Goal: Communication & Community: Answer question/provide support

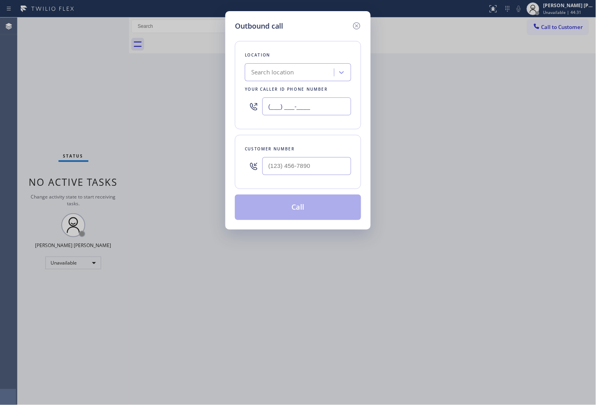
click at [281, 102] on input "(___) ___-____" at bounding box center [306, 107] width 89 height 18
paste input "855) 340-1313"
type input "(855) 340-1313"
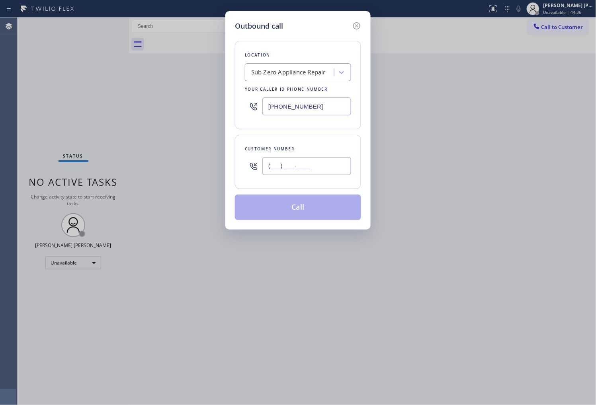
click at [315, 170] on input "(___) ___-____" at bounding box center [306, 166] width 89 height 18
paste input "360) 319-3064"
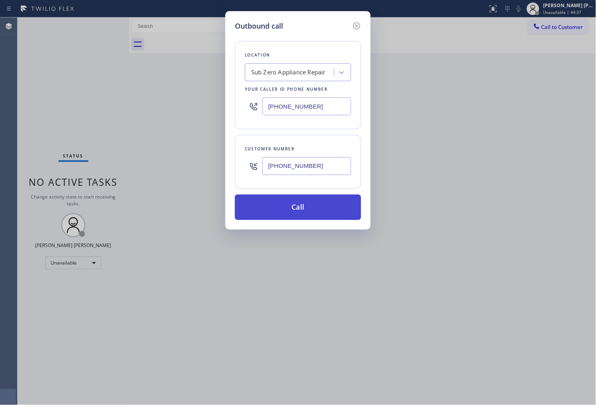
type input "(360) 319-3064"
click at [313, 205] on button "Call" at bounding box center [298, 207] width 126 height 25
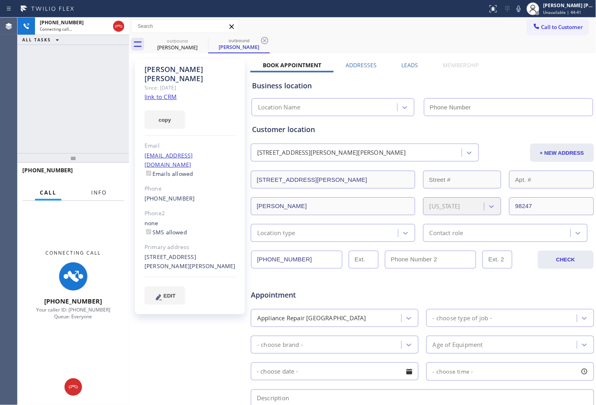
click at [97, 189] on span "Info" at bounding box center [99, 192] width 16 height 7
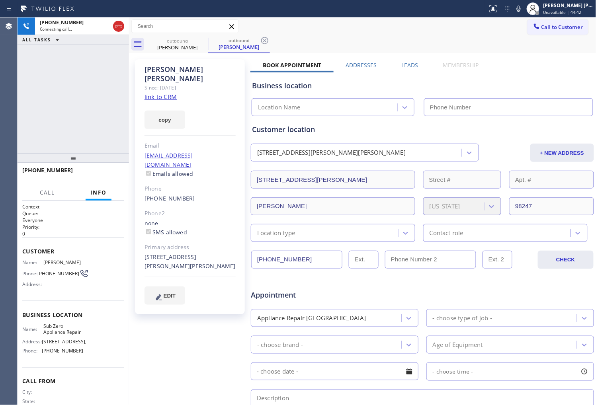
type input "(855) 340-1313"
click at [170, 67] on div "Wendy Dodson" at bounding box center [189, 74] width 91 height 18
copy div "Wendy Dodson"
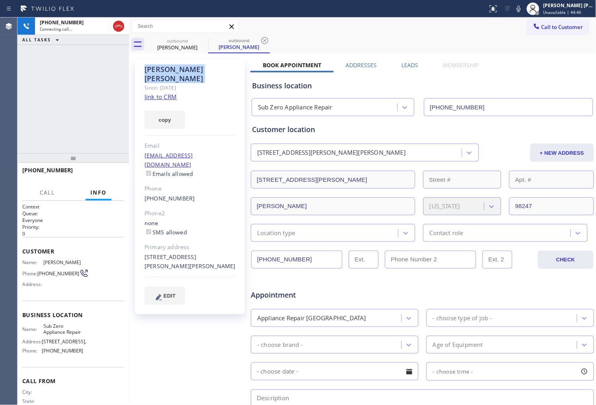
drag, startPoint x: 39, startPoint y: 69, endPoint x: 116, endPoint y: 101, distance: 83.7
click at [39, 69] on div "+13603193064 Connecting call… ALL TASKS ALL TASKS ACTIVE TASKS TASKS IN WRAP UP" at bounding box center [73, 86] width 111 height 136
click at [0, 98] on div "Agent Desktop" at bounding box center [8, 212] width 17 height 388
click at [168, 66] on div "Wendy Dodson" at bounding box center [189, 74] width 91 height 18
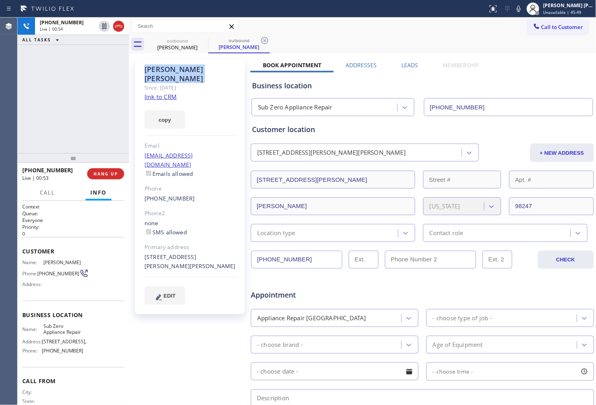
click at [168, 66] on div "Wendy Dodson" at bounding box center [189, 74] width 91 height 18
click at [119, 25] on icon at bounding box center [118, 26] width 7 height 2
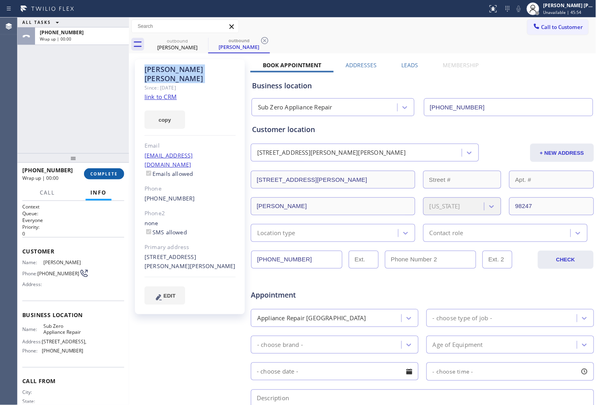
click at [113, 172] on span "COMPLETE" at bounding box center [103, 174] width 27 height 6
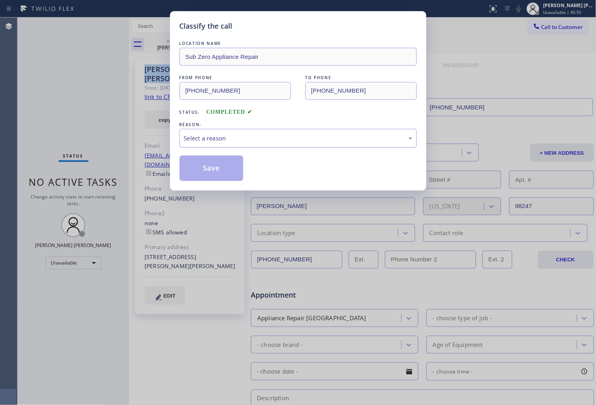
click at [238, 136] on div "Select a reason" at bounding box center [298, 138] width 228 height 9
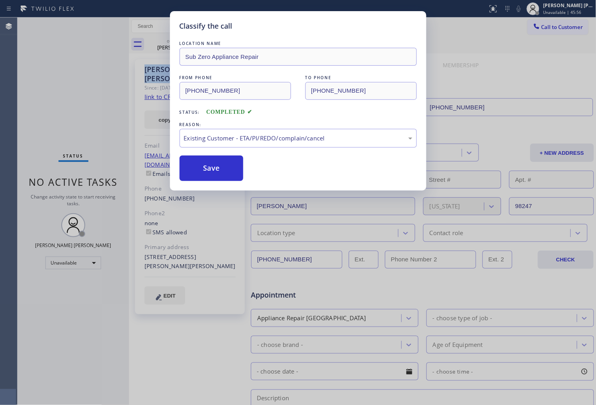
click at [205, 167] on button "Save" at bounding box center [212, 168] width 64 height 25
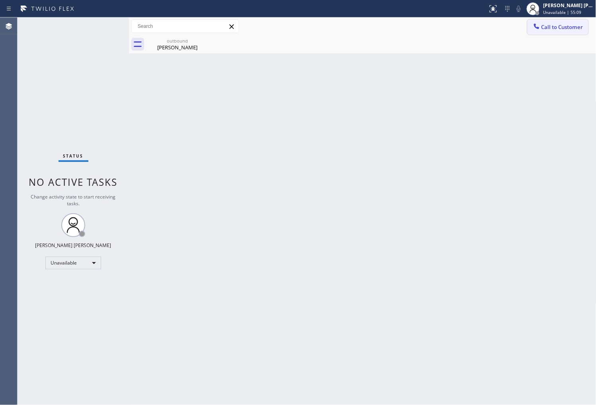
click at [555, 29] on span "Call to Customer" at bounding box center [562, 26] width 42 height 7
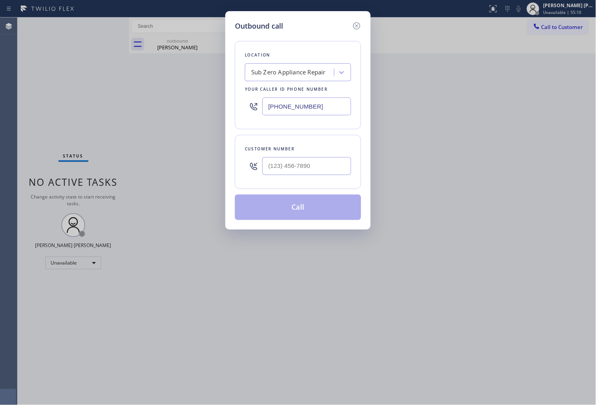
click at [297, 107] on input "(855) 340-1313" at bounding box center [306, 107] width 89 height 18
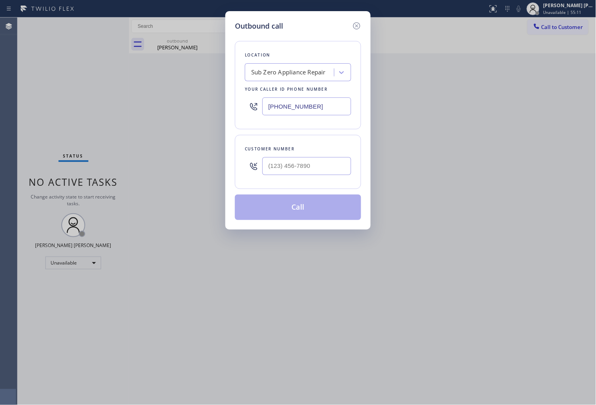
paste input "347) 404-5804"
type input "(347) 404-5804"
click at [288, 166] on input "(___) ___-____" at bounding box center [306, 166] width 89 height 18
paste input "929) 410-2016"
type input "(929) 410-2016"
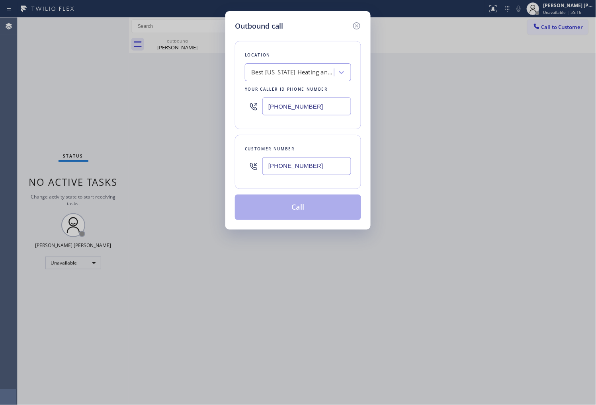
click at [304, 199] on button "Call" at bounding box center [298, 207] width 126 height 25
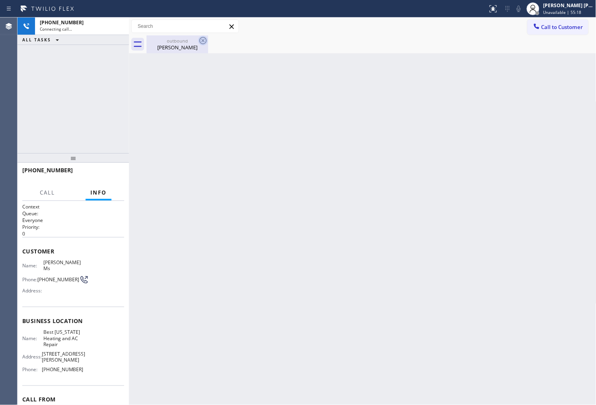
click at [204, 39] on icon at bounding box center [203, 41] width 10 height 10
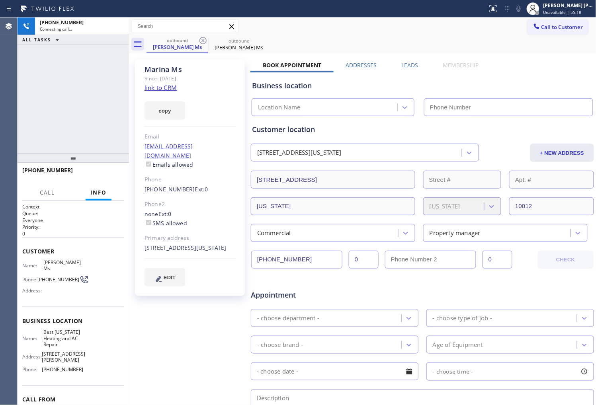
click at [174, 68] on div "Marina Ms" at bounding box center [189, 69] width 91 height 9
type input "(347) 404-5804"
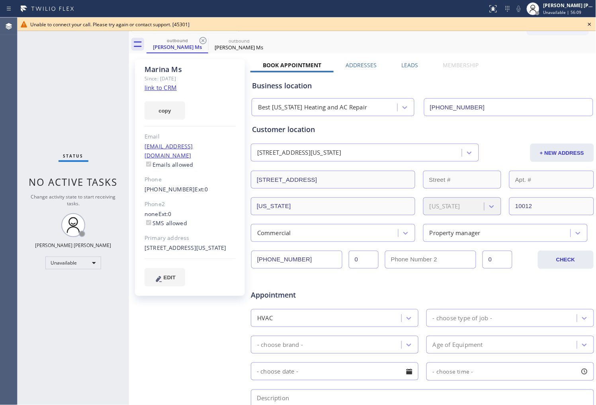
click at [166, 185] on div "(929) 410-2016 Ext: 0" at bounding box center [189, 189] width 91 height 9
click at [166, 185] on link "(929) 410-2016" at bounding box center [169, 189] width 51 height 8
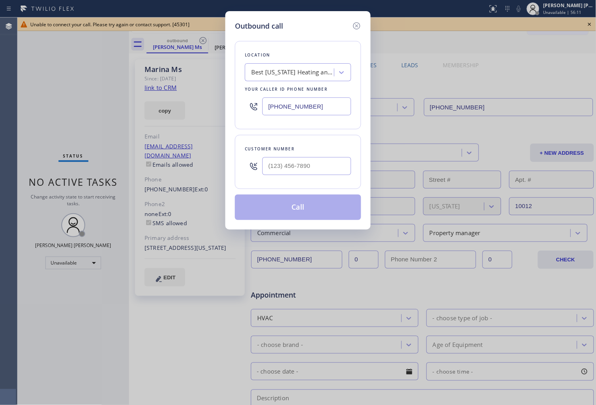
click at [279, 73] on div "Best New York Heating and AC Repair" at bounding box center [293, 72] width 84 height 9
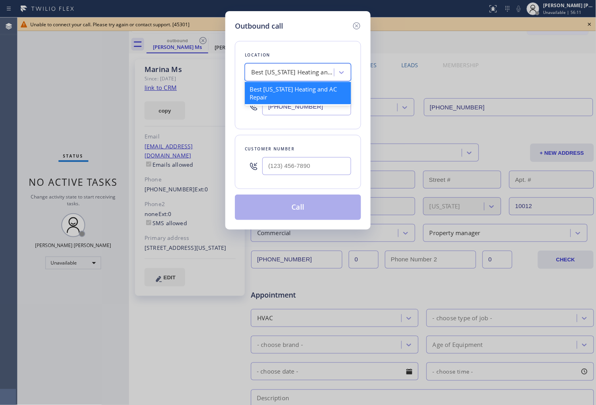
type input "(929) 410-2016"
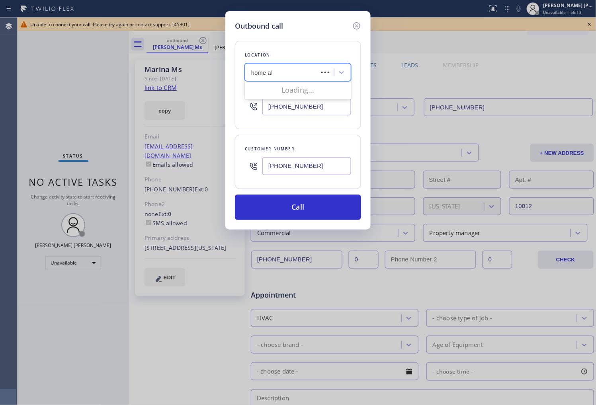
type input "home all"
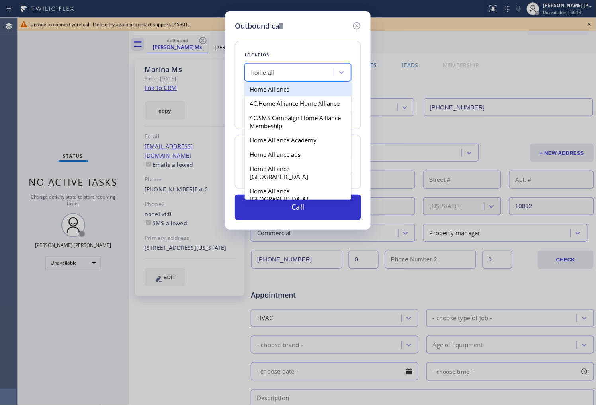
click at [296, 90] on div "Home Alliance" at bounding box center [298, 89] width 106 height 14
type input "(877) 777-0796"
click at [296, 90] on div "Your caller id phone number" at bounding box center [298, 89] width 106 height 8
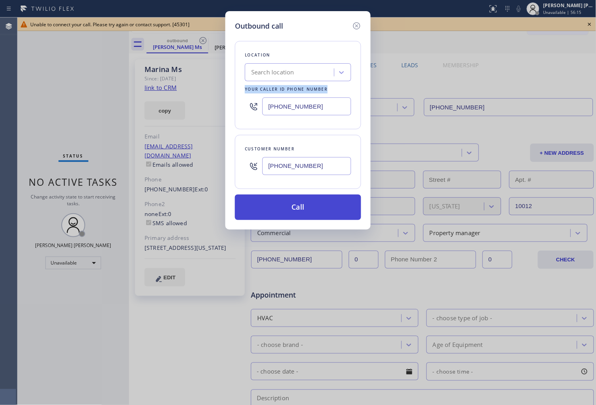
click at [310, 204] on button "Call" at bounding box center [298, 207] width 126 height 25
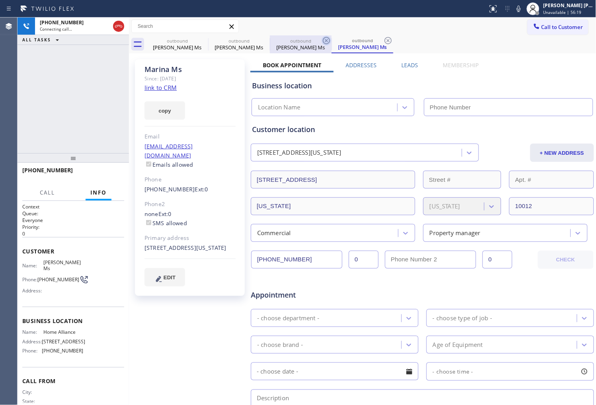
click at [0, 0] on icon at bounding box center [0, 0] width 0 height 0
type input "(877) 777-0796"
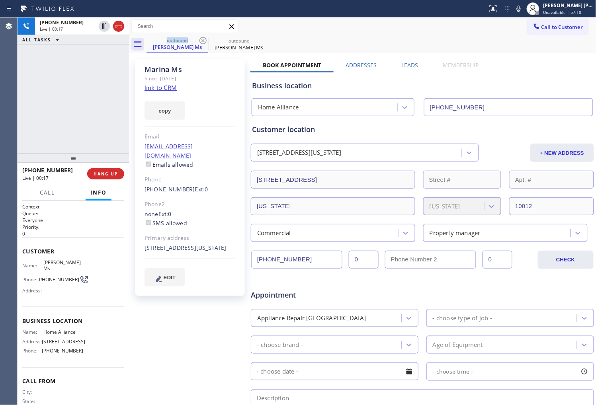
click at [179, 68] on div "Marina Ms" at bounding box center [189, 69] width 91 height 9
click at [202, 73] on div "Marina Ms" at bounding box center [189, 69] width 91 height 9
click at [178, 74] on div "Since: [DATE]" at bounding box center [189, 78] width 91 height 9
click at [178, 72] on div "Marina Ms" at bounding box center [189, 69] width 91 height 9
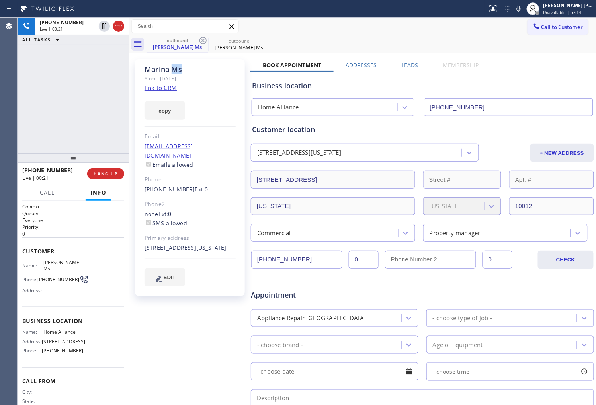
click at [178, 72] on div "Marina Ms" at bounding box center [189, 69] width 91 height 9
click at [163, 72] on div "Marina Ms" at bounding box center [189, 69] width 91 height 9
drag, startPoint x: 166, startPoint y: 74, endPoint x: 174, endPoint y: 74, distance: 7.2
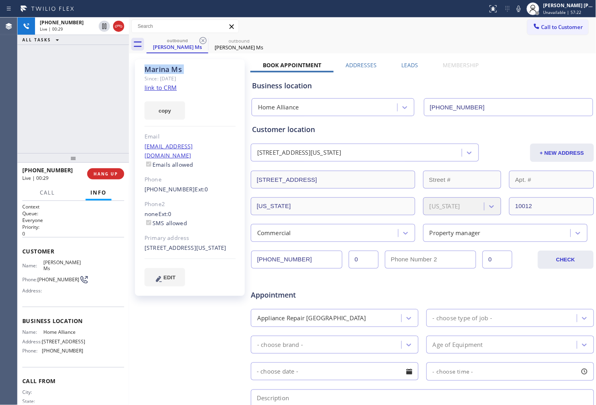
click at [166, 74] on div "Since: [DATE]" at bounding box center [189, 78] width 91 height 9
click at [160, 70] on div "Marina Ms" at bounding box center [189, 69] width 91 height 9
click at [180, 69] on div "Marina Ms" at bounding box center [189, 69] width 91 height 9
click at [179, 69] on div "Marina Ms" at bounding box center [189, 69] width 91 height 9
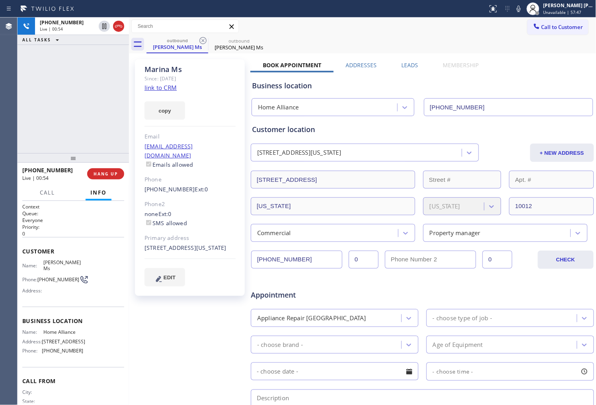
click at [150, 70] on div "Marina Ms" at bounding box center [189, 69] width 91 height 9
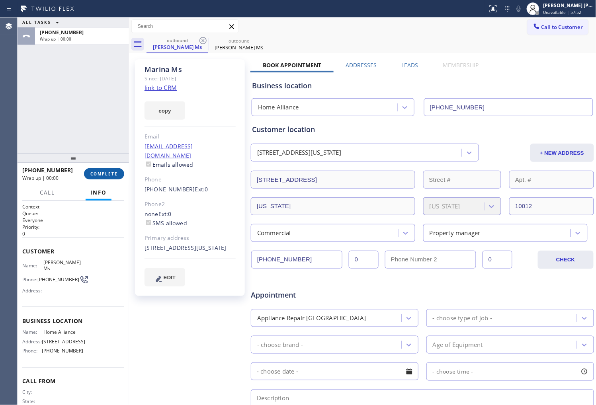
drag, startPoint x: 112, startPoint y: 173, endPoint x: 122, endPoint y: 172, distance: 9.6
click at [112, 173] on span "COMPLETE" at bounding box center [103, 174] width 27 height 6
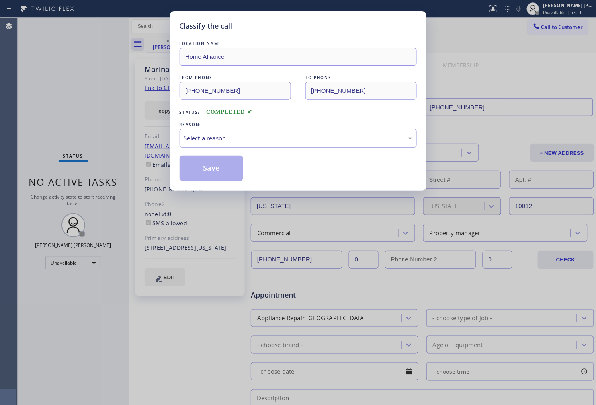
click at [225, 138] on div "Select a reason" at bounding box center [298, 138] width 228 height 9
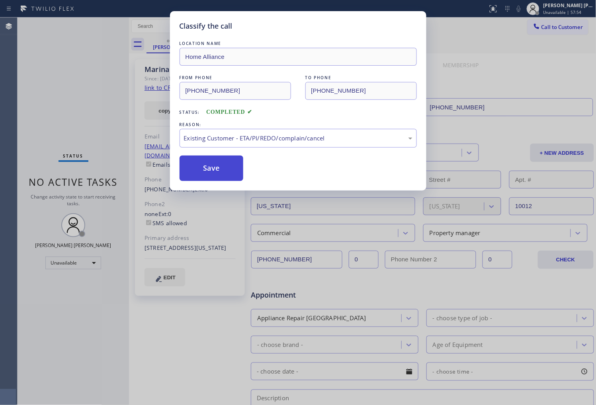
click at [205, 165] on button "Save" at bounding box center [212, 168] width 64 height 25
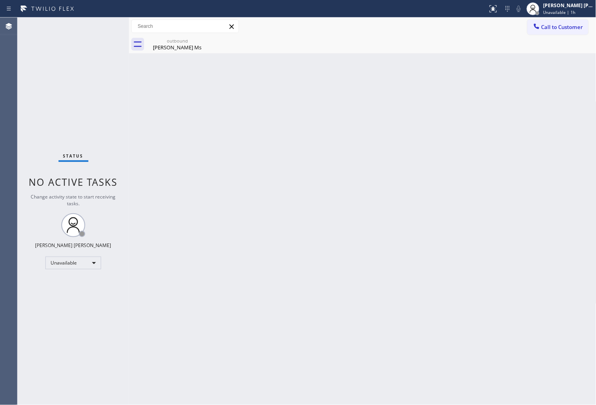
click at [0, 115] on div "Agent Desktop" at bounding box center [8, 212] width 17 height 388
click at [191, 48] on div "Marina Ms" at bounding box center [177, 47] width 60 height 7
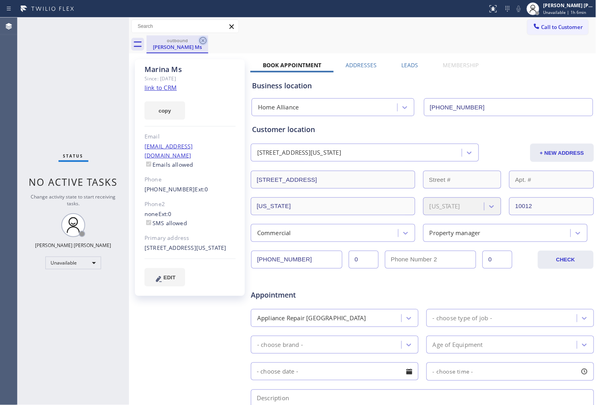
click at [201, 43] on icon at bounding box center [203, 41] width 10 height 10
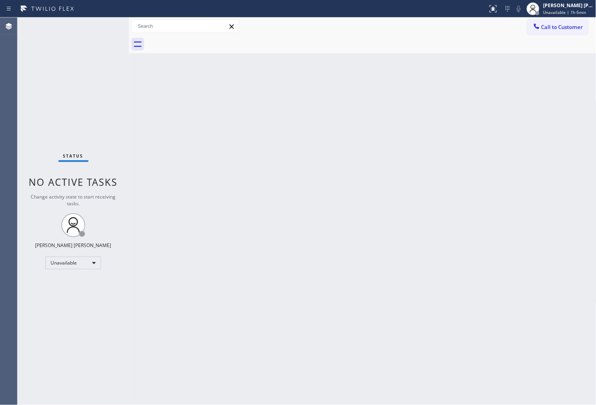
click at [546, 18] on div "Call to Customer Outbound call Location Best New York Heating and AC Repair You…" at bounding box center [362, 27] width 467 height 18
click at [576, 22] on button "Call to Customer" at bounding box center [557, 27] width 61 height 15
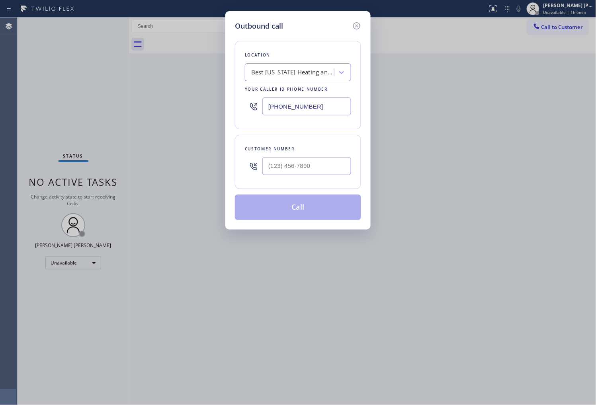
click at [313, 114] on input "(347) 404-5804" at bounding box center [306, 107] width 89 height 18
paste input "773) 917-0590"
type input "[PHONE_NUMBER]"
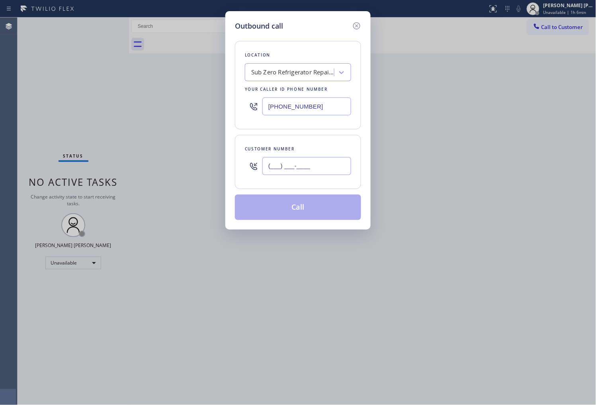
click at [300, 162] on input "(___) ___-____" at bounding box center [306, 166] width 89 height 18
paste input "708) 261-5638"
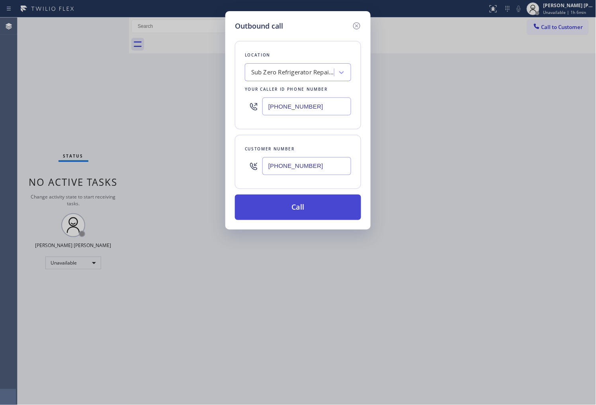
type input "(708) 261-5638"
click at [313, 209] on button "Call" at bounding box center [298, 207] width 126 height 25
drag, startPoint x: 303, startPoint y: 210, endPoint x: 375, endPoint y: 33, distance: 191.2
click at [303, 210] on button "Call" at bounding box center [298, 207] width 126 height 25
click at [319, 207] on button "Call" at bounding box center [298, 207] width 126 height 25
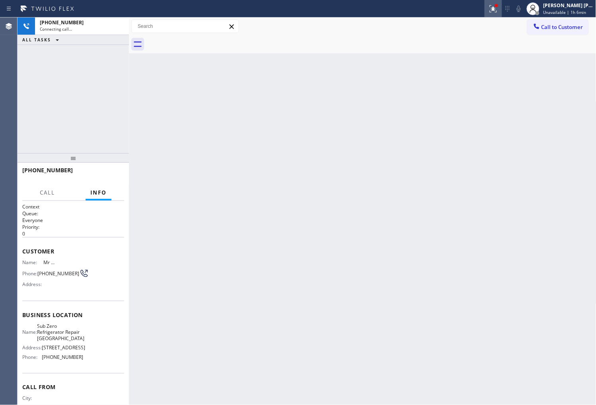
click at [498, 11] on icon at bounding box center [493, 9] width 10 height 10
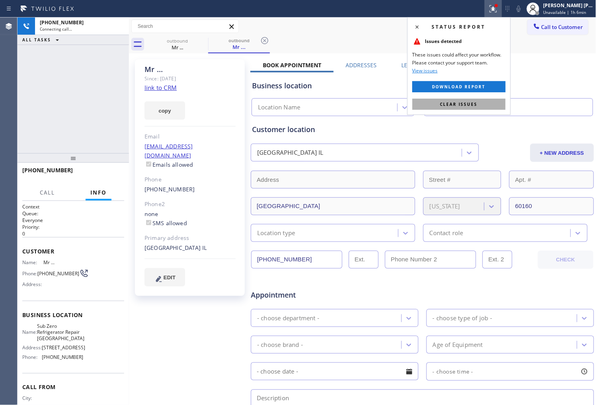
click at [452, 103] on span "Clear issues" at bounding box center [458, 105] width 37 height 6
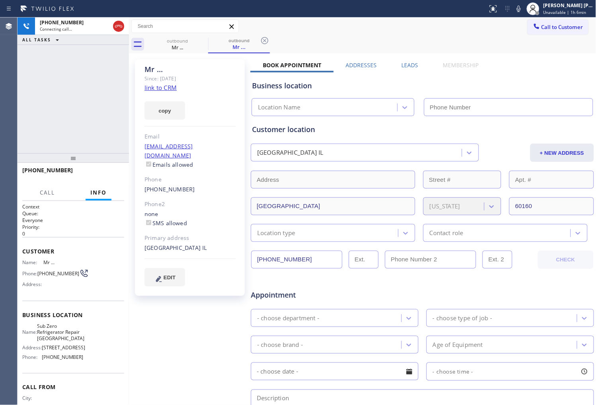
click at [156, 68] on div "Mr ..." at bounding box center [189, 69] width 91 height 9
copy div "Mr ..."
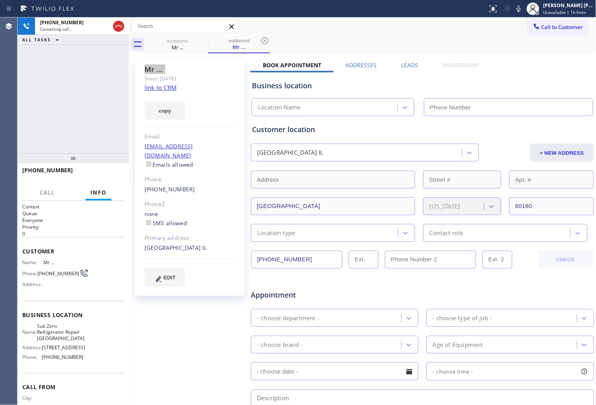
type input "[PHONE_NUMBER]"
click at [55, 77] on div "+17082615638 Connecting call… ALL TASKS ALL TASKS ACTIVE TASKS TASKS IN WRAP UP" at bounding box center [73, 86] width 111 height 136
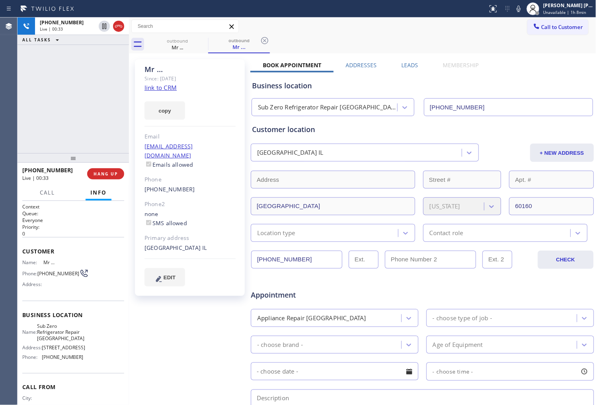
click at [76, 109] on div "+17082615638 Live | 00:33 ALL TASKS ALL TASKS ACTIVE TASKS TASKS IN WRAP UP" at bounding box center [73, 86] width 111 height 136
click at [118, 29] on icon at bounding box center [119, 26] width 10 height 10
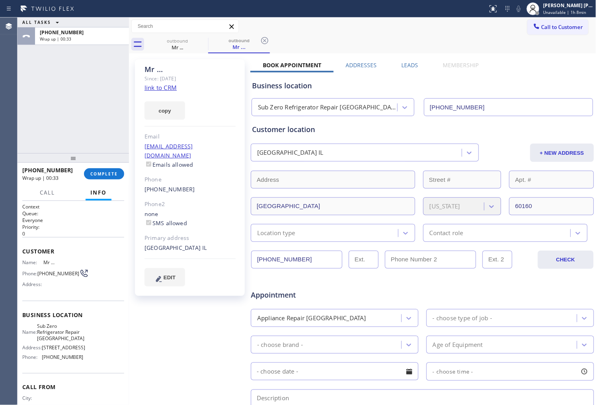
click at [108, 163] on div at bounding box center [73, 158] width 111 height 10
click at [111, 172] on button "COMPLETE" at bounding box center [104, 175] width 40 height 11
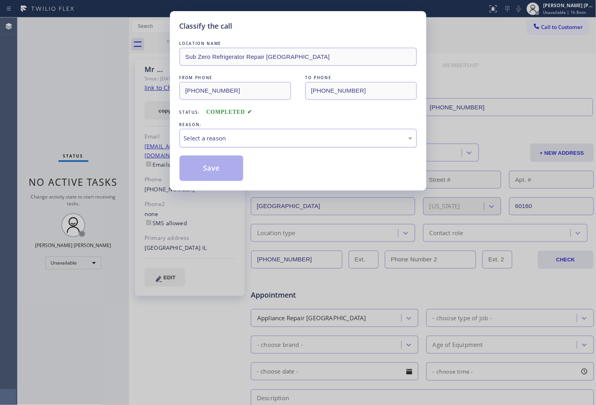
click at [352, 139] on div "Select a reason" at bounding box center [298, 138] width 228 height 9
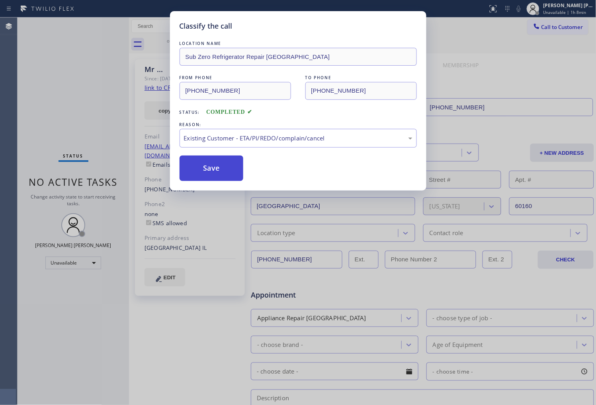
click at [232, 173] on button "Save" at bounding box center [212, 168] width 64 height 25
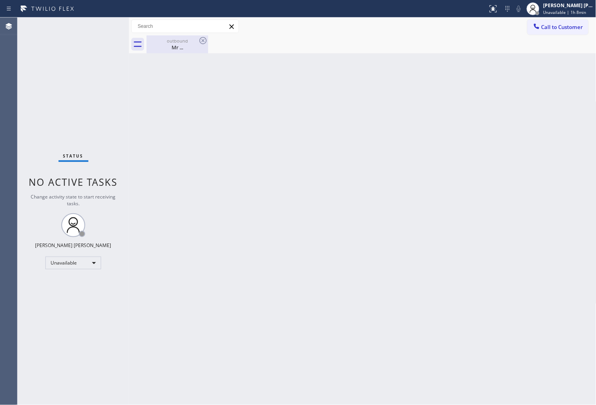
drag, startPoint x: 192, startPoint y: 46, endPoint x: 200, endPoint y: 42, distance: 9.1
click at [192, 46] on div "Mr ..." at bounding box center [177, 47] width 60 height 7
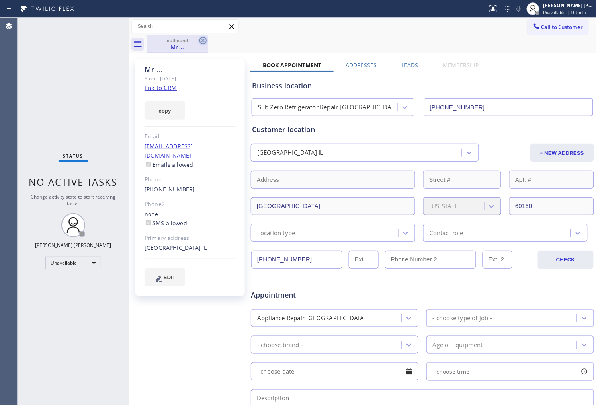
click at [202, 41] on icon at bounding box center [202, 40] width 7 height 7
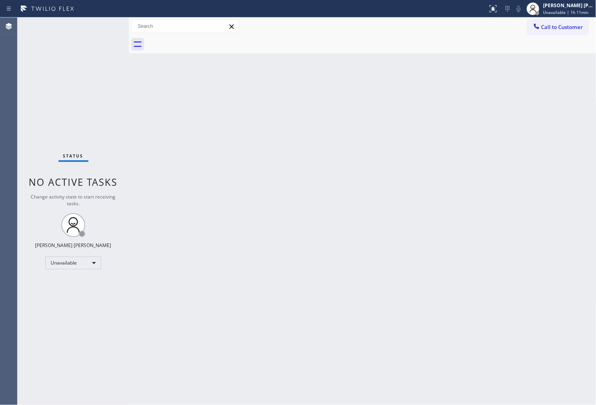
click at [17, 308] on div "Agent Desktop" at bounding box center [9, 212] width 18 height 388
click at [565, 28] on span "Call to Customer" at bounding box center [562, 26] width 42 height 7
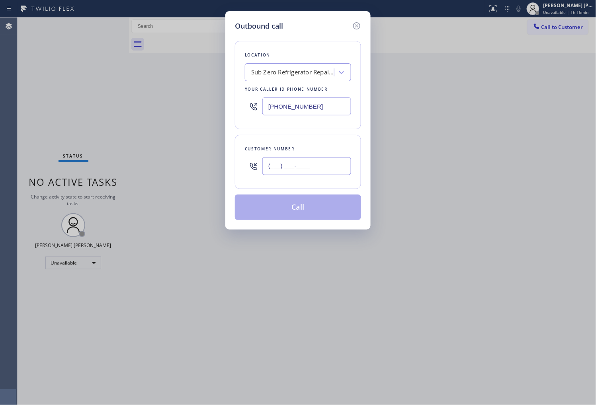
click at [305, 173] on input "(___) ___-____" at bounding box center [306, 166] width 89 height 18
paste input "480) 332-2277"
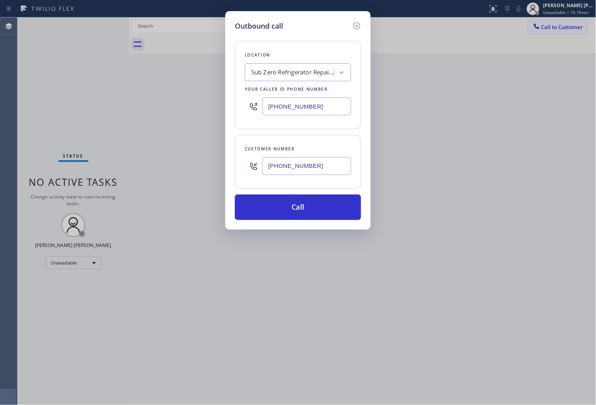
type input "(480) 332-2277"
click at [292, 113] on input "[PHONE_NUMBER]" at bounding box center [306, 107] width 89 height 18
click at [292, 112] on input "[PHONE_NUMBER]" at bounding box center [306, 107] width 89 height 18
paste input "602) 755-6398"
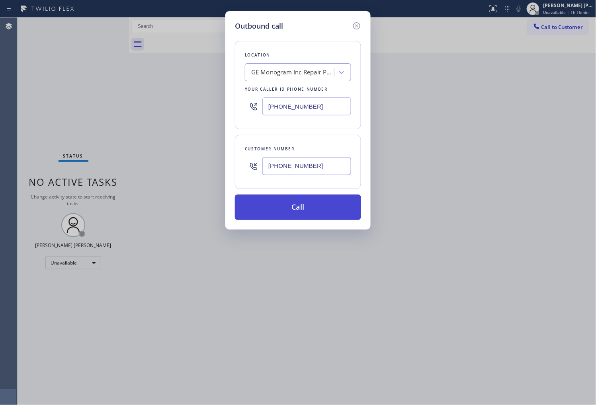
type input "(602) 755-6398"
click at [315, 208] on button "Call" at bounding box center [298, 207] width 126 height 25
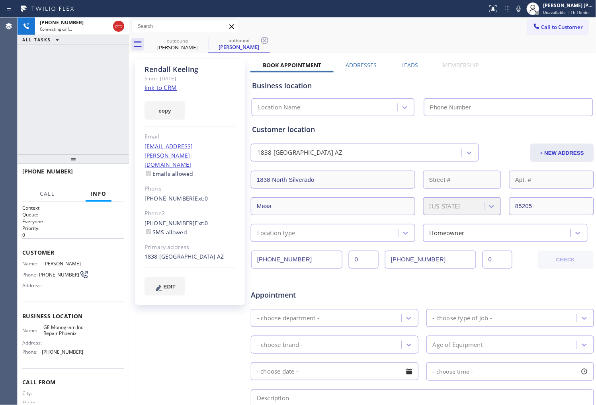
click at [162, 86] on link "link to CRM" at bounding box center [160, 88] width 32 height 8
type input "(602) 755-6398"
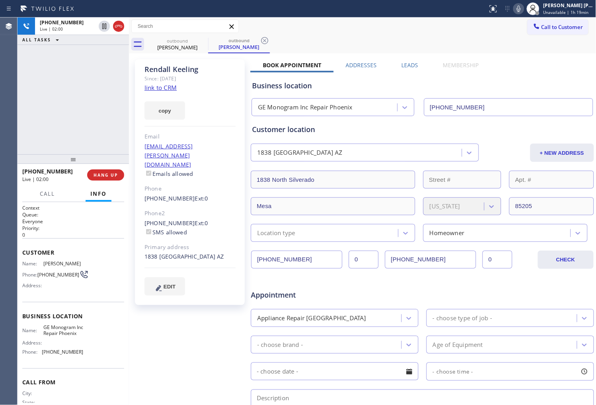
click at [523, 7] on icon at bounding box center [519, 9] width 10 height 10
click at [522, 10] on icon at bounding box center [519, 9] width 10 height 10
click at [17, 58] on div "Agent Desktop" at bounding box center [9, 212] width 18 height 388
click at [521, 6] on icon at bounding box center [519, 9] width 4 height 6
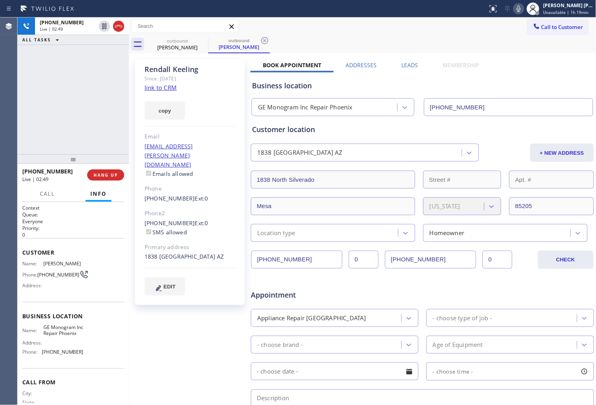
click at [0, 128] on div "Agent Desktop" at bounding box center [8, 212] width 17 height 388
click at [523, 13] on icon at bounding box center [519, 9] width 10 height 10
click at [521, 10] on rect at bounding box center [519, 8] width 6 height 6
click at [70, 120] on div "+14803322277 Live | 03:01 ALL TASKS ALL TASKS ACTIVE TASKS TASKS IN WRAP UP" at bounding box center [73, 86] width 111 height 137
click at [0, 92] on div "Agent Desktop" at bounding box center [8, 212] width 17 height 388
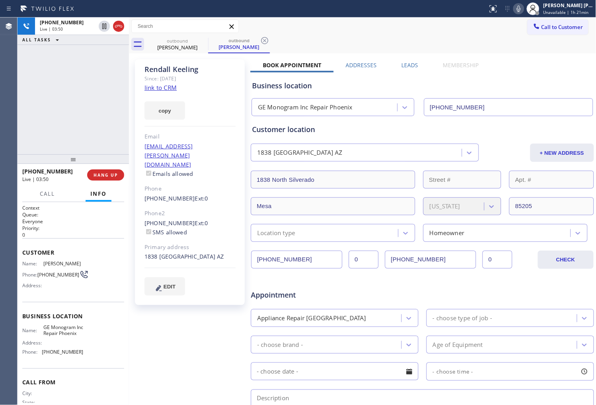
click at [78, 82] on div "+14803322277 Live | 03:50 ALL TASKS ALL TASKS ACTIVE TASKS TASKS IN WRAP UP" at bounding box center [73, 86] width 111 height 137
click at [170, 70] on div "Rendall Keeling" at bounding box center [189, 69] width 91 height 9
click at [190, 71] on div "Rendall Keeling" at bounding box center [189, 69] width 91 height 9
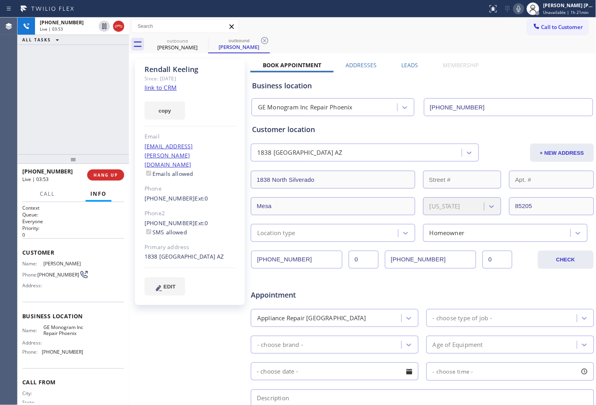
click at [80, 105] on div "+14803322277 Live | 03:53 ALL TASKS ALL TASKS ACTIVE TASKS TASKS IN WRAP UP" at bounding box center [73, 86] width 111 height 137
click at [118, 28] on icon at bounding box center [119, 26] width 10 height 10
click at [111, 181] on div "+14803322277 Live | 03:57 HANG UP" at bounding box center [73, 175] width 102 height 21
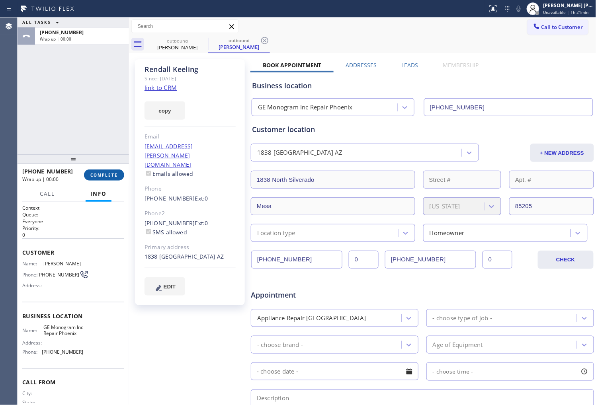
click at [113, 177] on span "COMPLETE" at bounding box center [103, 175] width 27 height 6
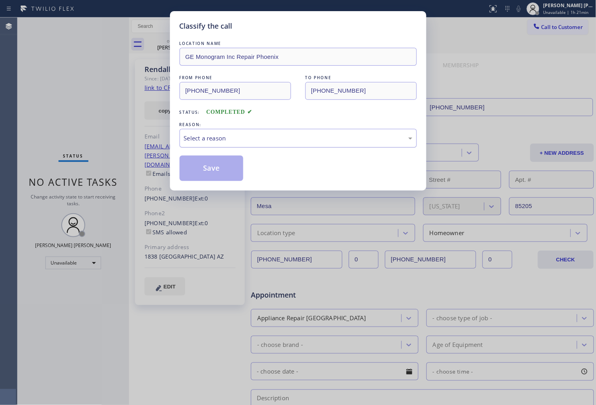
click at [223, 142] on div "Select a reason" at bounding box center [298, 138] width 228 height 9
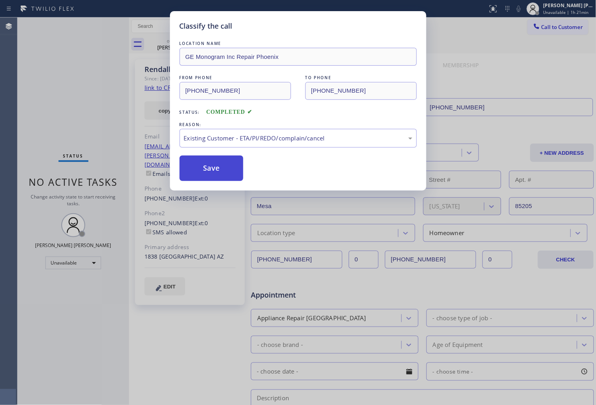
click at [215, 173] on button "Save" at bounding box center [212, 168] width 64 height 25
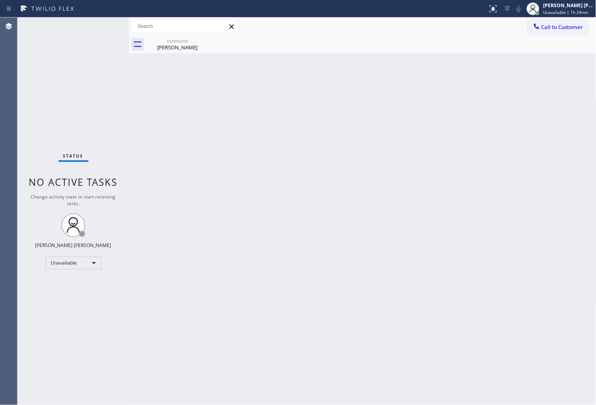
click at [0, 246] on div "Agent Desktop" at bounding box center [8, 212] width 17 height 388
drag, startPoint x: 209, startPoint y: 45, endPoint x: 204, endPoint y: 47, distance: 5.0
click at [208, 45] on div "outbound Rendall Keeling" at bounding box center [371, 44] width 450 height 18
click at [204, 47] on div "Rendall Keeling" at bounding box center [177, 47] width 60 height 7
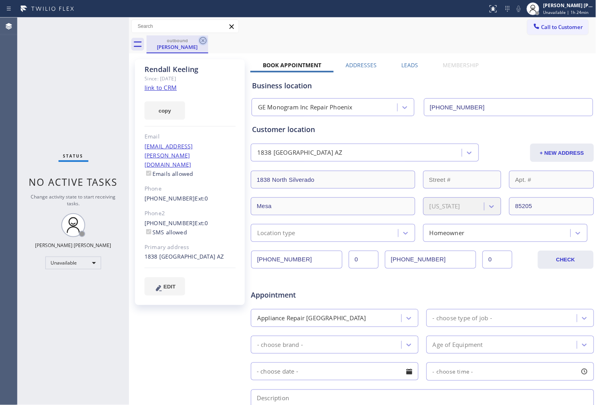
click at [205, 43] on icon at bounding box center [202, 40] width 7 height 7
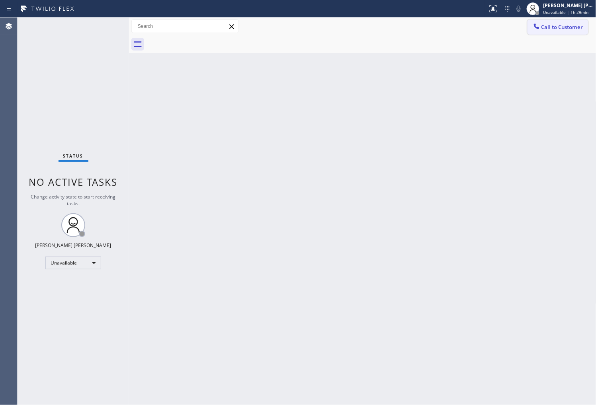
click at [568, 25] on span "Call to Customer" at bounding box center [562, 26] width 42 height 7
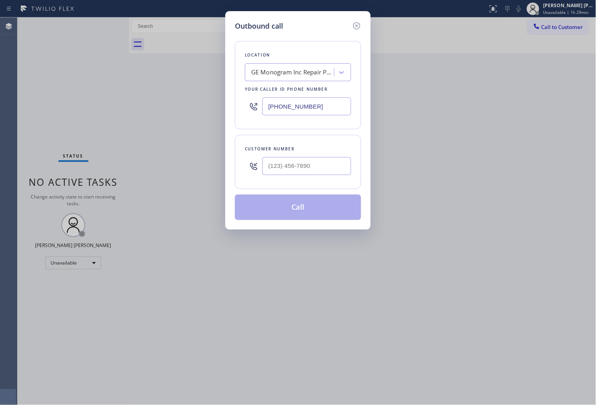
click at [284, 113] on input "(602) 755-6398" at bounding box center [306, 107] width 89 height 18
paste input "57) 315-1632"
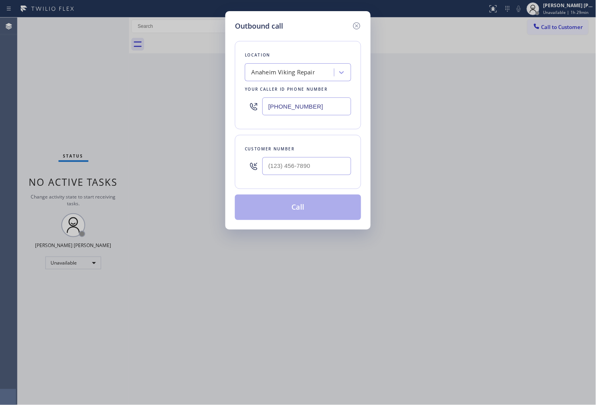
type input "(657) 315-1632"
click at [287, 164] on input "(___) ___-____" at bounding box center [306, 166] width 89 height 18
paste input "213) 718-0758"
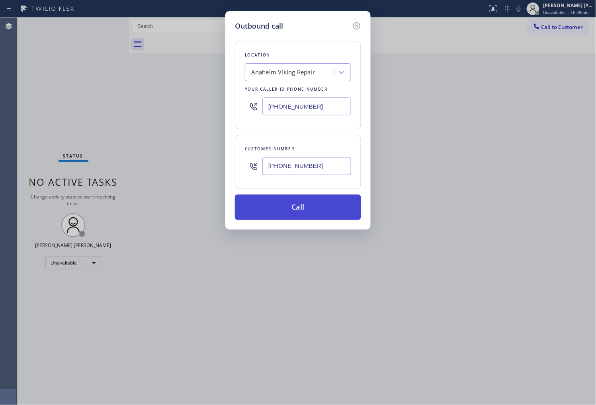
type input "(213) 718-0758"
click at [316, 200] on button "Call" at bounding box center [298, 207] width 126 height 25
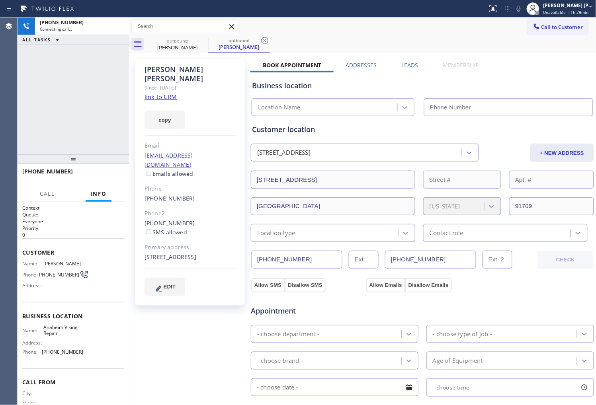
click at [164, 70] on div "Christine Chung" at bounding box center [189, 74] width 91 height 18
click at [17, 91] on div "Agent Desktop" at bounding box center [8, 212] width 17 height 388
type input "(657) 315-1632"
drag, startPoint x: 12, startPoint y: 100, endPoint x: 21, endPoint y: 96, distance: 9.6
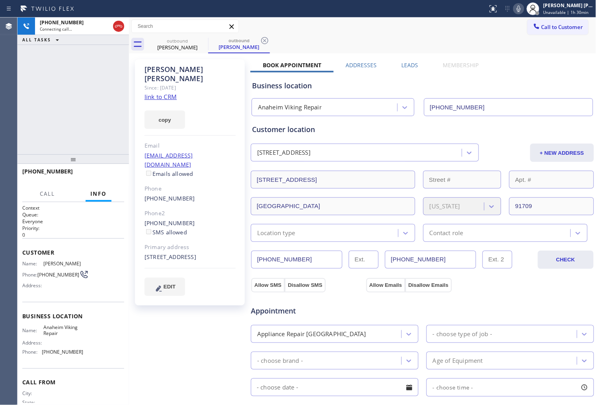
click at [12, 100] on div "Agent Desktop" at bounding box center [8, 212] width 17 height 388
click at [121, 31] on icon at bounding box center [119, 26] width 10 height 10
click at [172, 184] on div "Phone" at bounding box center [189, 188] width 91 height 9
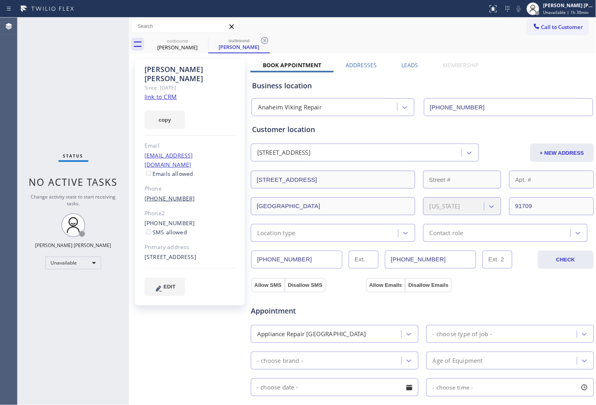
click at [171, 195] on link "(213) 718-0758" at bounding box center [169, 199] width 51 height 8
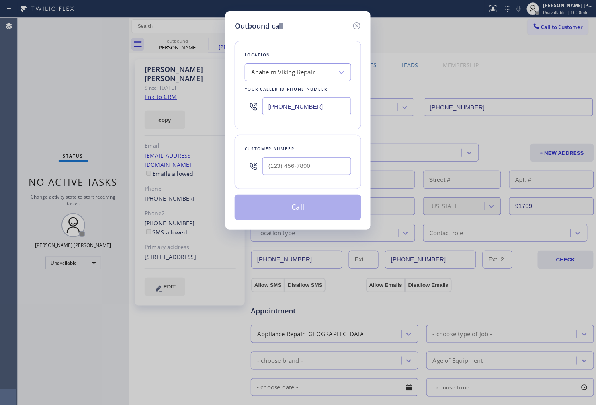
type input "(213) 718-0758"
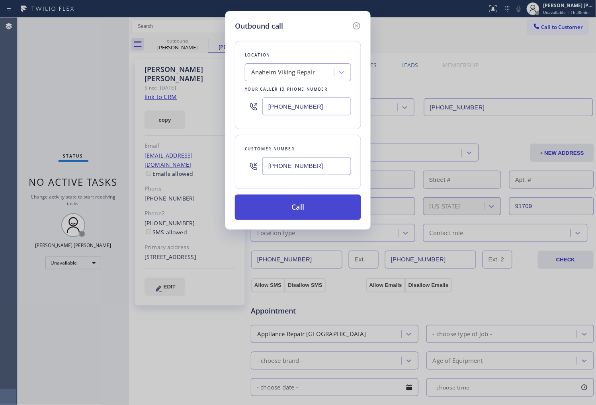
drag, startPoint x: 344, startPoint y: 209, endPoint x: 373, endPoint y: 188, distance: 36.0
click at [344, 208] on button "Call" at bounding box center [298, 207] width 126 height 25
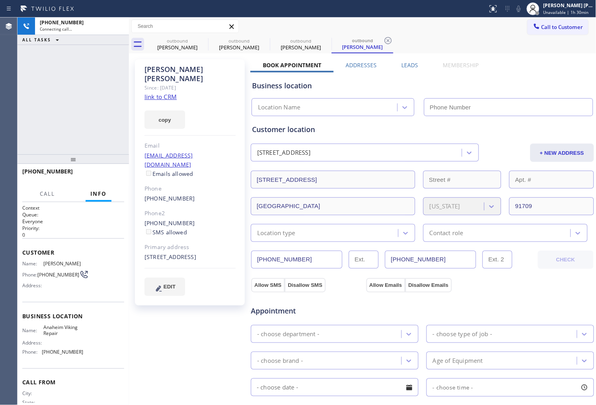
type input "(657) 315-1632"
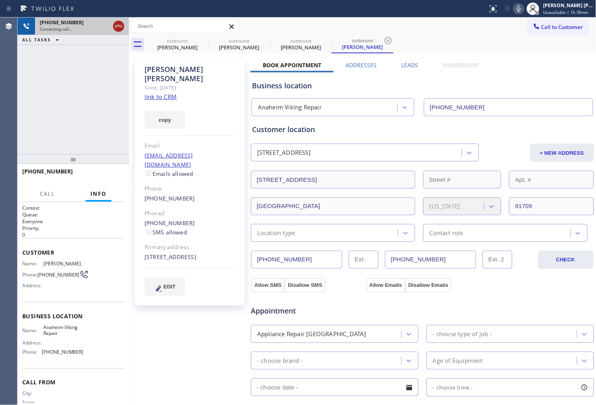
click at [123, 24] on icon at bounding box center [119, 26] width 10 height 10
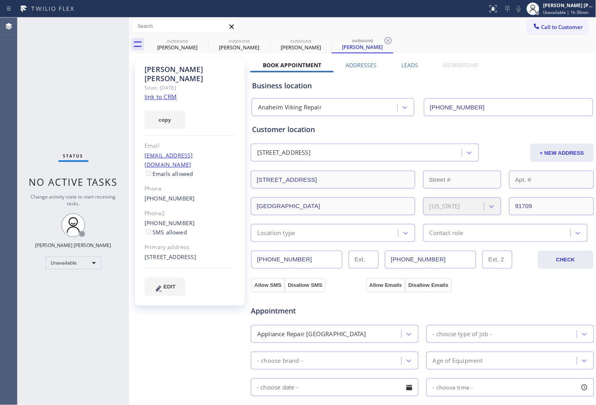
click at [0, 0] on icon at bounding box center [0, 0] width 0 height 0
click at [383, 40] on icon at bounding box center [388, 41] width 10 height 10
click at [201, 40] on div "outbound Christine Chung outbound Christine Chung outbound Christine Chung outb…" at bounding box center [371, 44] width 450 height 18
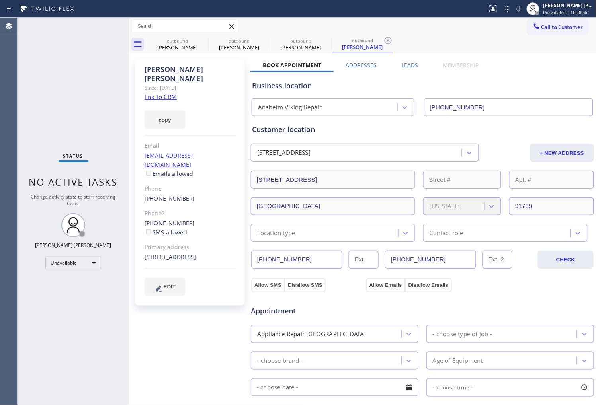
click at [201, 40] on div "outbound Christine Chung outbound Christine Chung outbound Christine Chung outb…" at bounding box center [371, 44] width 450 height 18
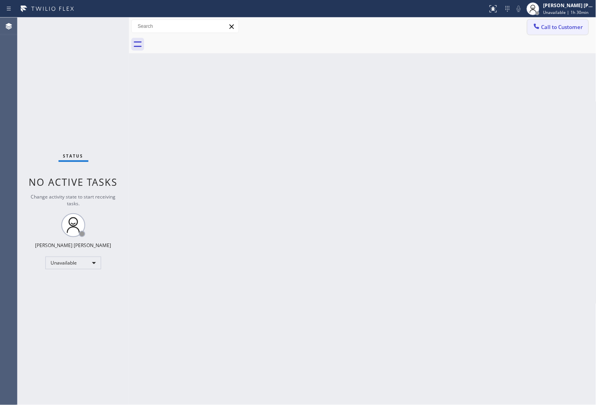
click at [569, 31] on button "Call to Customer" at bounding box center [557, 27] width 61 height 15
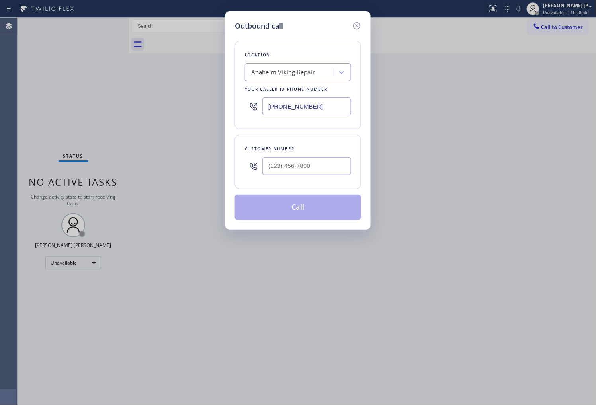
click at [289, 100] on input "(657) 315-1632" at bounding box center [306, 107] width 89 height 18
paste input "02) 755-1659"
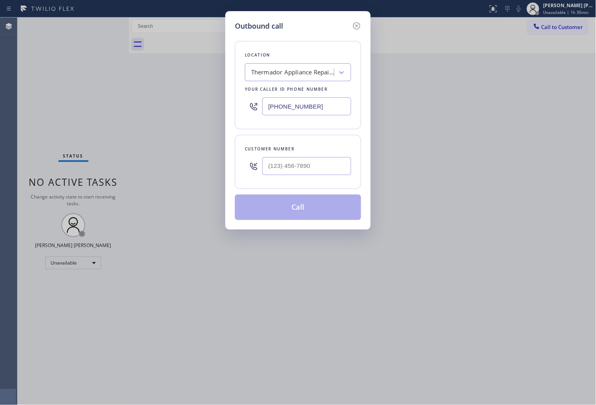
type input "(602) 755-1659"
click at [322, 167] on input "(___) ___-____" at bounding box center [306, 166] width 89 height 18
paste input "480) 440-6755"
type input "(480) 440-6755"
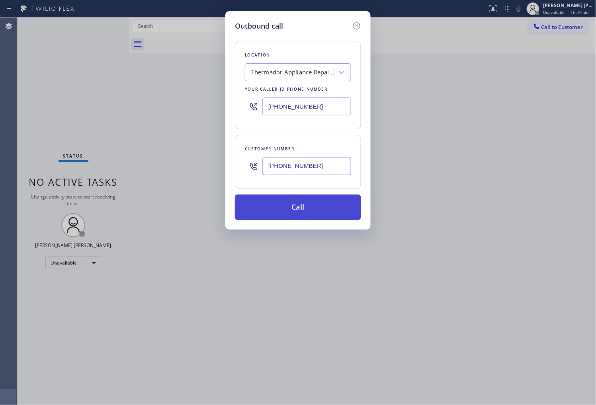
click at [316, 208] on button "Call" at bounding box center [298, 207] width 126 height 25
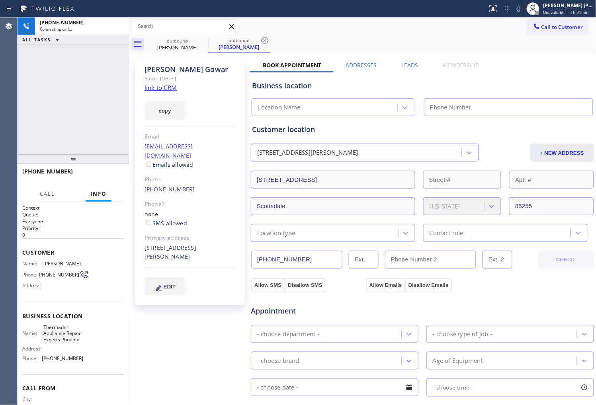
click at [158, 72] on div "Jon Gowar" at bounding box center [189, 69] width 91 height 9
type input "(602) 755-1659"
click at [120, 133] on div "+14804406755 Connecting call… ALL TASKS ALL TASKS ACTIVE TASKS TASKS IN WRAP UP" at bounding box center [73, 86] width 111 height 137
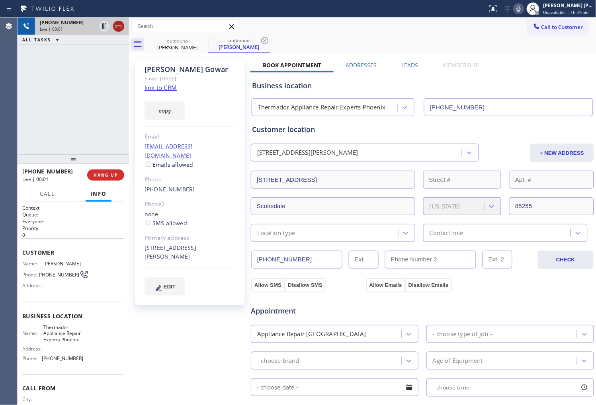
click at [121, 25] on icon at bounding box center [118, 26] width 7 height 2
click at [169, 185] on link "(480) 440-6755" at bounding box center [169, 189] width 51 height 8
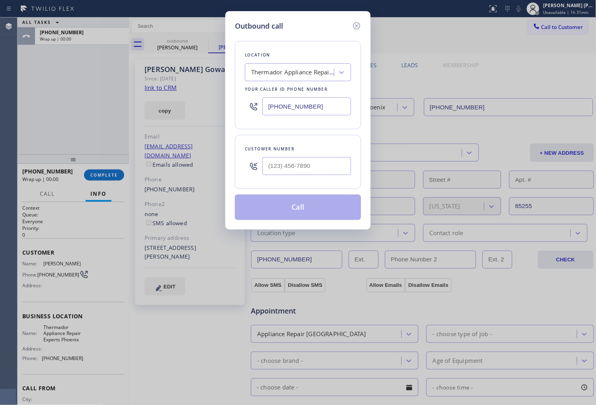
type input "(480) 440-6755"
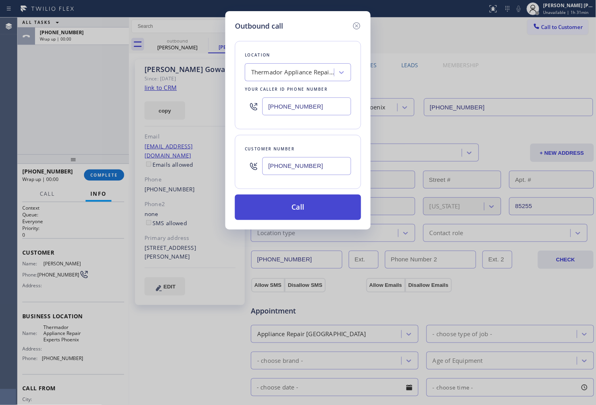
click at [326, 199] on button "Call" at bounding box center [298, 207] width 126 height 25
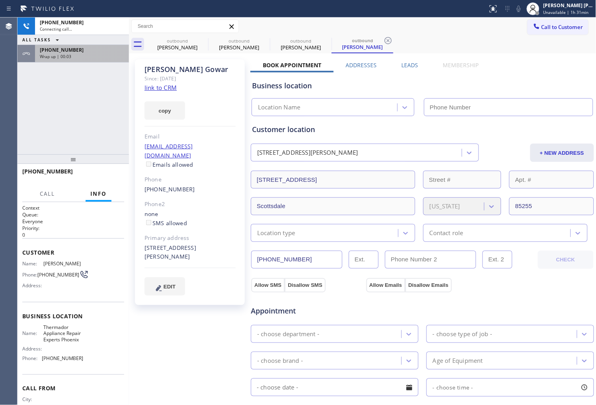
click at [66, 58] on span "Wrap up | 00:03" at bounding box center [55, 57] width 31 height 6
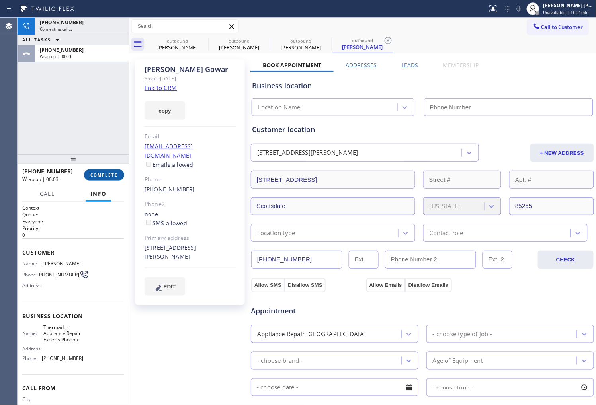
click at [113, 176] on span "COMPLETE" at bounding box center [103, 175] width 27 height 6
type input "(602) 755-1659"
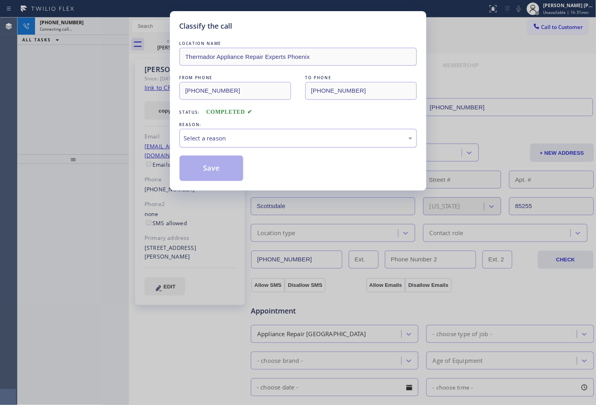
click at [281, 144] on div "Select a reason" at bounding box center [298, 138] width 237 height 19
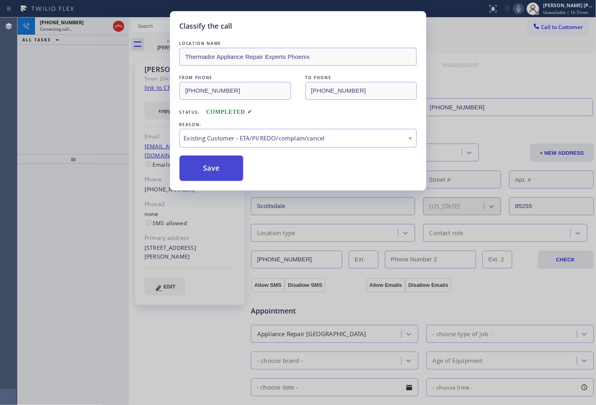
click at [208, 171] on button "Save" at bounding box center [212, 168] width 64 height 25
click at [58, 84] on div "Classify the call LOCATION NAME Thermador Appliance Repair Experts Phoenix FROM…" at bounding box center [298, 202] width 596 height 405
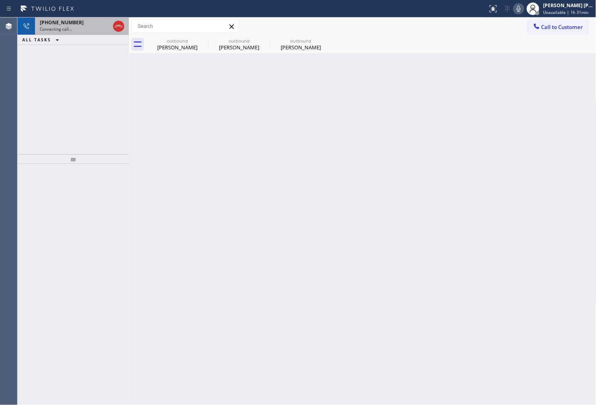
click at [88, 33] on div "+14804406755 Connecting call…" at bounding box center [73, 27] width 76 height 18
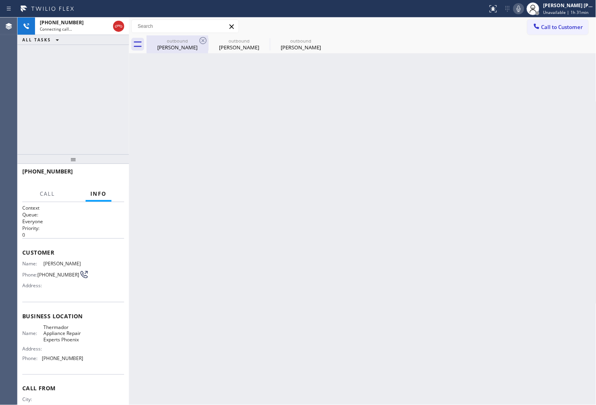
click at [191, 44] on div "Jon Gowar" at bounding box center [177, 47] width 60 height 7
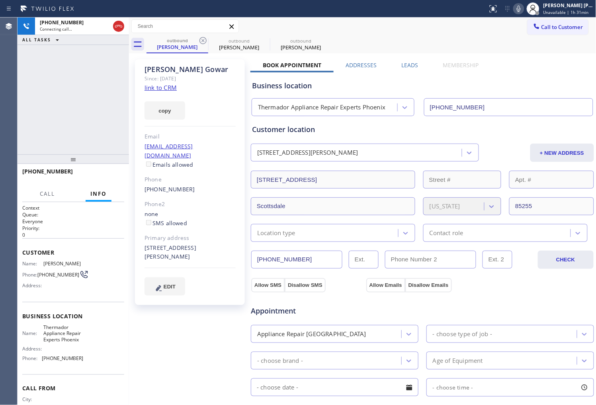
click at [67, 104] on div "+14804406755 Connecting call… ALL TASKS ALL TASKS ACTIVE TASKS TASKS IN WRAP UP" at bounding box center [73, 86] width 111 height 137
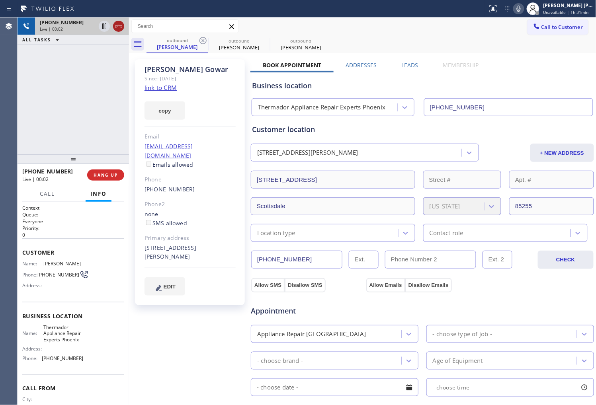
click at [117, 25] on icon at bounding box center [119, 26] width 10 height 10
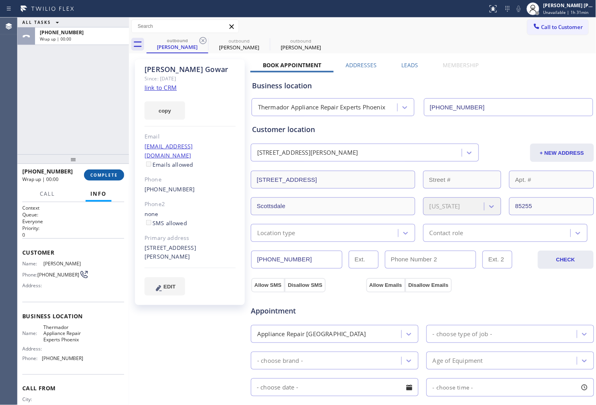
click at [111, 174] on span "COMPLETE" at bounding box center [103, 175] width 27 height 6
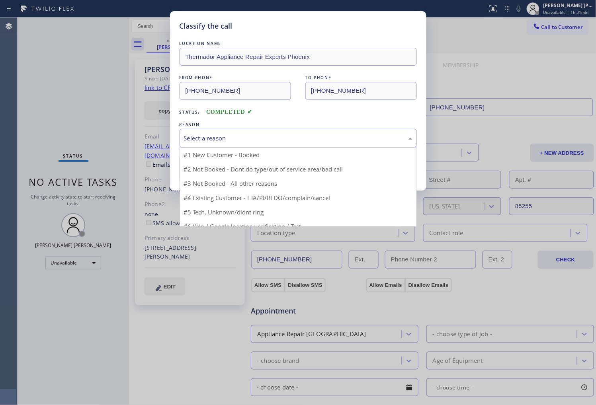
click at [242, 141] on div "Select a reason" at bounding box center [298, 138] width 228 height 9
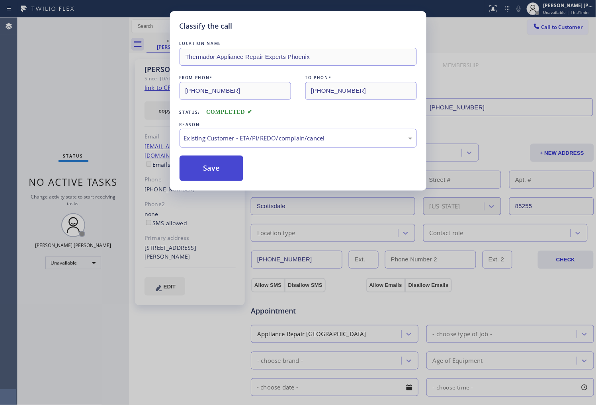
click at [209, 174] on button "Save" at bounding box center [212, 168] width 64 height 25
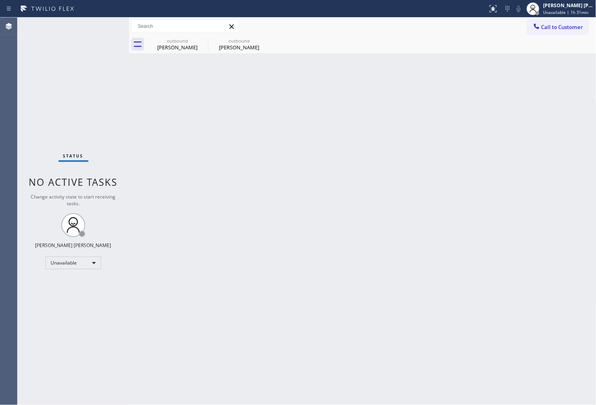
click at [56, 121] on div "Status No active tasks Change activity state to start receiving tasks. Shiena M…" at bounding box center [73, 212] width 111 height 388
drag, startPoint x: 189, startPoint y: 52, endPoint x: 208, endPoint y: 46, distance: 19.6
click at [189, 52] on div "outbound Jon Gowar" at bounding box center [177, 44] width 60 height 18
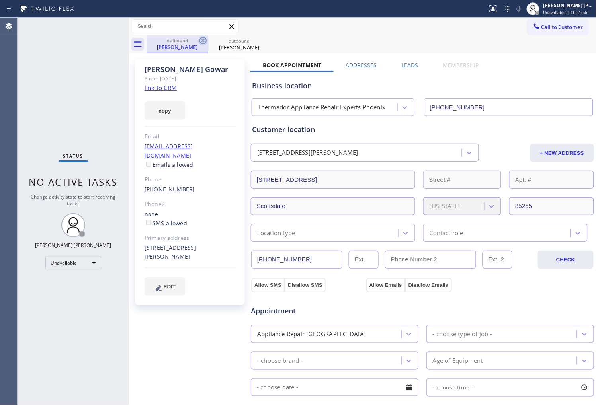
click at [206, 44] on icon at bounding box center [203, 41] width 10 height 10
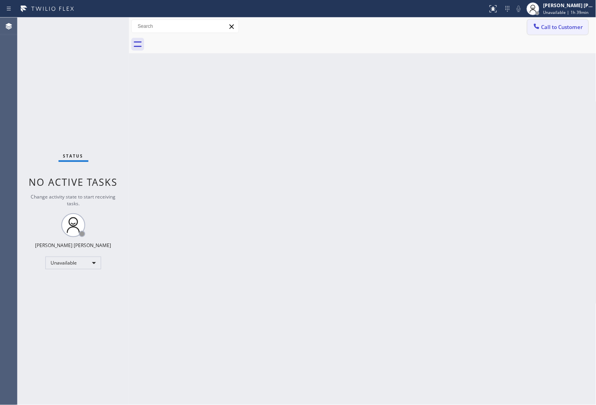
click at [572, 24] on span "Call to Customer" at bounding box center [562, 26] width 42 height 7
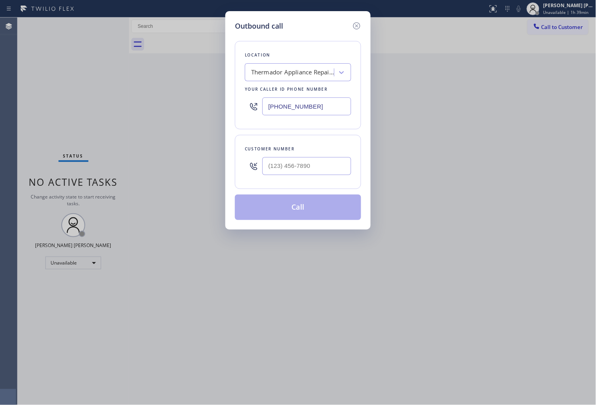
click at [281, 109] on input "(602) 755-1659" at bounding box center [306, 107] width 89 height 18
paste input "855) 731-4952"
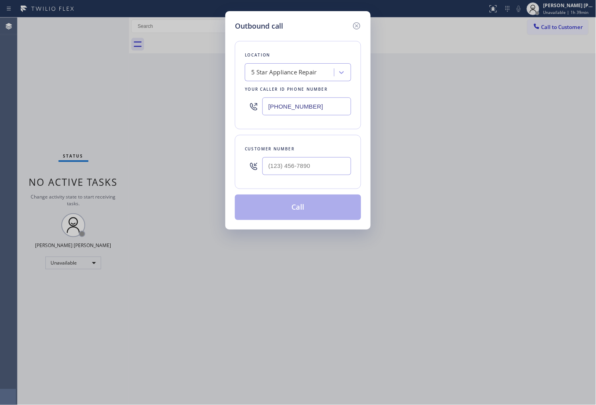
type input "(855) 731-4952"
click at [321, 166] on input "(___) ___-____" at bounding box center [306, 166] width 89 height 18
paste input "323) 243-4956"
type input "(323) 243-4956"
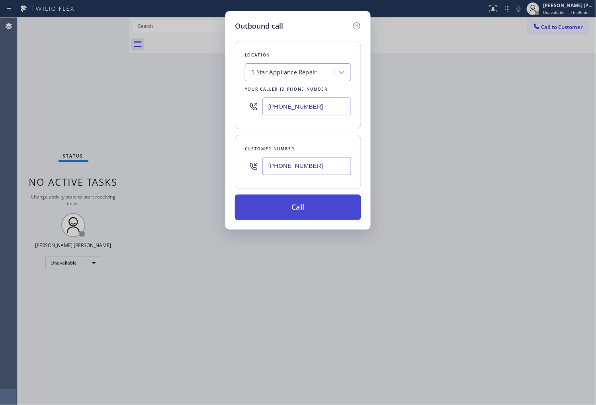
click at [310, 205] on button "Call" at bounding box center [298, 207] width 126 height 25
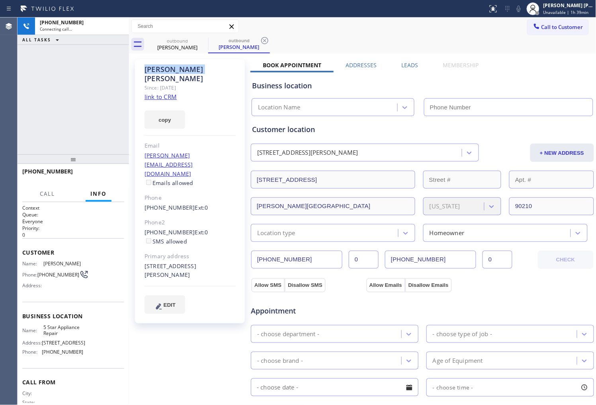
click at [165, 68] on div "Steven Paul" at bounding box center [189, 74] width 91 height 18
drag, startPoint x: 121, startPoint y: 53, endPoint x: 183, endPoint y: 68, distance: 63.8
click at [165, 68] on div "Steven Paul" at bounding box center [189, 74] width 91 height 18
type input "(855) 731-4952"
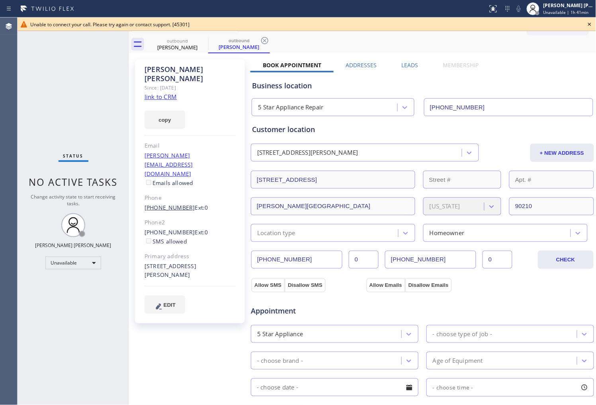
click at [170, 204] on link "(323) 243-4956" at bounding box center [169, 208] width 51 height 8
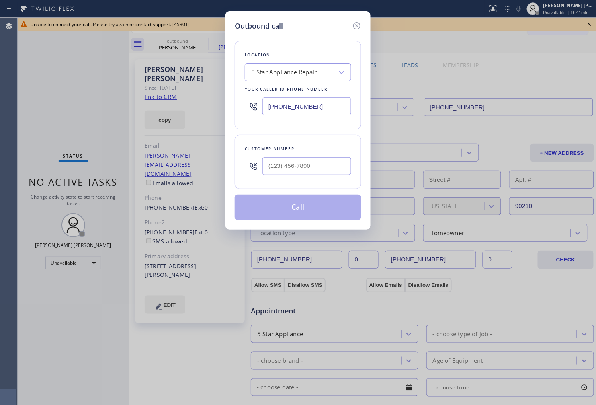
type input "(323) 243-4956"
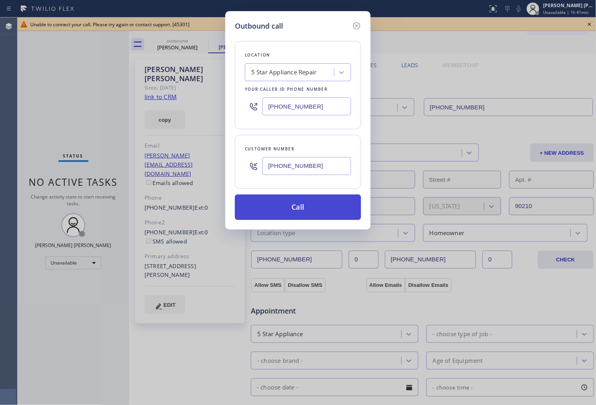
click at [327, 208] on button "Call" at bounding box center [298, 207] width 126 height 25
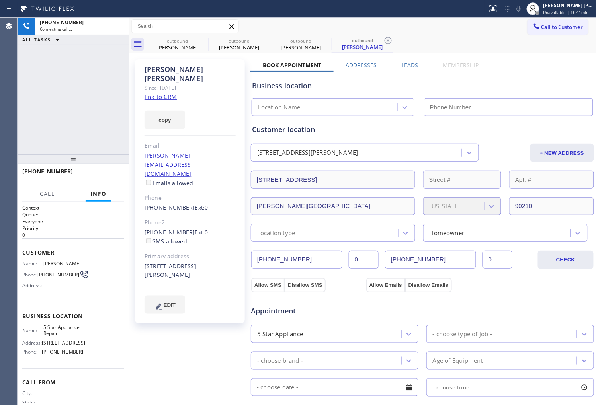
type input "(855) 731-4952"
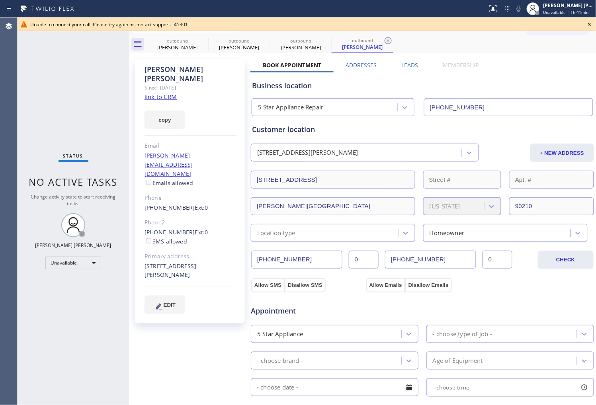
click at [589, 24] on icon at bounding box center [589, 24] width 3 height 3
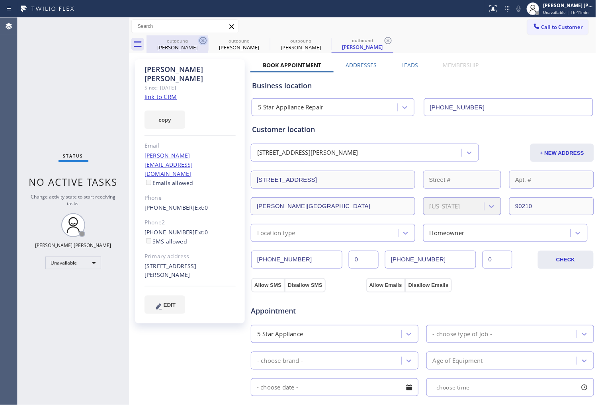
click at [201, 41] on icon at bounding box center [203, 41] width 10 height 10
click at [0, 0] on icon at bounding box center [0, 0] width 0 height 0
click at [201, 41] on icon at bounding box center [203, 41] width 10 height 10
click at [0, 0] on icon at bounding box center [0, 0] width 0 height 0
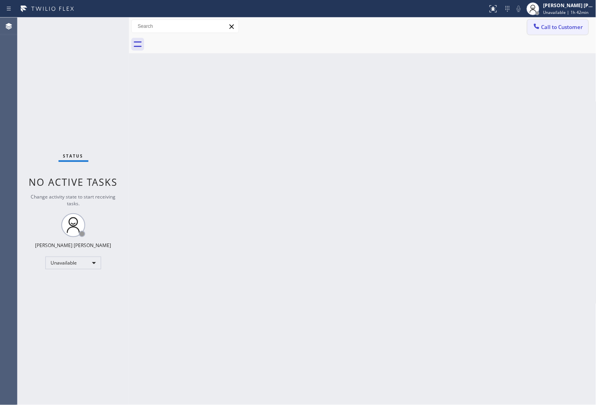
click at [535, 28] on icon at bounding box center [537, 26] width 8 height 8
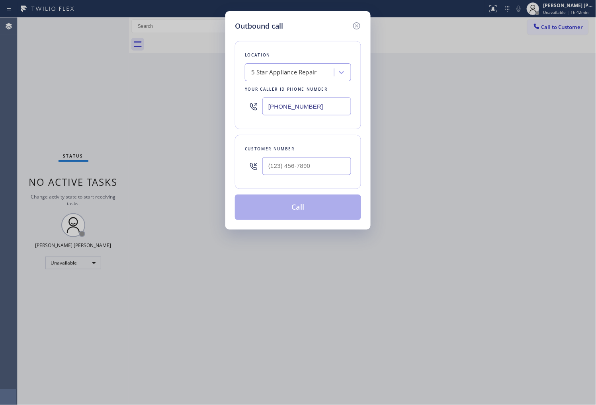
click at [302, 106] on input "(855) 731-4952" at bounding box center [306, 107] width 89 height 18
drag, startPoint x: 302, startPoint y: 106, endPoint x: 312, endPoint y: 103, distance: 10.3
click at [302, 106] on input "(855) 731-4952" at bounding box center [306, 107] width 89 height 18
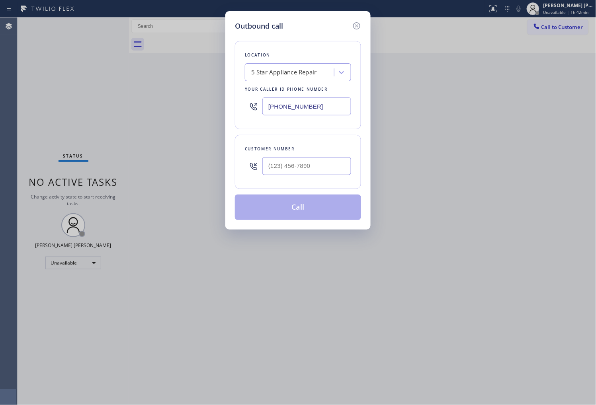
paste input "425) 230-4104"
type input "(425) 230-4104"
click at [308, 175] on input "(___) ___-____" at bounding box center [306, 166] width 89 height 18
paste input "206) 753-9672"
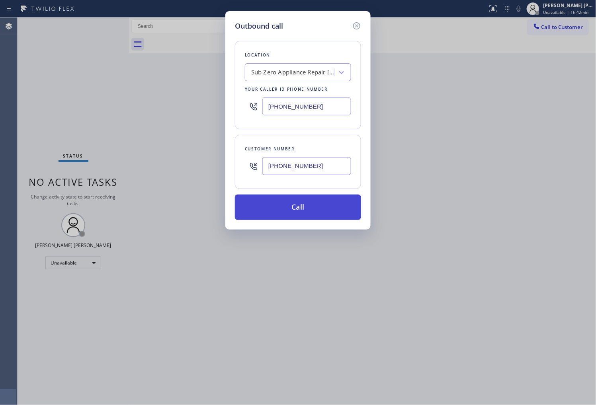
type input "(206) 753-9672"
click at [311, 209] on button "Call" at bounding box center [298, 207] width 126 height 25
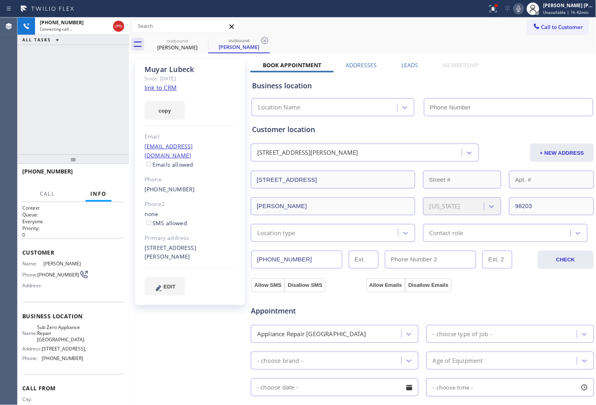
click at [186, 77] on div "Since: [DATE]" at bounding box center [189, 78] width 91 height 9
type input "(425) 230-4104"
click at [184, 74] on div "Since: [DATE]" at bounding box center [189, 78] width 91 height 9
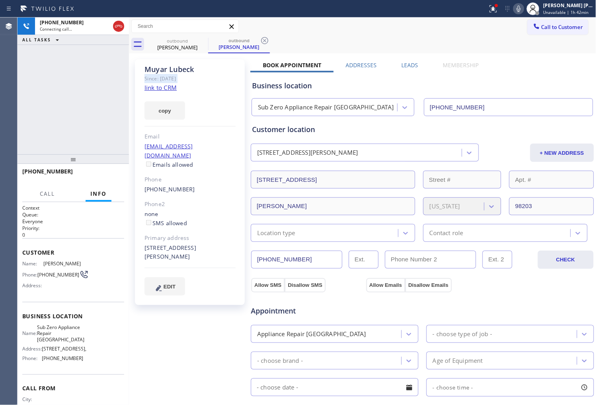
click at [184, 74] on div "Since: [DATE]" at bounding box center [189, 78] width 91 height 9
click at [184, 70] on div "Muyar Lubeck" at bounding box center [189, 69] width 91 height 9
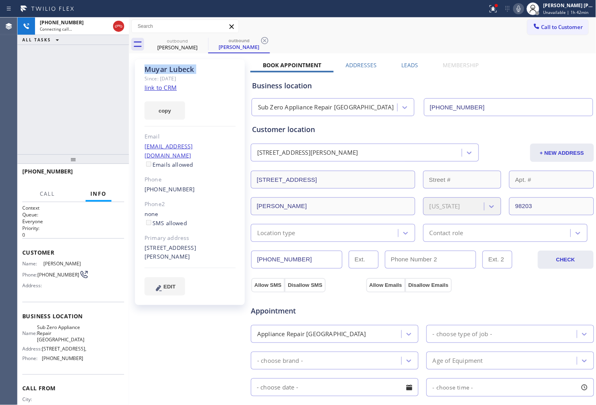
copy div "Muyar Lubeck"
click at [498, 8] on icon at bounding box center [493, 9] width 10 height 10
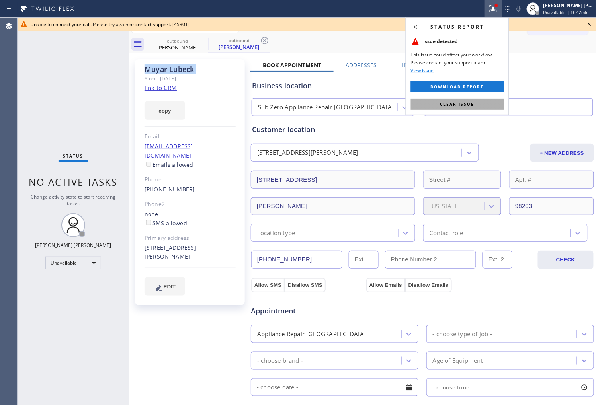
click at [479, 102] on button "Clear issue" at bounding box center [457, 104] width 93 height 11
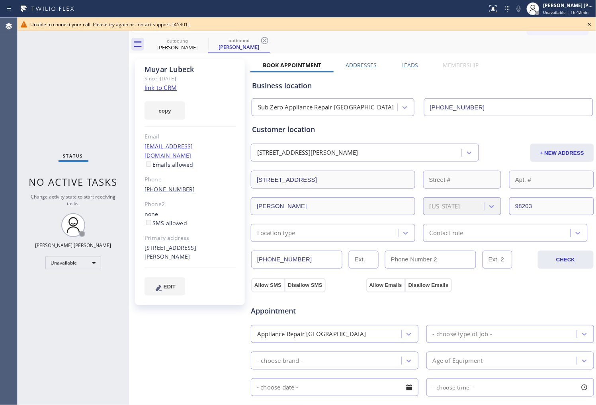
click at [176, 185] on link "(206) 753-9672" at bounding box center [169, 189] width 51 height 8
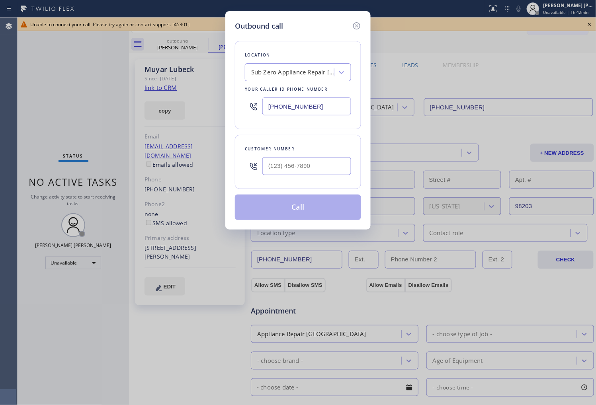
type input "(206) 753-9672"
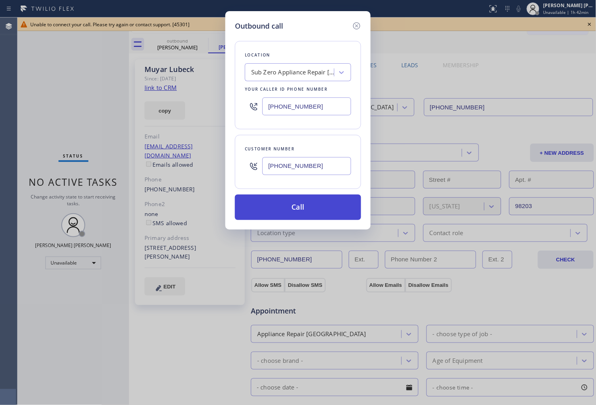
click at [318, 209] on button "Call" at bounding box center [298, 207] width 126 height 25
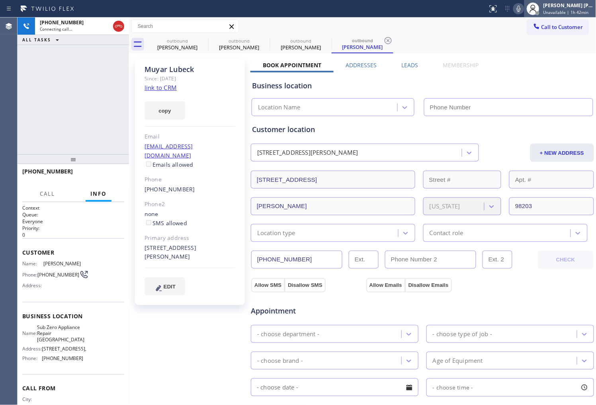
type input "(425) 230-4104"
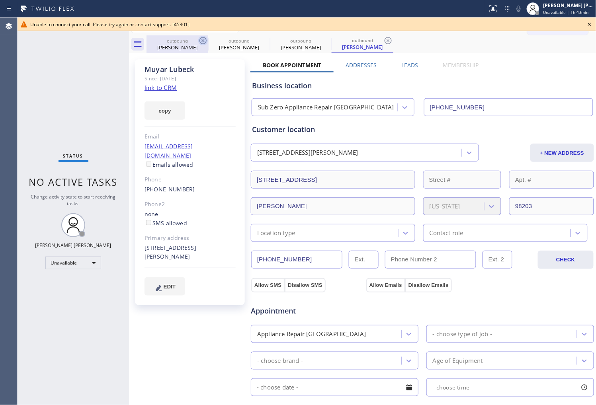
click at [205, 41] on icon at bounding box center [203, 41] width 10 height 10
click at [0, 0] on icon at bounding box center [0, 0] width 0 height 0
click at [383, 45] on icon at bounding box center [388, 41] width 10 height 10
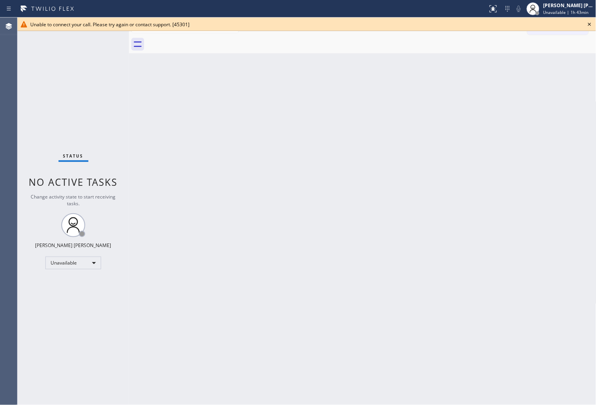
click at [587, 25] on icon at bounding box center [590, 25] width 10 height 10
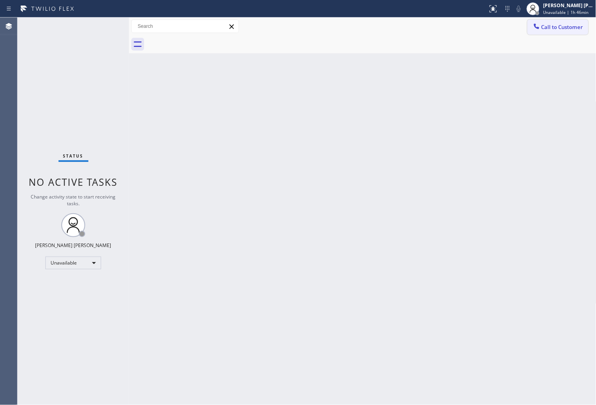
click at [553, 28] on span "Call to Customer" at bounding box center [562, 26] width 42 height 7
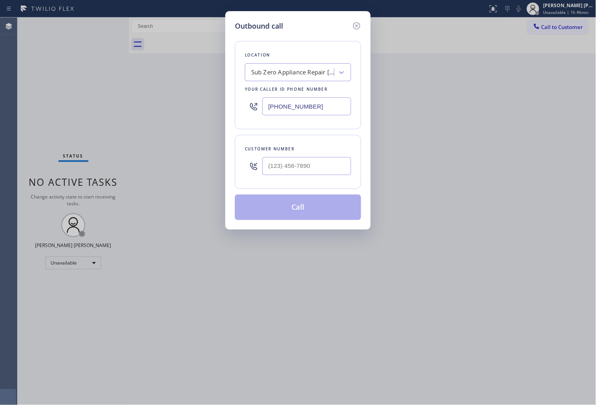
click at [329, 113] on input "(425) 230-4104" at bounding box center [306, 107] width 89 height 18
drag, startPoint x: 329, startPoint y: 113, endPoint x: 324, endPoint y: 108, distance: 7.3
click at [328, 113] on input "(425) 230-4104" at bounding box center [306, 107] width 89 height 18
paste input "754) 205-3961"
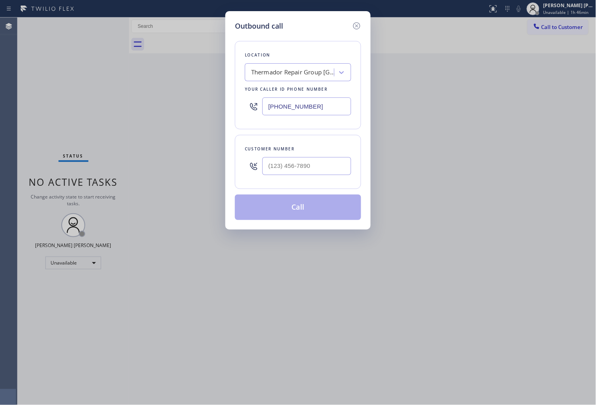
type input "(754) 205-3961"
click at [312, 172] on input "(___) ___-____" at bounding box center [306, 166] width 89 height 18
paste input "954) 253-0009"
type input "(954) 253-0009"
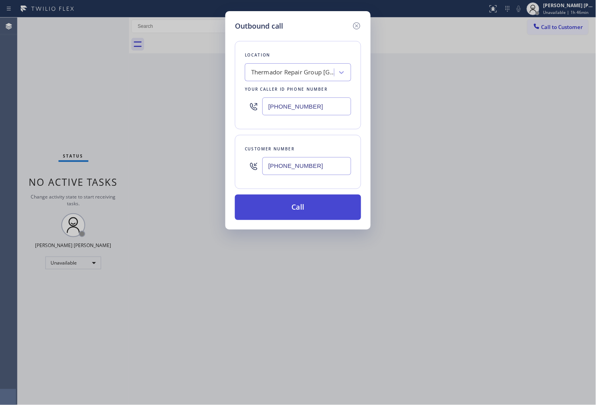
click at [333, 208] on button "Call" at bounding box center [298, 207] width 126 height 25
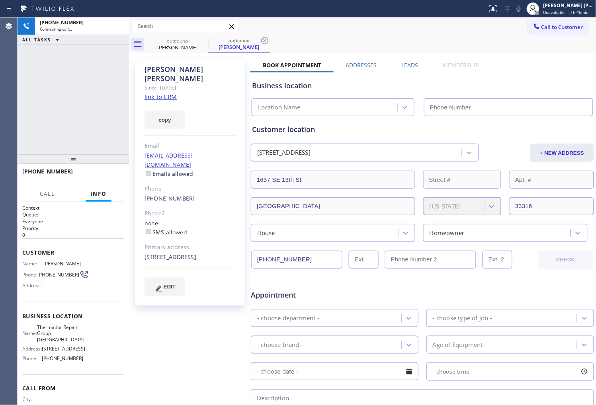
click at [177, 72] on div "Madelein Quintana" at bounding box center [189, 74] width 91 height 18
type input "(754) 205-3961"
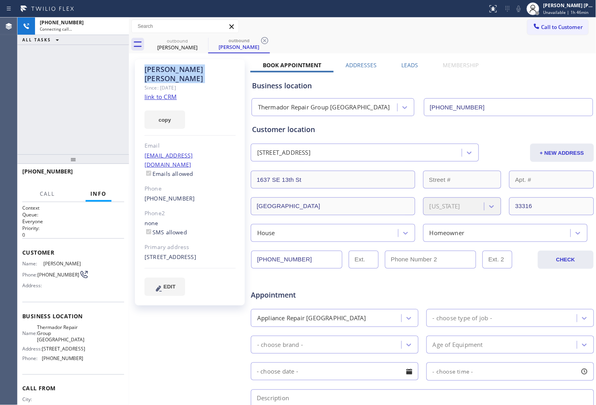
click at [38, 113] on div "+19542530009 Connecting call… ALL TASKS ALL TASKS ACTIVE TASKS TASKS IN WRAP UP" at bounding box center [73, 86] width 111 height 137
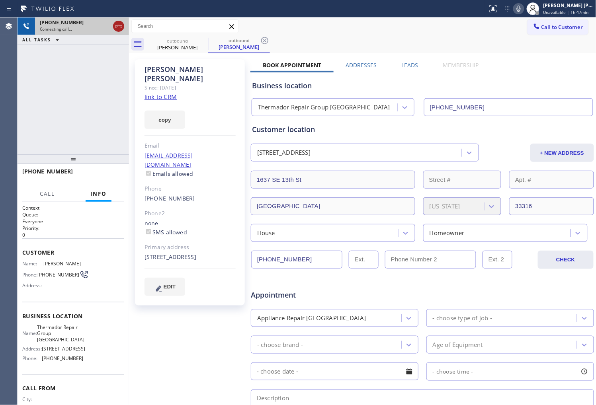
click at [117, 25] on icon at bounding box center [118, 26] width 7 height 2
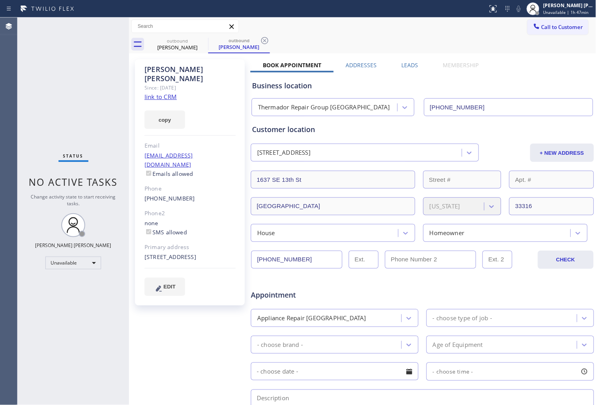
click at [405, 62] on label "Leads" at bounding box center [410, 65] width 17 height 8
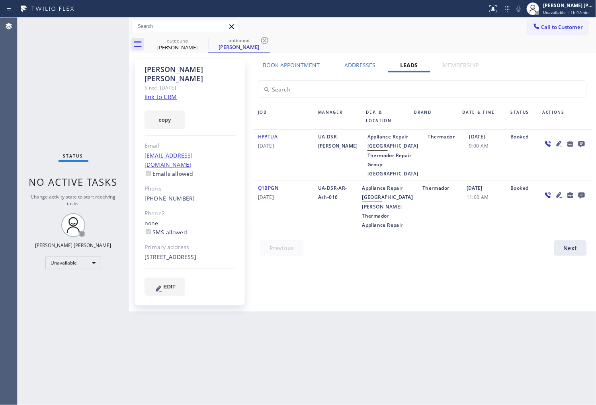
click at [584, 144] on icon at bounding box center [581, 144] width 6 height 6
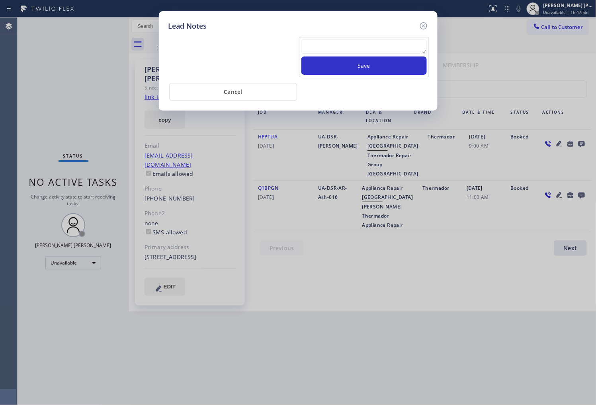
click at [388, 46] on textarea at bounding box center [363, 46] width 125 height 14
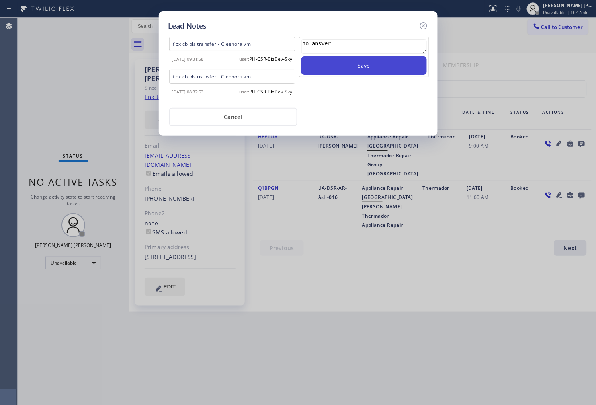
type textarea "no answer"
click at [365, 65] on button "Save" at bounding box center [363, 66] width 125 height 18
click at [428, 21] on div "Lead Notes If cx cb pls transfer - Cleenora vm 2024-12-16 09:31:58 user: PH-CSR…" at bounding box center [298, 73] width 279 height 125
click at [427, 25] on icon at bounding box center [423, 25] width 7 height 7
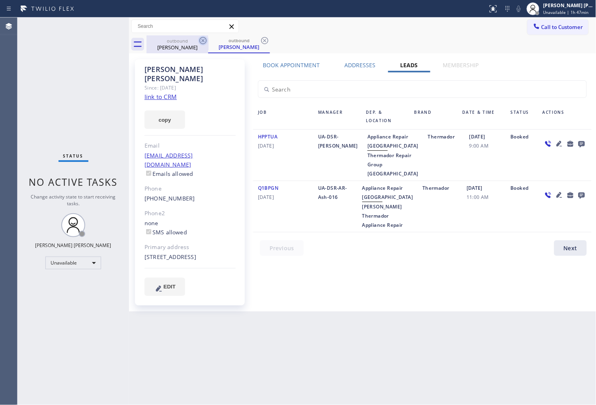
click at [199, 41] on icon at bounding box center [203, 41] width 10 height 10
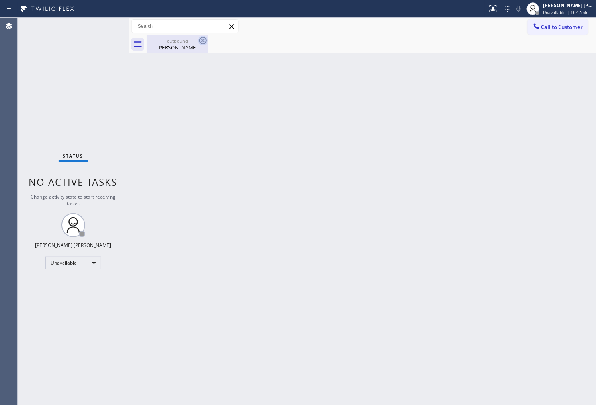
click at [199, 41] on icon at bounding box center [203, 41] width 10 height 10
click at [582, 16] on div "Shiena Mae Palao Unavailable | 1h 50min" at bounding box center [560, 9] width 72 height 18
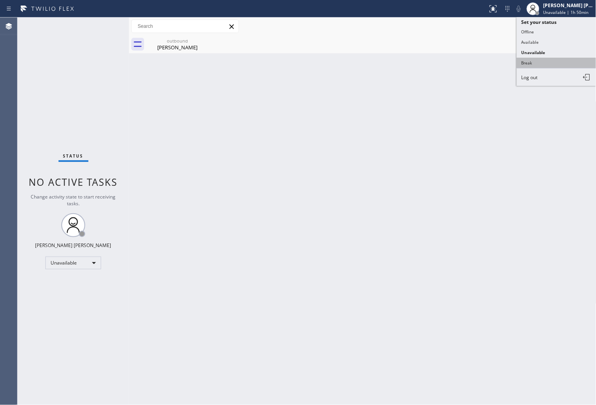
click at [562, 63] on button "Break" at bounding box center [557, 63] width 80 height 10
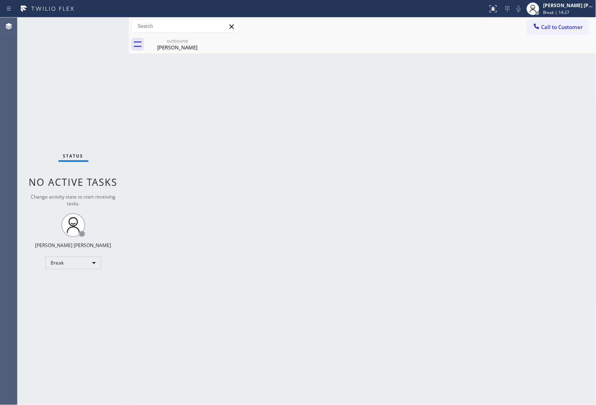
drag, startPoint x: 568, startPoint y: 9, endPoint x: 577, endPoint y: 25, distance: 18.9
click at [568, 10] on span "Break | 14:27" at bounding box center [556, 13] width 26 height 6
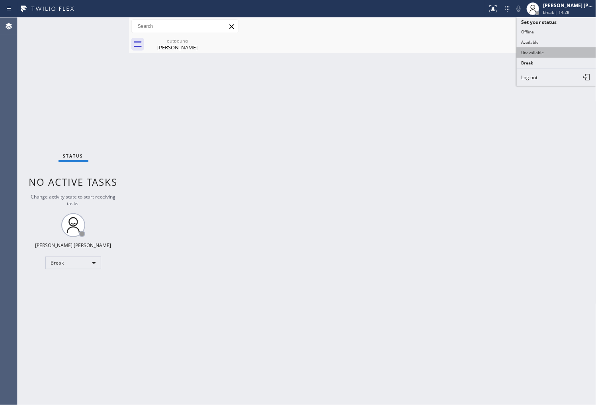
click at [549, 53] on button "Unavailable" at bounding box center [557, 52] width 80 height 10
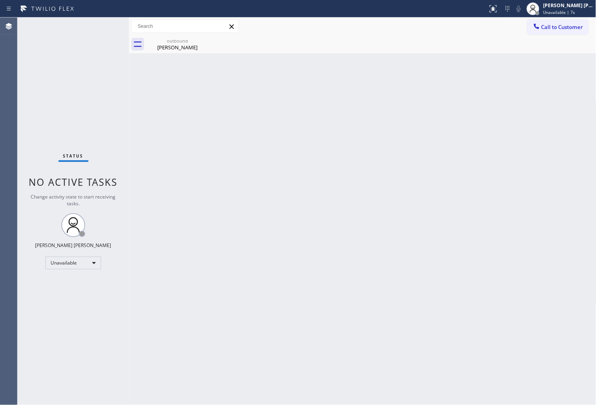
click at [13, 300] on div "Agent Desktop" at bounding box center [8, 212] width 17 height 388
drag, startPoint x: 423, startPoint y: 261, endPoint x: 400, endPoint y: 260, distance: 23.1
click at [423, 261] on div "Back to Dashboard Change Sender ID Customers Technicians Select a contact Outbo…" at bounding box center [362, 212] width 467 height 388
drag, startPoint x: 189, startPoint y: 45, endPoint x: 212, endPoint y: 41, distance: 23.4
click at [190, 45] on div "Madelein Quintana" at bounding box center [177, 47] width 60 height 7
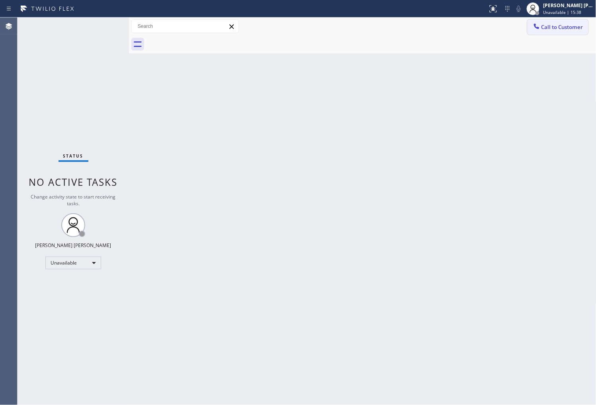
click at [555, 29] on span "Call to Customer" at bounding box center [562, 26] width 42 height 7
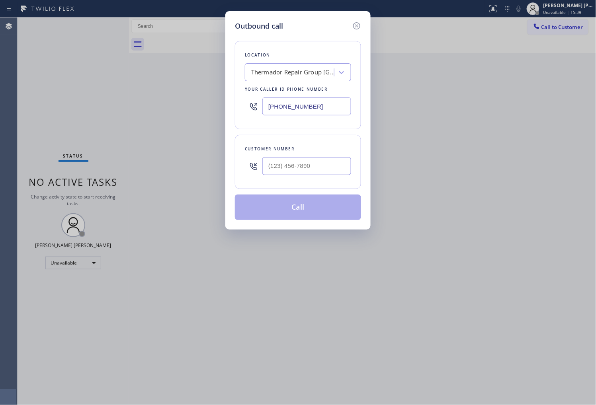
click at [283, 103] on input "(754) 205-3961" at bounding box center [306, 107] width 89 height 18
paste input "855) 731-4952"
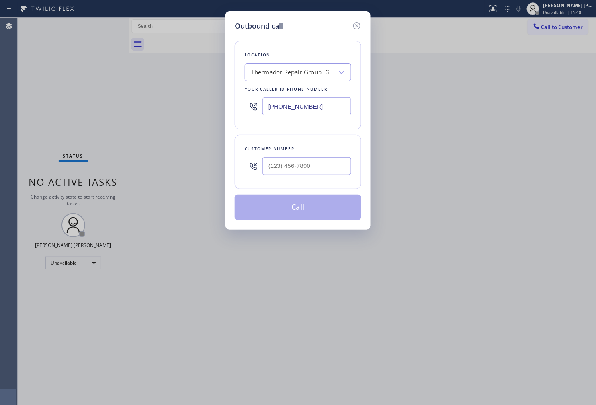
type input "(855) 731-4952"
click at [297, 170] on input "text" at bounding box center [306, 166] width 89 height 18
click at [297, 170] on input "(___) ___-____" at bounding box center [306, 166] width 89 height 18
paste input "8587"
click at [295, 154] on div "(___) ___-8587" at bounding box center [306, 166] width 89 height 26
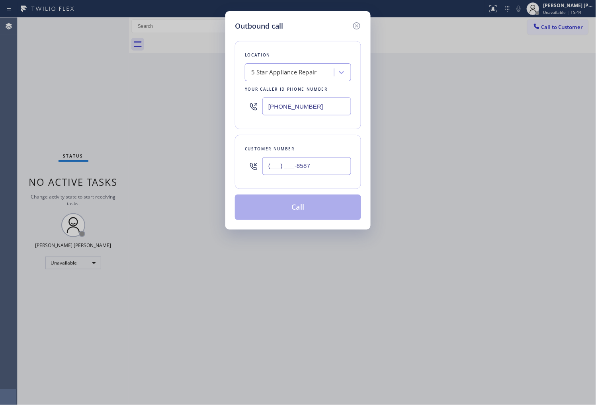
click at [289, 164] on input "(___) ___-8587" at bounding box center [306, 166] width 89 height 18
paste input "858) 775-4260"
type input "(858) 775-4260"
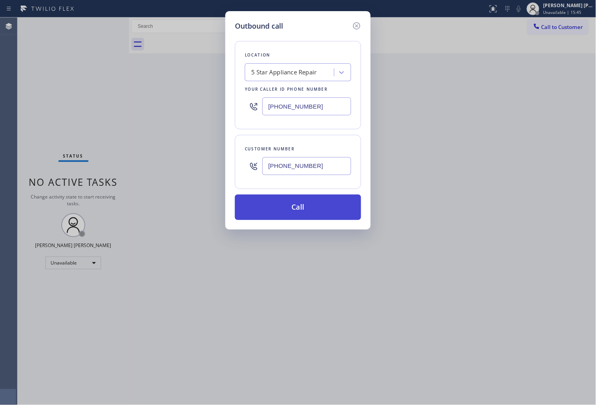
click at [329, 209] on button "Call" at bounding box center [298, 207] width 126 height 25
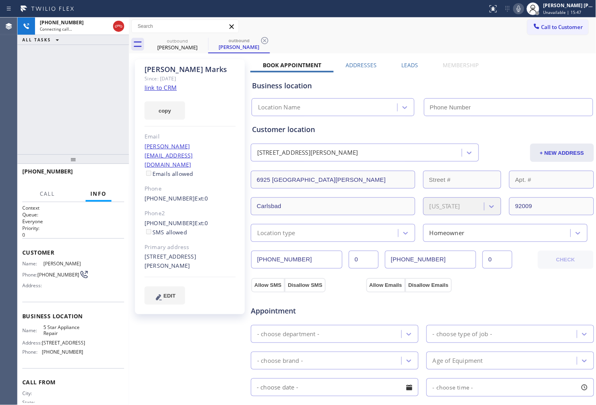
click at [168, 73] on div "Rebecca Marks" at bounding box center [189, 69] width 91 height 9
type input "(855) 731-4952"
click at [125, 100] on div "+18587754260 Connecting call… ALL TASKS ALL TASKS ACTIVE TASKS TASKS IN WRAP UP" at bounding box center [73, 86] width 111 height 137
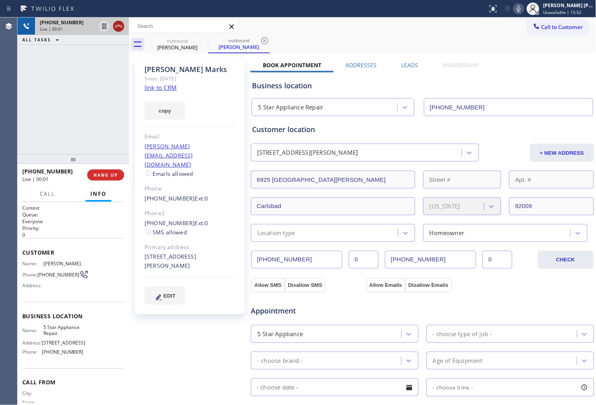
click at [120, 26] on icon at bounding box center [119, 26] width 10 height 10
click at [169, 195] on link "(858) 775-4260" at bounding box center [169, 199] width 51 height 8
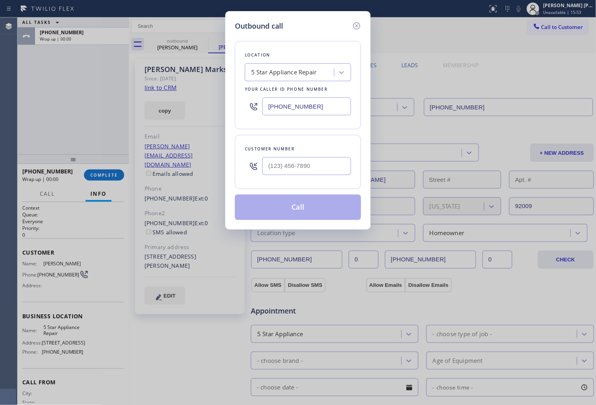
type input "(858) 775-4260"
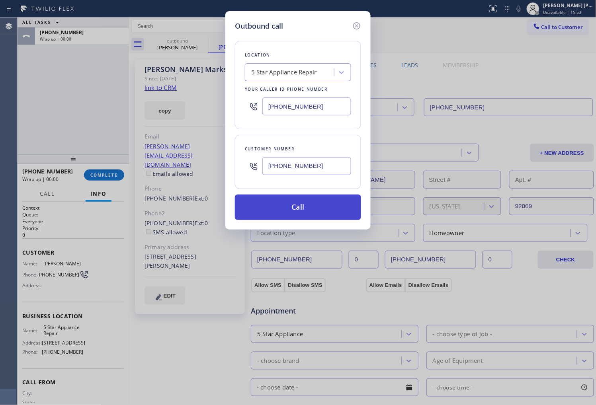
click at [301, 205] on button "Call" at bounding box center [298, 207] width 126 height 25
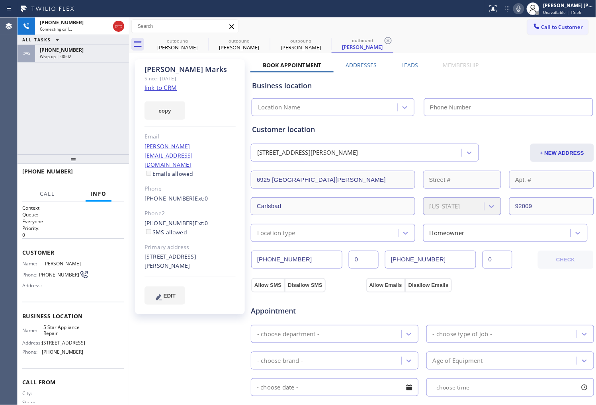
click at [88, 57] on div "Wrap up | 00:02" at bounding box center [82, 57] width 84 height 6
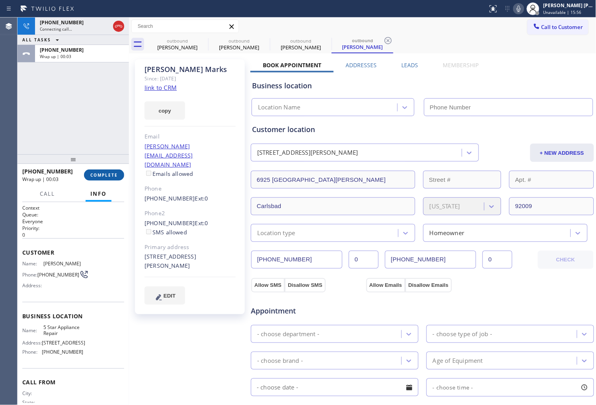
click at [98, 175] on span "COMPLETE" at bounding box center [103, 175] width 27 height 6
type input "(855) 731-4952"
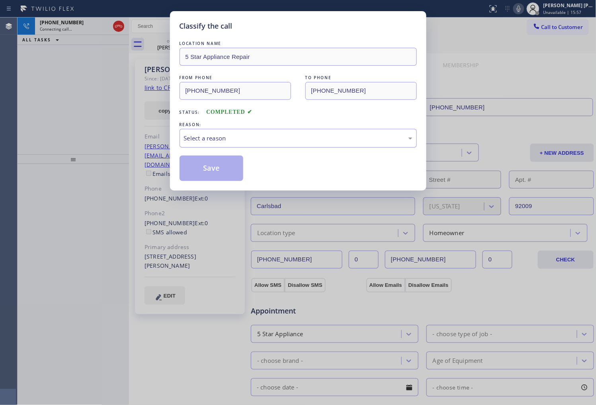
click at [233, 144] on div "Select a reason" at bounding box center [298, 138] width 237 height 19
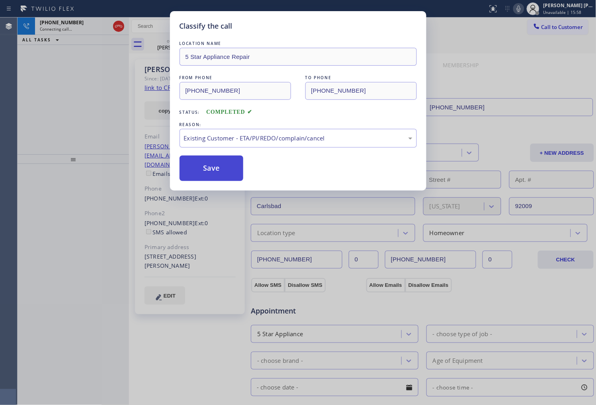
click at [201, 164] on button "Save" at bounding box center [212, 168] width 64 height 25
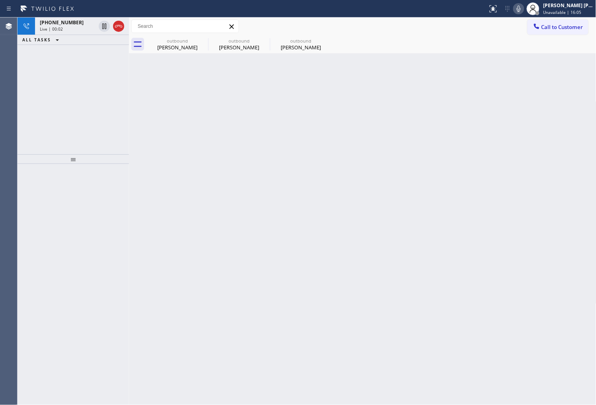
click at [117, 25] on icon at bounding box center [118, 26] width 7 height 2
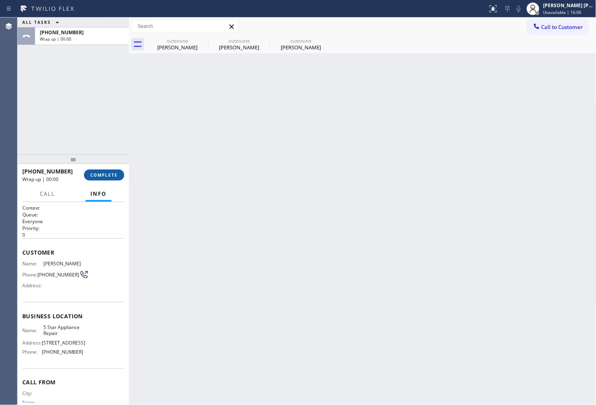
click at [109, 176] on span "COMPLETE" at bounding box center [103, 175] width 27 height 6
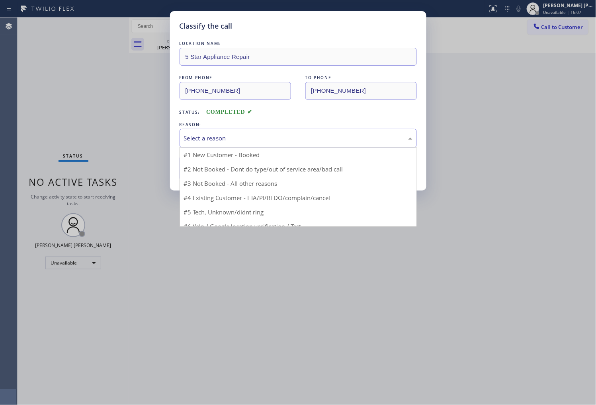
click at [202, 142] on div "Select a reason" at bounding box center [298, 138] width 228 height 9
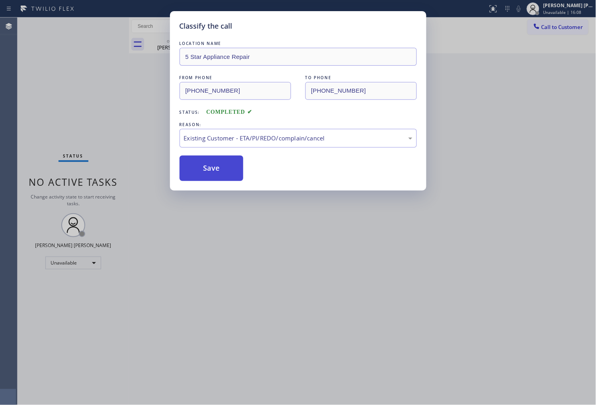
click at [214, 170] on button "Save" at bounding box center [212, 168] width 64 height 25
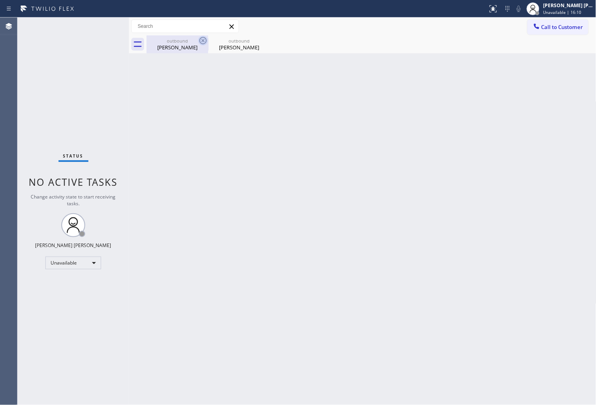
click at [202, 41] on icon at bounding box center [202, 40] width 7 height 7
click at [0, 0] on icon at bounding box center [0, 0] width 0 height 0
click at [202, 41] on div "outbound Rebecca Marks outbound Rebecca Marks" at bounding box center [371, 44] width 450 height 18
click at [570, 32] on button "Call to Customer" at bounding box center [557, 27] width 61 height 15
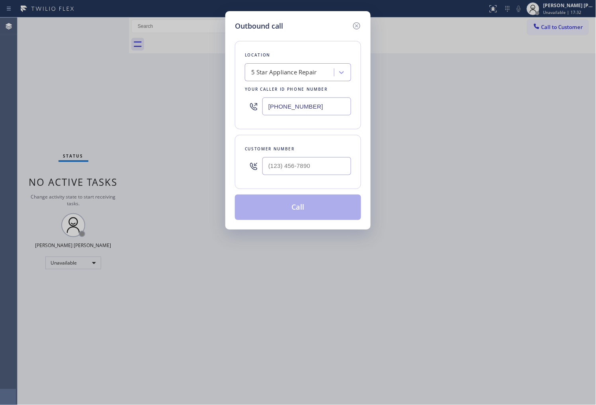
click at [281, 102] on input "(855) 731-4952" at bounding box center [306, 107] width 89 height 18
paste input "393-3634"
type input "(855) 393-3634"
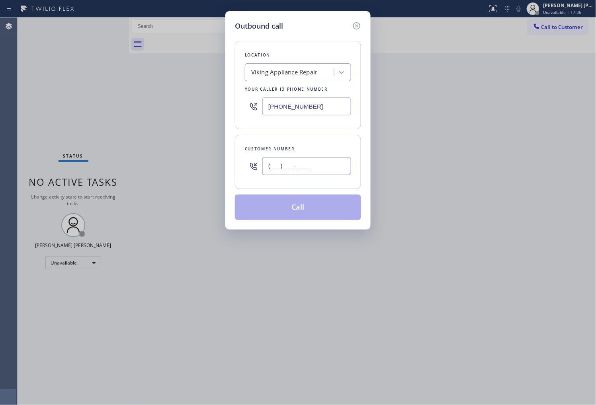
click at [299, 168] on input "(___) ___-____" at bounding box center [306, 166] width 89 height 18
paste input "305) 279-3939"
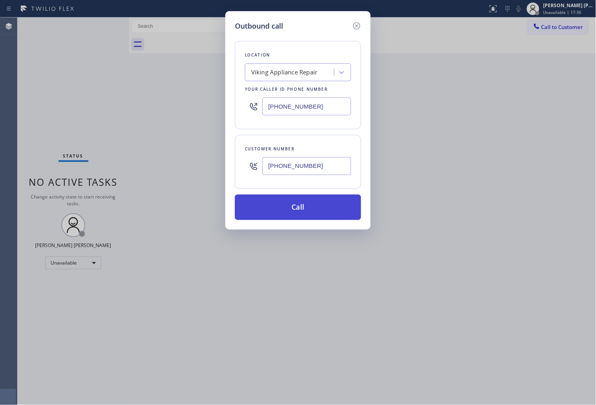
type input "(305) 279-3939"
click at [314, 206] on button "Call" at bounding box center [298, 207] width 126 height 25
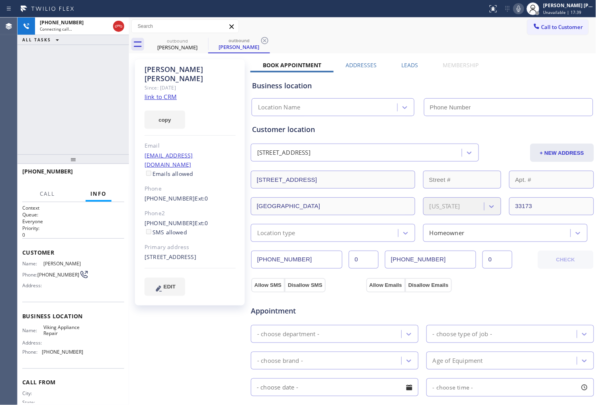
click at [523, 10] on icon at bounding box center [519, 9] width 10 height 10
click at [186, 66] on div "Guillermo Rocha" at bounding box center [189, 74] width 91 height 18
copy div "Guillermo Rocha"
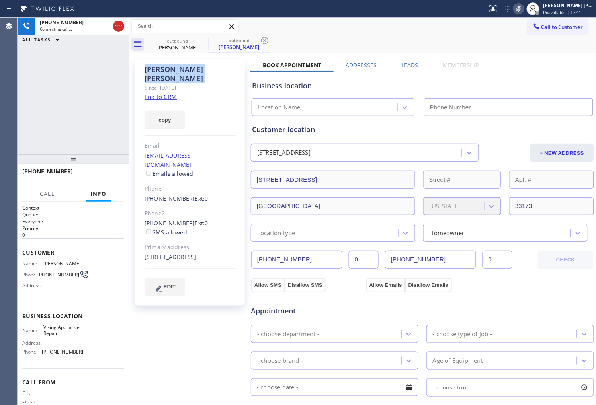
type input "(855) 393-3634"
click at [1, 120] on div "Agent Desktop" at bounding box center [8, 212] width 17 height 388
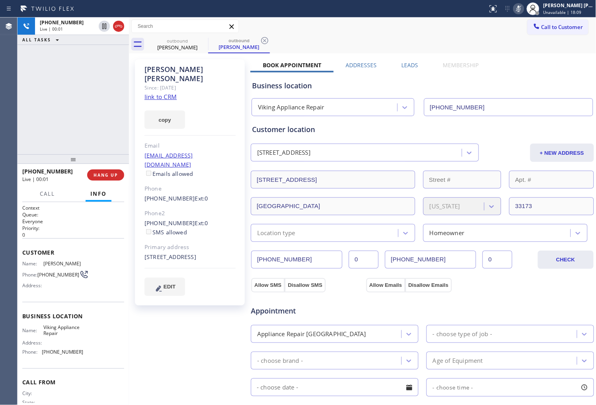
click at [3, 128] on div "Agent Desktop" at bounding box center [8, 212] width 17 height 388
click at [523, 10] on icon at bounding box center [519, 9] width 10 height 10
click at [120, 23] on icon at bounding box center [119, 26] width 10 height 10
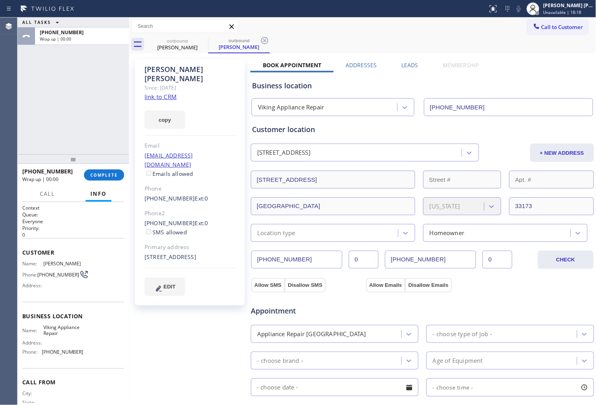
click at [403, 67] on label "Leads" at bounding box center [410, 65] width 17 height 8
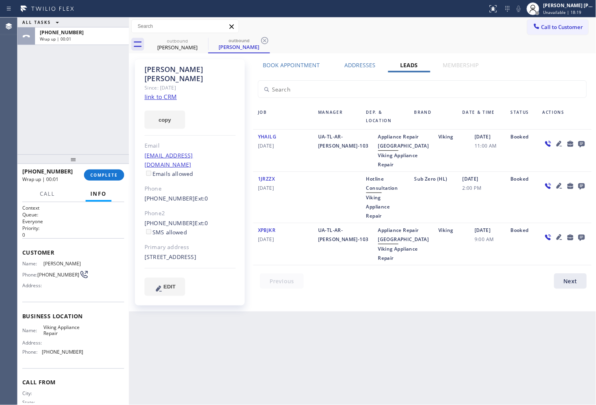
click at [580, 144] on icon at bounding box center [581, 144] width 6 height 6
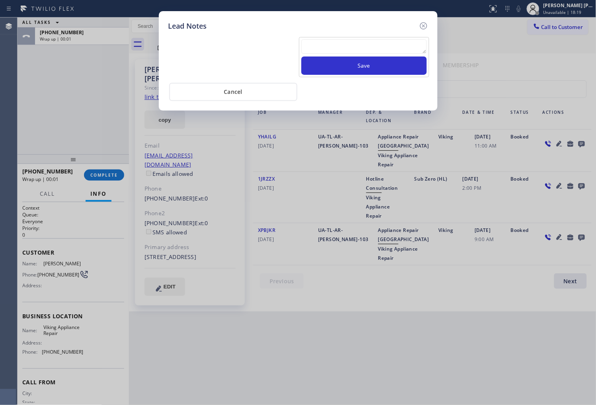
click at [371, 48] on textarea at bounding box center [363, 46] width 125 height 14
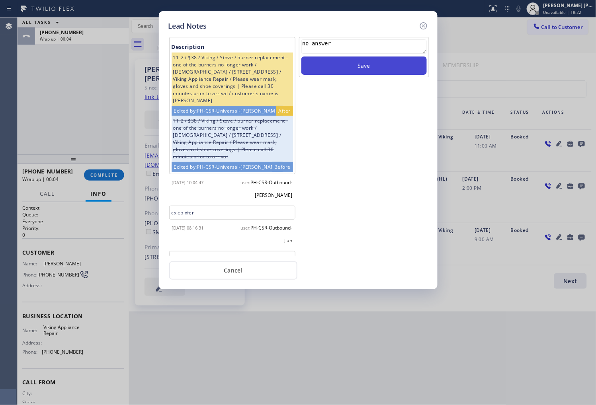
type textarea "no answer"
click at [359, 64] on button "Save" at bounding box center [363, 66] width 125 height 18
click at [425, 23] on icon at bounding box center [424, 26] width 10 height 10
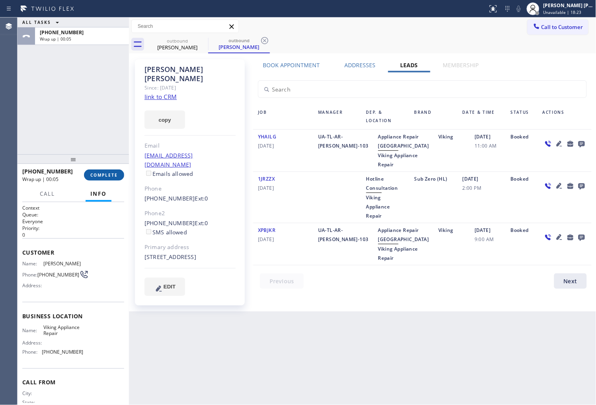
click at [112, 174] on span "COMPLETE" at bounding box center [103, 175] width 27 height 6
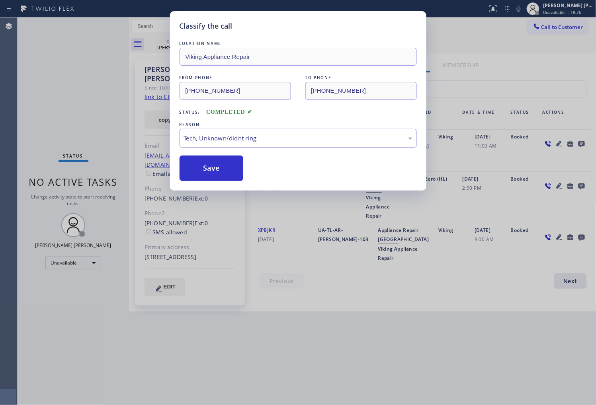
click at [207, 139] on div "Tech, Unknown/didnt ring" at bounding box center [298, 138] width 228 height 9
drag, startPoint x: 210, startPoint y: 174, endPoint x: 202, endPoint y: 173, distance: 8.5
click at [210, 173] on button "Save" at bounding box center [212, 168] width 64 height 25
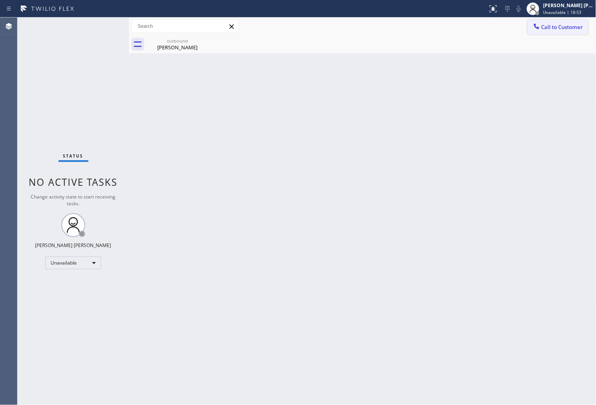
click at [565, 25] on span "Call to Customer" at bounding box center [562, 26] width 42 height 7
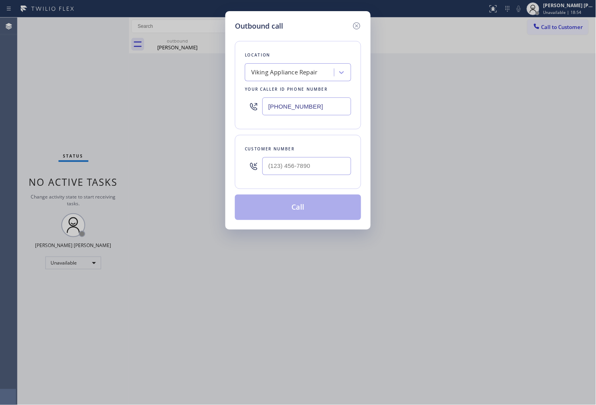
click at [288, 103] on input "(855) 393-3634" at bounding box center [306, 107] width 89 height 18
paste input "___) ___-____"
type input "(___) ___-____"
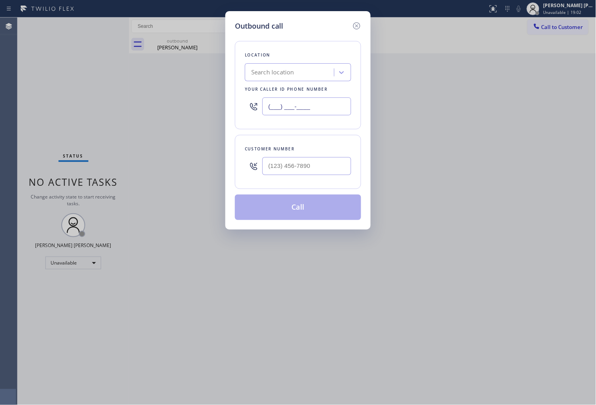
click at [297, 105] on input "(___) ___-____" at bounding box center [306, 107] width 89 height 18
paste input "888) 990-7050"
type input "(888) 990-7050"
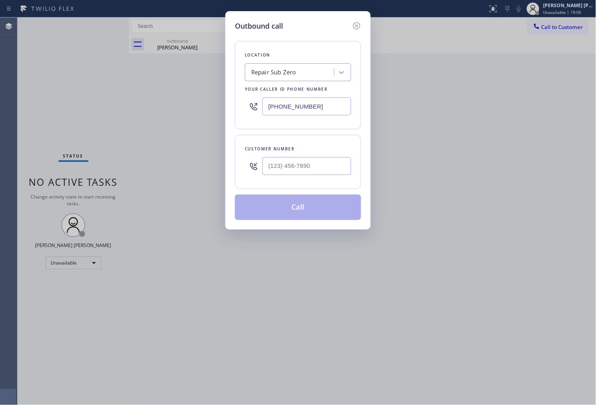
click at [312, 177] on div at bounding box center [306, 166] width 89 height 26
click at [312, 166] on input "(___) ___-____" at bounding box center [306, 166] width 89 height 18
paste input "714) 501-9171"
type input "(714) 501-9171"
click at [315, 208] on button "Call" at bounding box center [298, 207] width 126 height 25
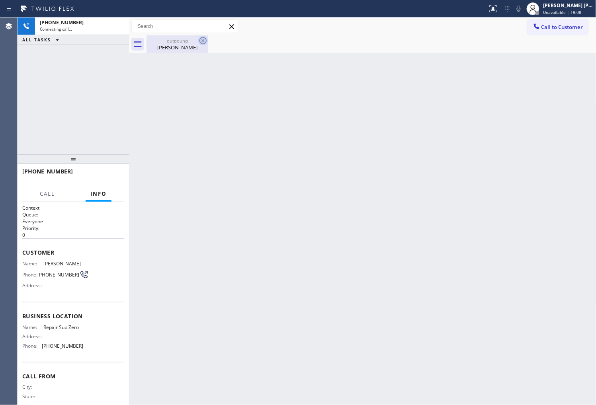
click at [202, 40] on icon at bounding box center [202, 40] width 7 height 7
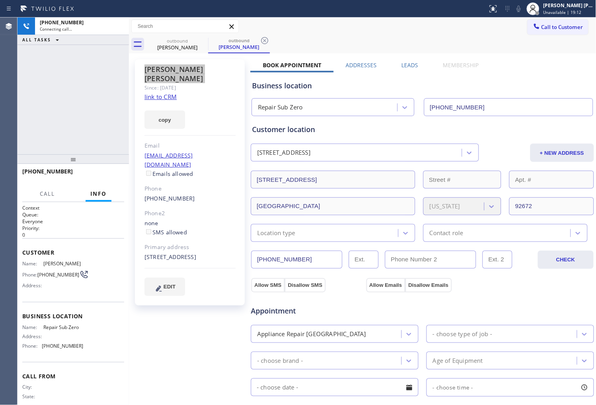
type input "(888) 990-7050"
click at [0, 81] on div "Agent Desktop" at bounding box center [8, 212] width 17 height 388
drag, startPoint x: 25, startPoint y: 127, endPoint x: 309, endPoint y: 70, distance: 289.5
click at [25, 127] on div "+17145019171 Live | 00:01 ALL TASKS ALL TASKS ACTIVE TASKS TASKS IN WRAP UP" at bounding box center [73, 86] width 111 height 137
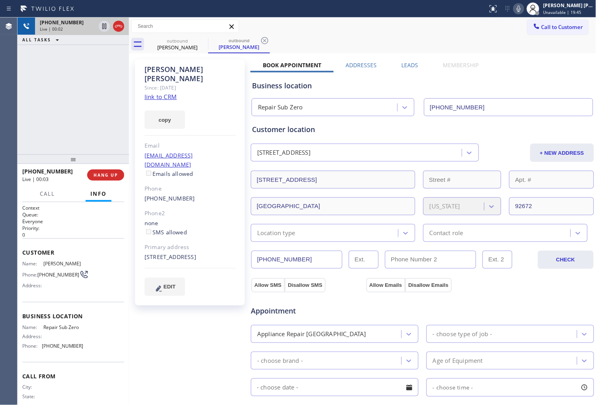
click at [124, 27] on div at bounding box center [111, 27] width 29 height 18
click at [124, 26] on div at bounding box center [118, 26] width 11 height 10
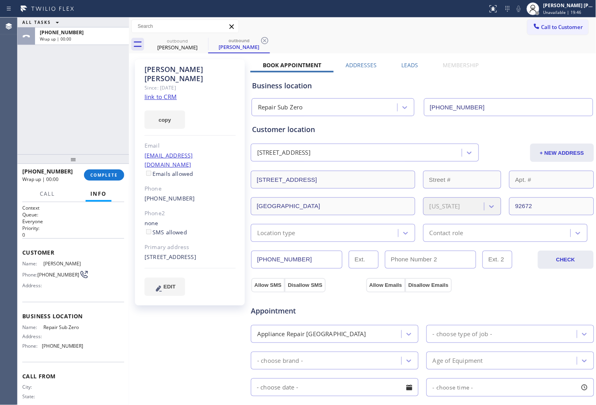
click at [405, 68] on label "Leads" at bounding box center [410, 65] width 17 height 8
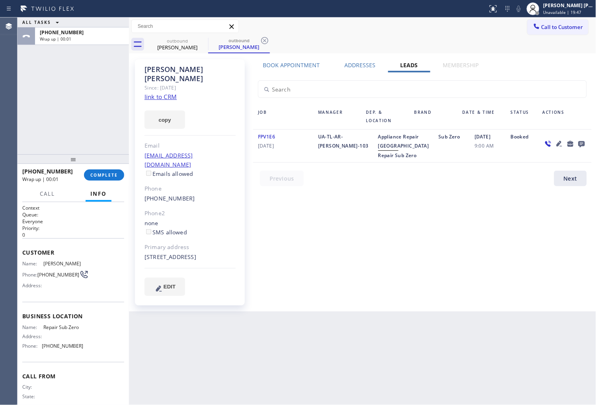
click at [582, 144] on icon at bounding box center [581, 144] width 6 height 6
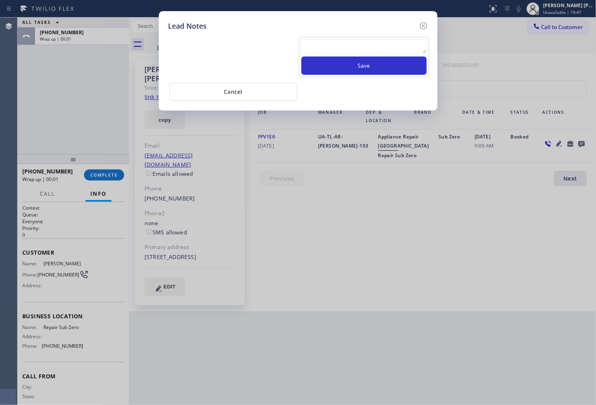
click at [365, 52] on textarea at bounding box center [363, 46] width 125 height 14
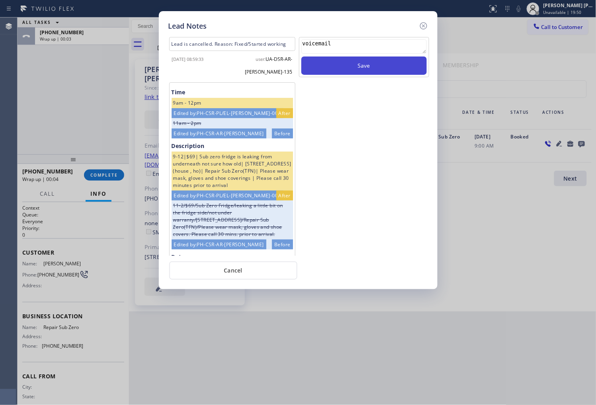
type textarea "voicemail"
click at [355, 62] on button "Save" at bounding box center [363, 66] width 125 height 18
click at [424, 23] on icon at bounding box center [424, 26] width 10 height 10
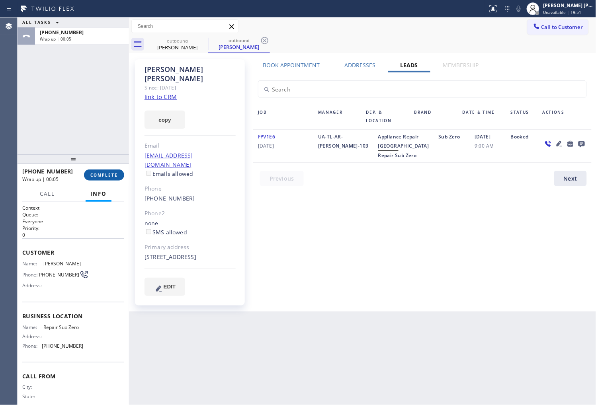
click at [118, 175] on button "COMPLETE" at bounding box center [104, 175] width 40 height 11
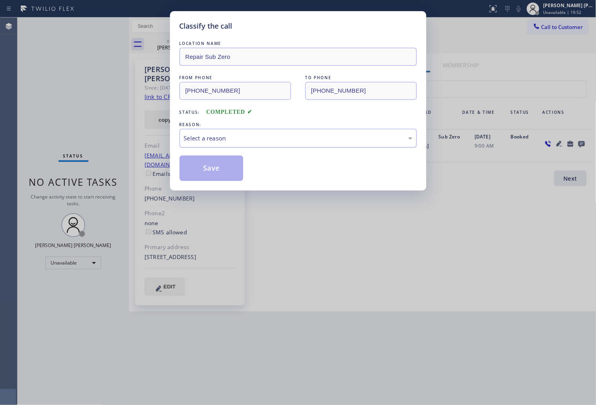
click at [234, 146] on div "Select a reason" at bounding box center [298, 138] width 237 height 19
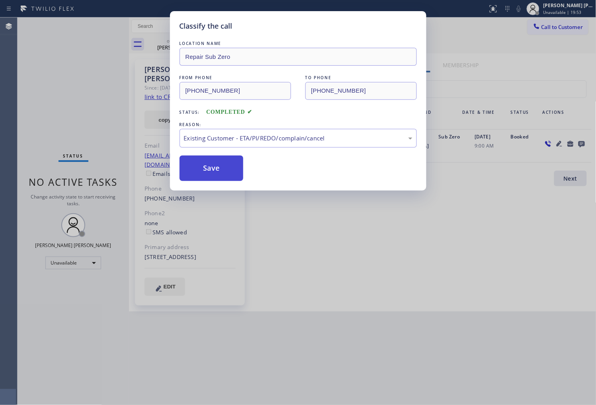
click at [220, 177] on button "Save" at bounding box center [212, 168] width 64 height 25
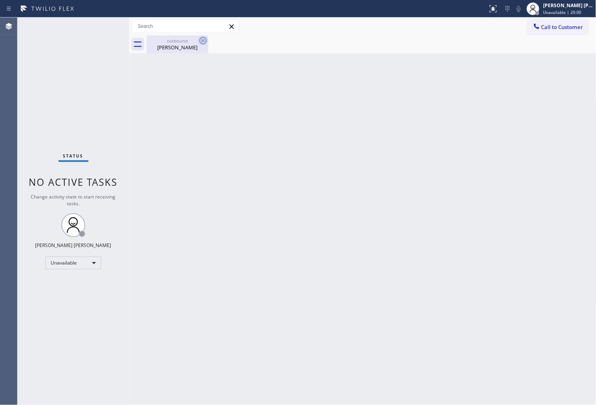
drag, startPoint x: 203, startPoint y: 48, endPoint x: 206, endPoint y: 43, distance: 5.3
click at [203, 47] on div "Amy Conzelman" at bounding box center [177, 47] width 60 height 7
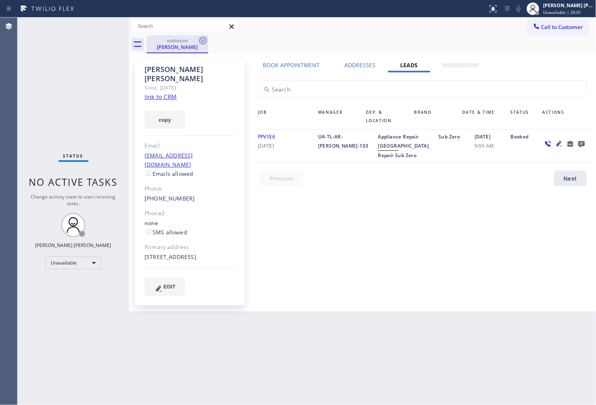
click at [207, 41] on icon at bounding box center [203, 41] width 10 height 10
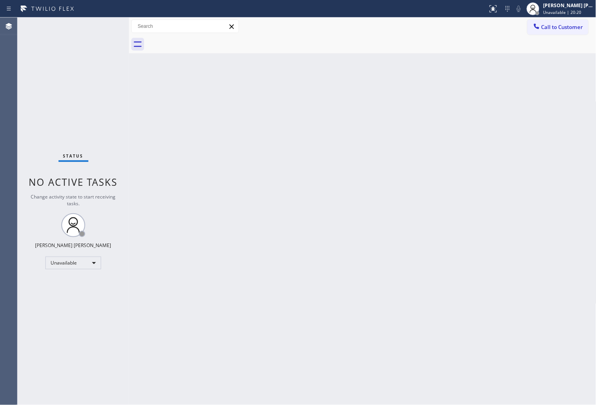
click at [544, 20] on button "Call to Customer" at bounding box center [557, 27] width 61 height 15
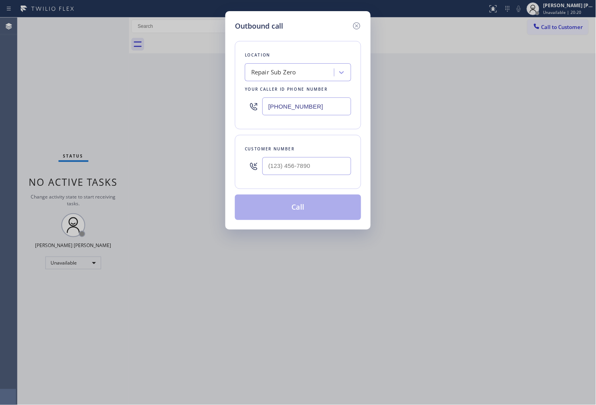
click at [284, 106] on input "(888) 990-7050" at bounding box center [306, 107] width 89 height 18
paste input "425) 689-7046"
type input "(425) 689-7046"
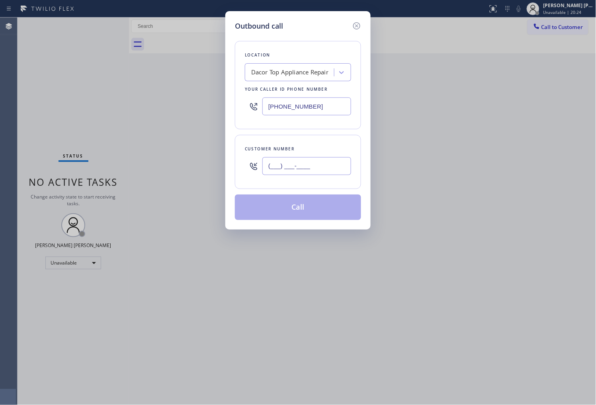
click at [277, 175] on input "(___) ___-____" at bounding box center [306, 166] width 89 height 18
paste input "206) 276-3367"
type input "(206) 276-3367"
click at [294, 205] on button "Call" at bounding box center [298, 207] width 126 height 25
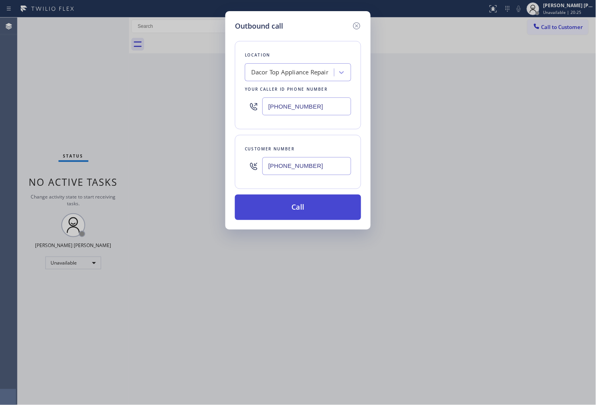
click at [294, 205] on button "Call" at bounding box center [298, 207] width 126 height 25
drag, startPoint x: 375, startPoint y: 35, endPoint x: 497, endPoint y: 24, distance: 122.3
click at [375, 35] on div at bounding box center [371, 44] width 450 height 18
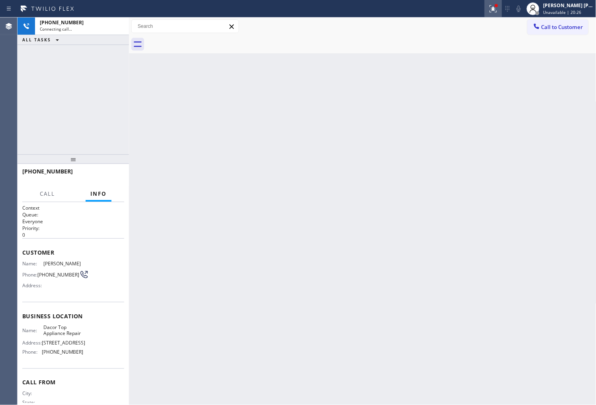
click at [498, 6] on icon at bounding box center [493, 9] width 10 height 10
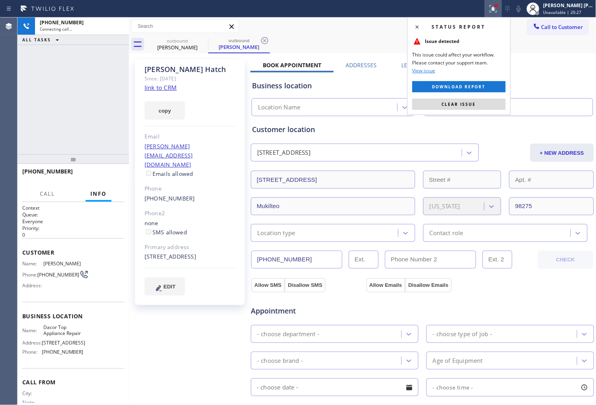
click at [475, 106] on span "Clear issue" at bounding box center [459, 105] width 34 height 6
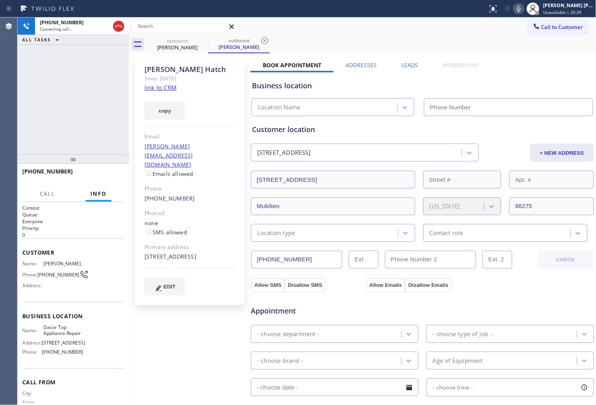
click at [191, 72] on div "Jonathan Hatch" at bounding box center [189, 69] width 91 height 9
copy div "Jonathan Hatch"
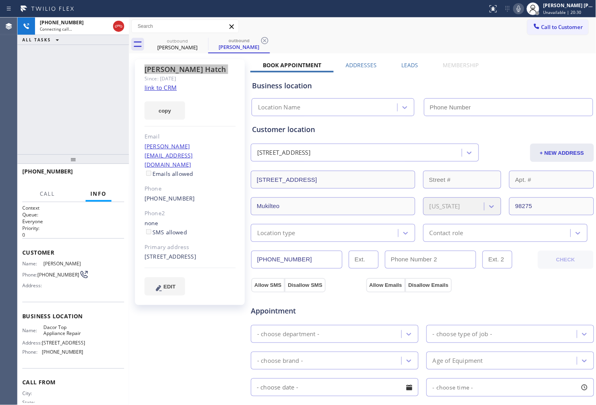
type input "(425) 689-7046"
drag, startPoint x: 14, startPoint y: 102, endPoint x: 25, endPoint y: 109, distance: 13.4
click at [14, 102] on div "Agent Desktop" at bounding box center [8, 212] width 17 height 388
drag, startPoint x: 0, startPoint y: 137, endPoint x: 59, endPoint y: 125, distance: 60.2
click at [0, 137] on div "Agent Desktop" at bounding box center [8, 212] width 17 height 388
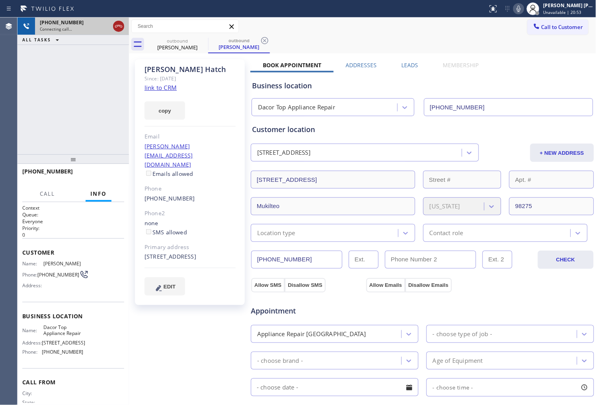
click at [116, 29] on icon at bounding box center [119, 26] width 10 height 10
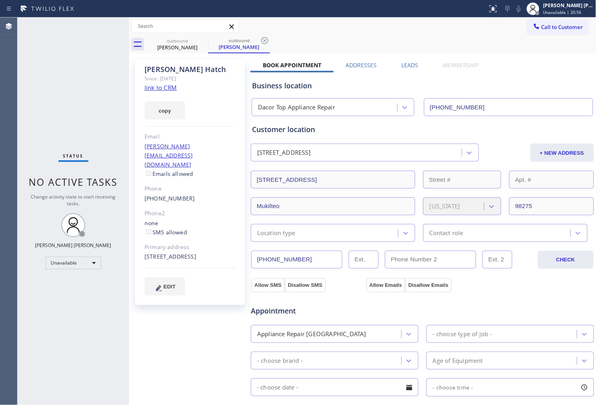
click at [547, 26] on span "Call to Customer" at bounding box center [562, 26] width 42 height 7
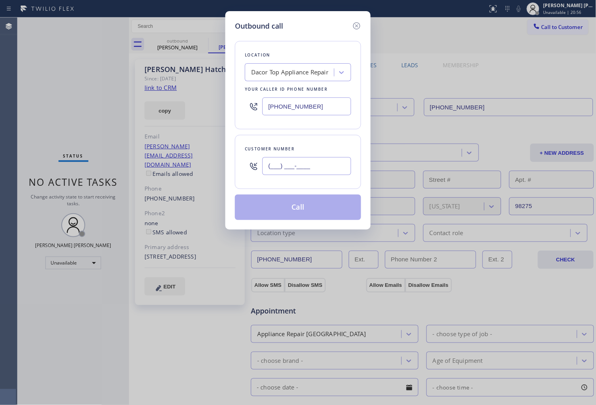
click at [335, 161] on input "(___) ___-____" at bounding box center [306, 166] width 89 height 18
paste input "310) 402-9003"
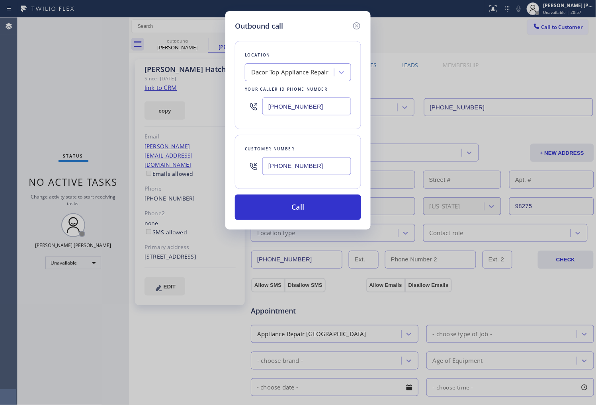
type input "(310) 402-9003"
click at [285, 105] on input "(425) 689-7046" at bounding box center [306, 107] width 89 height 18
paste input "626) 548-332"
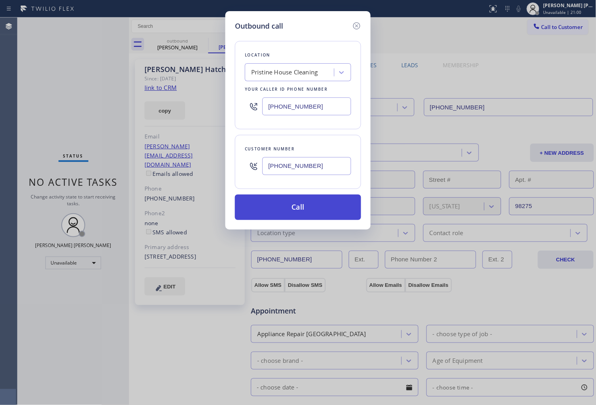
type input "(626) 548-3326"
click at [323, 209] on button "Call" at bounding box center [298, 207] width 126 height 25
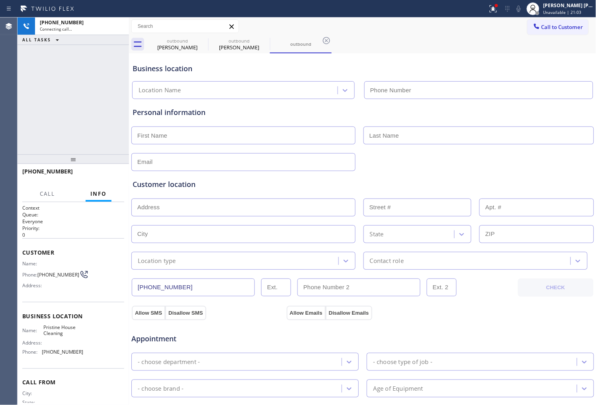
type input "(626) 548-3326"
click at [240, 53] on div "Business location Pristine House Cleaning (626) 548-3326" at bounding box center [362, 75] width 463 height 47
click at [244, 44] on div "Jonathan Hatch" at bounding box center [239, 47] width 60 height 7
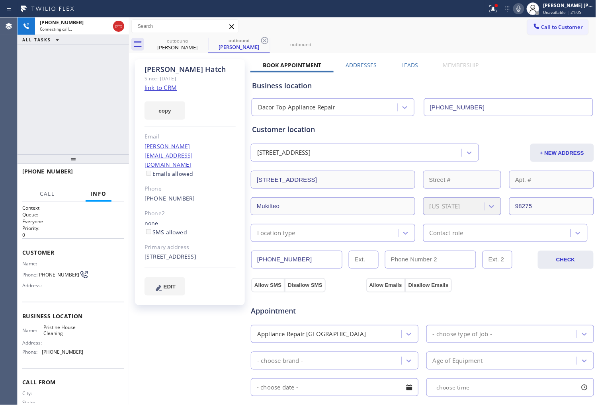
click at [398, 69] on div "Business location Dacor Top Appliance Repair (425) 689-7046" at bounding box center [422, 92] width 344 height 47
click at [402, 68] on label "Leads" at bounding box center [410, 65] width 17 height 8
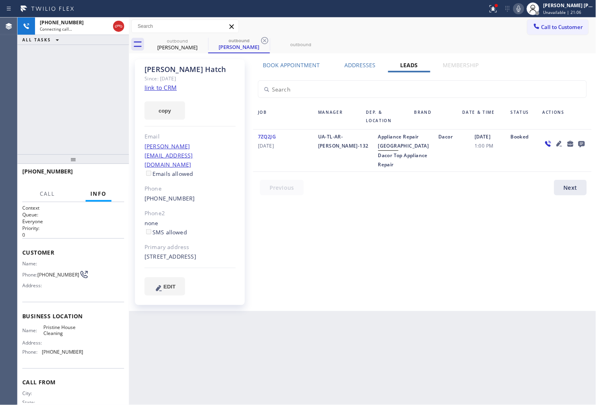
click at [584, 141] on icon at bounding box center [581, 144] width 6 height 6
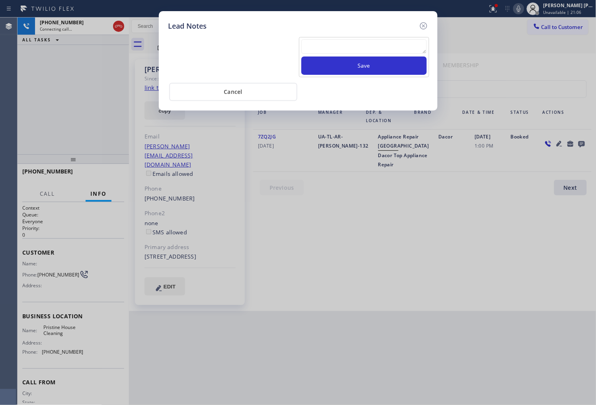
click at [425, 46] on textarea at bounding box center [363, 46] width 125 height 14
type textarea "no answer"
drag, startPoint x: 412, startPoint y: 64, endPoint x: 413, endPoint y: 58, distance: 5.7
click at [412, 61] on button "Save" at bounding box center [363, 66] width 125 height 18
click at [421, 28] on icon at bounding box center [423, 25] width 7 height 7
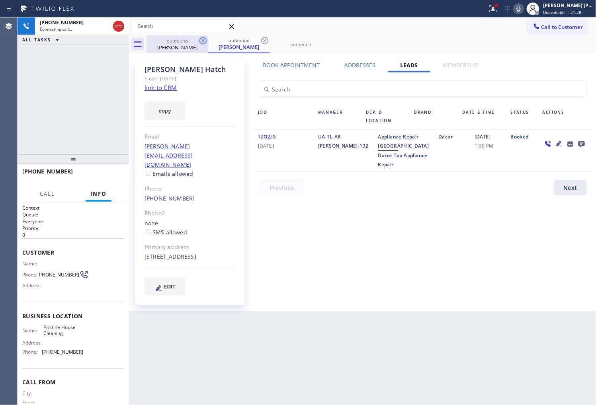
click at [200, 39] on icon at bounding box center [202, 40] width 7 height 7
click at [199, 39] on icon at bounding box center [203, 41] width 10 height 10
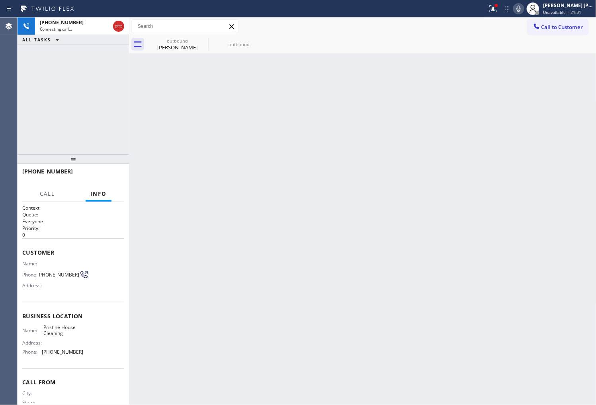
click at [0, 0] on icon at bounding box center [0, 0] width 0 height 0
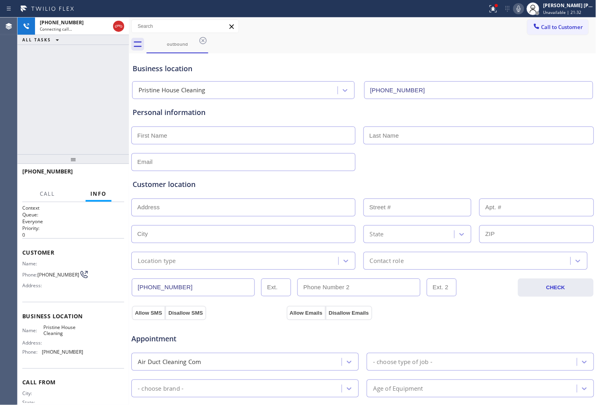
click at [76, 111] on div "+13104029003 Connecting call… ALL TASKS ALL TASKS ACTIVE TASKS TASKS IN WRAP UP" at bounding box center [73, 86] width 111 height 137
click at [498, 13] on icon at bounding box center [493, 9] width 10 height 10
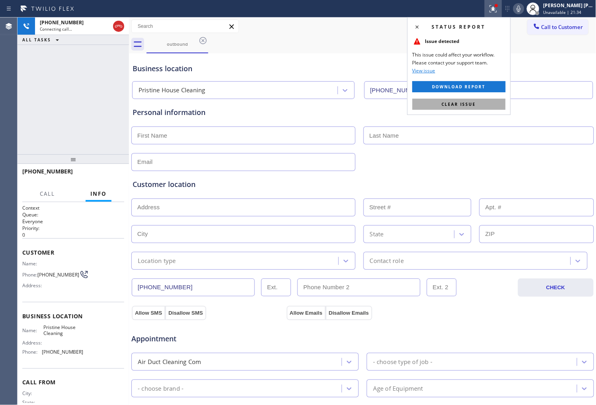
click at [467, 105] on span "Clear issue" at bounding box center [459, 105] width 34 height 6
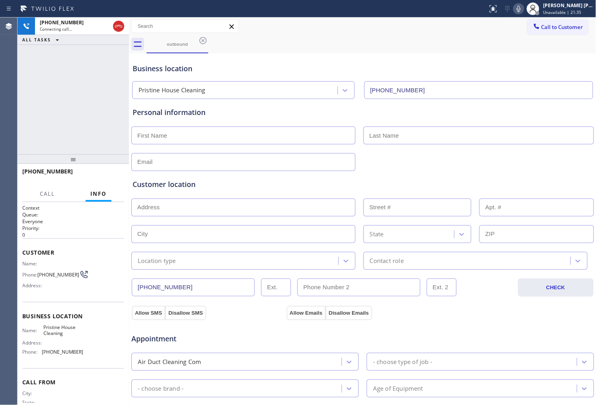
click at [521, 11] on icon at bounding box center [519, 9] width 4 height 6
click at [10, 97] on div "Agent Desktop" at bounding box center [8, 212] width 17 height 388
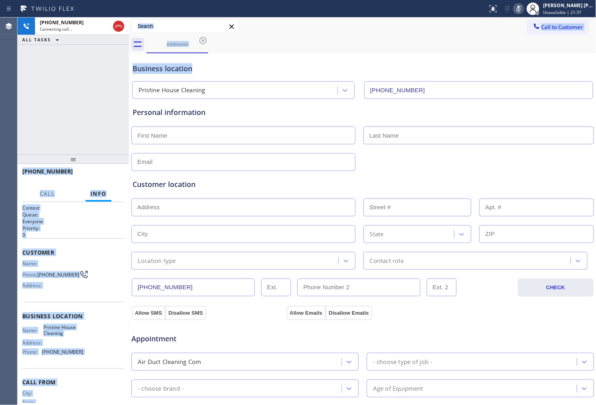
drag, startPoint x: 206, startPoint y: 68, endPoint x: 84, endPoint y: 71, distance: 122.2
click at [84, 71] on div "+13104029003 Connecting call… ALL TASKS ALL TASKS ACTIVE TASKS TASKS IN WRAP UP…" at bounding box center [307, 212] width 578 height 388
click at [219, 65] on div "Business location" at bounding box center [363, 68] width 460 height 11
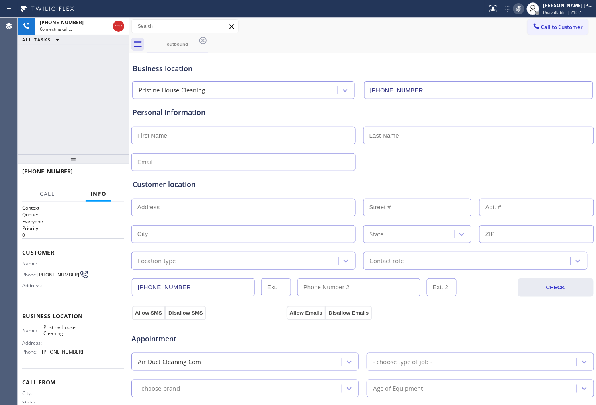
click at [157, 68] on div "Business location" at bounding box center [363, 68] width 460 height 11
click at [238, 65] on div "Business location" at bounding box center [363, 68] width 460 height 11
click at [166, 68] on div "Business location" at bounding box center [363, 68] width 460 height 11
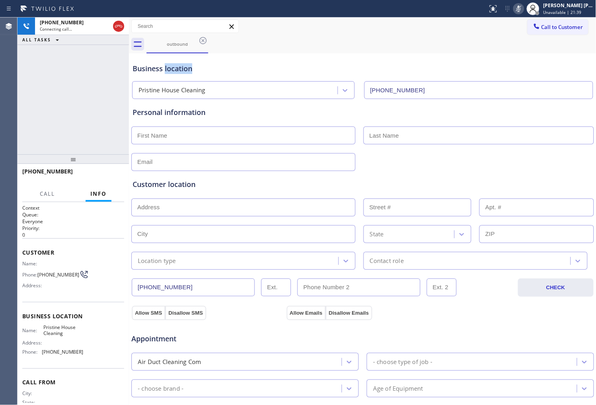
click at [166, 68] on div "Business location" at bounding box center [363, 68] width 460 height 11
click at [146, 68] on div "Business location" at bounding box center [363, 68] width 460 height 11
click at [173, 111] on div "Personal information" at bounding box center [363, 112] width 460 height 11
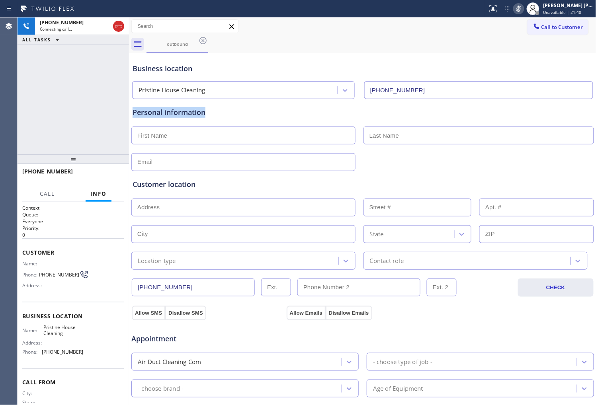
click at [173, 111] on div "Personal information" at bounding box center [363, 112] width 460 height 11
click at [161, 111] on div "Personal information" at bounding box center [363, 112] width 460 height 11
click at [158, 183] on div "Customer location" at bounding box center [363, 184] width 460 height 11
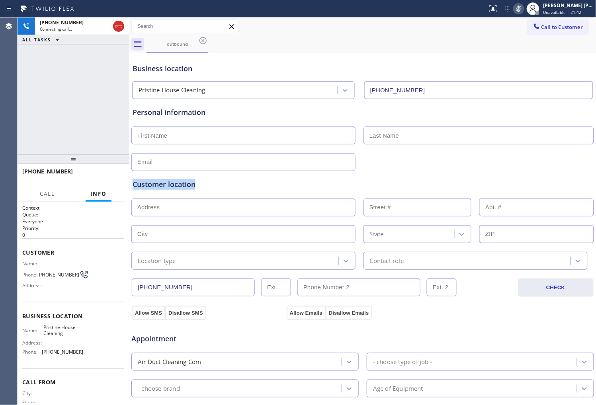
click at [146, 184] on div "Customer location" at bounding box center [363, 184] width 460 height 11
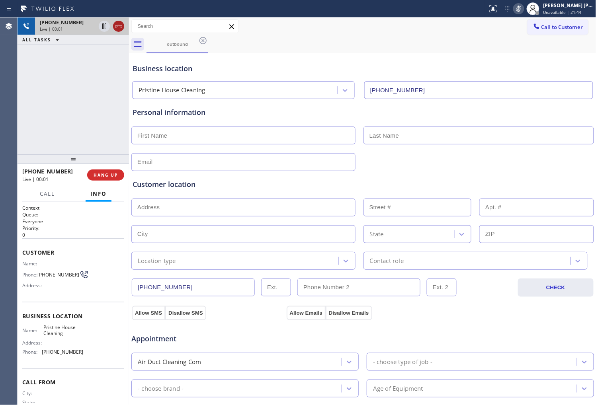
click at [120, 29] on icon at bounding box center [119, 26] width 10 height 10
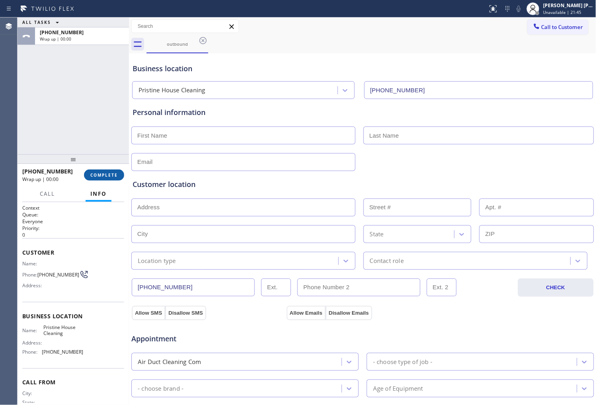
click at [114, 179] on button "COMPLETE" at bounding box center [104, 175] width 40 height 11
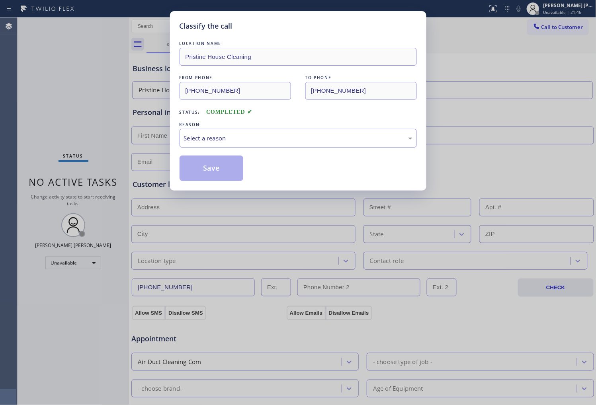
click at [242, 141] on div "Select a reason" at bounding box center [298, 138] width 228 height 9
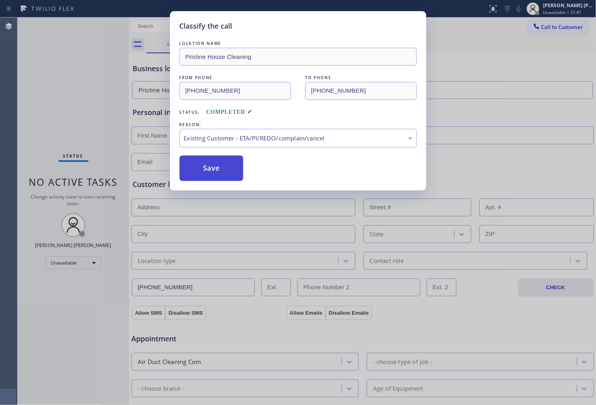
click at [203, 170] on button "Save" at bounding box center [212, 168] width 64 height 25
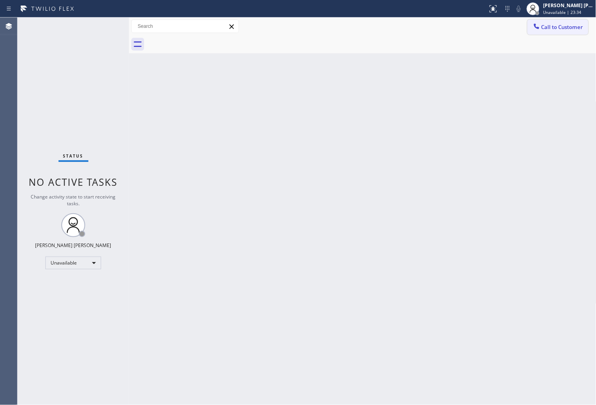
click at [573, 34] on button "Call to Customer" at bounding box center [557, 27] width 61 height 15
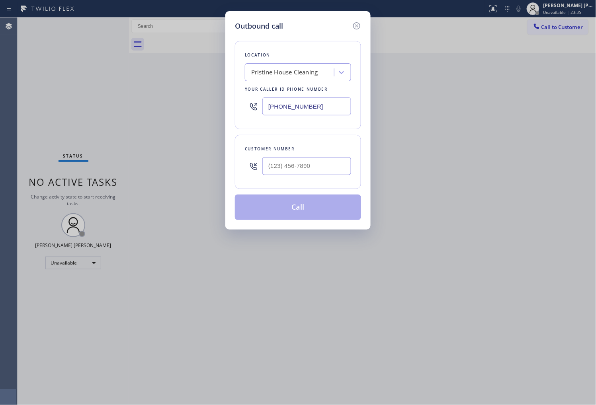
click at [283, 109] on input "(626) 548-3326" at bounding box center [306, 107] width 89 height 18
paste input "206) 557-6220"
type input "(206) 557-6220"
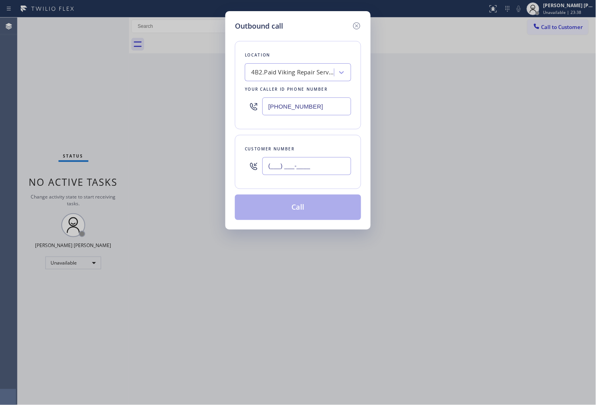
click at [314, 160] on input "(___) ___-____" at bounding box center [306, 166] width 89 height 18
paste input "206) 726-0878"
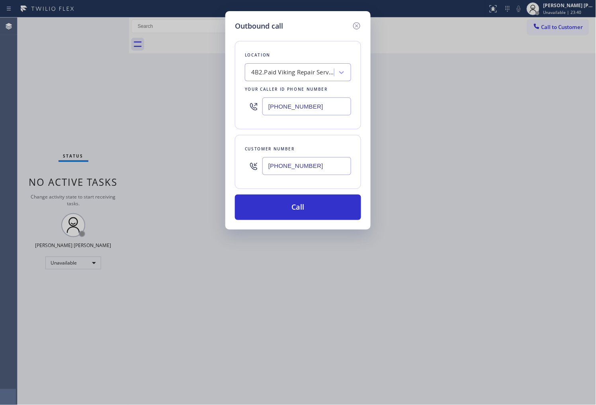
type input "(206) 726-0878"
click at [569, 41] on div "Outbound call Location 4B2.Paid Viking Repair Service Your caller id phone numb…" at bounding box center [298, 202] width 596 height 405
click at [578, 40] on div "Outbound call Location 4B2.Paid Viking Repair Service Your caller id phone numb…" at bounding box center [298, 202] width 596 height 405
click at [277, 100] on input "(206) 557-6220" at bounding box center [306, 107] width 89 height 18
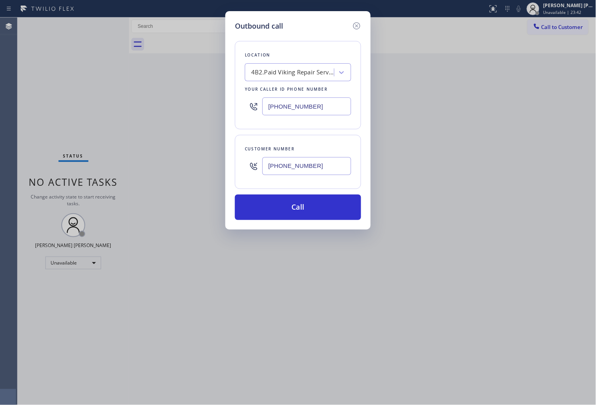
click at [277, 100] on input "(206) 557-6220" at bounding box center [306, 107] width 89 height 18
paste input "726-0878"
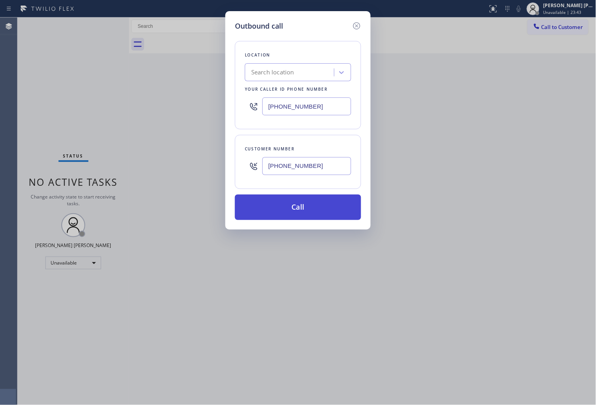
type input "(206) 726-0878"
click at [308, 205] on button "Call" at bounding box center [298, 207] width 126 height 25
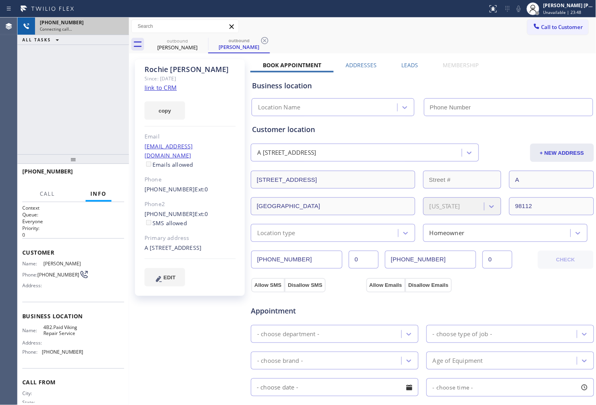
type input "(206) 557-6220"
click at [118, 29] on icon at bounding box center [119, 26] width 10 height 10
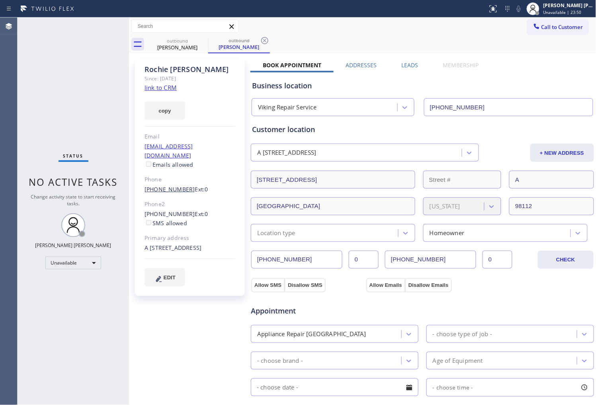
click at [178, 185] on link "(206) 726-0878" at bounding box center [169, 189] width 51 height 8
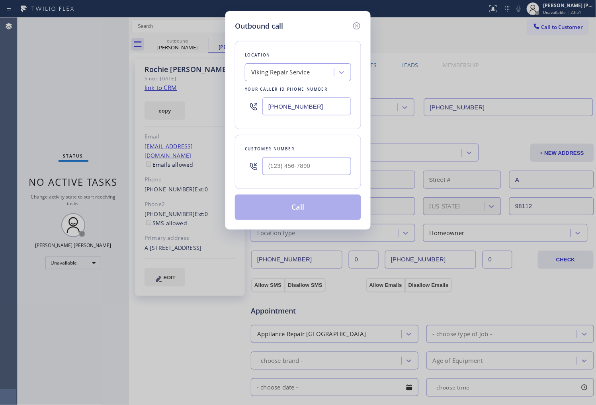
type input "(206) 726-0878"
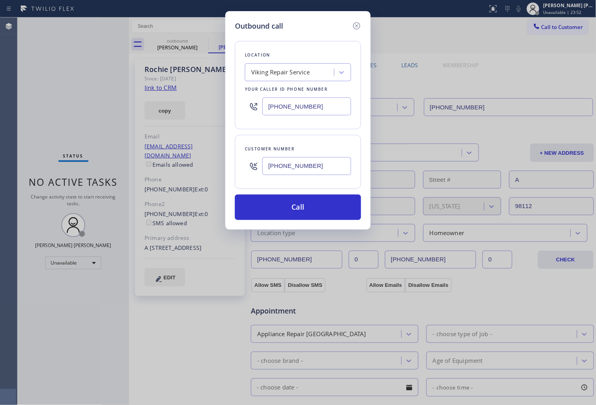
click at [288, 110] on input "(206) 557-6220" at bounding box center [306, 107] width 89 height 18
paste input "855) 731-4952"
type input "(855) 731-4952"
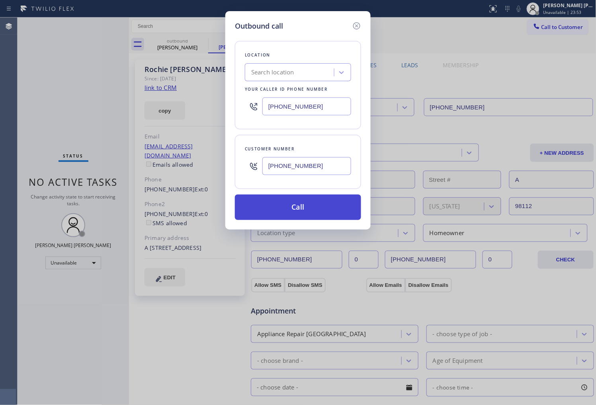
click at [299, 202] on button "Call" at bounding box center [298, 207] width 126 height 25
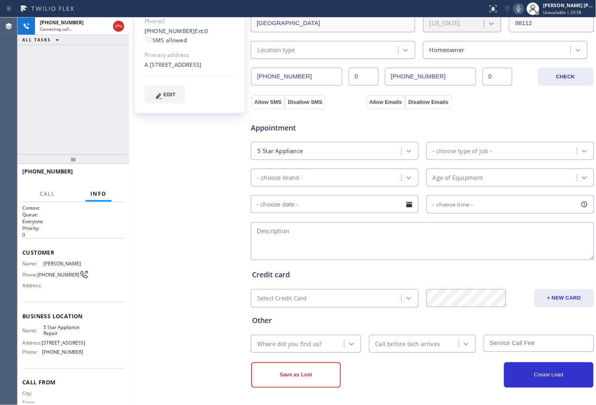
type input "(855) 731-4952"
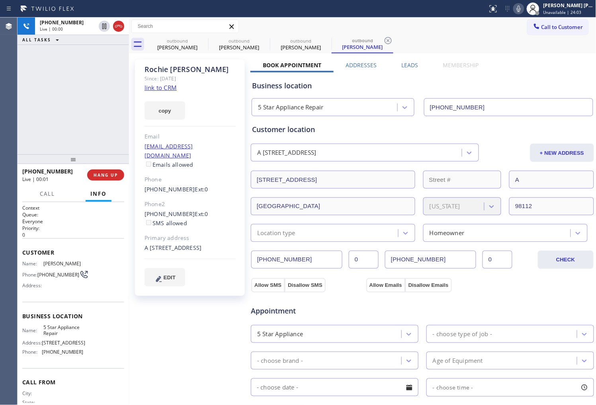
click at [161, 73] on div "Rochie Gomez" at bounding box center [189, 69] width 91 height 9
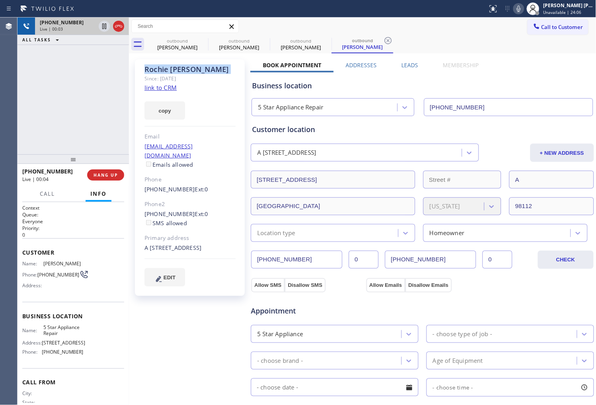
click at [114, 30] on icon at bounding box center [119, 26] width 10 height 10
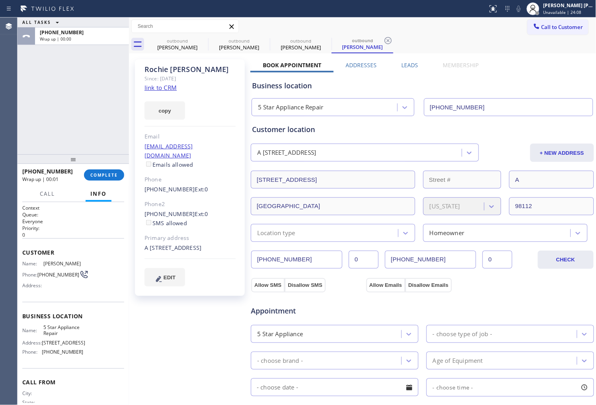
click at [94, 181] on div "+12067260878 Wrap up | 00:01 COMPLETE" at bounding box center [73, 175] width 102 height 21
click at [98, 177] on span "COMPLETE" at bounding box center [103, 175] width 27 height 6
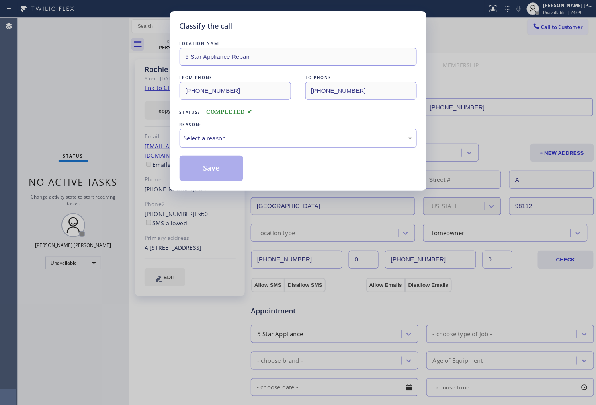
click at [221, 139] on div "Select a reason" at bounding box center [298, 138] width 228 height 9
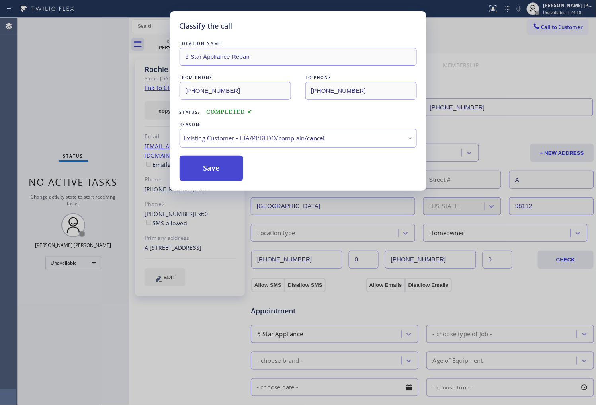
click at [204, 165] on button "Save" at bounding box center [212, 168] width 64 height 25
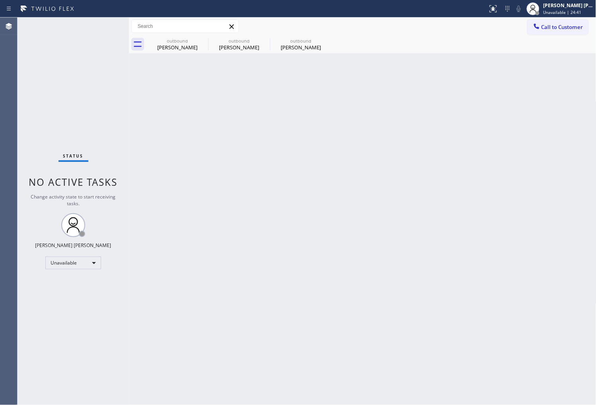
drag, startPoint x: 202, startPoint y: 40, endPoint x: 591, endPoint y: 60, distance: 389.8
click at [0, 0] on icon at bounding box center [0, 0] width 0 height 0
type input "(206) 557-6220"
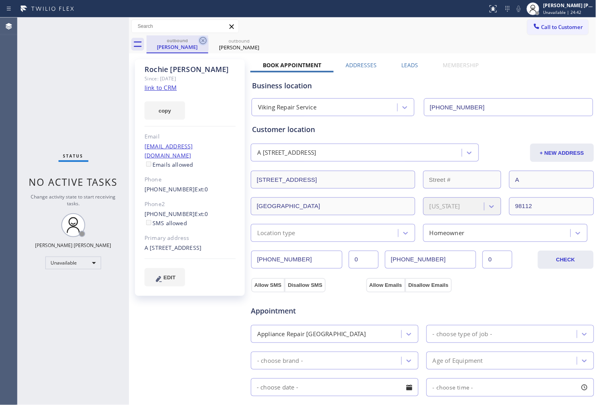
click at [206, 40] on icon at bounding box center [202, 40] width 7 height 7
type input "(855) 731-4952"
click at [205, 38] on icon at bounding box center [203, 41] width 10 height 10
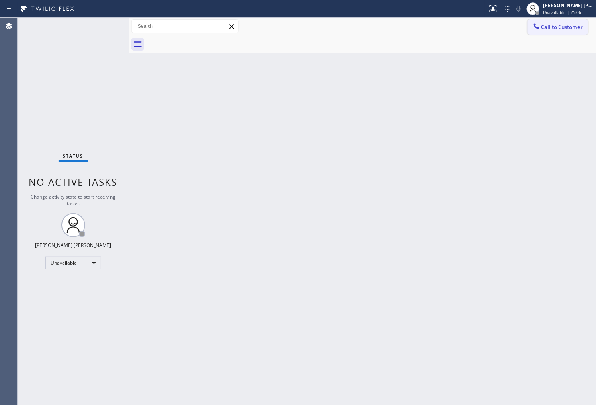
click at [552, 29] on span "Call to Customer" at bounding box center [562, 26] width 42 height 7
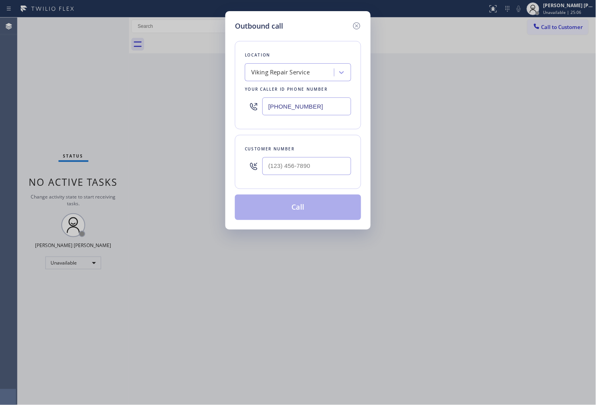
click at [304, 108] on input "(206) 557-6220" at bounding box center [306, 107] width 89 height 18
paste input "949) 239-0453"
type input "(949) 239-0453"
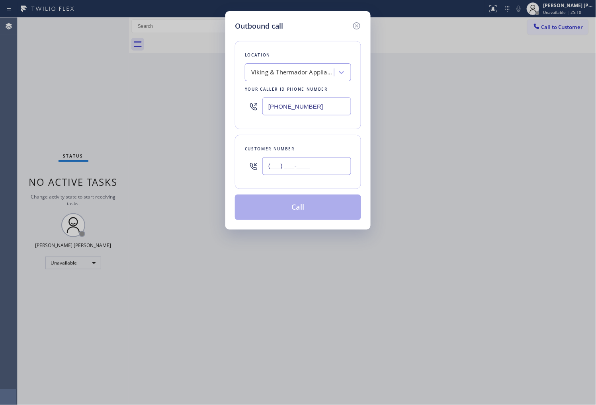
click at [317, 172] on input "(___) ___-____" at bounding box center [306, 166] width 89 height 18
paste input "949) 357-8578"
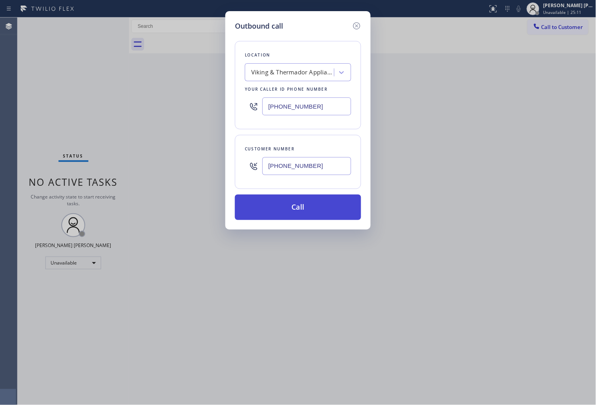
type input "(949) 357-8578"
click at [337, 209] on button "Call" at bounding box center [298, 207] width 126 height 25
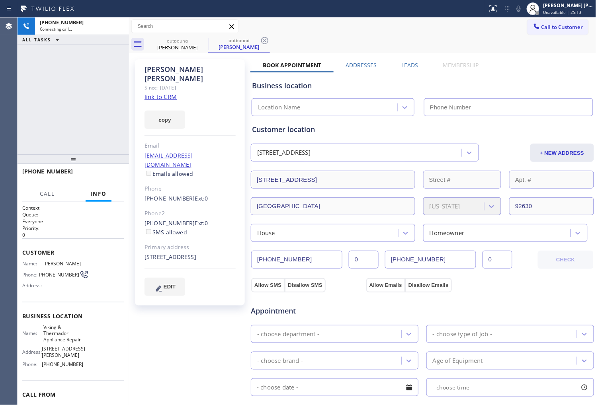
click at [148, 73] on div "Karen Ernst" at bounding box center [189, 74] width 91 height 18
click at [48, 95] on div "+19493578578 Connecting call… ALL TASKS ALL TASKS ACTIVE TASKS TASKS IN WRAP UP" at bounding box center [73, 86] width 111 height 137
type input "(949) 239-0453"
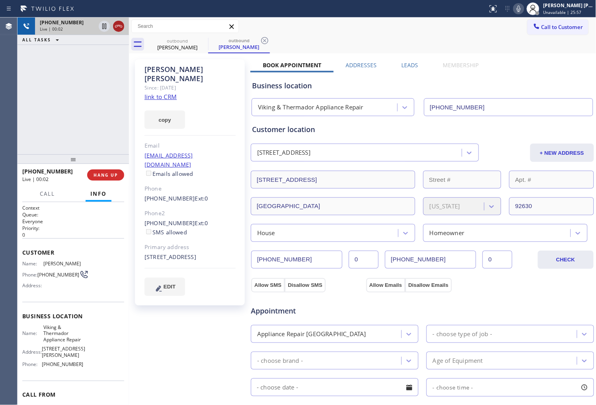
click at [117, 31] on icon at bounding box center [119, 26] width 10 height 10
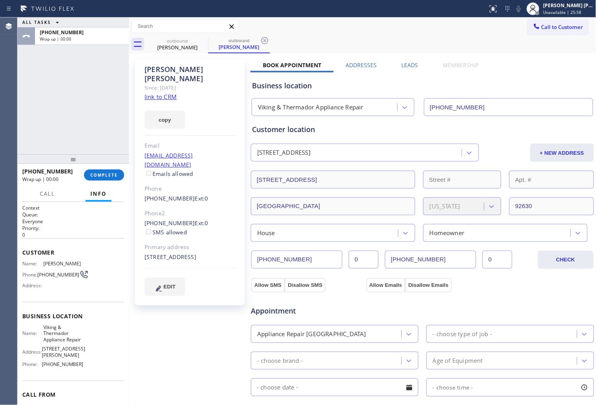
click at [412, 64] on label "Leads" at bounding box center [410, 65] width 17 height 8
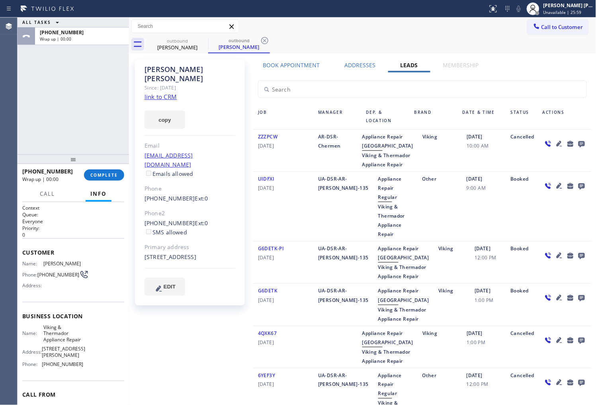
click at [578, 139] on icon at bounding box center [582, 144] width 10 height 10
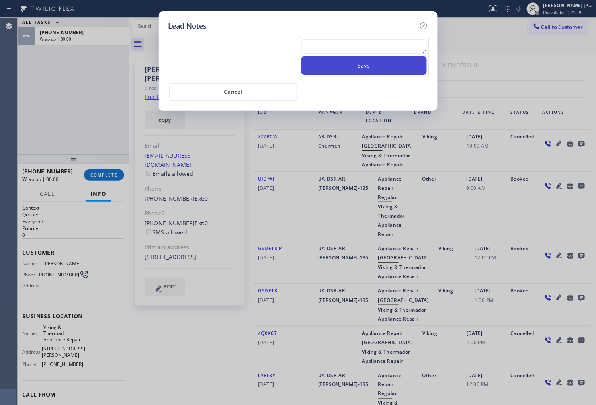
click at [390, 66] on button "Save" at bounding box center [363, 66] width 125 height 18
click at [385, 49] on textarea at bounding box center [363, 46] width 125 height 14
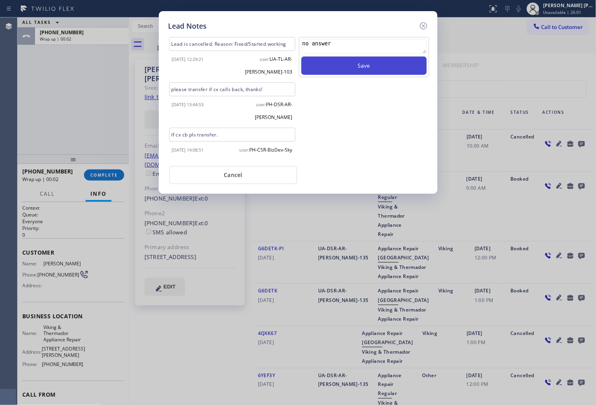
type textarea "no answer"
click at [377, 68] on button "Save" at bounding box center [363, 66] width 125 height 18
click at [424, 27] on icon at bounding box center [424, 26] width 10 height 10
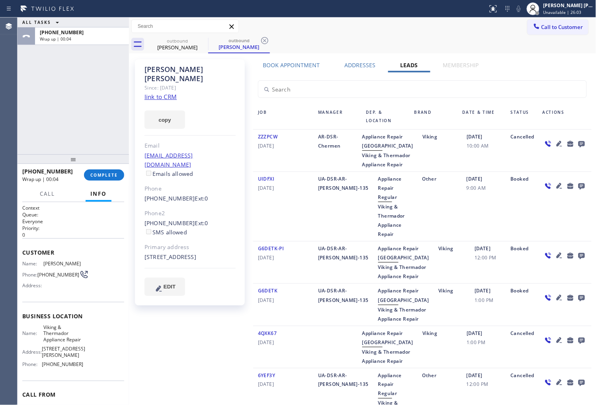
click at [139, 174] on div "Karen Ernst Since: 20 may 2020 link to CRM copy Email no@gmail.com Emails allow…" at bounding box center [190, 182] width 110 height 246
click at [120, 174] on button "COMPLETE" at bounding box center [104, 175] width 40 height 11
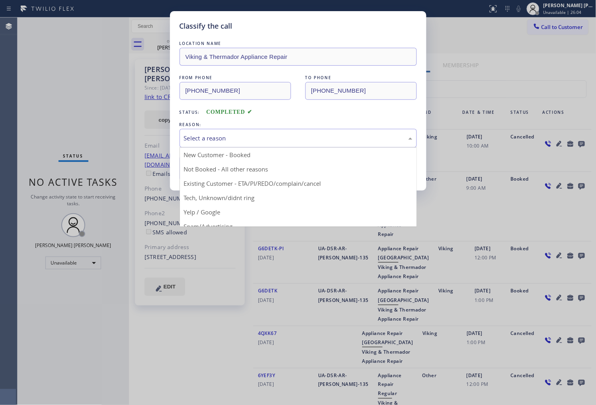
click at [240, 142] on div "Select a reason" at bounding box center [298, 138] width 228 height 9
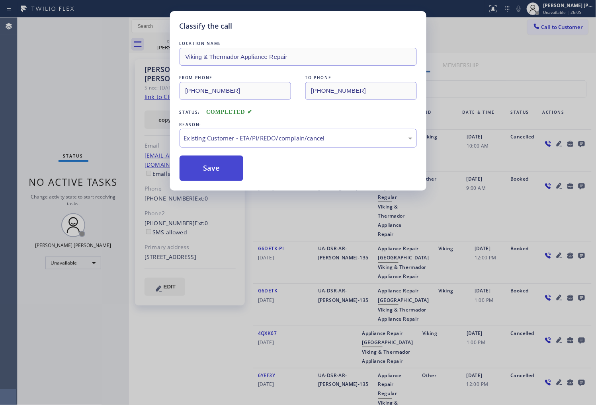
click at [199, 170] on button "Save" at bounding box center [212, 168] width 64 height 25
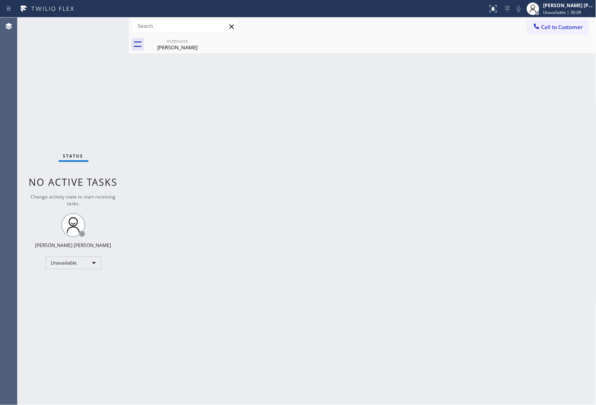
drag, startPoint x: 550, startPoint y: 31, endPoint x: 543, endPoint y: 41, distance: 12.5
click at [551, 29] on button "Call to Customer" at bounding box center [557, 27] width 61 height 15
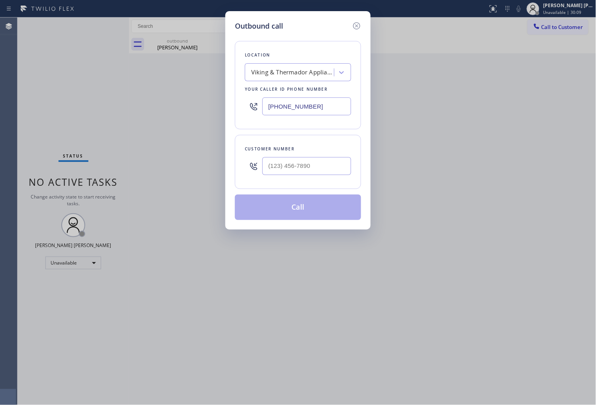
click at [323, 154] on div at bounding box center [306, 166] width 89 height 26
click at [323, 164] on input "(___) ___-____" at bounding box center [306, 166] width 89 height 18
paste input "609) 740-2599"
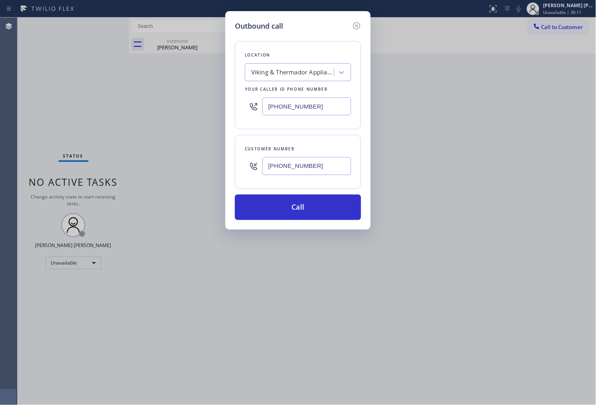
type input "(609) 740-2599"
click at [315, 113] on input "(949) 239-0453" at bounding box center [306, 107] width 89 height 18
paste input "206) 309-5011"
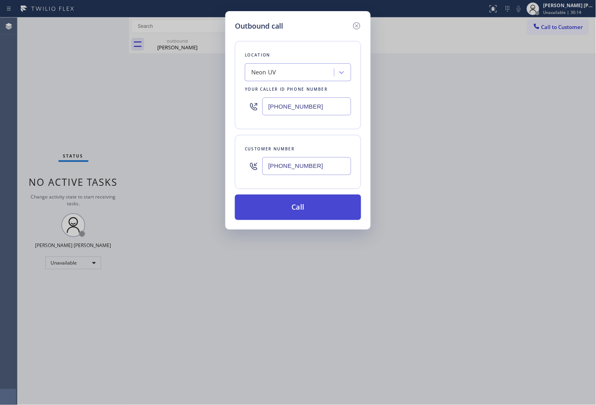
type input "(206) 309-5011"
click at [322, 214] on button "Call" at bounding box center [298, 207] width 126 height 25
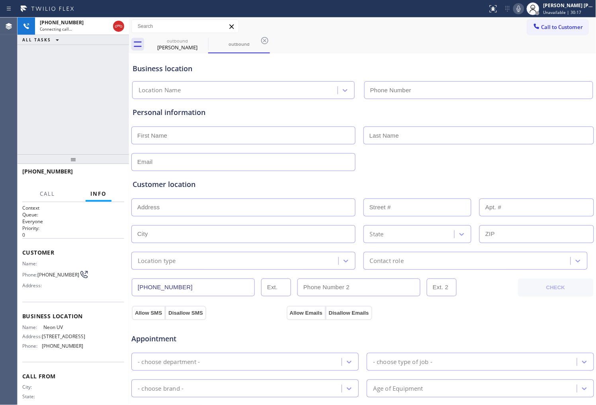
type input "(206) 309-5011"
click at [523, 10] on icon at bounding box center [519, 9] width 10 height 10
click at [198, 41] on icon at bounding box center [203, 41] width 10 height 10
click at [67, 106] on div "+16097402599 Connecting call… ALL TASKS ALL TASKS ACTIVE TASKS TASKS IN WRAP UP" at bounding box center [73, 86] width 111 height 137
click at [232, 49] on div "outbound" at bounding box center [239, 43] width 60 height 17
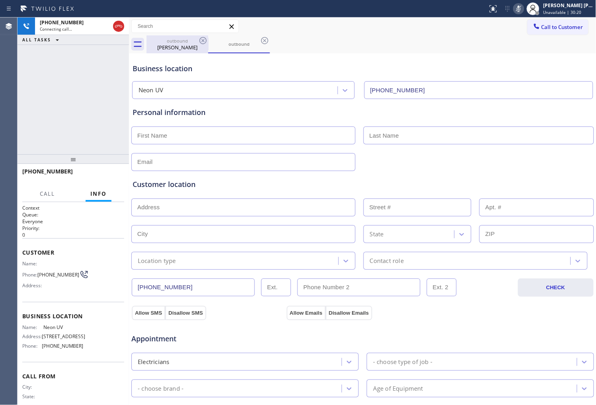
click at [192, 49] on div "Karen Ernst" at bounding box center [177, 47] width 60 height 7
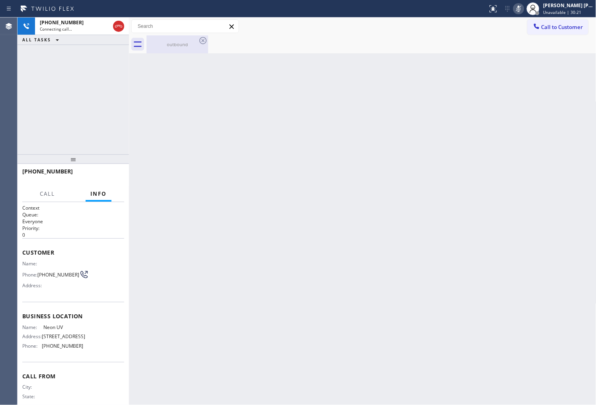
click at [178, 40] on div "outbound" at bounding box center [177, 44] width 60 height 18
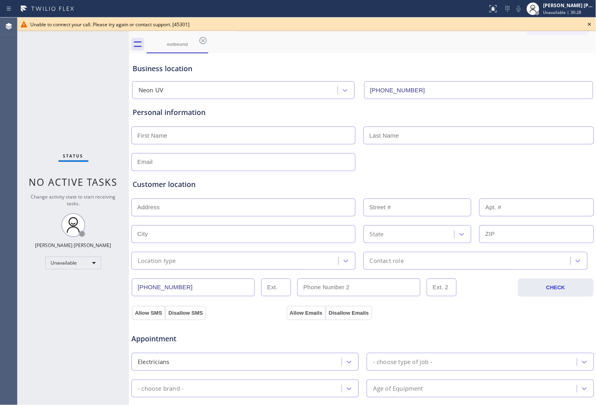
click at [590, 21] on icon at bounding box center [590, 25] width 10 height 10
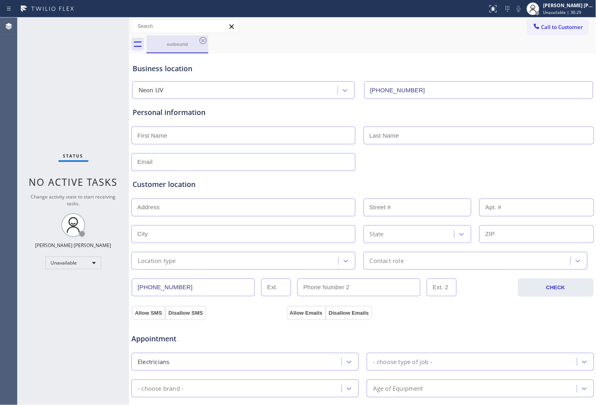
click at [193, 41] on div "outbound" at bounding box center [177, 44] width 60 height 6
click at [205, 41] on icon at bounding box center [203, 41] width 10 height 10
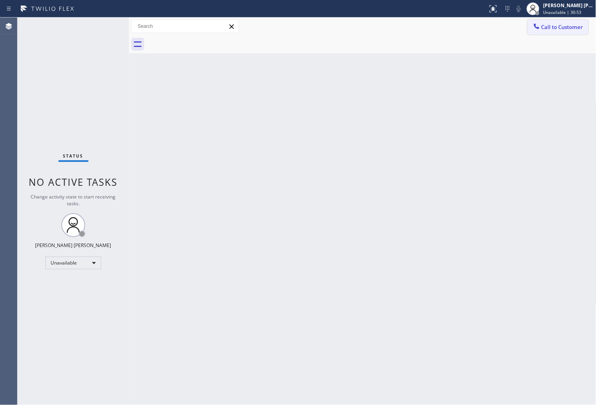
click at [551, 29] on span "Call to Customer" at bounding box center [562, 26] width 42 height 7
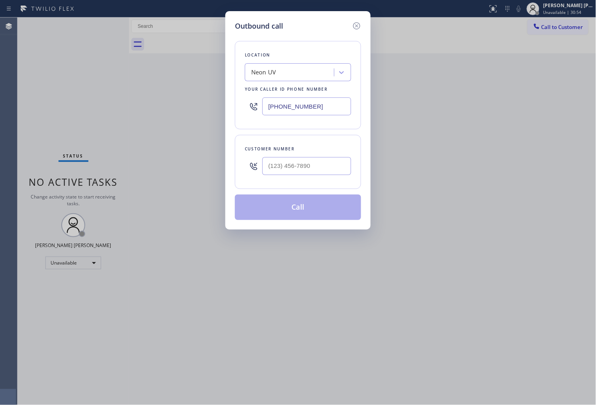
click at [300, 105] on input "(206) 309-5011" at bounding box center [306, 107] width 89 height 18
paste input "425) 215-1062"
type input "(425) 215-1062"
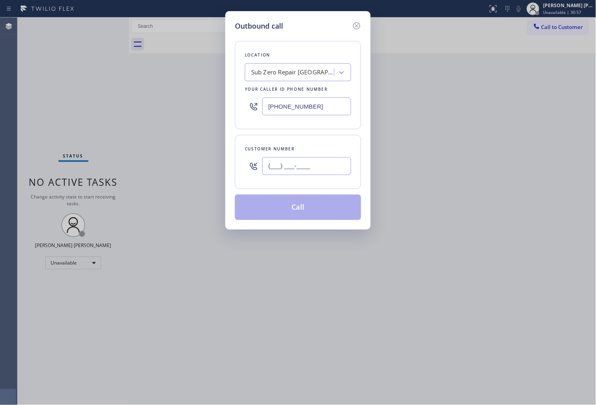
click at [306, 171] on input "(___) ___-____" at bounding box center [306, 166] width 89 height 18
paste input "847) 274-6241"
type input "(847) 274-6241"
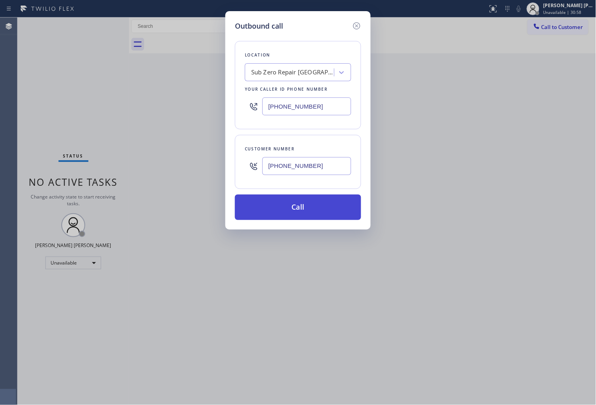
click at [301, 209] on button "Call" at bounding box center [298, 207] width 126 height 25
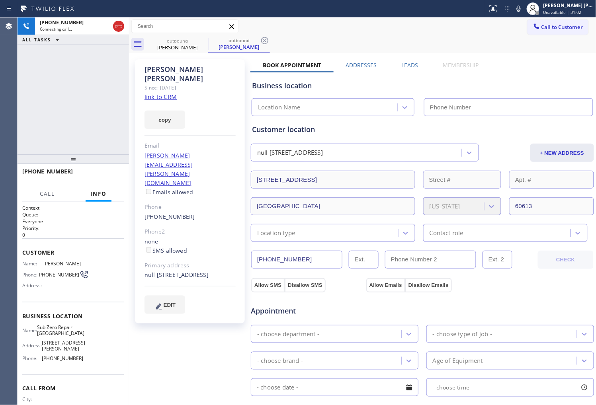
type input "(425) 215-1062"
click at [523, 11] on icon at bounding box center [519, 9] width 10 height 10
click at [523, 10] on icon at bounding box center [519, 9] width 10 height 10
click at [209, 62] on div "Joanne Haas Since: 20 may 2020 link to CRM copy Email joanne.c.haas@gmail.com E…" at bounding box center [190, 191] width 110 height 264
click at [521, 9] on icon at bounding box center [519, 9] width 4 height 6
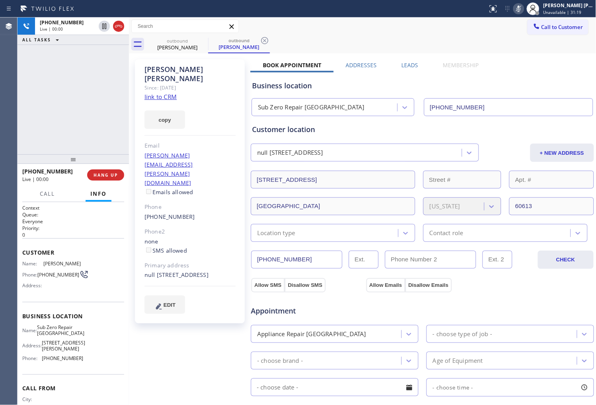
click at [523, 11] on icon at bounding box center [519, 9] width 10 height 10
click at [106, 176] on span "HANG UP" at bounding box center [106, 175] width 24 height 6
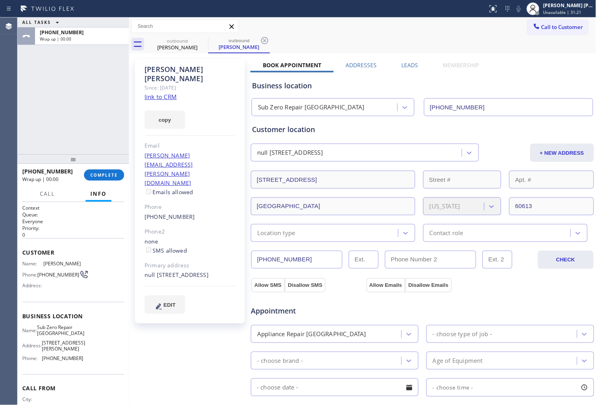
click at [408, 68] on label "Leads" at bounding box center [410, 65] width 17 height 8
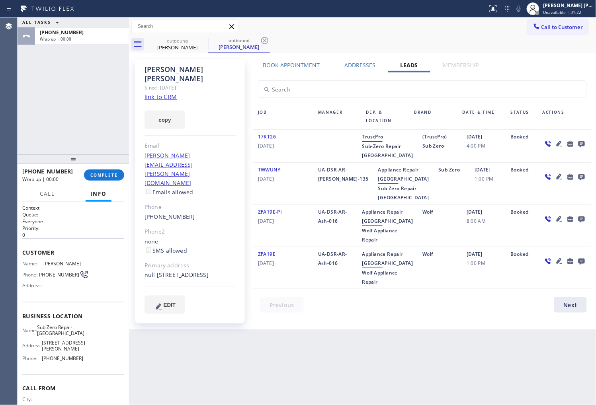
click at [582, 143] on icon at bounding box center [582, 144] width 10 height 10
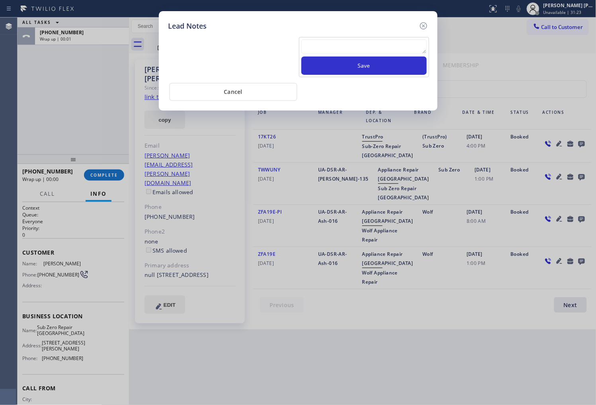
click at [373, 50] on textarea at bounding box center [363, 46] width 125 height 14
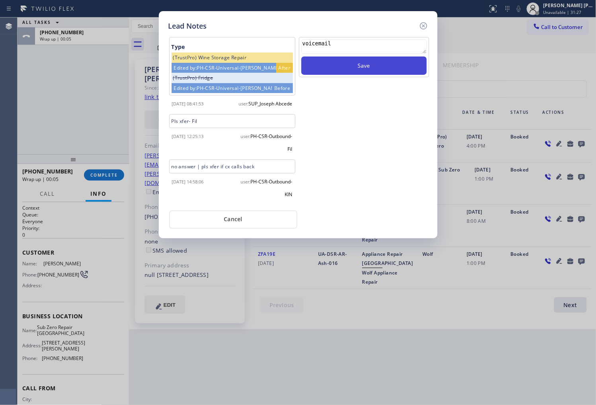
type textarea "voicemail"
click at [380, 64] on button "Save" at bounding box center [363, 66] width 125 height 18
click at [424, 25] on icon at bounding box center [424, 26] width 10 height 10
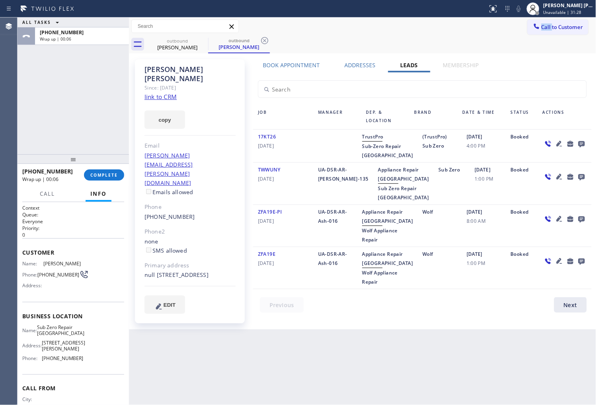
click at [424, 25] on div "Call to Customer Outbound call Location Sub Zero Repair Chicago Your caller id …" at bounding box center [362, 27] width 467 height 14
click at [112, 173] on span "COMPLETE" at bounding box center [103, 175] width 27 height 6
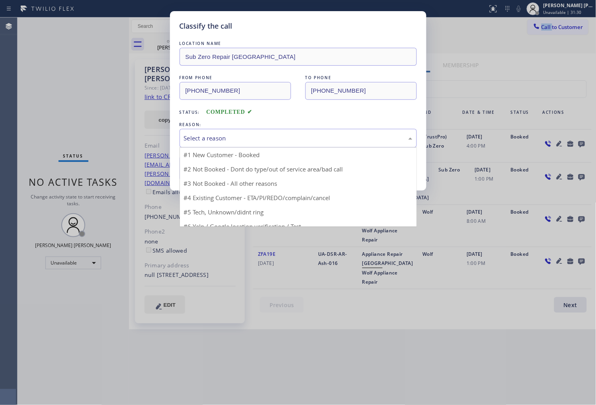
click at [254, 135] on div "Select a reason" at bounding box center [298, 138] width 228 height 9
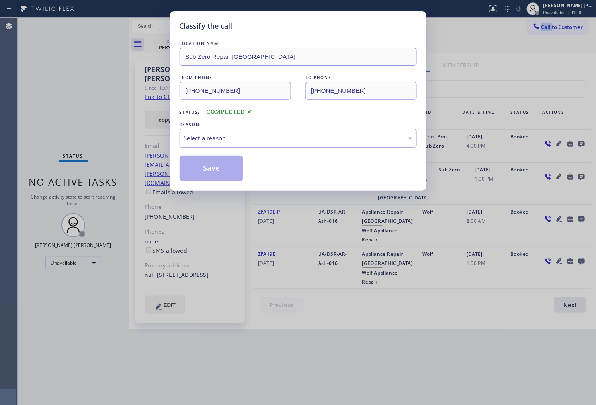
click at [235, 144] on div "Select a reason" at bounding box center [298, 138] width 237 height 19
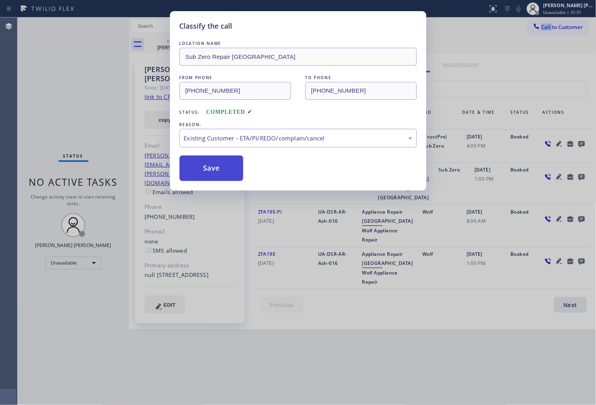
click at [216, 173] on button "Save" at bounding box center [212, 168] width 64 height 25
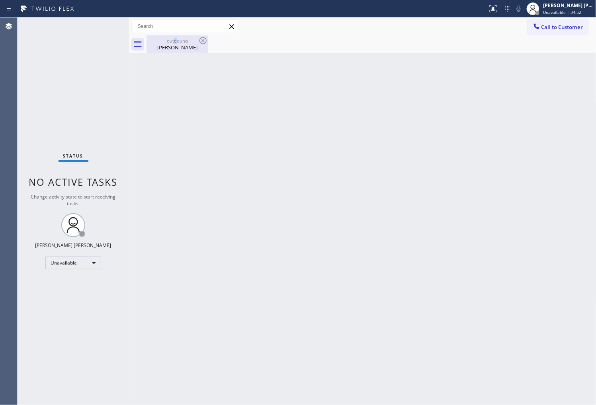
drag, startPoint x: 175, startPoint y: 41, endPoint x: 188, endPoint y: 43, distance: 12.9
click at [177, 41] on div "outbound" at bounding box center [177, 41] width 60 height 6
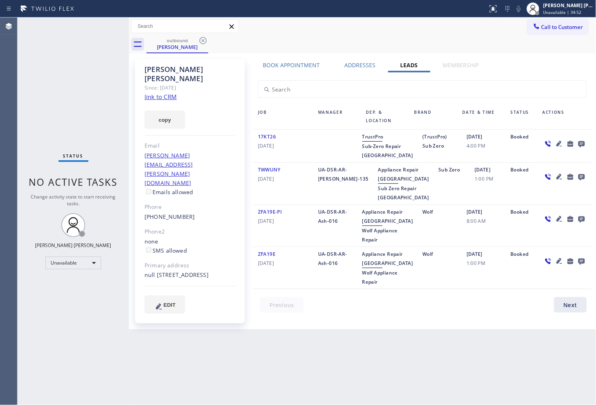
drag, startPoint x: 200, startPoint y: 41, endPoint x: 440, endPoint y: 40, distance: 240.0
click at [201, 41] on icon at bounding box center [203, 41] width 10 height 10
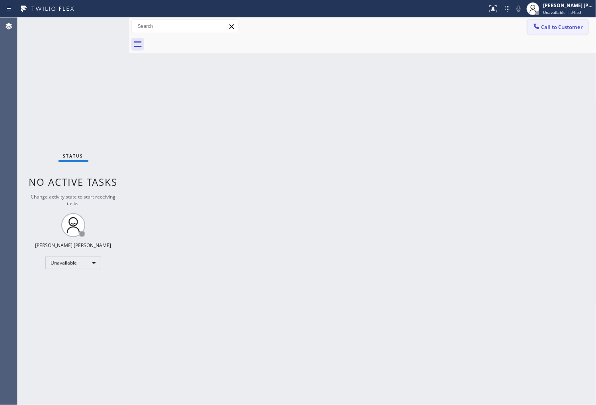
click at [530, 30] on button "Call to Customer" at bounding box center [557, 27] width 61 height 15
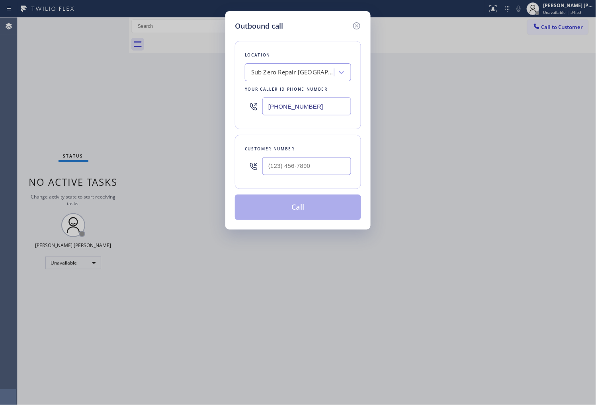
click at [305, 113] on input "(425) 215-1062" at bounding box center [306, 107] width 89 height 18
drag, startPoint x: 305, startPoint y: 113, endPoint x: 308, endPoint y: 105, distance: 8.1
click at [305, 113] on input "(425) 215-1062" at bounding box center [306, 107] width 89 height 18
paste input "855) 915-2219"
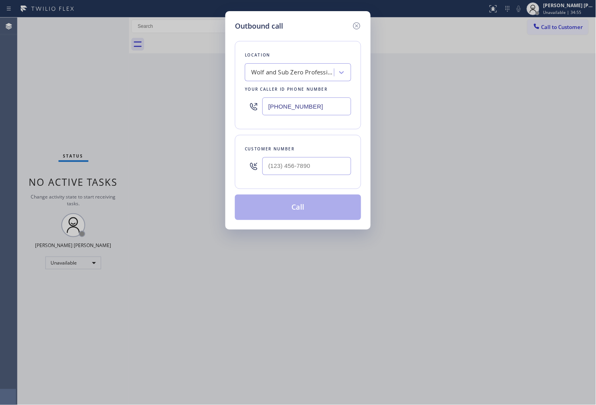
type input "(855) 915-2219"
click at [299, 169] on input "(___) ___-____" at bounding box center [306, 166] width 89 height 18
paste input "917) 690-1680"
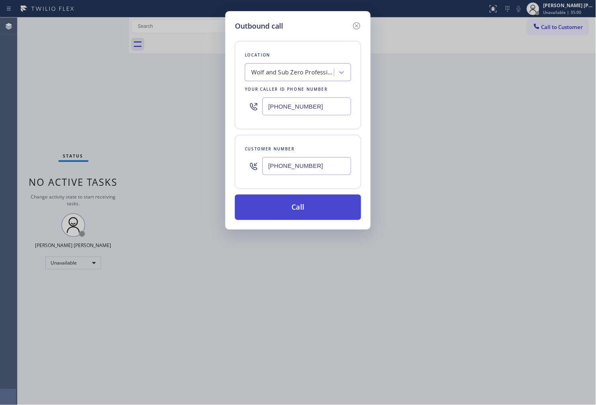
type input "(917) 690-1680"
click at [317, 205] on button "Call" at bounding box center [298, 207] width 126 height 25
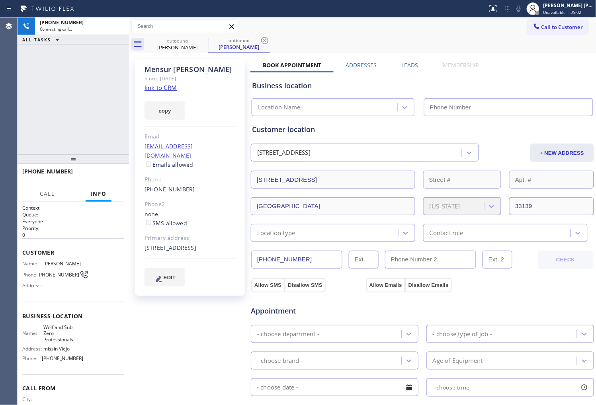
drag, startPoint x: 119, startPoint y: 98, endPoint x: 168, endPoint y: 72, distance: 55.4
click at [168, 72] on div "Mensur Djukanovic" at bounding box center [189, 69] width 91 height 9
click at [170, 70] on div "Mensur Djukanovic" at bounding box center [189, 69] width 91 height 9
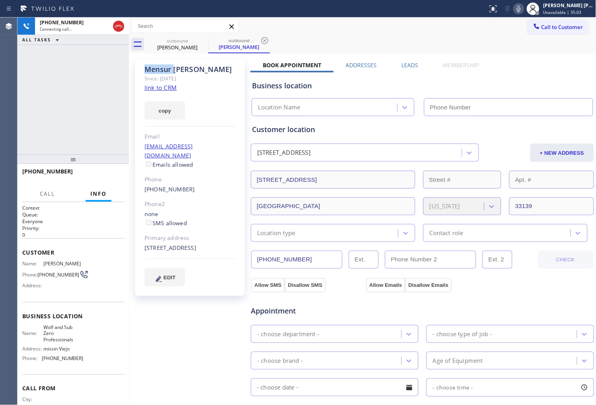
copy div "Mensur"
type input "(855) 915-2219"
click at [164, 69] on div "Mensur Djukanovic" at bounding box center [189, 69] width 91 height 9
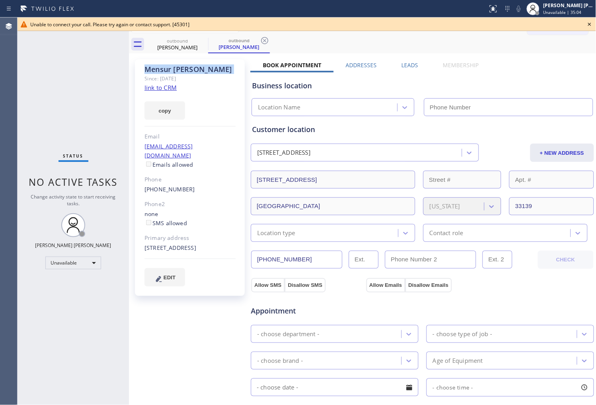
type input "(855) 915-2219"
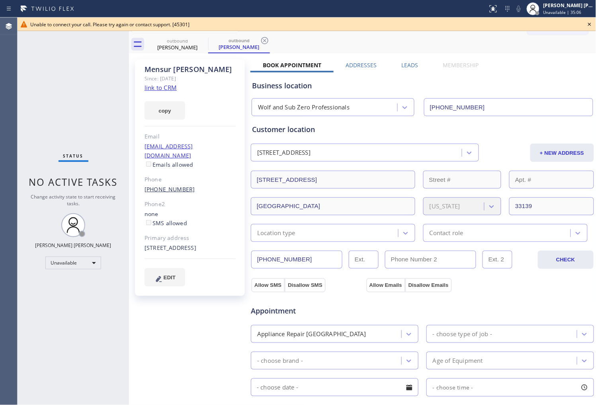
click at [178, 185] on link "(917) 690-1680" at bounding box center [169, 189] width 51 height 8
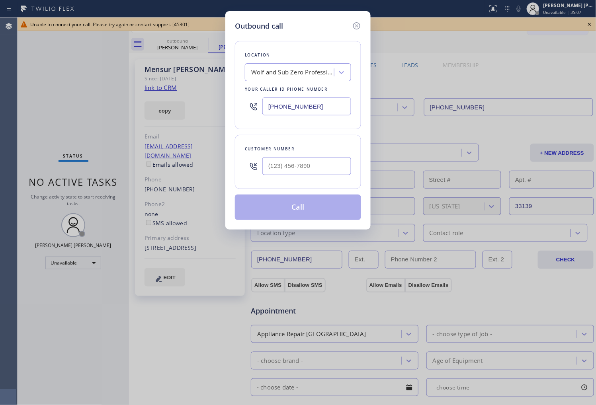
type input "(917) 690-1680"
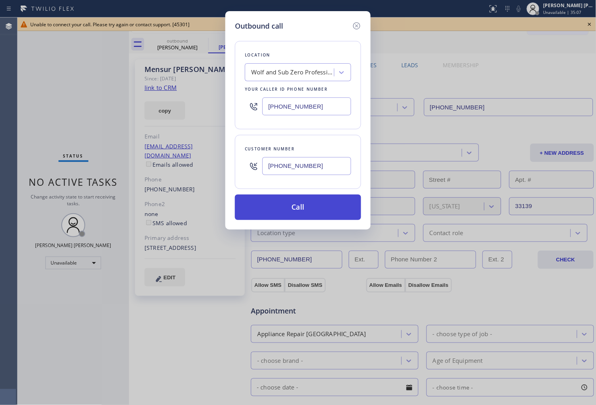
click at [328, 211] on button "Call" at bounding box center [298, 207] width 126 height 25
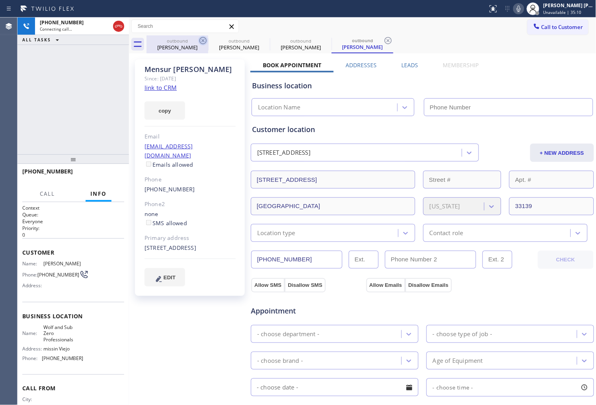
click at [201, 43] on icon at bounding box center [202, 40] width 7 height 7
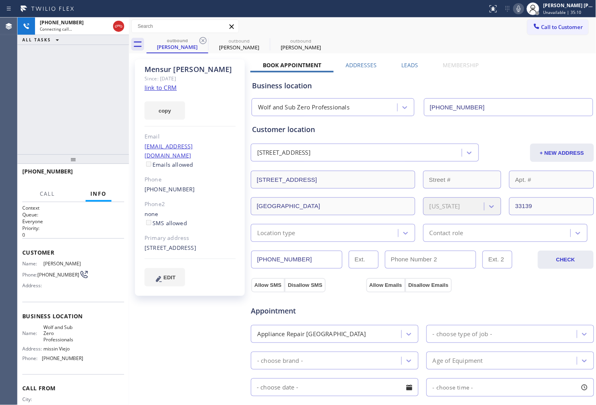
click at [201, 43] on icon at bounding box center [202, 40] width 7 height 7
type input "(855) 915-2219"
click at [227, 90] on div "Mensur Djukanovic Since: 20 may 2020 link to CRM copy Email mensurdjukanovic@zu…" at bounding box center [190, 177] width 110 height 237
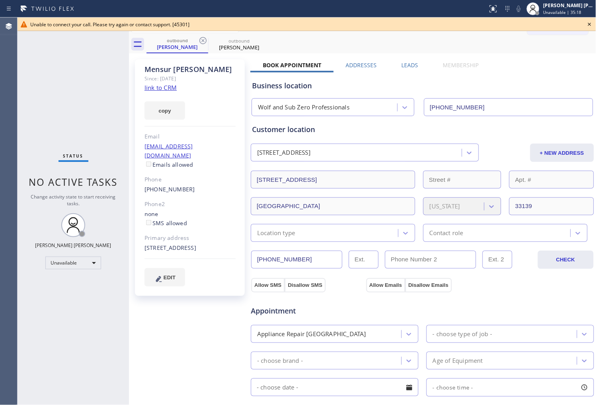
click at [585, 24] on icon at bounding box center [590, 25] width 10 height 10
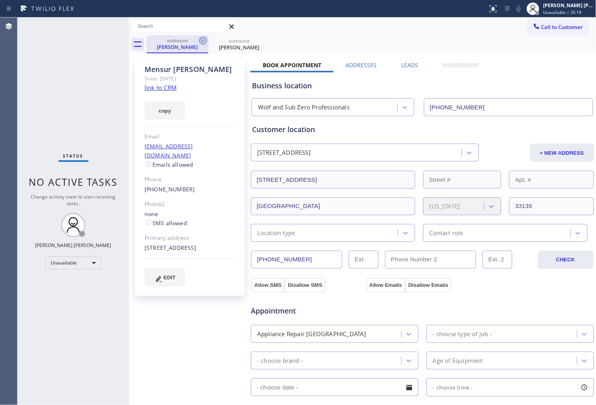
click at [203, 42] on icon at bounding box center [203, 41] width 10 height 10
click at [0, 0] on icon at bounding box center [0, 0] width 0 height 0
click at [203, 42] on div "outbound Mensur Djukanovic outbound Mensur Djukanovic" at bounding box center [371, 44] width 450 height 18
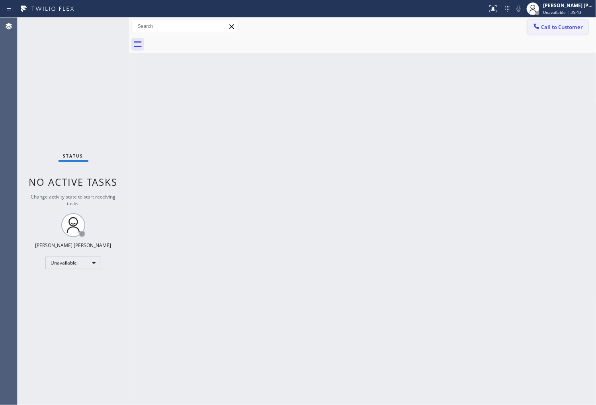
click at [547, 26] on span "Call to Customer" at bounding box center [562, 26] width 42 height 7
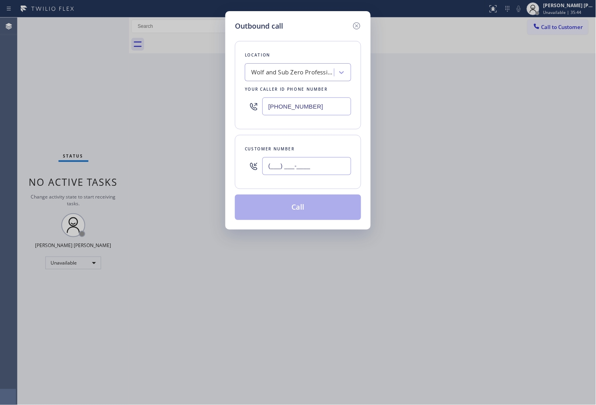
click at [319, 163] on input "(___) ___-____" at bounding box center [306, 166] width 89 height 18
paste input "469) 915-7264"
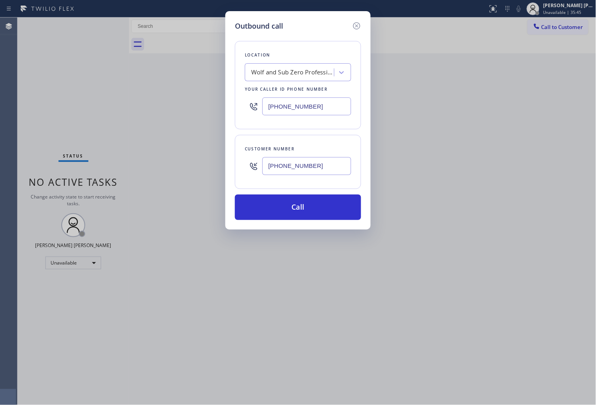
type input "(469) 915-7264"
click at [314, 105] on input "(855) 915-2219" at bounding box center [306, 107] width 89 height 18
paste input "4694"
click at [314, 105] on input "(855) 915-4694" at bounding box center [306, 107] width 89 height 18
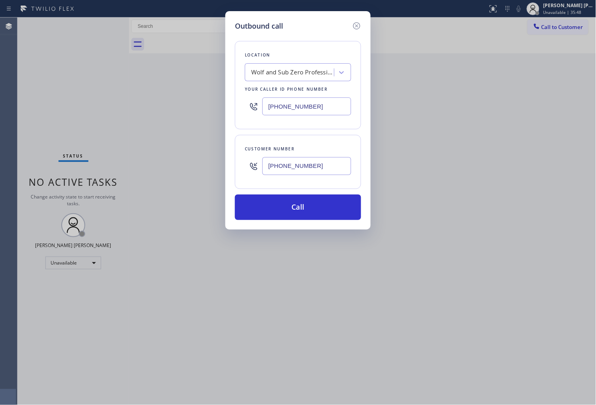
click at [314, 105] on input "(855) 915-4694" at bounding box center [306, 107] width 89 height 18
paste input "469) 437-7141"
type input "(469) 437-7141"
click at [320, 212] on button "Call" at bounding box center [298, 207] width 126 height 25
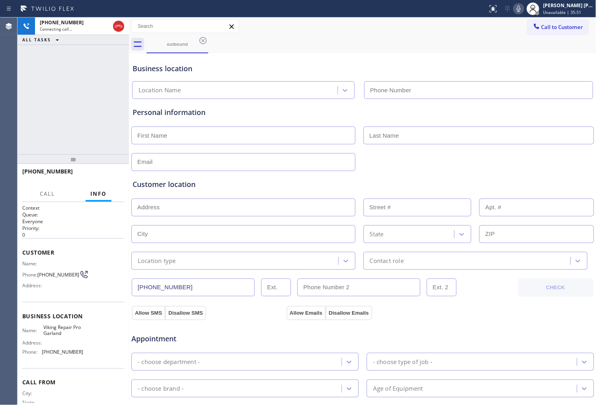
type input "(469) 437-7141"
click at [49, 170] on span "+14699157264" at bounding box center [47, 172] width 51 height 8
copy span "+14699157264"
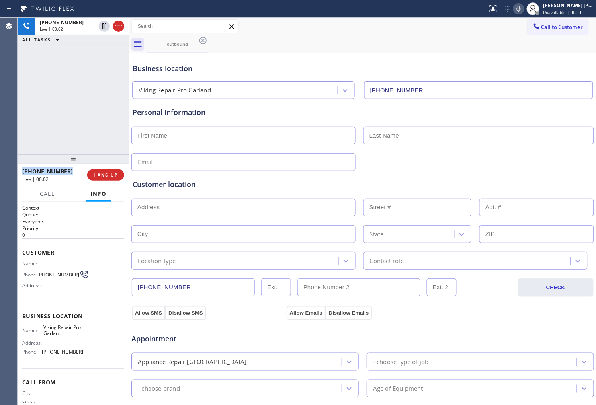
click at [66, 158] on div at bounding box center [73, 159] width 111 height 10
drag, startPoint x: 197, startPoint y: 70, endPoint x: 144, endPoint y: 134, distance: 83.2
click at [160, 69] on div "Business location" at bounding box center [363, 68] width 460 height 11
click at [204, 65] on div "Business location" at bounding box center [363, 68] width 460 height 11
drag, startPoint x: 117, startPoint y: 25, endPoint x: 111, endPoint y: 160, distance: 135.5
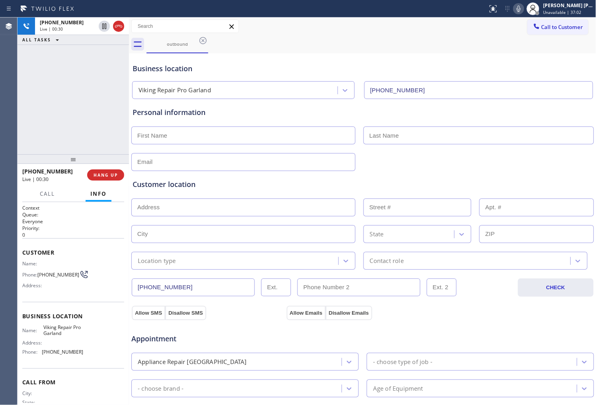
click at [118, 25] on icon at bounding box center [119, 26] width 10 height 10
click at [112, 181] on div "+14699157264 Live | 00:31 HANG UP" at bounding box center [73, 175] width 102 height 21
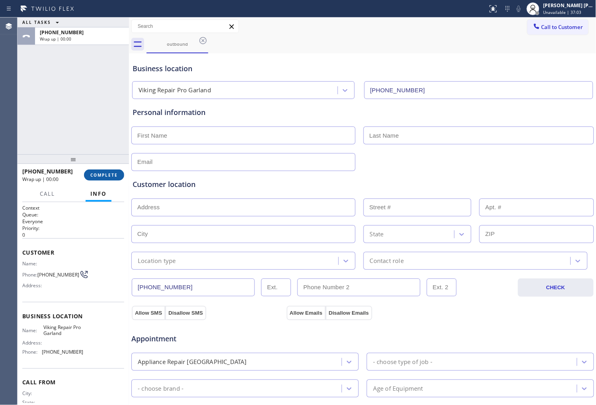
click at [113, 178] on span "COMPLETE" at bounding box center [103, 175] width 27 height 6
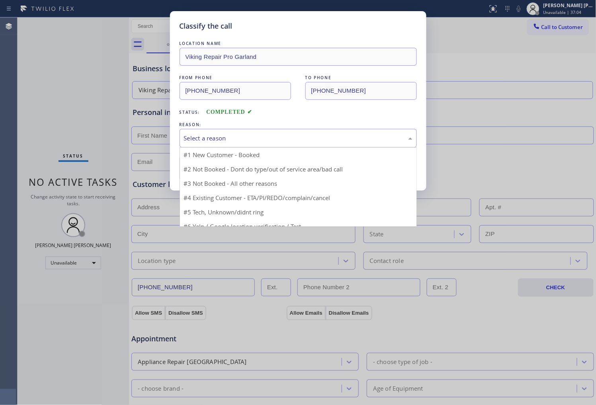
click at [255, 148] on div "Select a reason #1 New Customer - Booked #2 Not Booked - Dont do type/out of se…" at bounding box center [298, 138] width 237 height 19
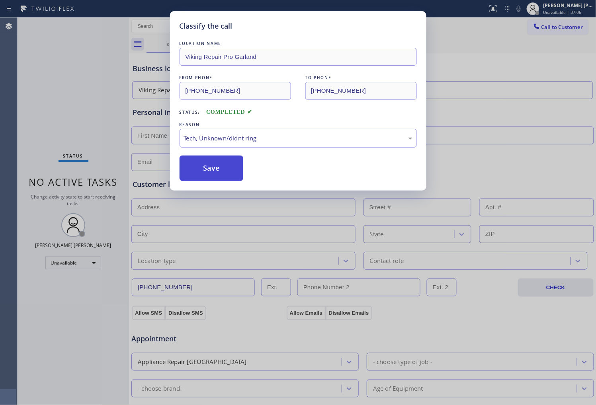
click at [219, 169] on button "Save" at bounding box center [212, 168] width 64 height 25
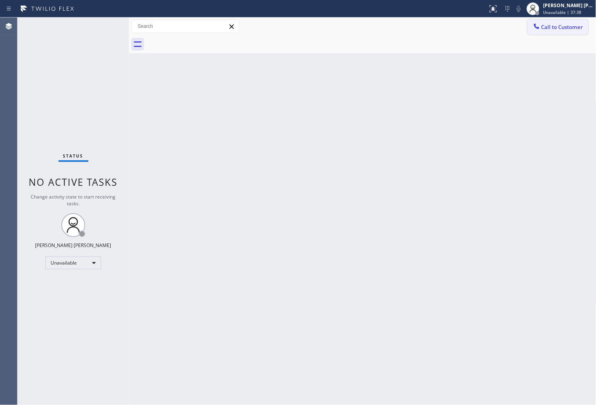
click at [537, 29] on icon at bounding box center [537, 26] width 8 height 8
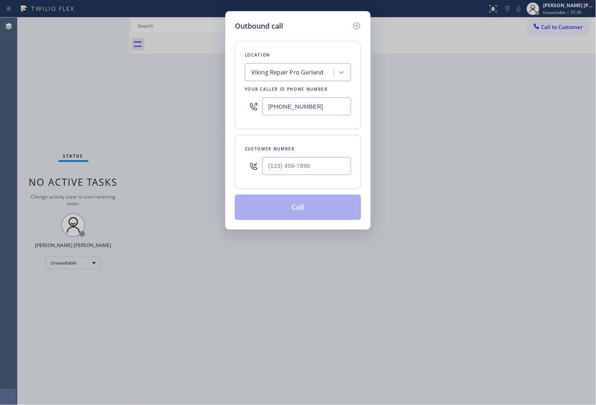
click at [272, 108] on input "(469) 437-7141" at bounding box center [306, 107] width 89 height 18
paste input "253) 303-5533"
click at [283, 106] on input "(253) 303-5533" at bounding box center [306, 107] width 89 height 18
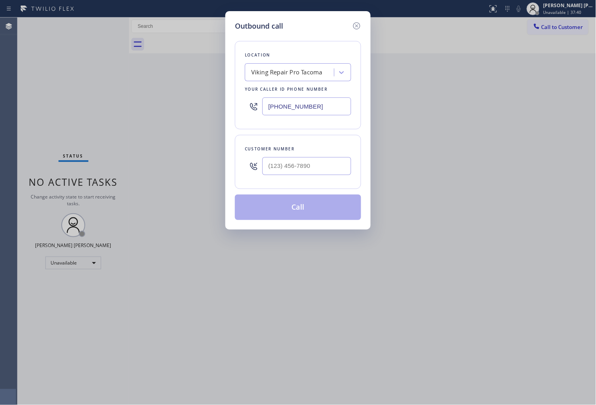
click at [283, 106] on input "(253) 303-5533" at bounding box center [306, 107] width 89 height 18
type input "(253) 303-5533"
click at [281, 168] on input "(___) ___-____" at bounding box center [306, 166] width 89 height 18
paste input "253) 691-1712"
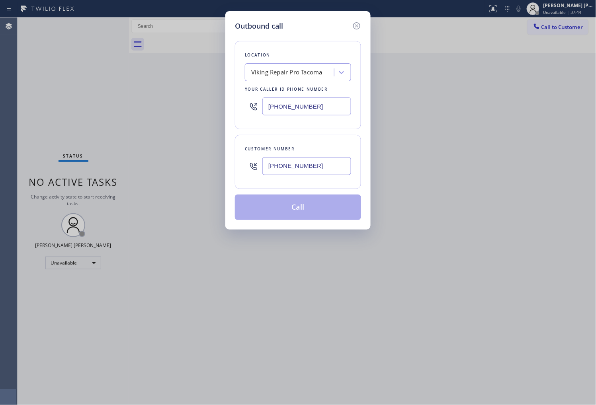
type input "(253) 691-1712"
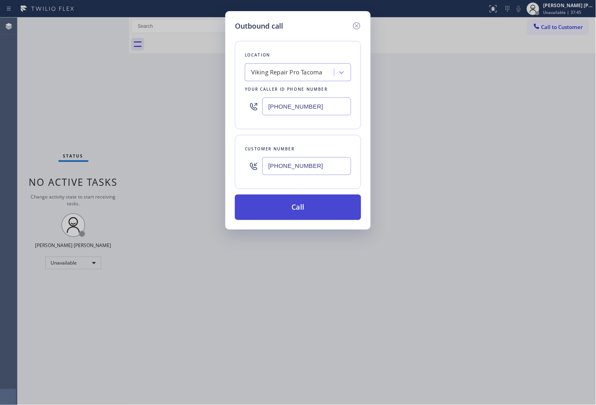
click at [305, 210] on button "Call" at bounding box center [298, 207] width 126 height 25
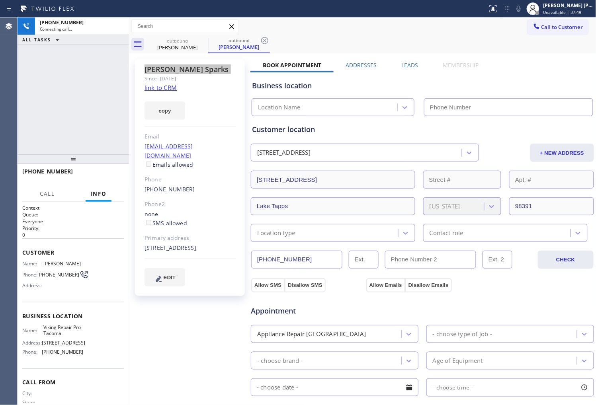
type input "(253) 303-5533"
click at [78, 94] on div "+12536911712 Connecting call… ALL TASKS ALL TASKS ACTIVE TASKS TASKS IN WRAP UP" at bounding box center [73, 86] width 111 height 137
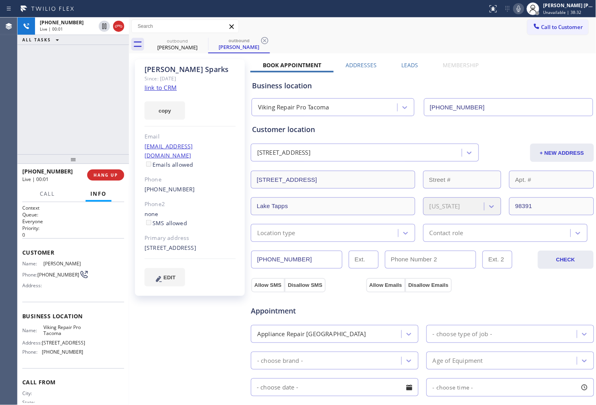
click at [1, 89] on div "Agent Desktop" at bounding box center [8, 212] width 17 height 388
click at [123, 30] on icon at bounding box center [119, 26] width 10 height 10
click at [412, 66] on label "Leads" at bounding box center [410, 65] width 17 height 8
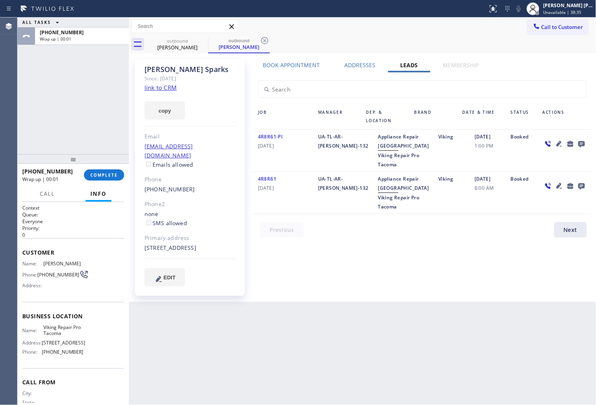
click at [583, 144] on icon at bounding box center [581, 144] width 6 height 6
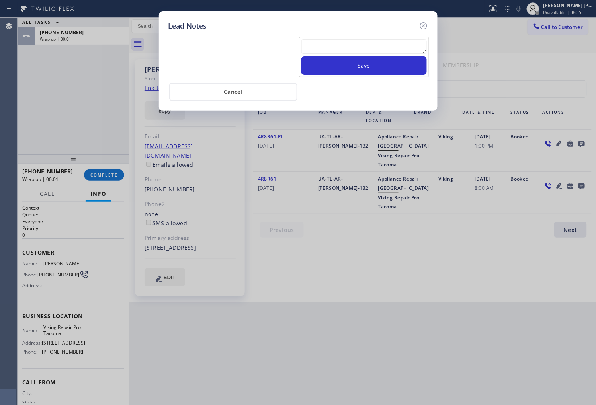
drag, startPoint x: 367, startPoint y: 33, endPoint x: 367, endPoint y: 51, distance: 18.3
click at [367, 34] on div "Save Cancel" at bounding box center [298, 66] width 260 height 70
click at [367, 51] on textarea at bounding box center [363, 46] width 125 height 14
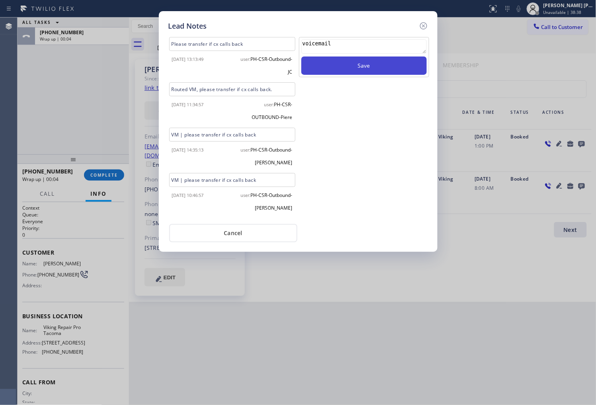
type textarea "voicemail"
click at [371, 63] on button "Save" at bounding box center [363, 66] width 125 height 18
click at [428, 22] on icon at bounding box center [424, 26] width 10 height 10
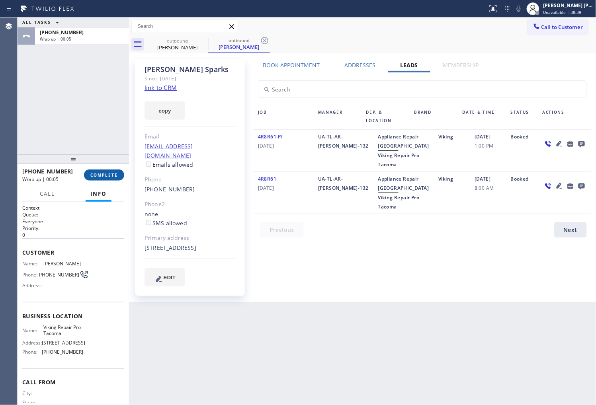
click at [106, 176] on span "COMPLETE" at bounding box center [103, 175] width 27 height 6
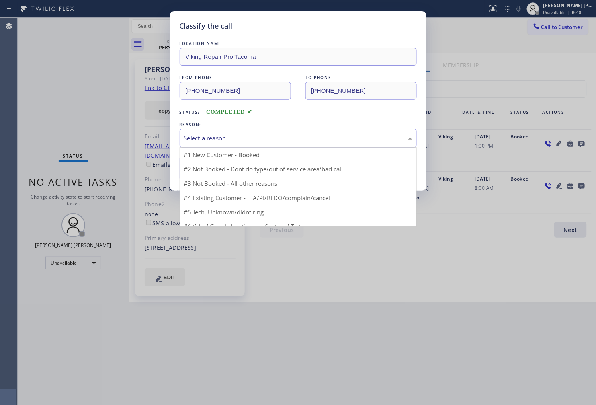
click at [222, 139] on div "Select a reason" at bounding box center [298, 138] width 228 height 9
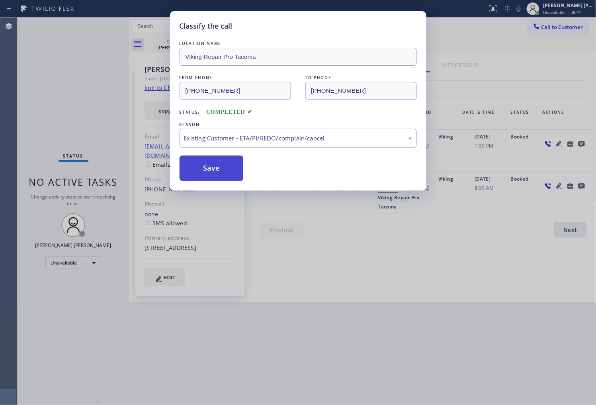
click at [208, 172] on button "Save" at bounding box center [212, 168] width 64 height 25
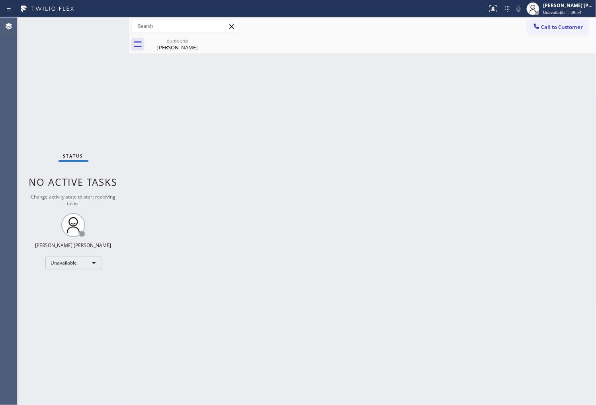
click at [40, 137] on div "Status No active tasks Change activity state to start receiving tasks. Shiena M…" at bounding box center [73, 212] width 111 height 388
click at [556, 29] on span "Call to Customer" at bounding box center [562, 26] width 42 height 7
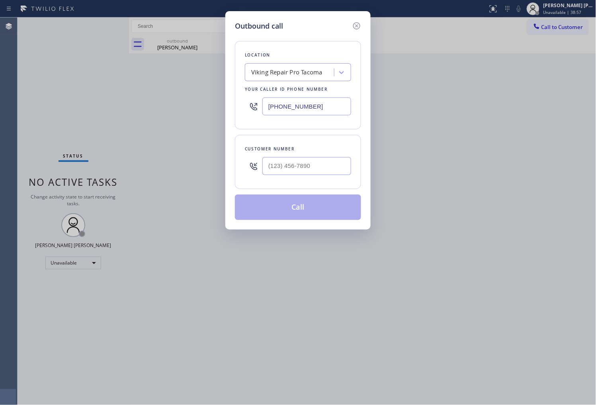
click at [312, 157] on div at bounding box center [306, 166] width 89 height 26
click at [307, 166] on input "(___) ___-____" at bounding box center [306, 166] width 89 height 18
paste input "469) 915-7264"
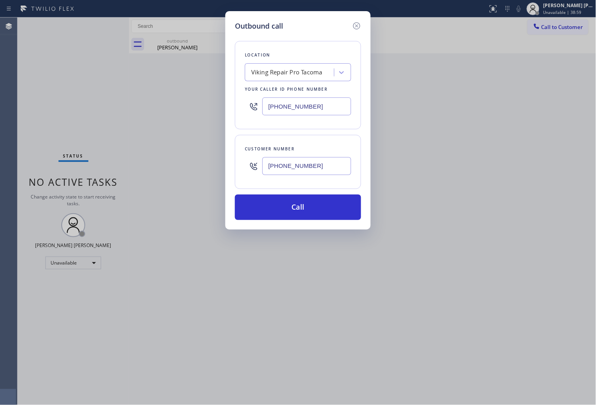
type input "(469) 915-7264"
click at [305, 98] on input "(253) 303-5533" at bounding box center [306, 107] width 89 height 18
paste input "469) 437-7141"
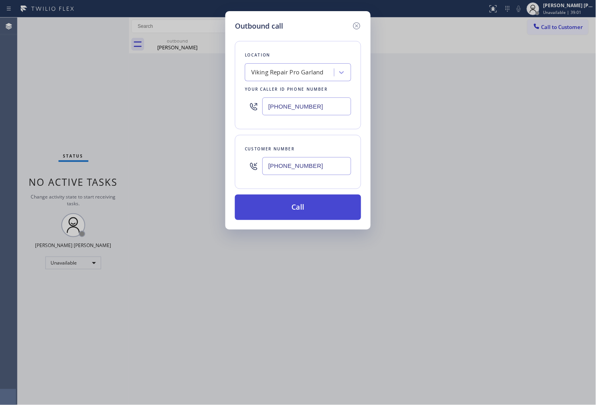
type input "(469) 437-7141"
click at [320, 211] on button "Call" at bounding box center [298, 207] width 126 height 25
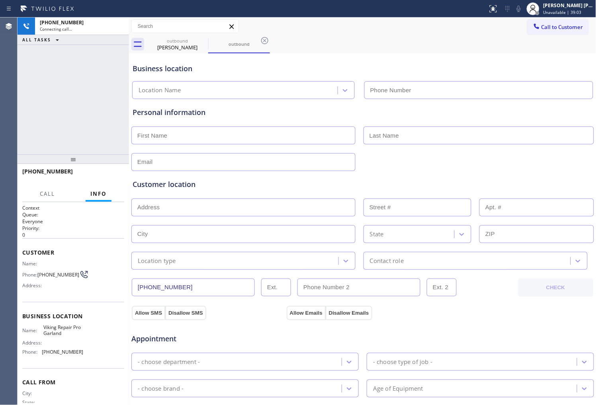
type input "(469) 437-7141"
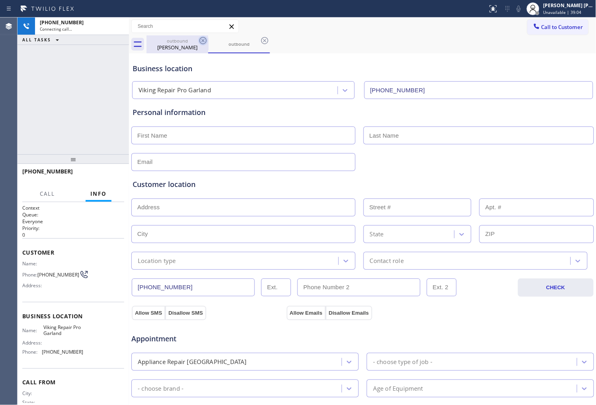
click at [205, 44] on icon at bounding box center [203, 41] width 10 height 10
click at [2, 125] on div "Agent Desktop" at bounding box center [8, 212] width 17 height 388
drag, startPoint x: 11, startPoint y: 104, endPoint x: 27, endPoint y: 90, distance: 21.2
click at [11, 104] on div "Agent Desktop" at bounding box center [8, 212] width 17 height 388
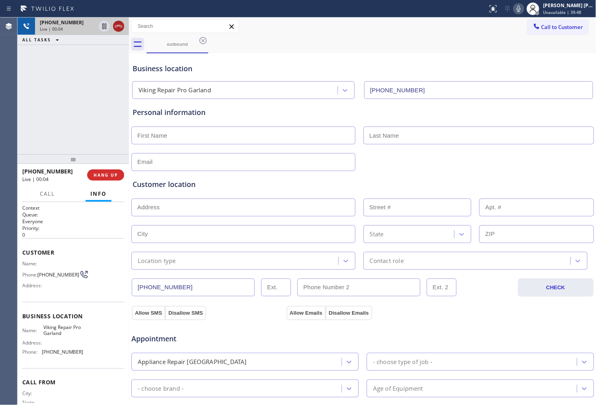
click at [120, 26] on icon at bounding box center [119, 26] width 10 height 10
click at [105, 170] on button "HANG UP" at bounding box center [105, 175] width 37 height 11
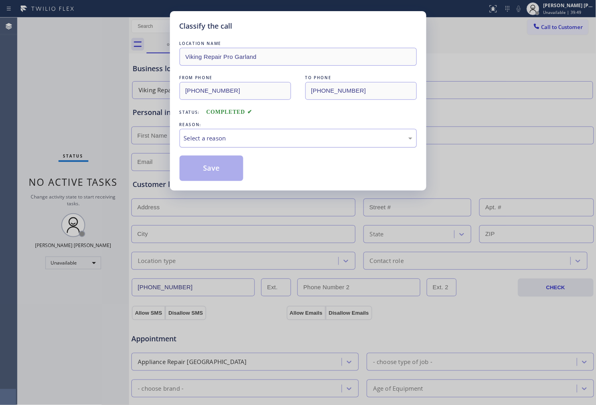
click at [271, 147] on div "Select a reason" at bounding box center [298, 138] width 237 height 19
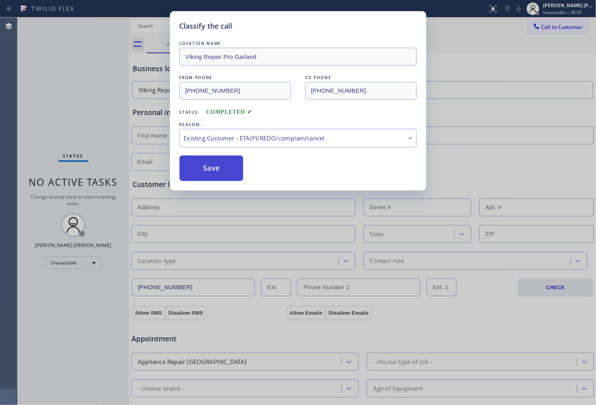
click at [217, 169] on button "Save" at bounding box center [212, 168] width 64 height 25
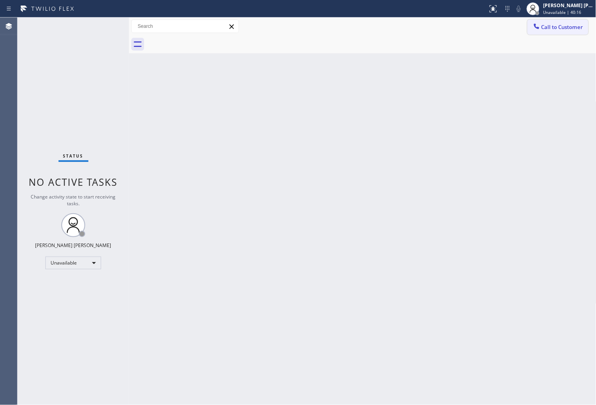
click at [547, 25] on span "Call to Customer" at bounding box center [562, 26] width 42 height 7
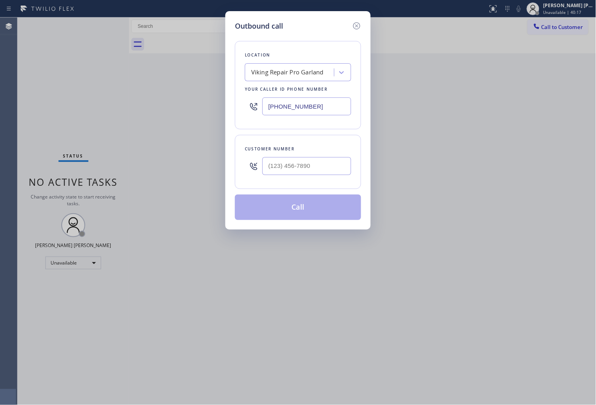
click at [306, 104] on input "(469) 437-7141" at bounding box center [306, 107] width 89 height 18
paste input "360) 529-3659"
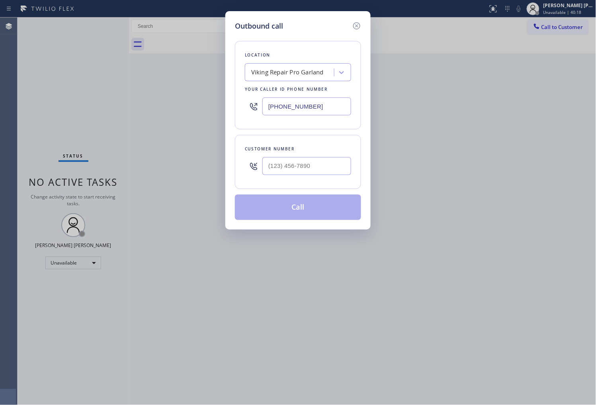
type input "(360) 529-3659"
click at [329, 167] on input "(___) ___-____" at bounding box center [306, 166] width 89 height 18
paste input "206) 355-3733"
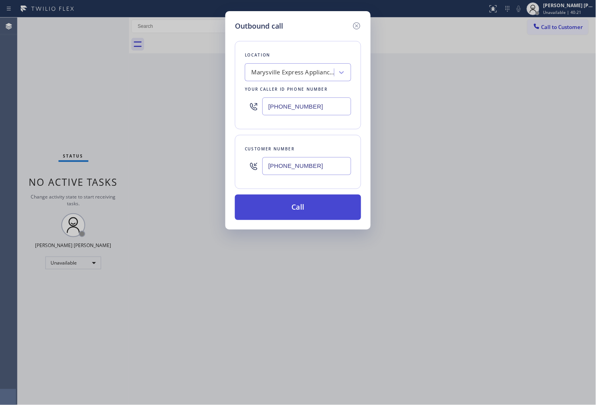
type input "(206) 355-3733"
click at [322, 213] on button "Call" at bounding box center [298, 207] width 126 height 25
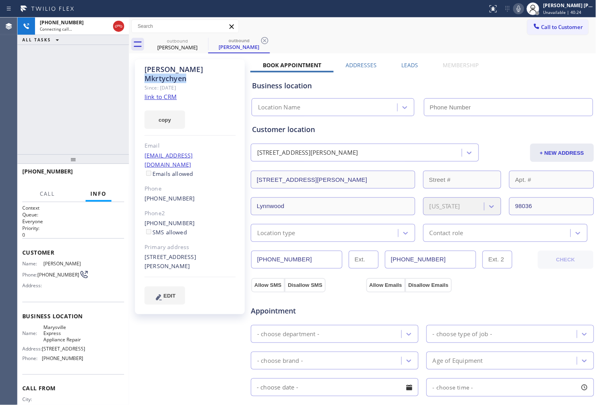
click at [181, 70] on div "Vitaliy Mkrtychyen" at bounding box center [189, 74] width 91 height 18
drag, startPoint x: 221, startPoint y: 78, endPoint x: 181, endPoint y: 70, distance: 40.3
click at [181, 70] on div "Vitaliy Mkrtychyen" at bounding box center [189, 74] width 91 height 18
type input "(360) 529-3659"
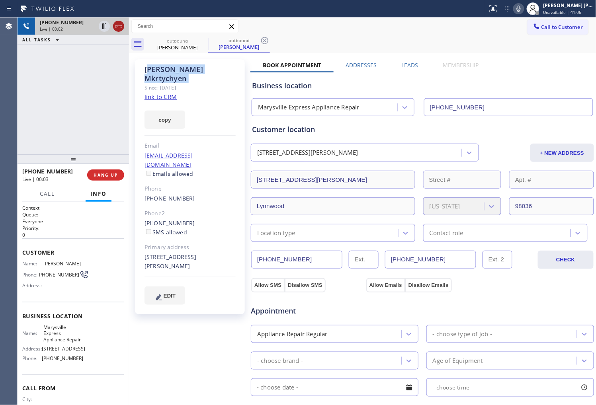
click at [120, 25] on icon at bounding box center [119, 26] width 10 height 10
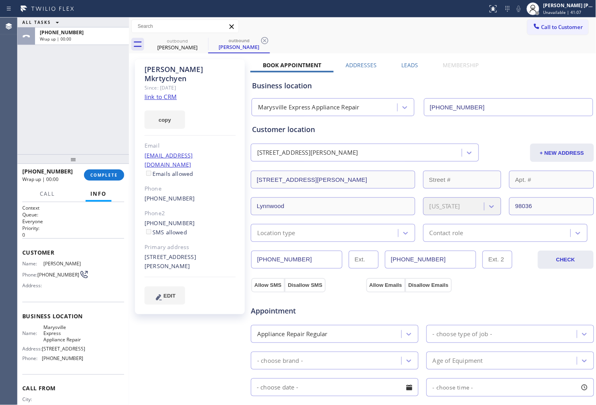
click at [408, 64] on label "Leads" at bounding box center [410, 65] width 17 height 8
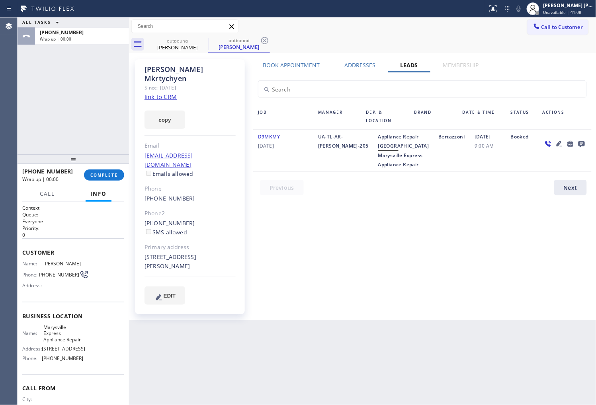
click at [582, 145] on icon at bounding box center [581, 144] width 6 height 6
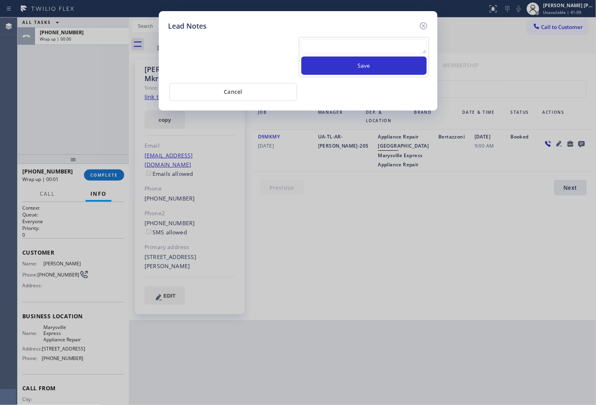
click at [387, 52] on textarea at bounding box center [363, 46] width 125 height 14
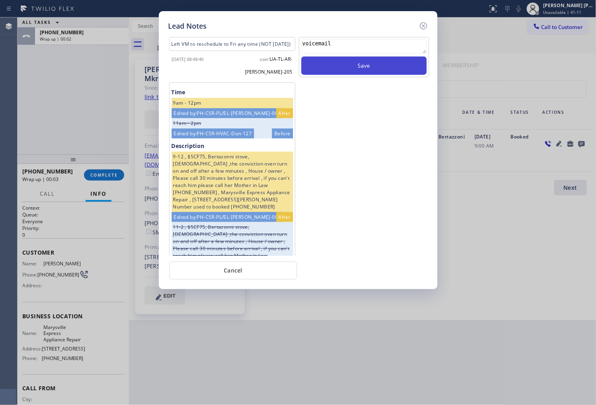
type textarea "voicemail"
click at [353, 61] on button "Save" at bounding box center [363, 66] width 125 height 18
click at [423, 22] on icon at bounding box center [423, 25] width 7 height 7
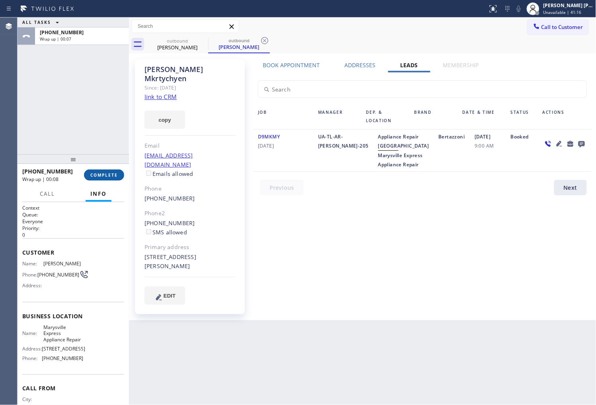
click at [122, 180] on button "COMPLETE" at bounding box center [104, 175] width 40 height 11
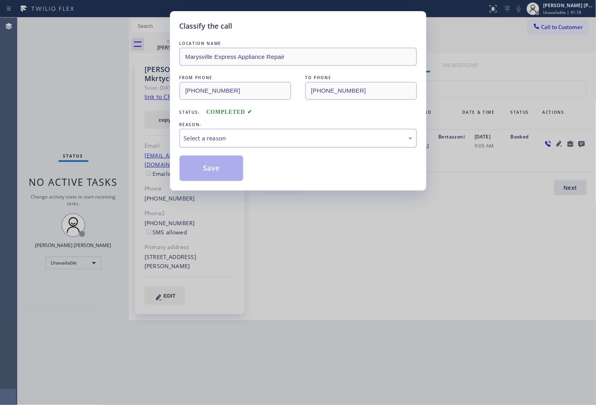
click at [273, 140] on div "Select a reason" at bounding box center [298, 138] width 228 height 9
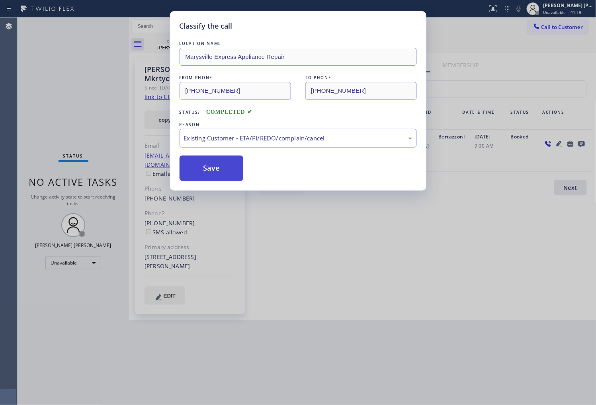
click at [216, 169] on button "Save" at bounding box center [212, 168] width 64 height 25
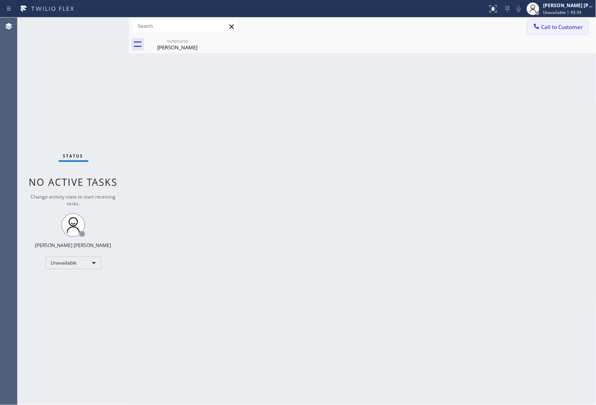
click at [554, 30] on span "Call to Customer" at bounding box center [562, 26] width 42 height 7
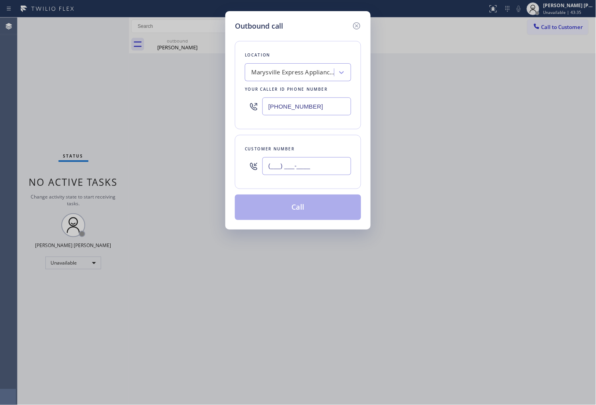
click at [340, 160] on input "(___) ___-____" at bounding box center [306, 166] width 89 height 18
paste input "510) 565-1863"
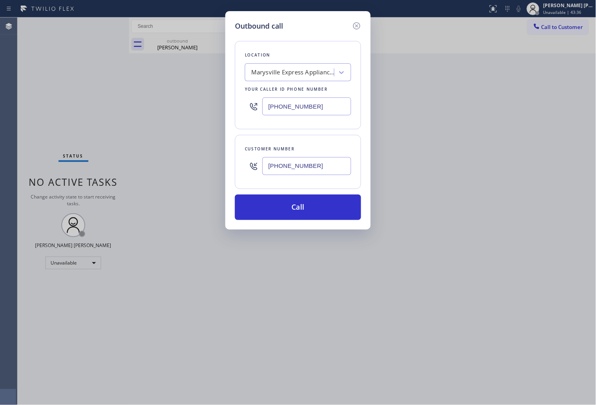
type input "(510) 565-1863"
click at [326, 113] on input "(360) 529-3659" at bounding box center [306, 107] width 89 height 18
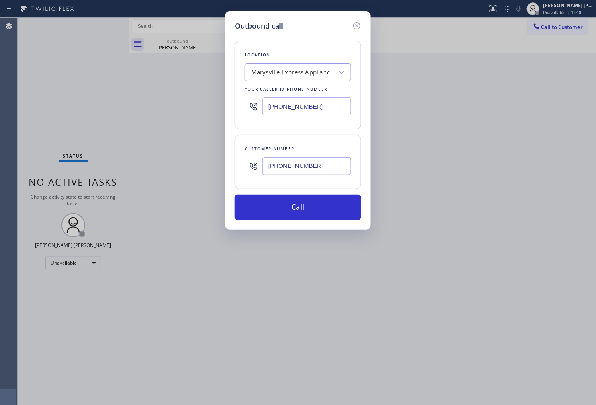
paste input "510) 738-3874"
type input "(510) 738-3874"
click at [317, 209] on button "Call" at bounding box center [298, 207] width 126 height 25
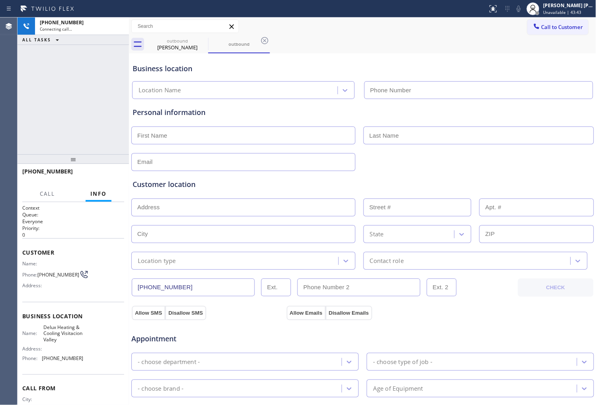
type input "(510) 738-3874"
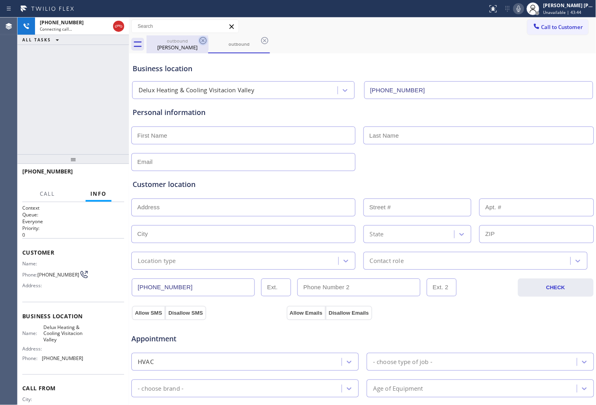
click at [203, 41] on icon at bounding box center [202, 40] width 7 height 7
click at [203, 41] on icon at bounding box center [203, 41] width 10 height 10
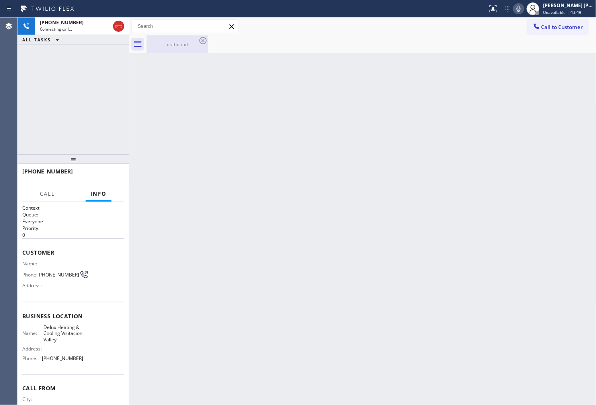
click at [174, 48] on div "outbound" at bounding box center [177, 44] width 60 height 18
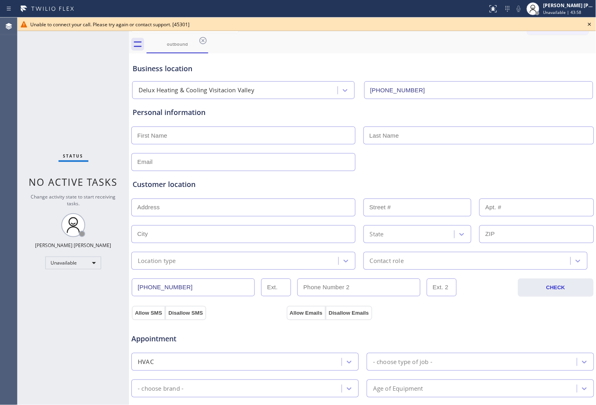
click at [589, 27] on icon at bounding box center [590, 25] width 10 height 10
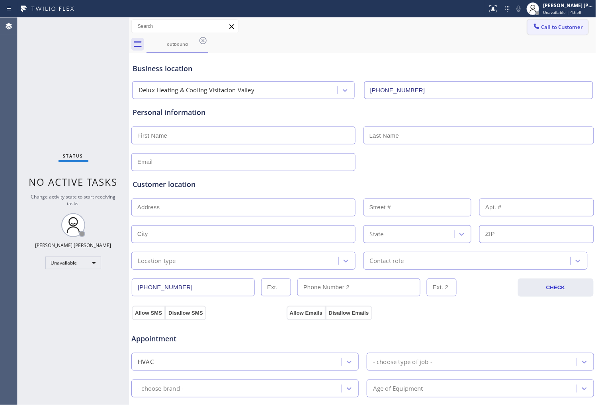
click at [571, 28] on span "Call to Customer" at bounding box center [562, 26] width 42 height 7
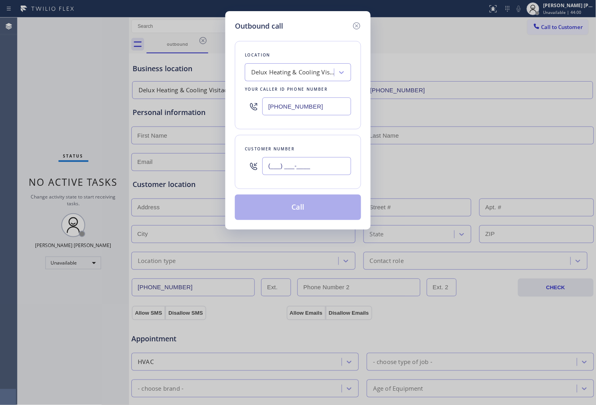
click at [315, 166] on input "(___) ___-____" at bounding box center [306, 166] width 89 height 18
paste input "510) 565-1863"
type input "(510) 565-1863"
click at [315, 209] on button "Call" at bounding box center [298, 207] width 126 height 25
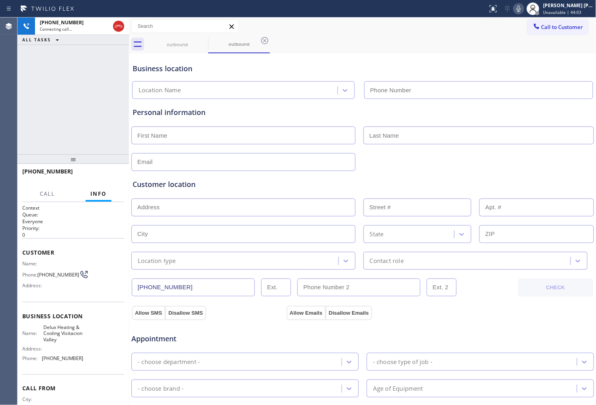
type input "(510) 738-3874"
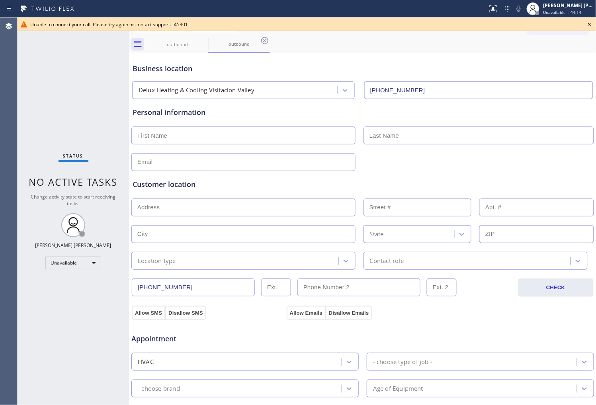
click at [590, 25] on icon at bounding box center [589, 24] width 3 height 3
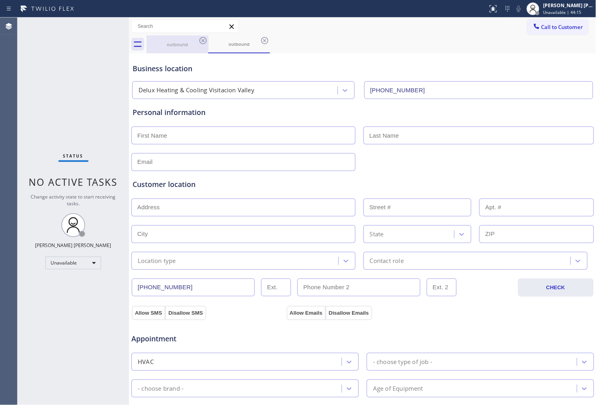
click at [196, 49] on div "outbound" at bounding box center [177, 44] width 60 height 18
click at [201, 43] on icon at bounding box center [203, 41] width 10 height 10
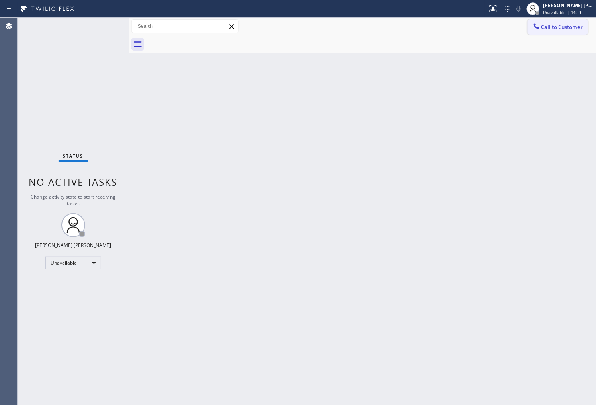
click at [532, 29] on div at bounding box center [537, 27] width 10 height 10
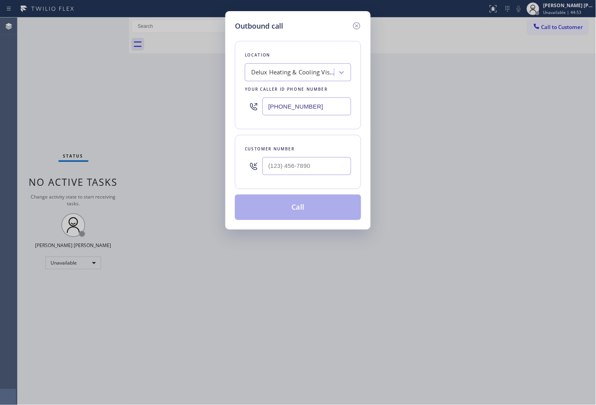
click at [315, 107] on input "(510) 738-3874" at bounding box center [306, 107] width 89 height 18
paste input "602) 353-7310"
type input "[PHONE_NUMBER]"
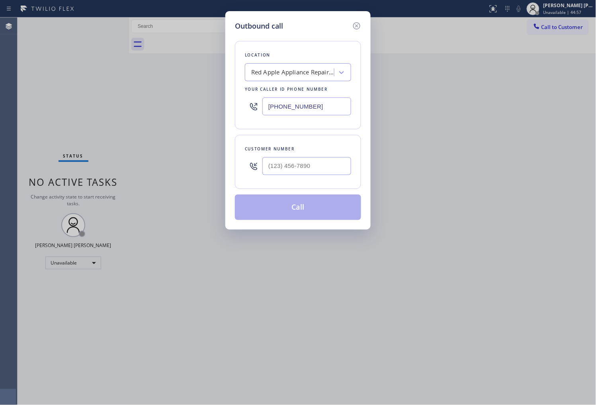
click at [305, 157] on div at bounding box center [306, 166] width 89 height 26
click at [303, 165] on input "(___) ___-____" at bounding box center [306, 166] width 89 height 18
paste input "206) 949-5015"
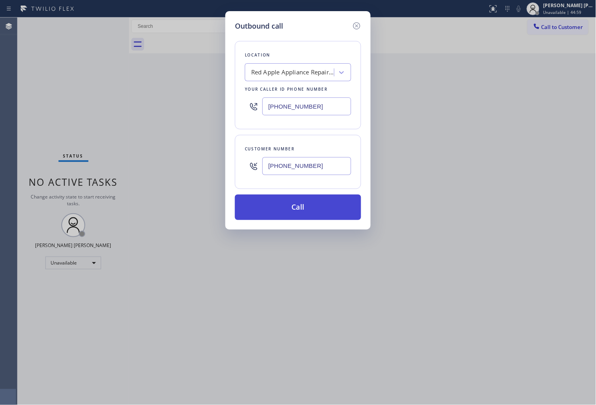
type input "[PHONE_NUMBER]"
click at [303, 209] on button "Call" at bounding box center [298, 207] width 126 height 25
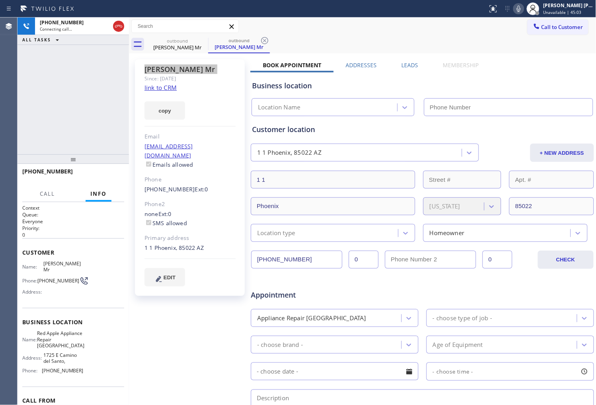
type input "[PHONE_NUMBER]"
click at [70, 91] on div "[PHONE_NUMBER] Connecting call… ALL TASKS ALL TASKS ACTIVE TASKS TASKS IN WRAP …" at bounding box center [73, 86] width 111 height 137
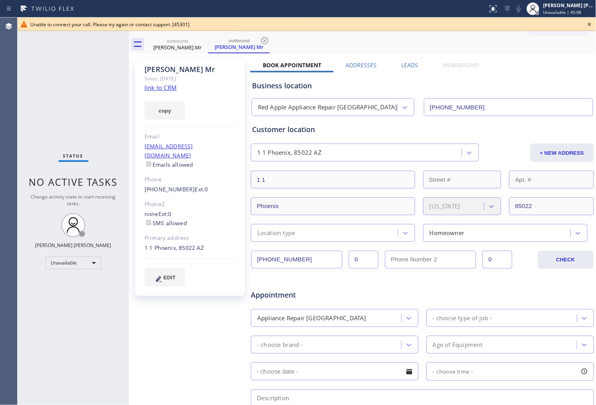
drag, startPoint x: 0, startPoint y: 118, endPoint x: 0, endPoint y: 123, distance: 4.4
click at [0, 118] on div "Agent Desktop" at bounding box center [8, 212] width 17 height 388
click at [588, 21] on icon at bounding box center [590, 25] width 10 height 10
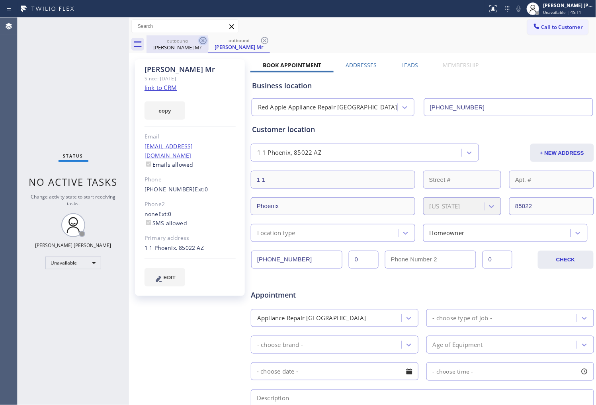
click at [204, 41] on icon at bounding box center [203, 41] width 10 height 10
click at [0, 0] on icon at bounding box center [0, 0] width 0 height 0
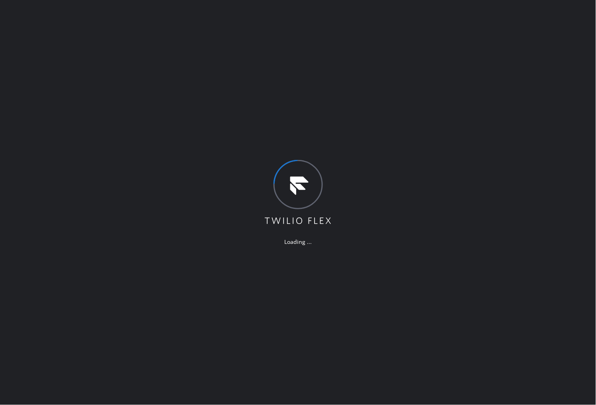
click at [0, 181] on div "Loading ..." at bounding box center [298, 202] width 596 height 405
click at [364, 256] on div "Loading ..." at bounding box center [298, 202] width 596 height 405
click at [0, 182] on div "Loading ..." at bounding box center [298, 202] width 596 height 405
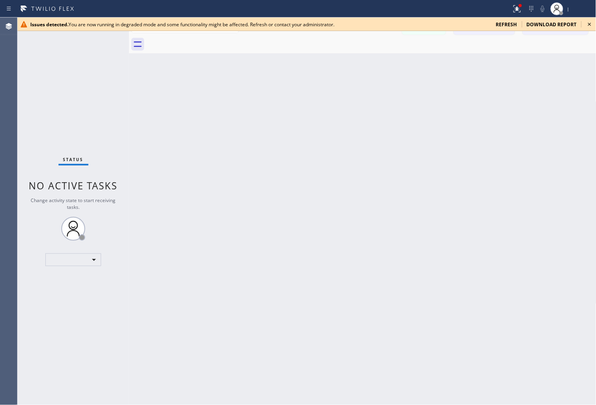
click at [0, 154] on div "Agent Desktop" at bounding box center [8, 212] width 17 height 388
click at [591, 26] on icon at bounding box center [590, 25] width 10 height 10
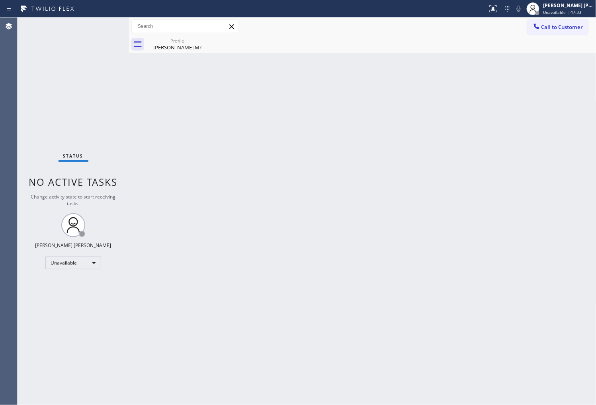
click at [1, 206] on div "Agent Desktop" at bounding box center [8, 212] width 17 height 388
click at [566, 30] on span "Call to Customer" at bounding box center [562, 26] width 42 height 7
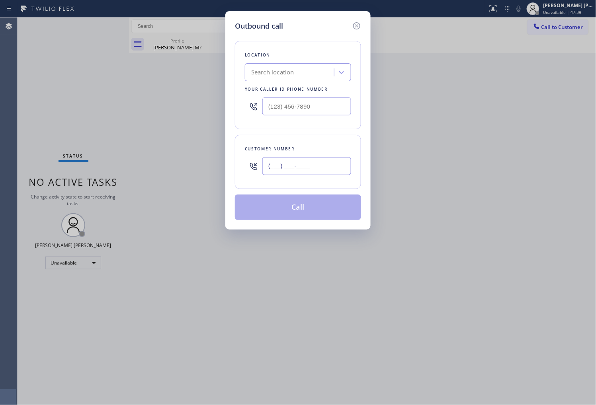
click at [303, 164] on input "(___) ___-____" at bounding box center [306, 166] width 89 height 18
paste input "206) 949-5015"
type input "[PHONE_NUMBER]"
click at [280, 107] on input "(___) ___-____" at bounding box center [306, 107] width 89 height 18
paste input "602) 353-7310"
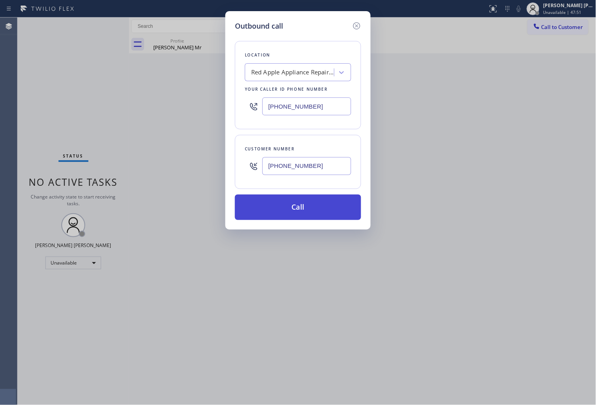
type input "[PHONE_NUMBER]"
click at [305, 203] on button "Call" at bounding box center [298, 207] width 126 height 25
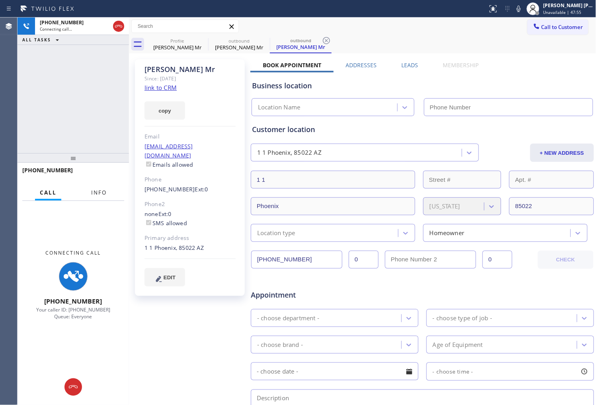
click at [97, 195] on span "Info" at bounding box center [99, 192] width 16 height 7
type input "[PHONE_NUMBER]"
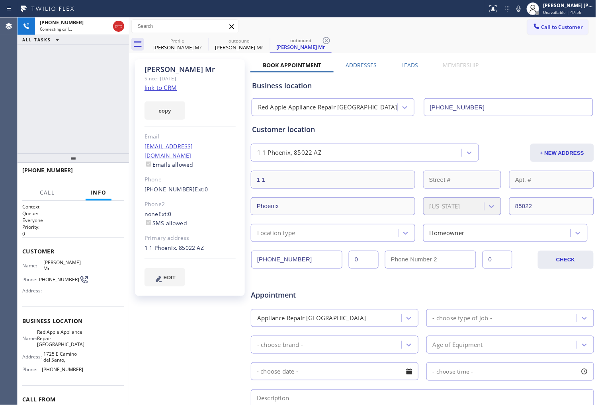
click at [86, 55] on div "[PHONE_NUMBER] Connecting call… ALL TASKS ALL TASKS ACTIVE TASKS TASKS IN WRAP …" at bounding box center [73, 86] width 111 height 136
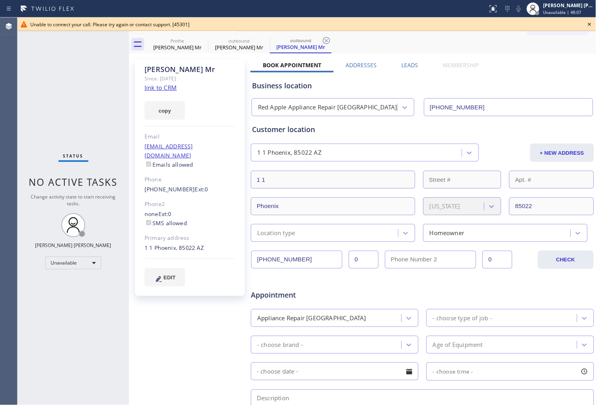
click at [589, 21] on icon at bounding box center [590, 25] width 10 height 10
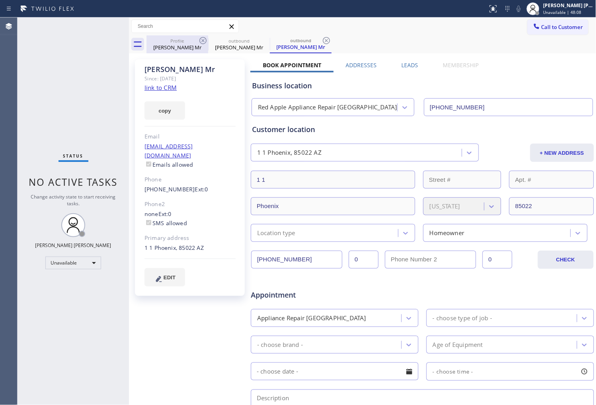
click at [191, 40] on div "Profile" at bounding box center [177, 41] width 60 height 6
click at [209, 42] on div "outbound" at bounding box center [239, 41] width 60 height 6
click at [201, 41] on icon at bounding box center [203, 41] width 10 height 10
click at [208, 41] on div "outbound [PERSON_NAME] Mr" at bounding box center [239, 44] width 62 height 18
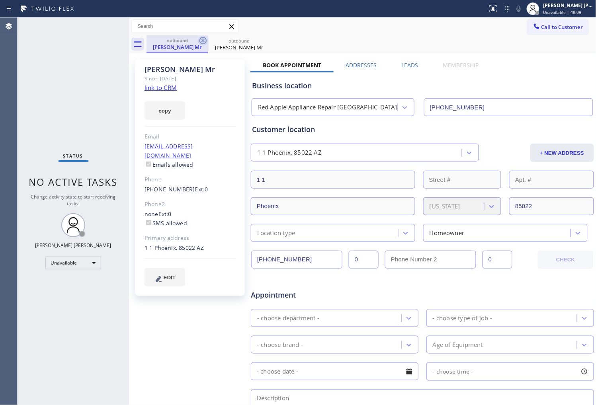
click at [202, 42] on icon at bounding box center [203, 41] width 10 height 10
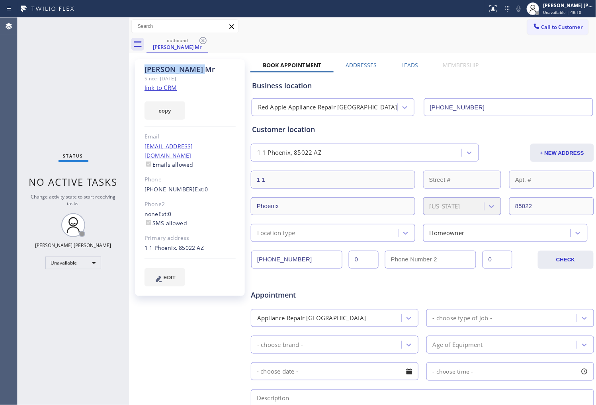
click at [202, 42] on icon at bounding box center [203, 41] width 10 height 10
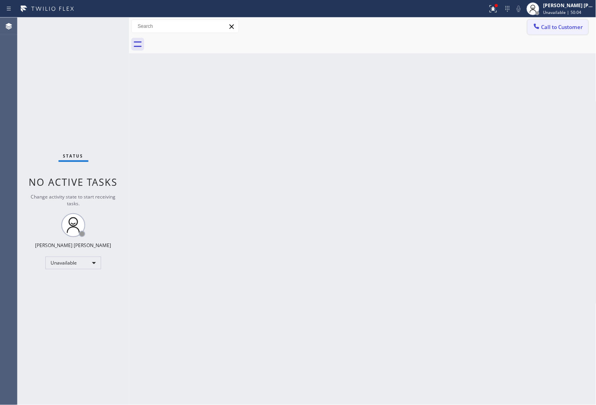
click at [550, 33] on button "Call to Customer" at bounding box center [557, 27] width 61 height 15
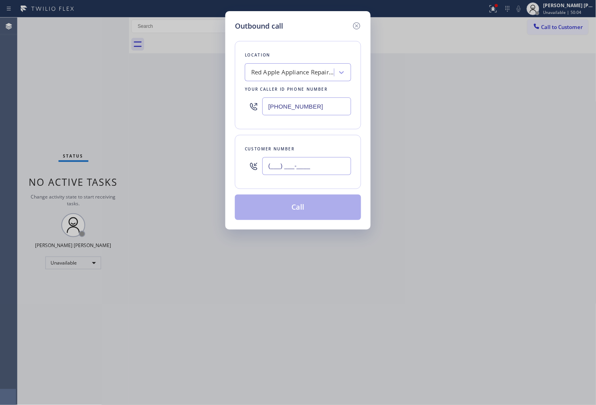
click at [323, 160] on input "(___) ___-____" at bounding box center [306, 166] width 89 height 18
paste input "708) 205-1867"
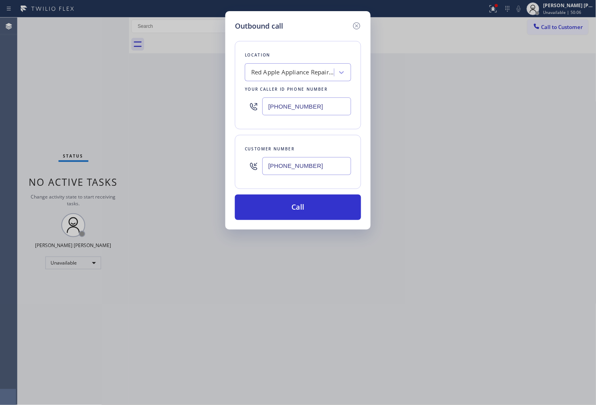
type input "[PHONE_NUMBER]"
click at [315, 108] on input "[PHONE_NUMBER]" at bounding box center [306, 107] width 89 height 18
paste input "773) 917-059"
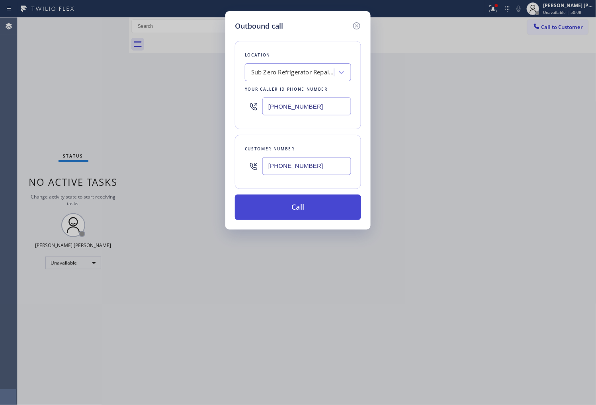
type input "[PHONE_NUMBER]"
click at [311, 209] on button "Call" at bounding box center [298, 207] width 126 height 25
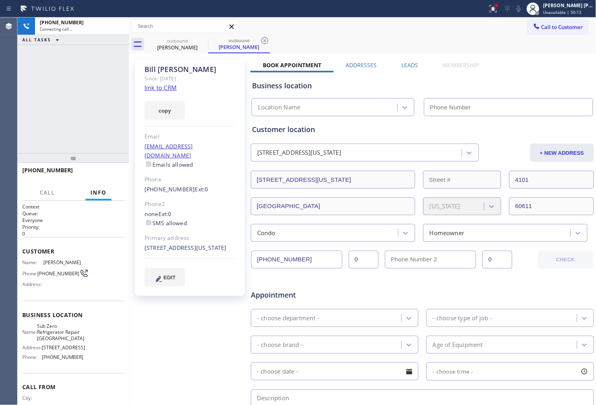
click at [166, 92] on div "copy" at bounding box center [189, 105] width 91 height 27
click at [165, 88] on link "link to CRM" at bounding box center [160, 88] width 32 height 8
type input "[PHONE_NUMBER]"
click at [498, 12] on icon at bounding box center [493, 9] width 10 height 10
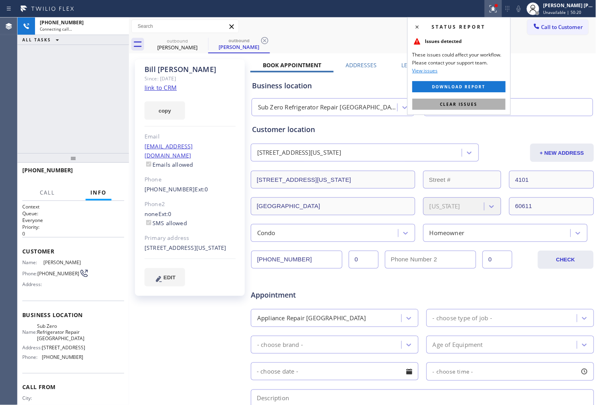
click at [480, 100] on button "Clear issues" at bounding box center [458, 104] width 93 height 11
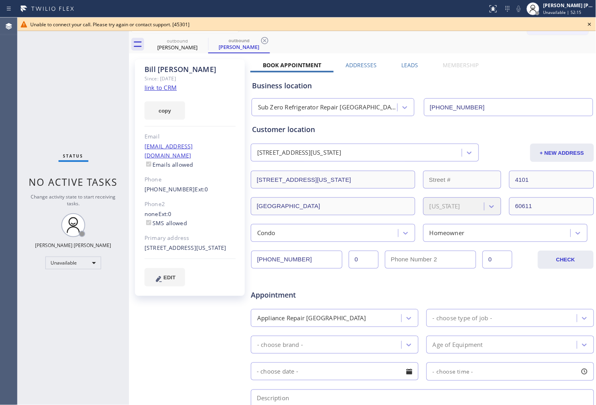
click at [591, 26] on icon at bounding box center [590, 25] width 10 height 10
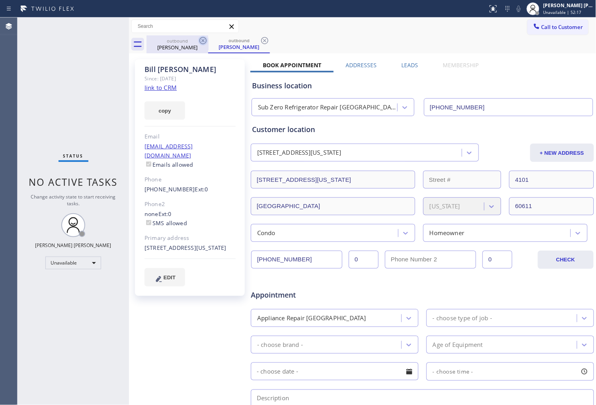
click at [205, 44] on icon at bounding box center [203, 41] width 10 height 10
click at [203, 41] on icon at bounding box center [202, 40] width 7 height 7
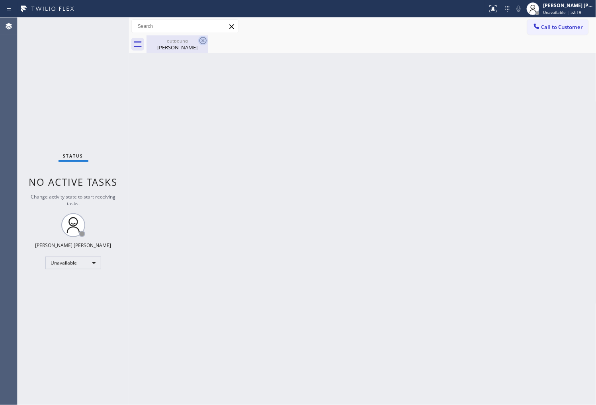
click at [203, 39] on icon at bounding box center [203, 41] width 10 height 10
click at [197, 49] on div "[PERSON_NAME]" at bounding box center [177, 47] width 60 height 7
click at [542, 8] on div at bounding box center [533, 9] width 18 height 18
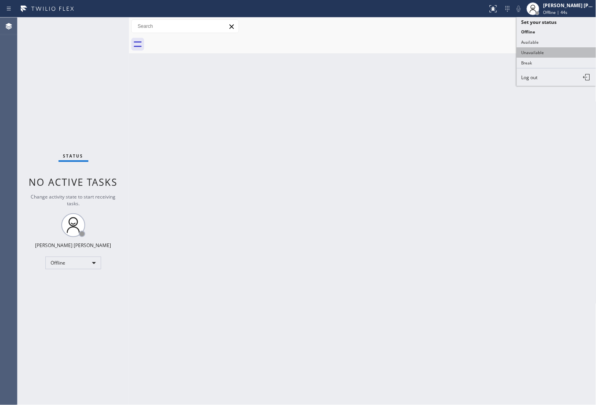
click at [543, 49] on button "Unavailable" at bounding box center [557, 52] width 80 height 10
click at [549, 23] on span "Call to Customer" at bounding box center [562, 26] width 42 height 7
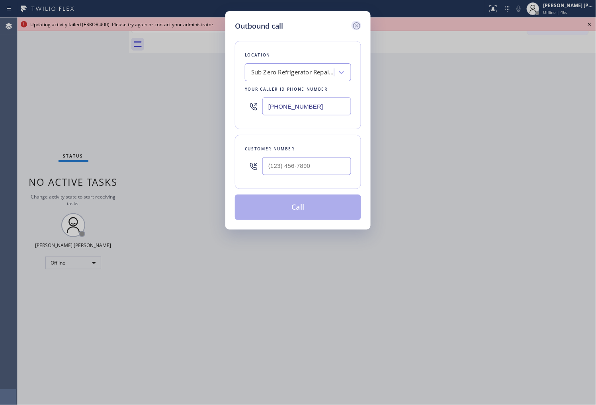
click at [360, 25] on icon at bounding box center [357, 26] width 10 height 10
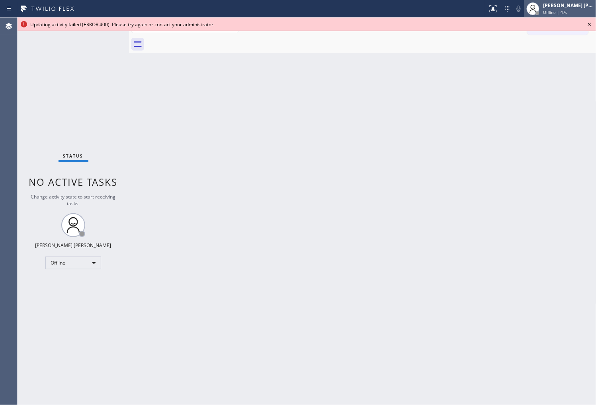
click at [552, 7] on div "[PERSON_NAME] [PERSON_NAME]" at bounding box center [568, 5] width 50 height 7
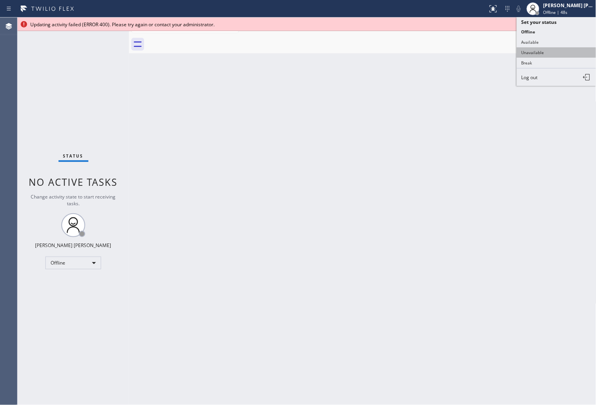
click at [532, 54] on button "Unavailable" at bounding box center [557, 52] width 80 height 10
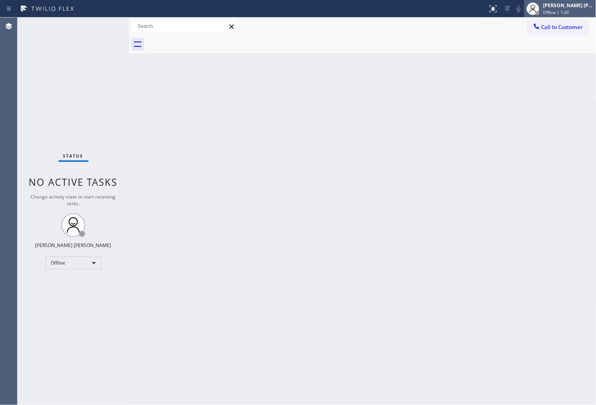
click at [569, 10] on span "Offline | 1:20" at bounding box center [556, 13] width 26 height 6
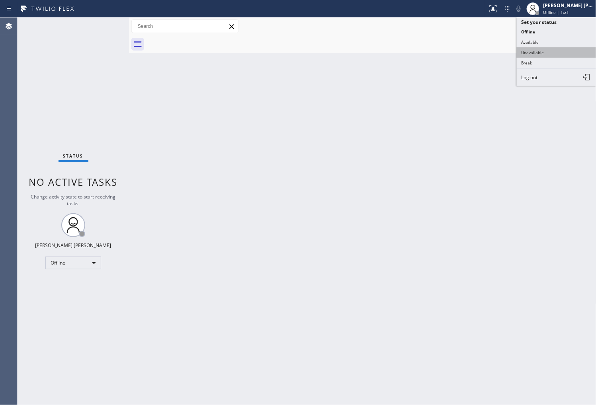
click at [541, 53] on button "Unavailable" at bounding box center [557, 52] width 80 height 10
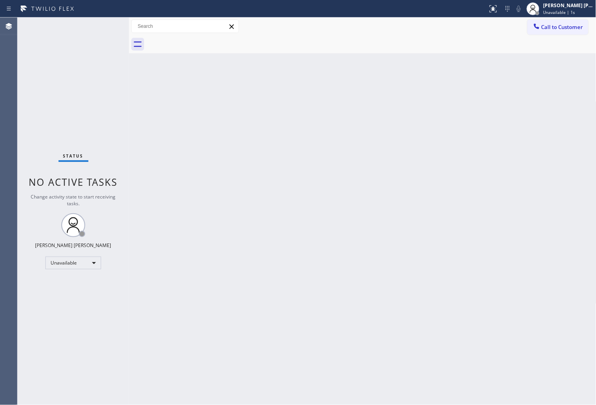
click at [539, 28] on icon at bounding box center [537, 26] width 8 height 8
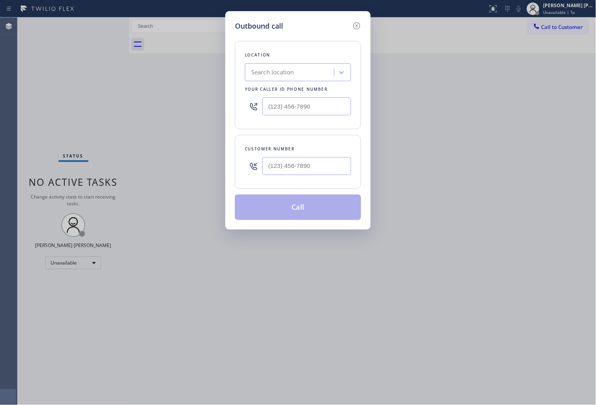
click at [281, 100] on input "text" at bounding box center [306, 107] width 89 height 18
paste input "925) 272-7737"
type input "(925) 272-7737"
click at [268, 181] on div "Customer number" at bounding box center [298, 162] width 126 height 54
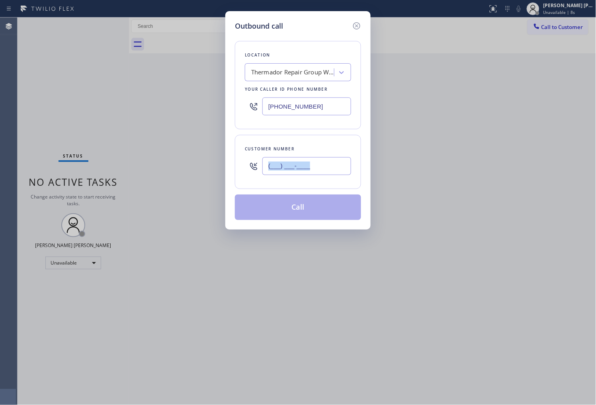
click at [272, 171] on input "(___) ___-____" at bounding box center [306, 166] width 89 height 18
paste input "925) 324-5479"
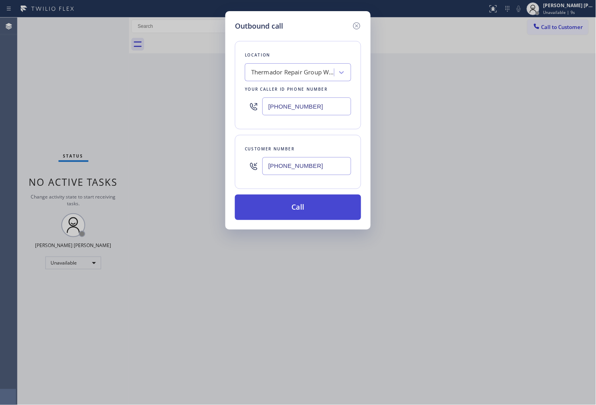
type input "(925) 324-5479"
click at [289, 209] on button "Call" at bounding box center [298, 207] width 126 height 25
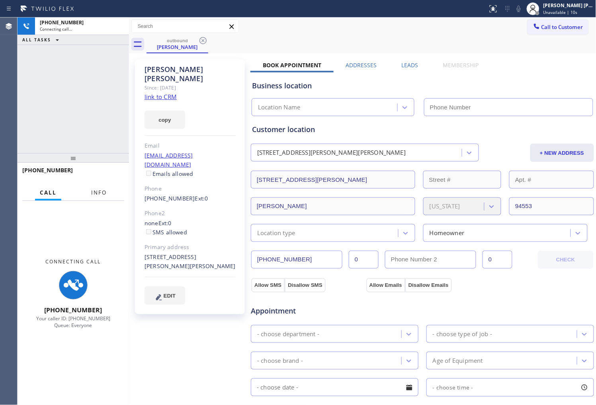
click at [105, 188] on button "Info" at bounding box center [98, 193] width 25 height 16
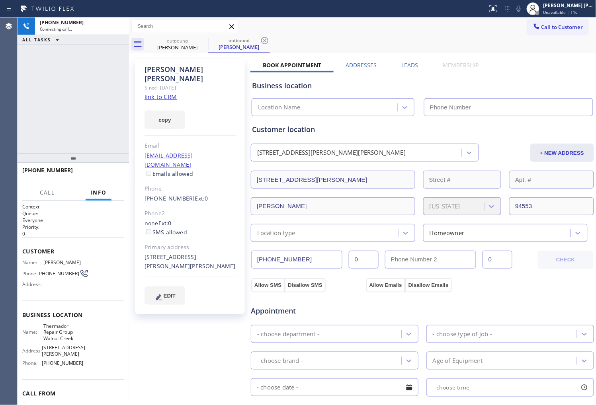
click at [154, 73] on div "Kelsey Barcley" at bounding box center [189, 74] width 91 height 18
type input "(925) 272-7737"
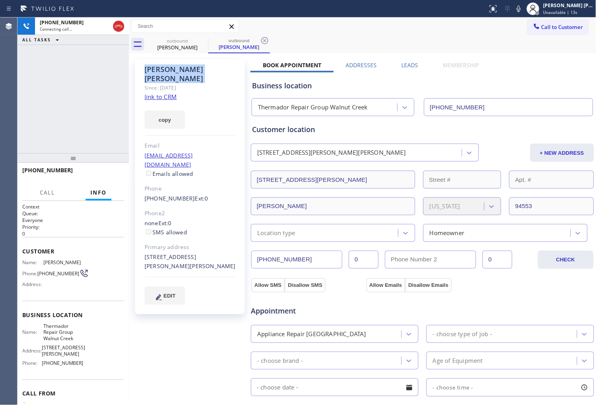
click at [46, 37] on span "ALL TASKS" at bounding box center [36, 40] width 29 height 6
click at [70, 109] on div "+19253245479 Connecting call… ALL TASKS ALL TASKS ACTIVE TASKS TASKS IN WRAP UP" at bounding box center [73, 86] width 111 height 136
click at [2, 176] on div "Agent Desktop" at bounding box center [8, 212] width 17 height 388
click at [1, 106] on div "Agent Desktop" at bounding box center [8, 212] width 17 height 388
click at [523, 10] on icon at bounding box center [519, 9] width 10 height 10
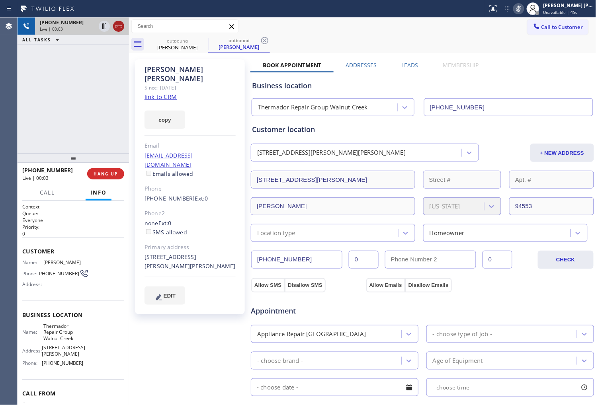
click at [118, 28] on icon at bounding box center [119, 26] width 10 height 10
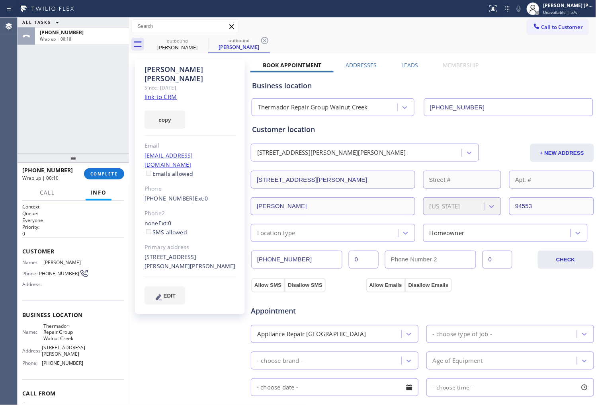
click at [410, 68] on label "Leads" at bounding box center [410, 65] width 17 height 8
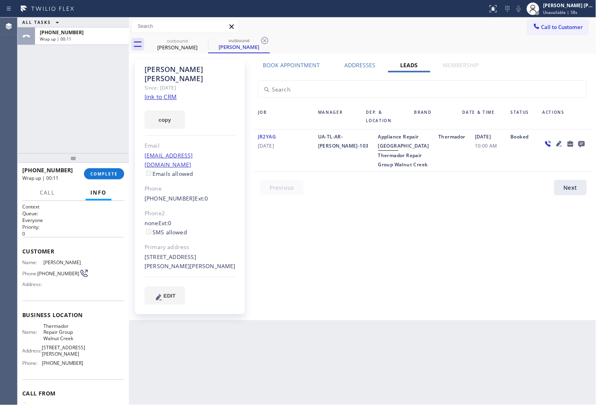
click at [578, 144] on icon at bounding box center [582, 144] width 10 height 10
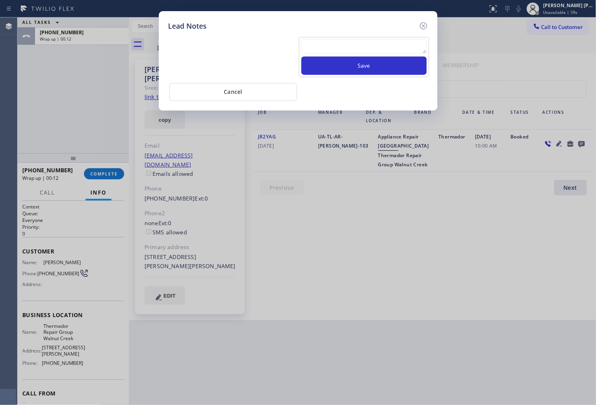
click at [405, 46] on textarea at bounding box center [363, 46] width 125 height 14
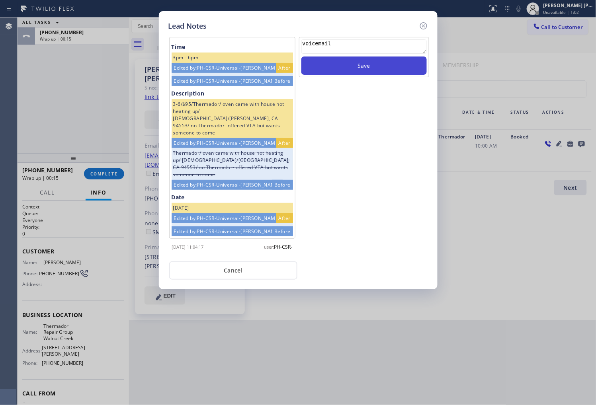
type textarea "voicemail"
click at [356, 67] on button "Save" at bounding box center [363, 66] width 125 height 18
click at [424, 26] on icon at bounding box center [423, 25] width 7 height 7
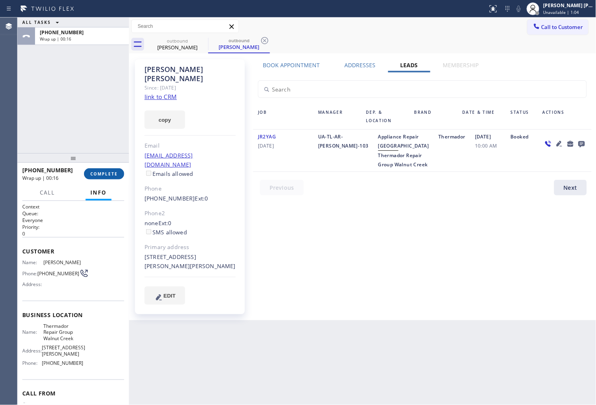
click at [92, 170] on button "COMPLETE" at bounding box center [104, 173] width 40 height 11
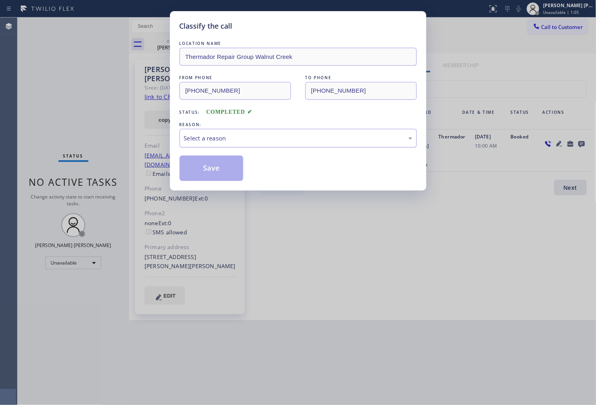
click at [247, 137] on div "Select a reason" at bounding box center [298, 138] width 228 height 9
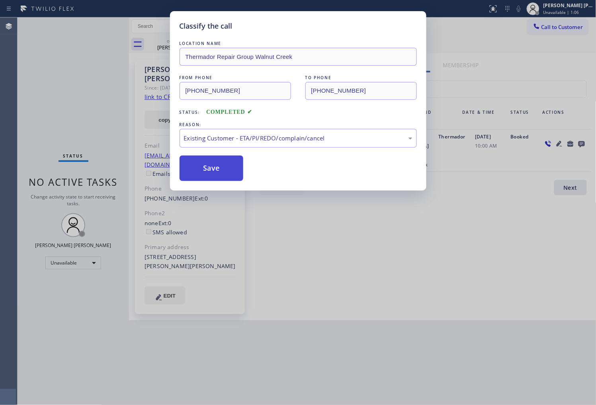
click at [212, 174] on button "Save" at bounding box center [212, 168] width 64 height 25
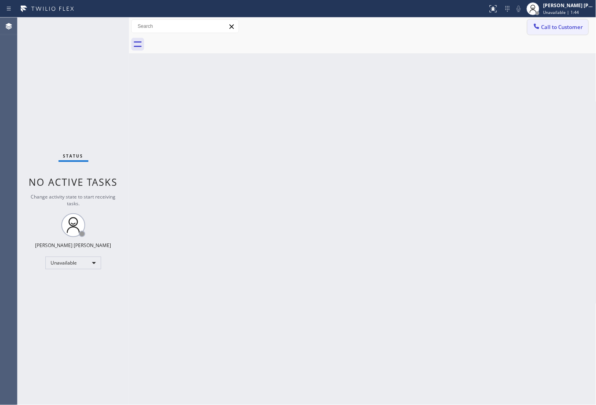
click at [575, 25] on span "Call to Customer" at bounding box center [562, 26] width 42 height 7
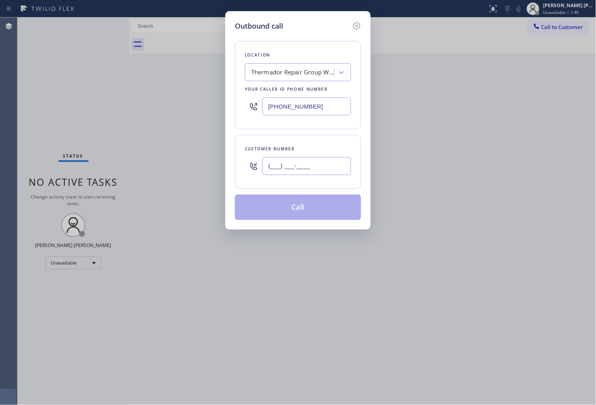
click at [327, 158] on input "(___) ___-____" at bounding box center [306, 166] width 89 height 18
paste input "469) 915-7264"
type input "(469) 915-7264"
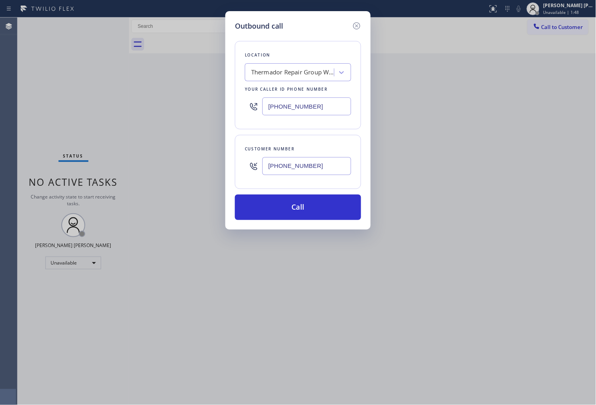
click at [313, 113] on input "(925) 272-7737" at bounding box center [306, 107] width 89 height 18
paste input "469) 437-7141"
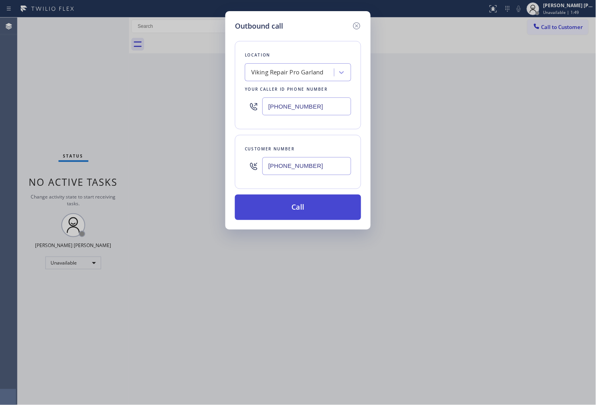
type input "(469) 437-7141"
click at [326, 205] on button "Call" at bounding box center [298, 207] width 126 height 25
drag, startPoint x: 326, startPoint y: 205, endPoint x: 379, endPoint y: 37, distance: 175.6
click at [326, 205] on button "Call" at bounding box center [298, 207] width 126 height 25
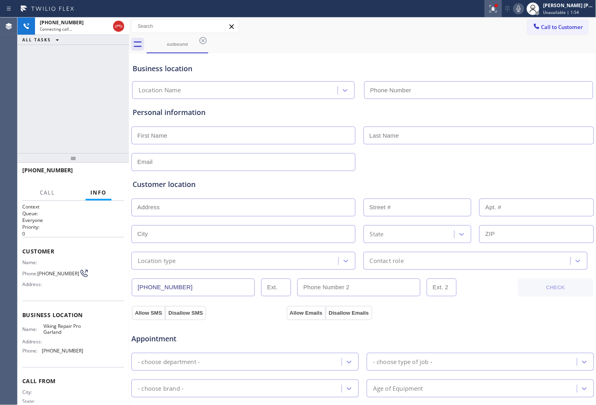
type input "(469) 437-7141"
click at [502, 16] on button at bounding box center [493, 9] width 18 height 18
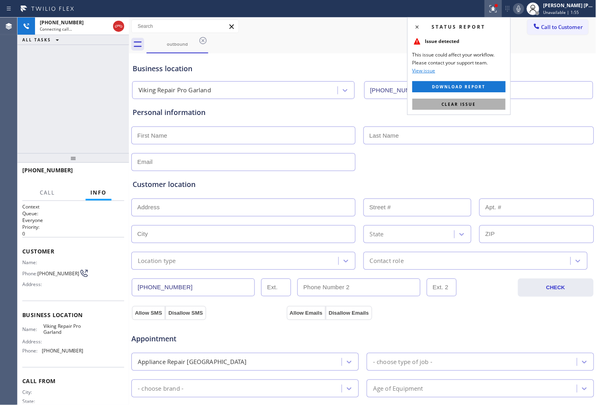
click at [494, 103] on button "Clear issue" at bounding box center [458, 104] width 93 height 11
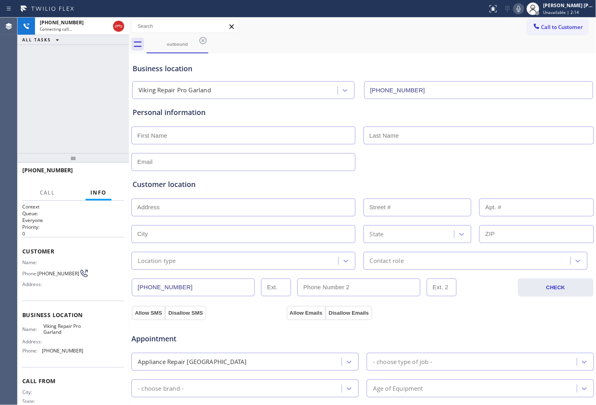
click at [0, 121] on div "Agent Desktop" at bounding box center [8, 212] width 17 height 388
drag, startPoint x: 121, startPoint y: 31, endPoint x: 117, endPoint y: 201, distance: 170.0
click at [121, 31] on icon at bounding box center [119, 26] width 10 height 10
click at [110, 180] on div "+14699157264 Live | 00:03 HANG UP" at bounding box center [73, 174] width 102 height 21
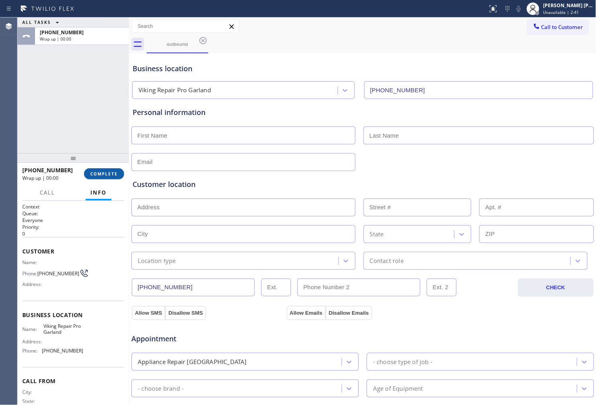
click at [109, 177] on button "COMPLETE" at bounding box center [104, 173] width 40 height 11
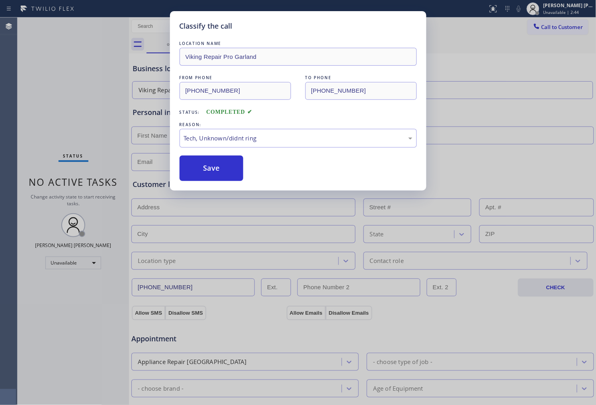
click at [201, 181] on div "Classify the call LOCATION NAME Viking Repair Pro Garland FROM PHONE (469) 437-…" at bounding box center [298, 101] width 256 height 180
click at [166, 204] on div "Classify the call LOCATION NAME Viking Repair Pro Garland FROM PHONE (469) 437-…" at bounding box center [298, 202] width 596 height 405
click at [215, 177] on button "Save" at bounding box center [212, 168] width 64 height 25
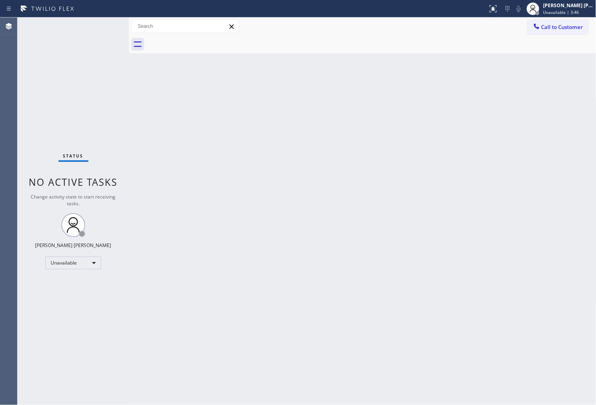
click at [0, 256] on div "Agent Desktop" at bounding box center [8, 212] width 17 height 388
click at [554, 26] on span "Call to Customer" at bounding box center [562, 26] width 42 height 7
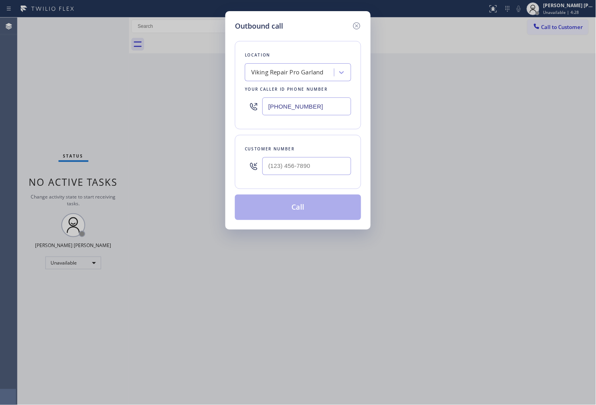
click at [287, 114] on input "(469) 437-7141" at bounding box center [306, 107] width 89 height 18
click at [286, 113] on input "(469) 437-7141" at bounding box center [306, 107] width 89 height 18
paste input "80) 405-4390"
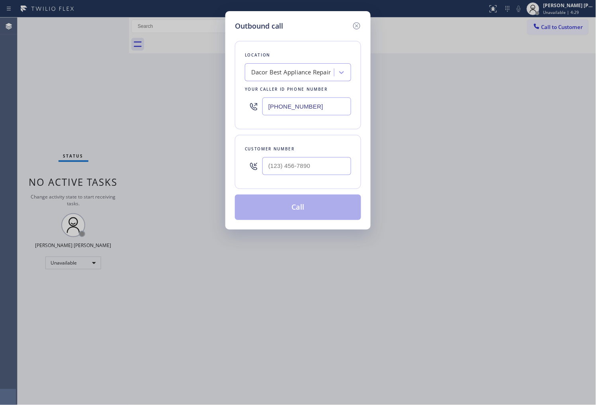
type input "(480) 405-4390"
click at [282, 166] on input "(___) ___-____" at bounding box center [306, 166] width 89 height 18
paste input "480) 980-5182"
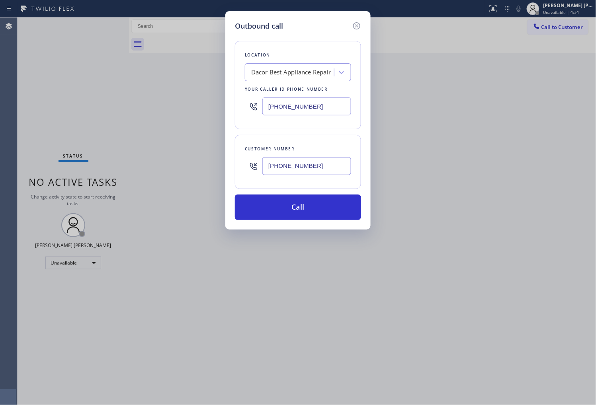
type input "(480) 980-5182"
click at [297, 206] on button "Call" at bounding box center [298, 207] width 126 height 25
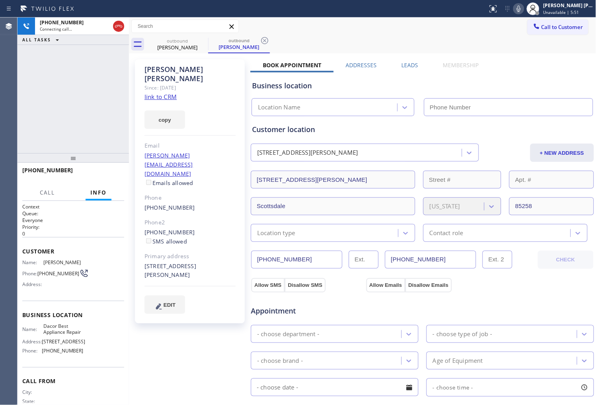
click at [180, 70] on div "Linda Vaughan" at bounding box center [189, 74] width 91 height 18
copy div "Linda Vaughan"
type input "(480) 405-4390"
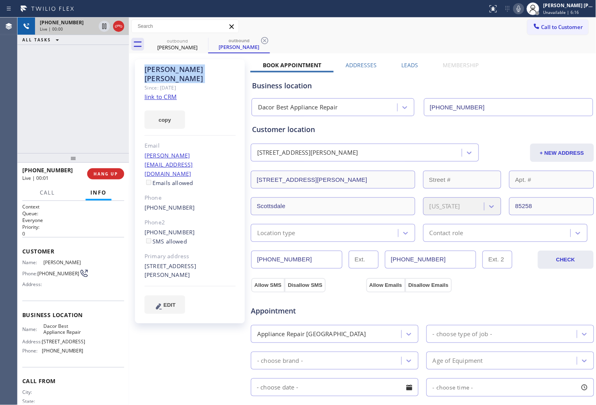
click at [115, 32] on div at bounding box center [111, 27] width 29 height 18
click at [122, 29] on icon at bounding box center [119, 26] width 10 height 10
click at [413, 65] on label "Leads" at bounding box center [410, 65] width 17 height 8
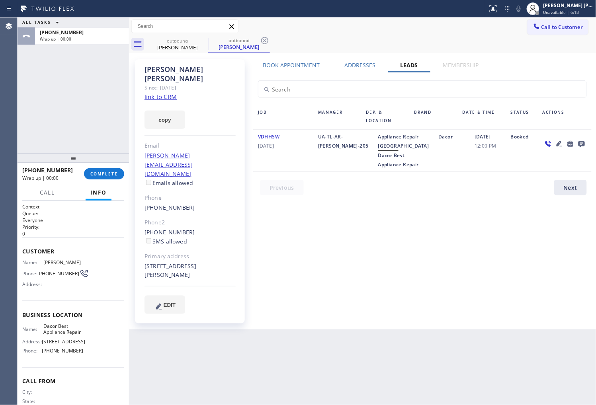
click at [582, 144] on icon at bounding box center [581, 144] width 6 height 6
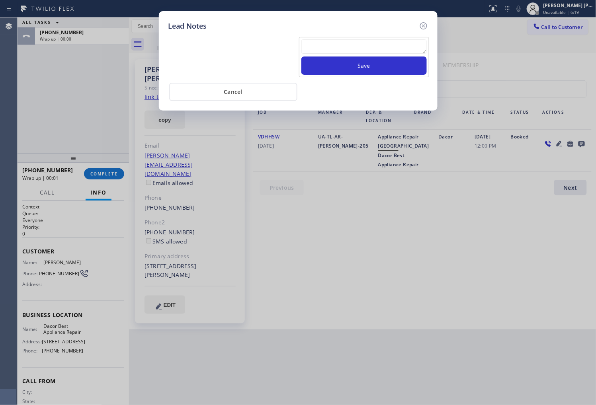
click at [415, 52] on textarea at bounding box center [363, 46] width 125 height 14
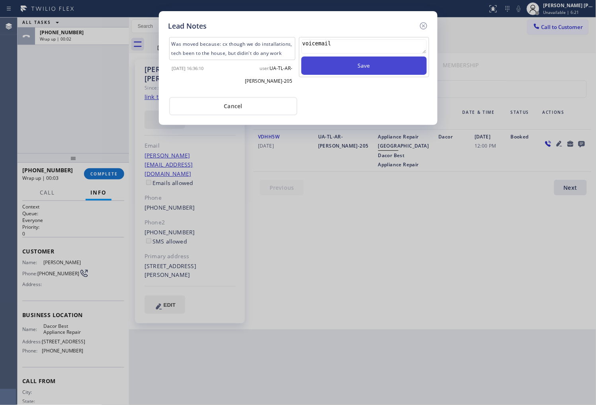
type textarea "voicemail"
click at [395, 68] on button "Save" at bounding box center [363, 66] width 125 height 18
click at [423, 27] on icon at bounding box center [424, 26] width 10 height 10
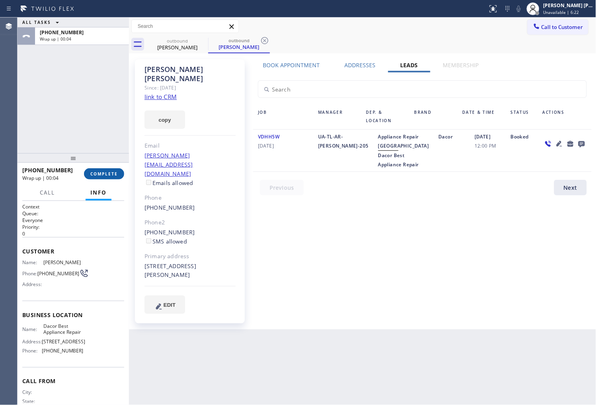
click at [117, 171] on span "COMPLETE" at bounding box center [103, 174] width 27 height 6
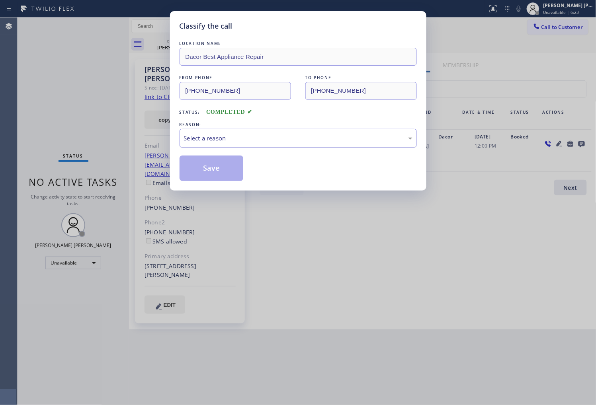
click at [247, 141] on div "Select a reason" at bounding box center [298, 138] width 228 height 9
click at [219, 140] on div "Select a reason" at bounding box center [298, 138] width 228 height 9
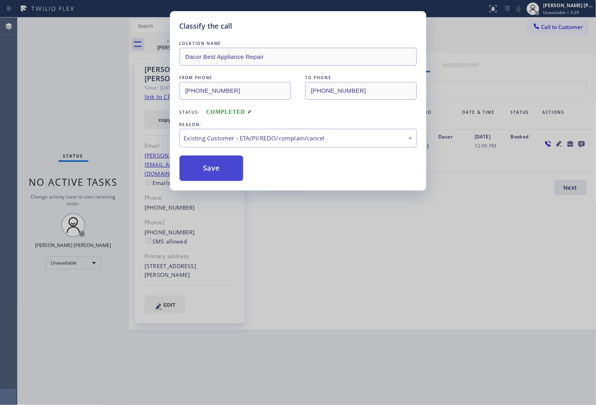
click at [201, 166] on button "Save" at bounding box center [212, 168] width 64 height 25
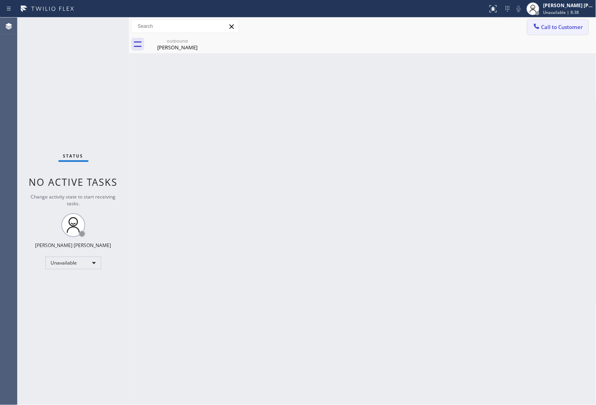
click at [564, 26] on span "Call to Customer" at bounding box center [562, 26] width 42 height 7
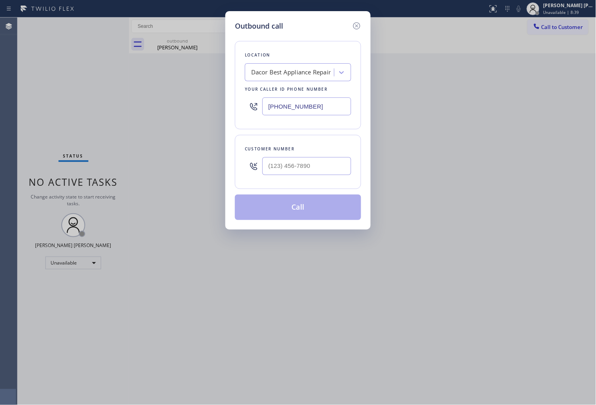
click at [301, 110] on input "(480) 405-4390" at bounding box center [306, 107] width 89 height 18
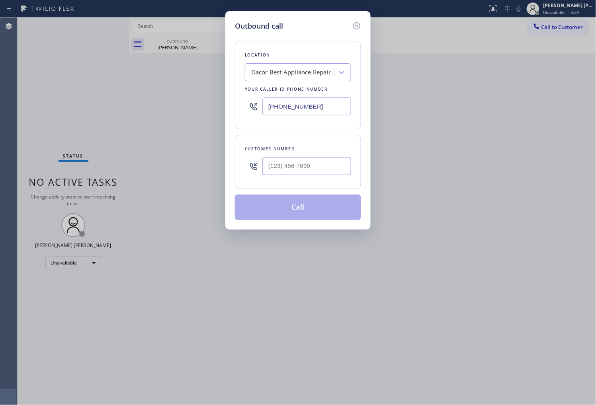
paste input "731) ___-____"
click at [291, 109] on input "(731) ___-____" at bounding box center [306, 107] width 89 height 18
paste input "855) 731-4952"
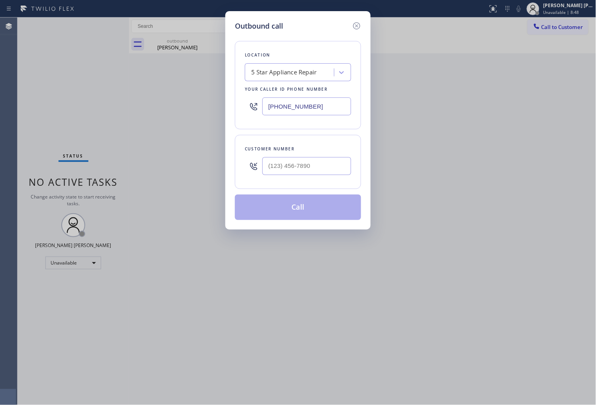
type input "(855) 731-4952"
click at [314, 170] on input "text" at bounding box center [306, 166] width 89 height 18
click at [314, 170] on input "(___) ___-____" at bounding box center [306, 166] width 89 height 18
paste input "6028"
click at [309, 174] on input "(___) ___-6028" at bounding box center [306, 166] width 89 height 18
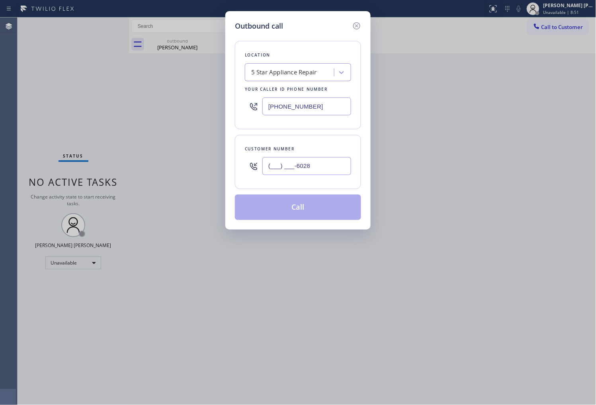
click at [309, 174] on input "(___) ___-6028" at bounding box center [306, 166] width 89 height 18
paste input "602) 818-2053"
type input "(602) 818-2053"
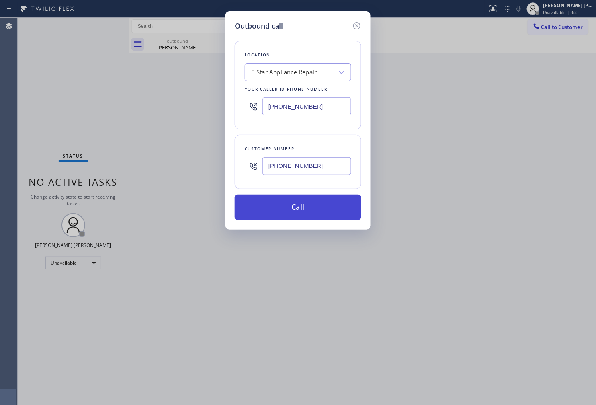
click at [312, 202] on button "Call" at bounding box center [298, 207] width 126 height 25
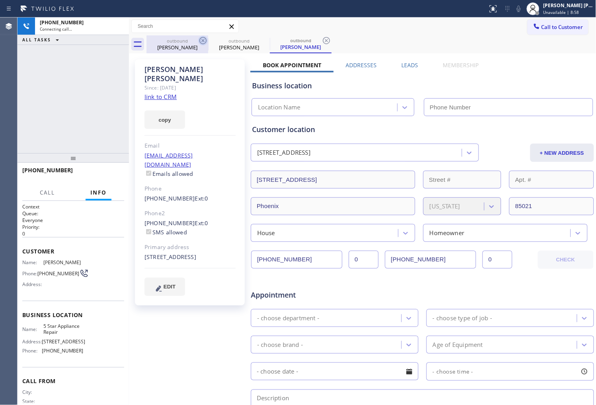
click at [206, 40] on icon at bounding box center [202, 40] width 7 height 7
click at [174, 70] on div "Paula Bommarito" at bounding box center [189, 74] width 91 height 18
type input "(855) 731-4952"
click at [174, 70] on div "Paula Bommarito" at bounding box center [189, 74] width 91 height 18
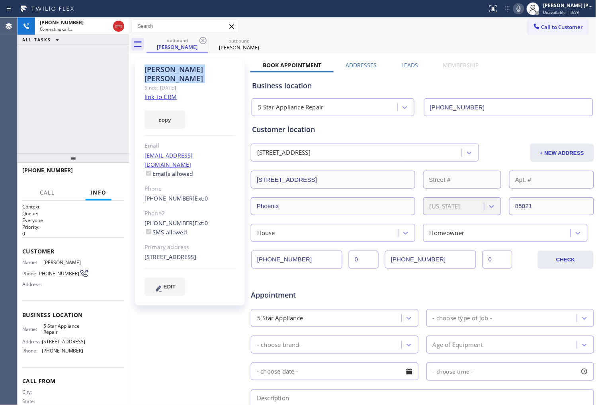
copy div "Paula Bommarito"
click at [93, 98] on div "+16028182053 Connecting call… ALL TASKS ALL TASKS ACTIVE TASKS TASKS IN WRAP UP" at bounding box center [73, 86] width 111 height 136
click at [0, 86] on div "Agent Desktop" at bounding box center [8, 212] width 17 height 388
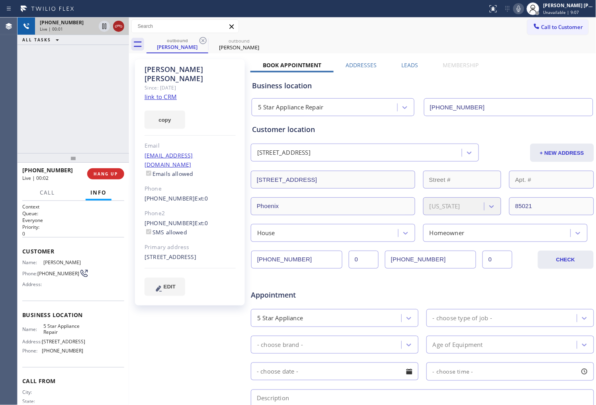
click at [123, 25] on icon at bounding box center [119, 26] width 10 height 10
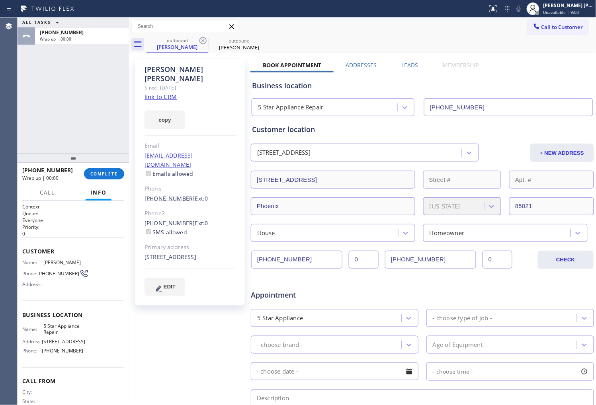
click at [182, 195] on link "(602) 818-2053" at bounding box center [169, 199] width 51 height 8
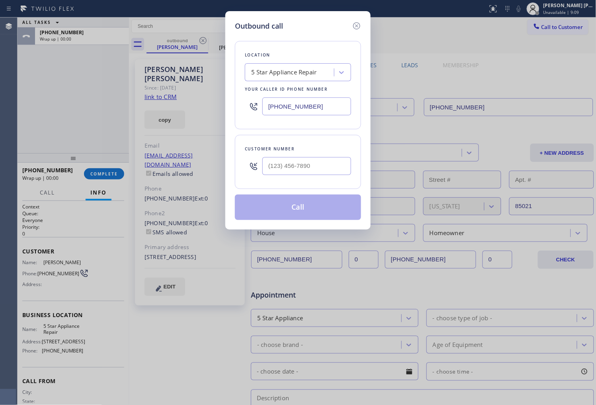
type input "(602) 818-2053"
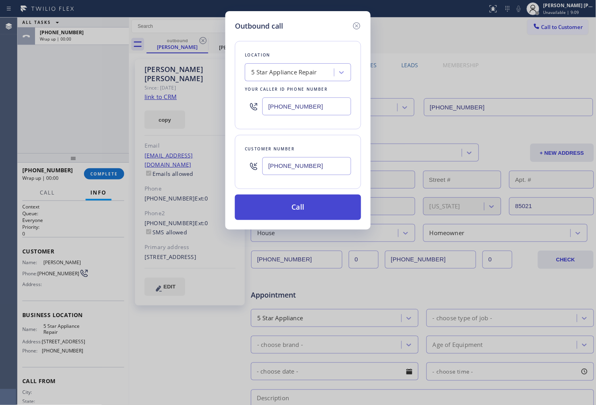
click at [338, 209] on button "Call" at bounding box center [298, 207] width 126 height 25
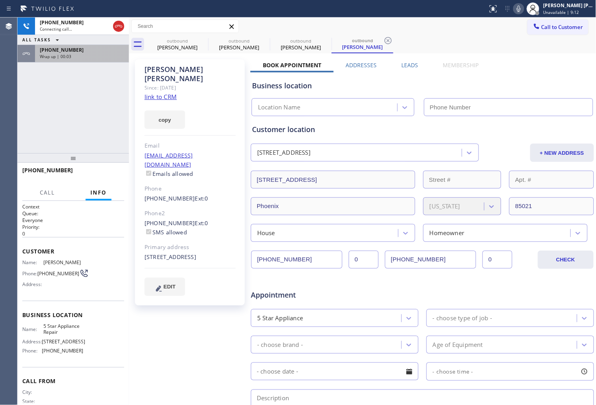
click at [102, 61] on div "+16028182053 Wrap up | 00:03" at bounding box center [80, 54] width 91 height 18
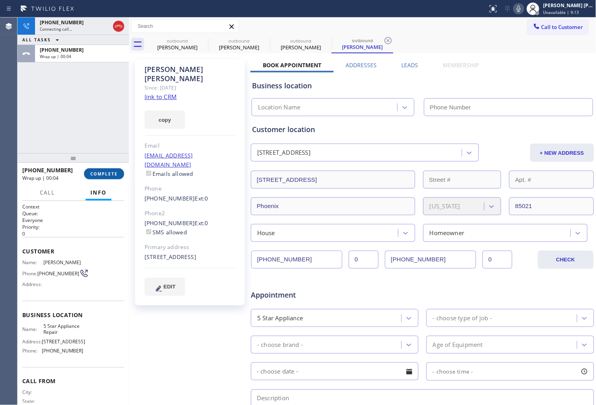
type input "(855) 731-4952"
click at [108, 175] on span "COMPLETE" at bounding box center [103, 174] width 27 height 6
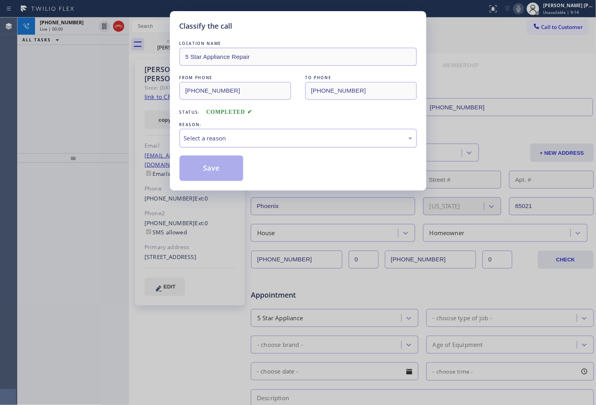
click at [251, 146] on div "Select a reason" at bounding box center [298, 138] width 237 height 19
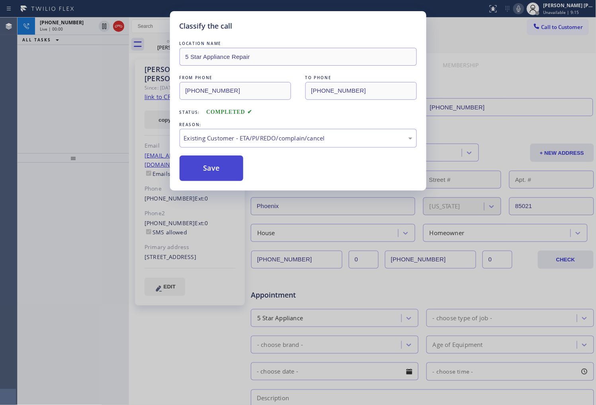
click at [207, 177] on button "Save" at bounding box center [212, 168] width 64 height 25
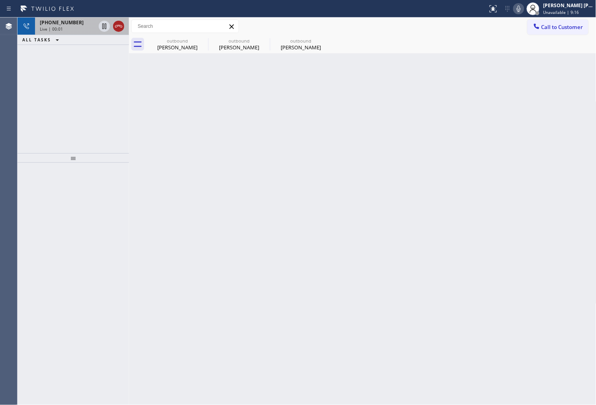
click at [117, 26] on icon at bounding box center [118, 26] width 7 height 2
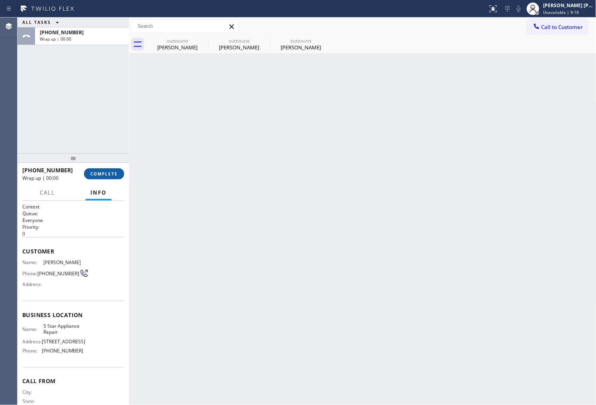
click at [101, 172] on span "COMPLETE" at bounding box center [103, 174] width 27 height 6
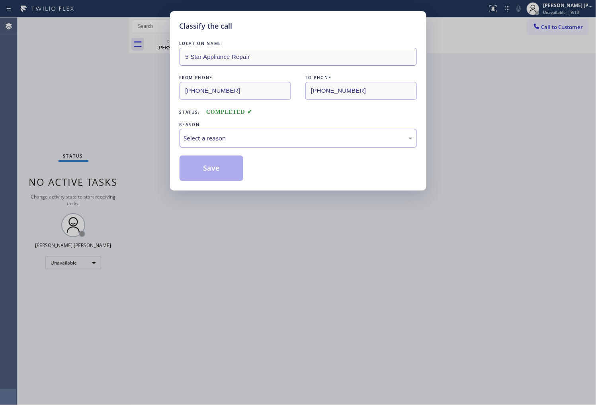
click at [295, 134] on div "Select a reason" at bounding box center [298, 138] width 228 height 9
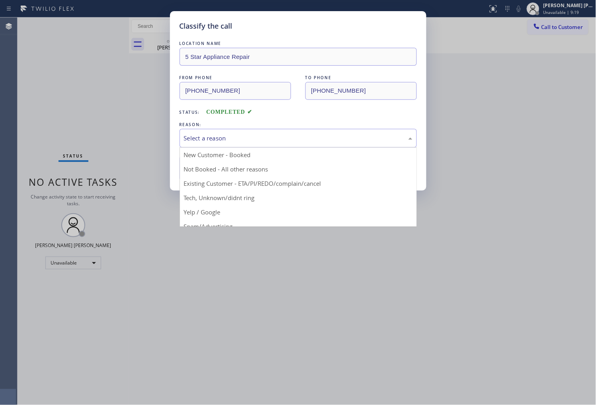
drag, startPoint x: 247, startPoint y: 180, endPoint x: 212, endPoint y: 178, distance: 35.1
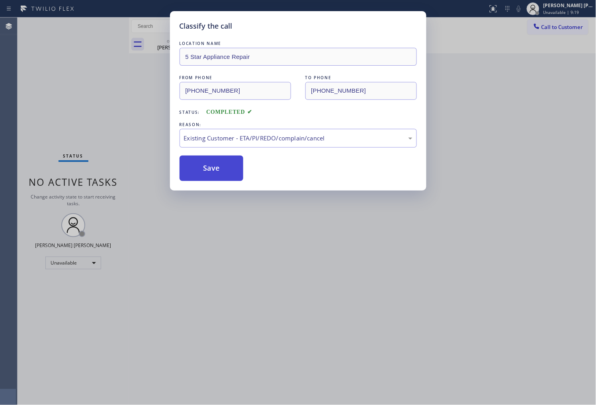
click at [209, 177] on button "Save" at bounding box center [212, 168] width 64 height 25
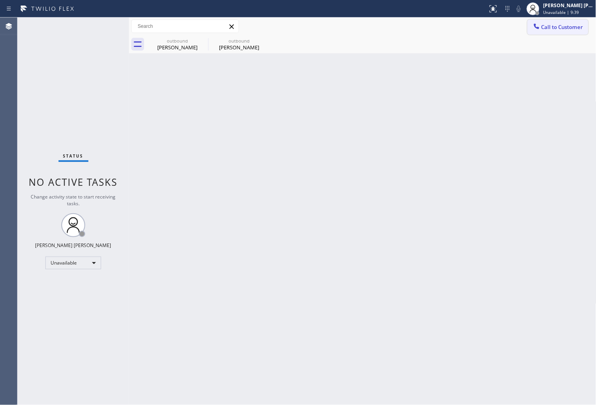
click at [545, 26] on span "Call to Customer" at bounding box center [562, 26] width 42 height 7
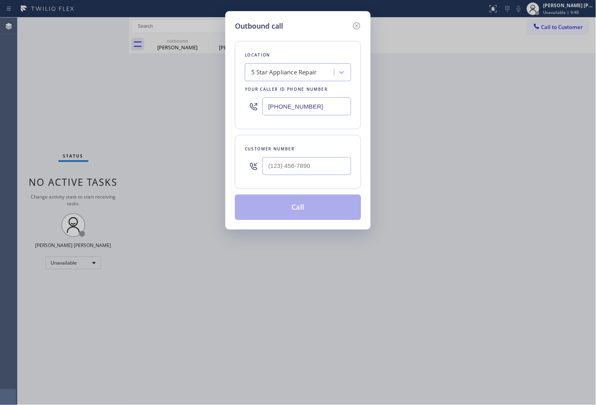
click at [315, 113] on input "(855) 731-4952" at bounding box center [306, 107] width 89 height 18
paste input "206) 395-5934"
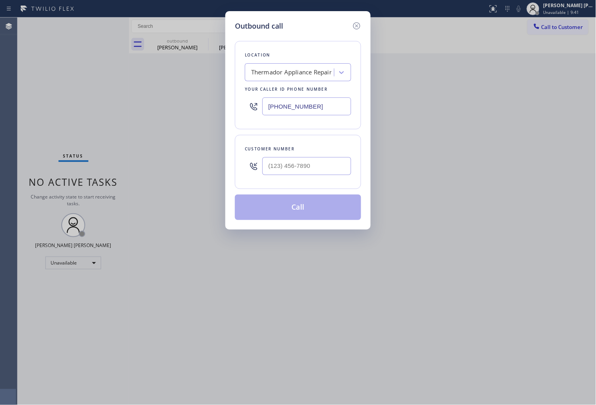
type input "(206) 395-5934"
click at [318, 166] on input "(___) ___-____" at bounding box center [306, 166] width 89 height 18
paste input "206) 295-2166"
type input "(206) 295-2166"
click at [297, 200] on button "Call" at bounding box center [298, 207] width 126 height 25
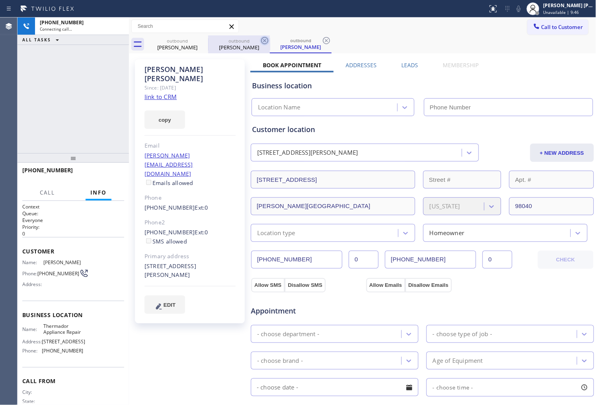
click at [0, 0] on icon at bounding box center [0, 0] width 0 height 0
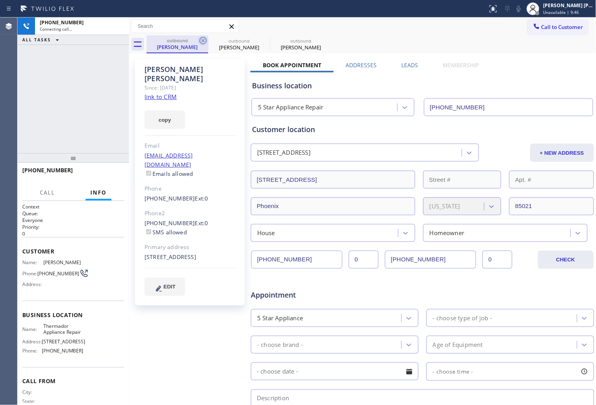
click at [204, 41] on icon at bounding box center [203, 41] width 10 height 10
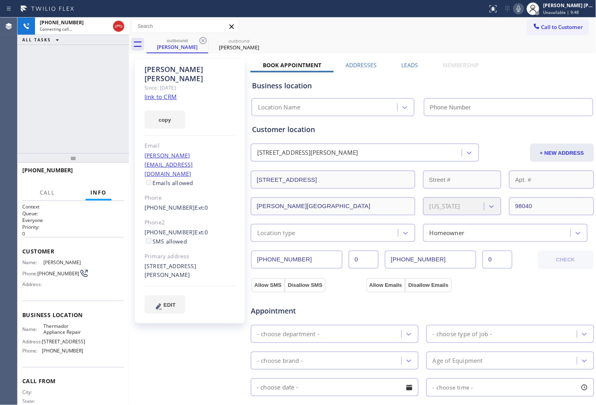
type input "(206) 395-5934"
click at [173, 73] on div "Lisa Perez" at bounding box center [189, 74] width 91 height 18
click at [172, 70] on div "Lisa Perez" at bounding box center [189, 74] width 91 height 18
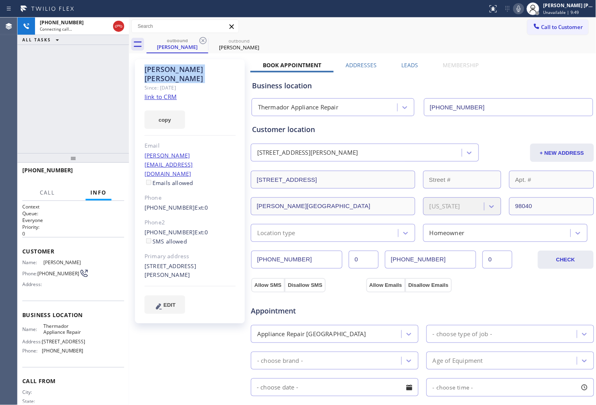
copy div "Lisa Perez"
click at [103, 125] on div "+12062952166 Connecting call… ALL TASKS ALL TASKS ACTIVE TASKS TASKS IN WRAP UP" at bounding box center [73, 86] width 111 height 136
click at [0, 164] on div "Agent Desktop" at bounding box center [8, 212] width 17 height 388
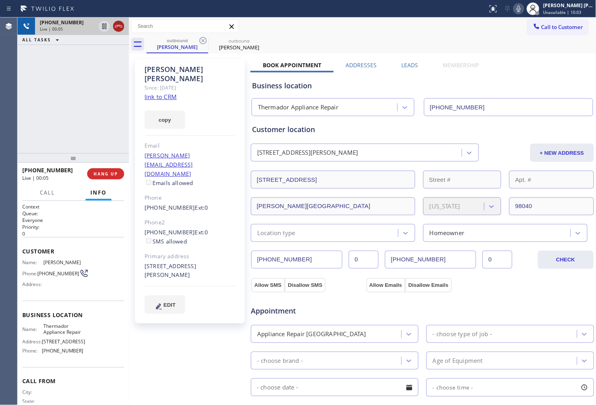
click at [122, 29] on icon at bounding box center [119, 26] width 10 height 10
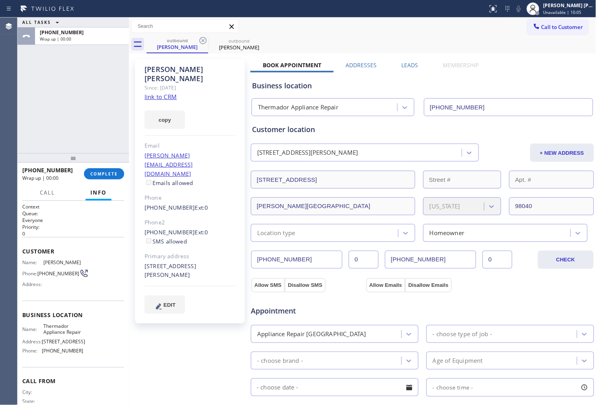
click at [403, 68] on label "Leads" at bounding box center [410, 65] width 17 height 8
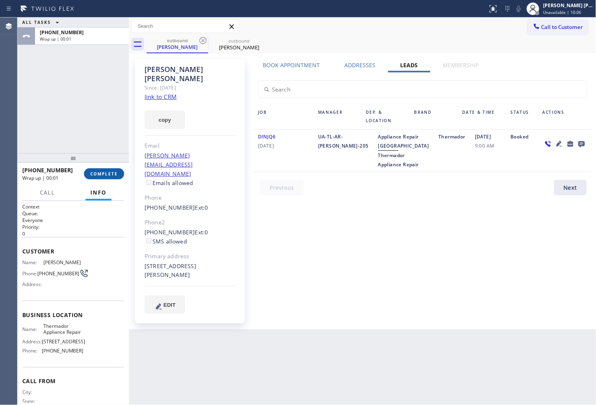
click at [114, 178] on button "COMPLETE" at bounding box center [104, 173] width 40 height 11
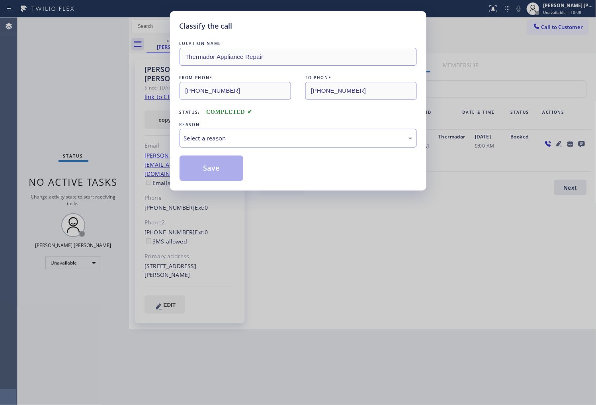
click at [297, 144] on div "Select a reason" at bounding box center [298, 138] width 237 height 19
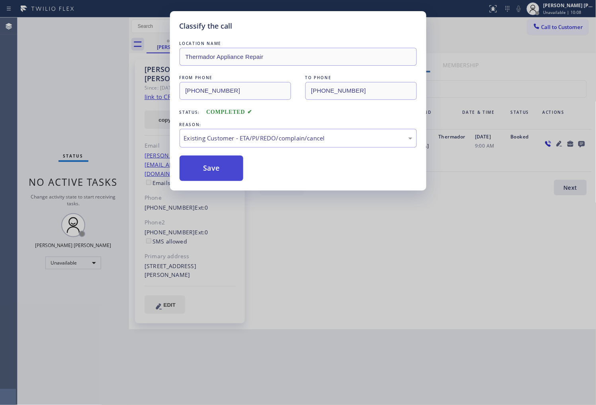
click at [211, 170] on button "Save" at bounding box center [212, 168] width 64 height 25
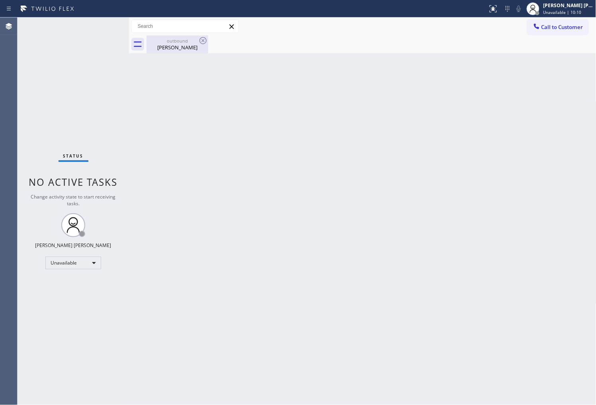
click at [173, 40] on div "outbound" at bounding box center [177, 41] width 60 height 6
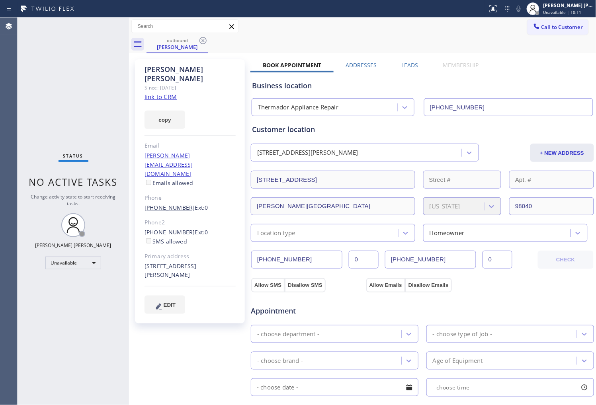
click at [180, 204] on link "(206) 295-2166" at bounding box center [169, 208] width 51 height 8
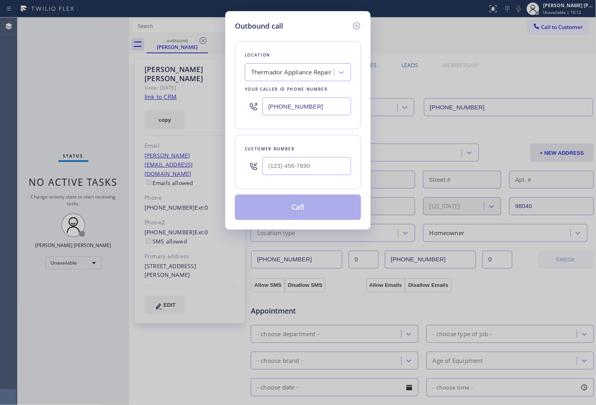
type input "(206) 295-2166"
click at [330, 211] on button "Call" at bounding box center [298, 207] width 126 height 25
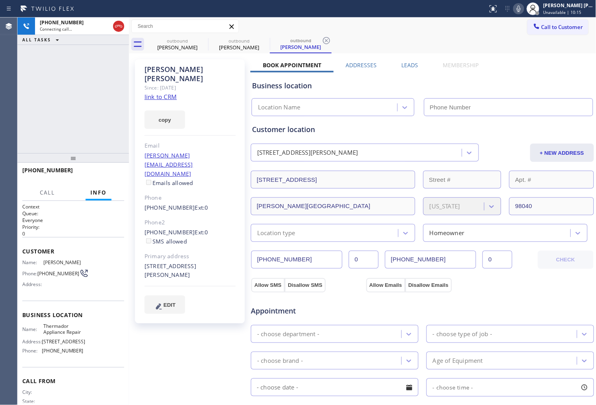
type input "(206) 395-5934"
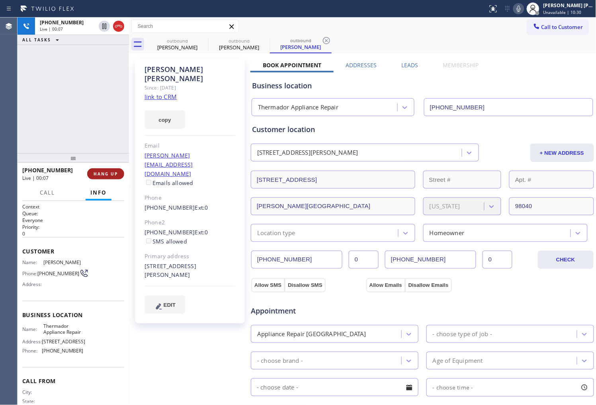
click at [113, 174] on span "HANG UP" at bounding box center [106, 174] width 24 height 6
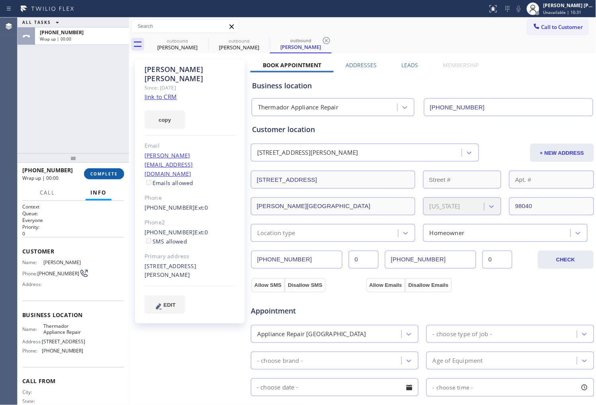
click at [112, 172] on span "COMPLETE" at bounding box center [103, 174] width 27 height 6
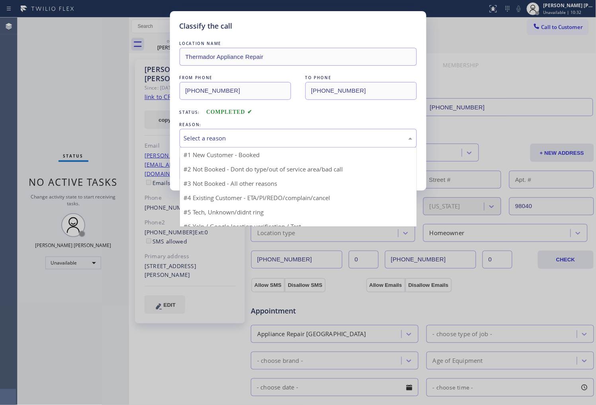
click at [261, 145] on div "Select a reason" at bounding box center [298, 138] width 237 height 19
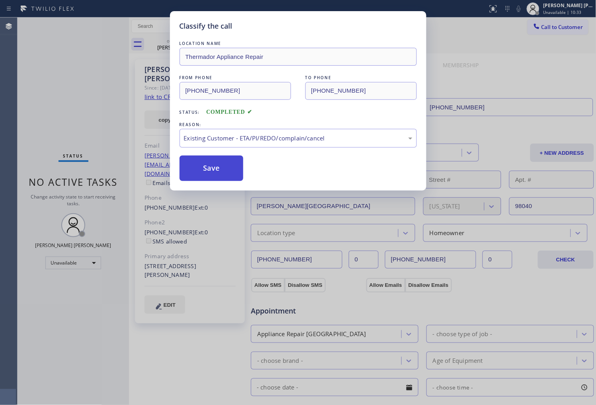
click at [218, 173] on button "Save" at bounding box center [212, 168] width 64 height 25
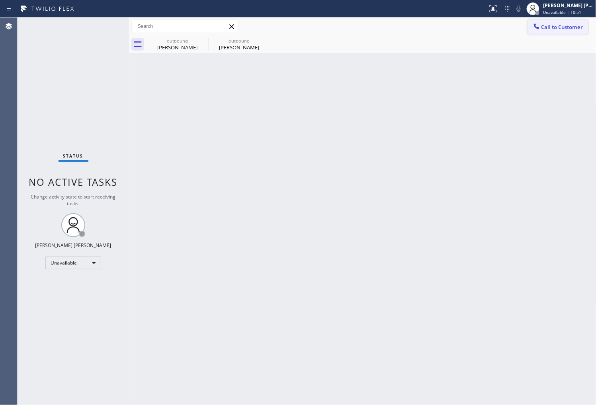
click at [534, 33] on button "Call to Customer" at bounding box center [557, 27] width 61 height 15
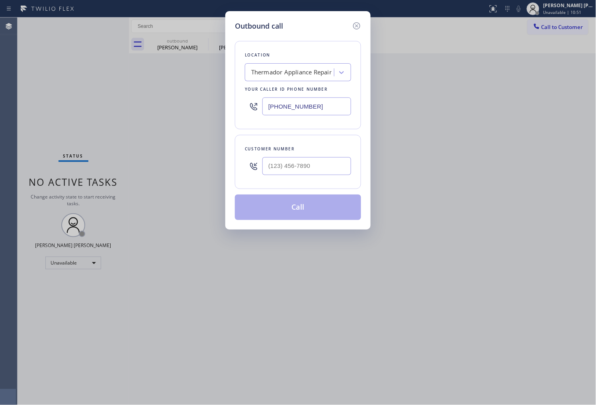
click at [316, 109] on input "(206) 395-5934" at bounding box center [306, 107] width 89 height 18
paste input "888) 990-7050"
type input "(888) 990-7050"
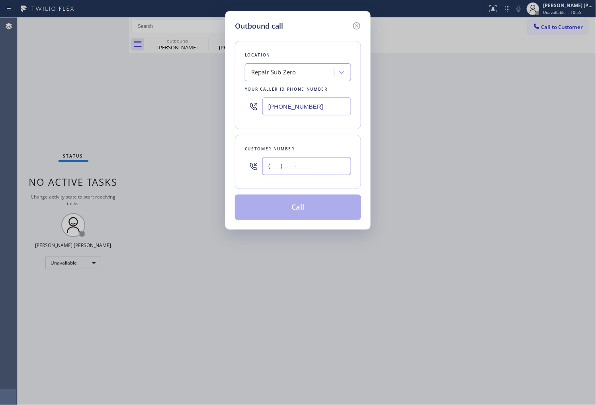
click at [294, 170] on input "(___) ___-____" at bounding box center [306, 166] width 89 height 18
paste input "301) 346-6798"
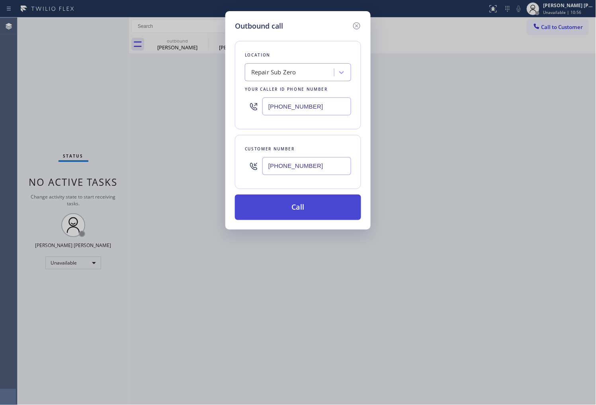
type input "(301) 346-6798"
click at [308, 205] on button "Call" at bounding box center [298, 207] width 126 height 25
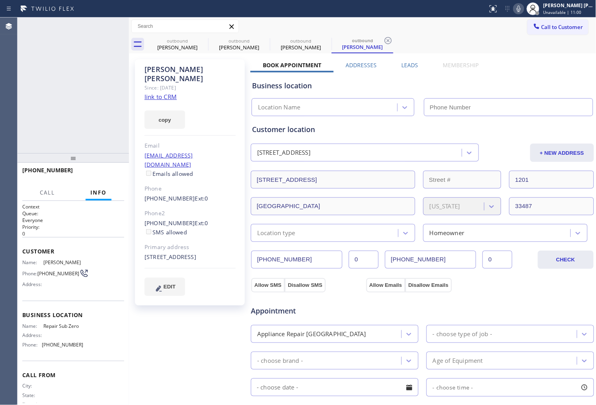
type input "(888) 990-7050"
click at [164, 67] on div "Randy Elliot" at bounding box center [189, 74] width 91 height 18
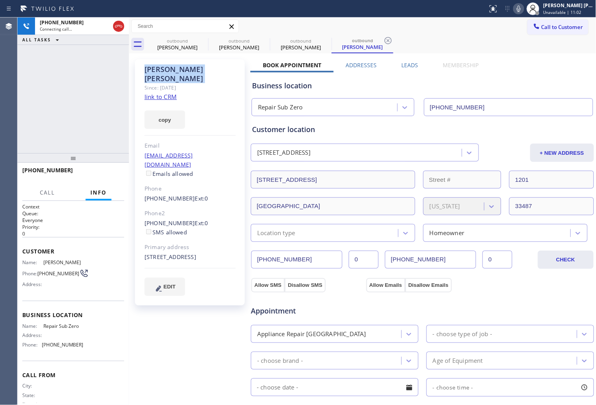
click at [164, 67] on div "Randy Elliot" at bounding box center [189, 74] width 91 height 18
copy div "Randy Elliot"
click at [0, 0] on icon at bounding box center [0, 0] width 0 height 0
type input "(888) 990-7050"
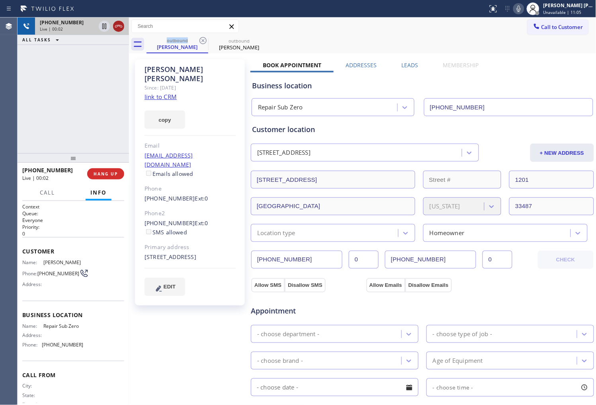
click at [115, 30] on icon at bounding box center [119, 26] width 10 height 10
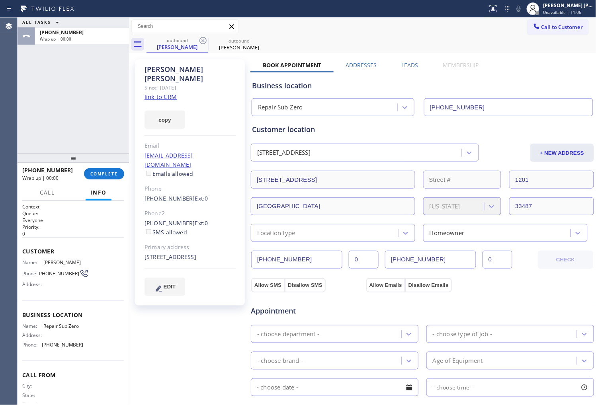
click at [180, 195] on link "(301) 346-6798" at bounding box center [169, 199] width 51 height 8
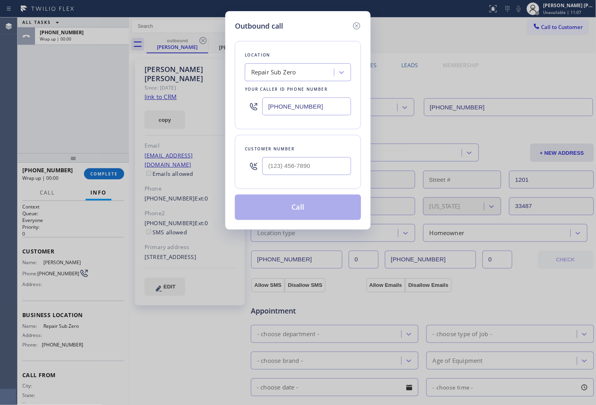
type input "(301) 346-6798"
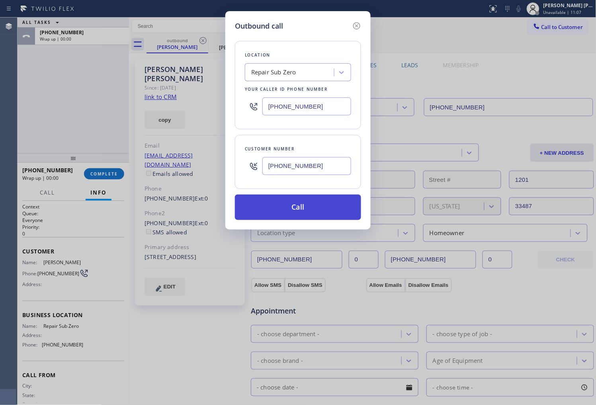
click at [313, 208] on button "Call" at bounding box center [298, 207] width 126 height 25
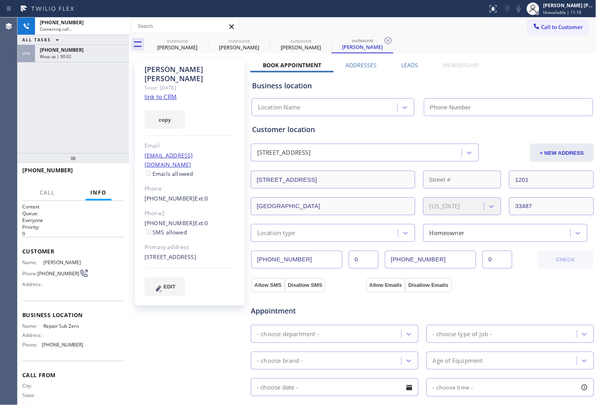
click at [64, 63] on div "+13013466798 Connecting call… ALL TASKS ALL TASKS ACTIVE TASKS TASKS IN WRAP UP…" at bounding box center [73, 86] width 111 height 136
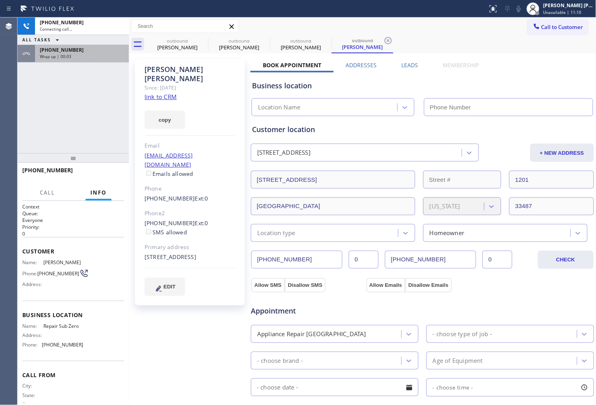
click at [66, 59] on span "Wrap up | 00:03" at bounding box center [55, 57] width 31 height 6
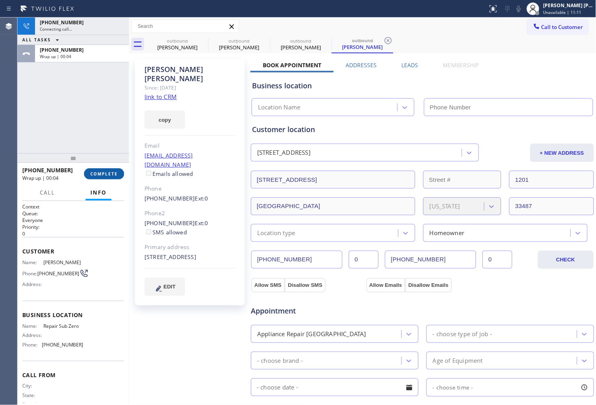
type input "(888) 990-7050"
click at [110, 176] on span "COMPLETE" at bounding box center [103, 174] width 27 height 6
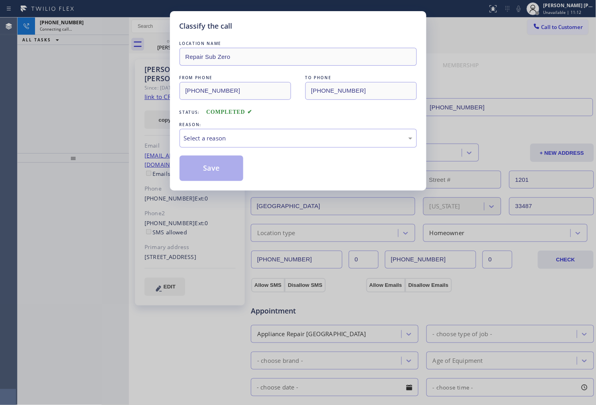
click at [211, 150] on div "LOCATION NAME Repair Sub Zero FROM PHONE (888) 990-7050 TO PHONE (301) 346-6798…" at bounding box center [298, 110] width 237 height 142
click at [213, 142] on div "Select a reason" at bounding box center [298, 138] width 228 height 9
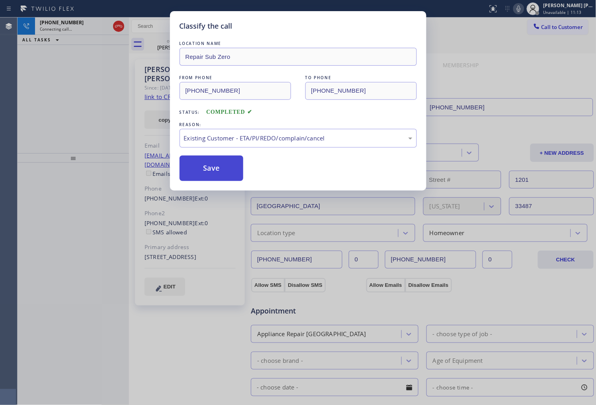
click at [205, 177] on button "Save" at bounding box center [212, 168] width 64 height 25
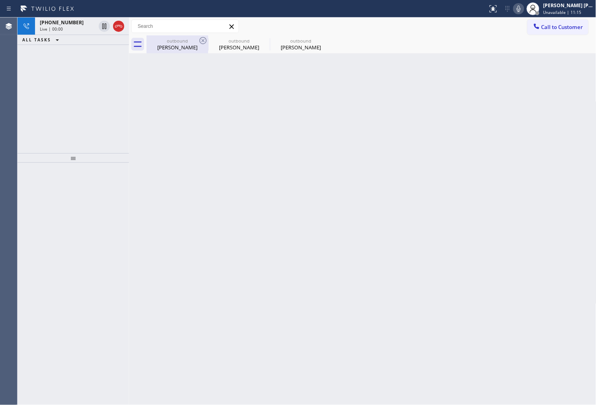
click at [169, 43] on div "outbound" at bounding box center [177, 41] width 60 height 6
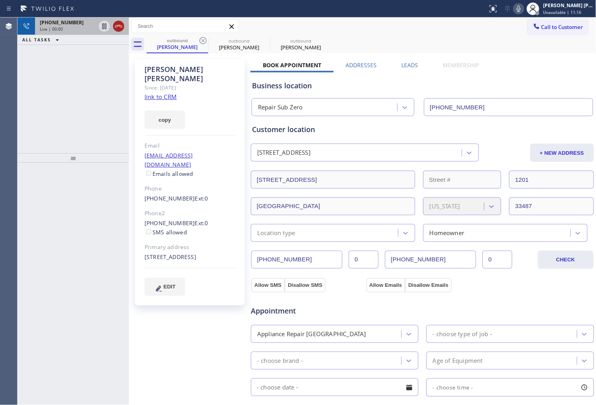
click at [120, 30] on icon at bounding box center [119, 26] width 10 height 10
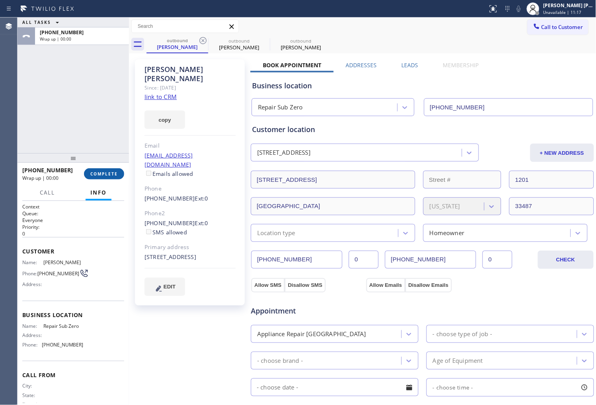
click at [114, 171] on span "COMPLETE" at bounding box center [103, 174] width 27 height 6
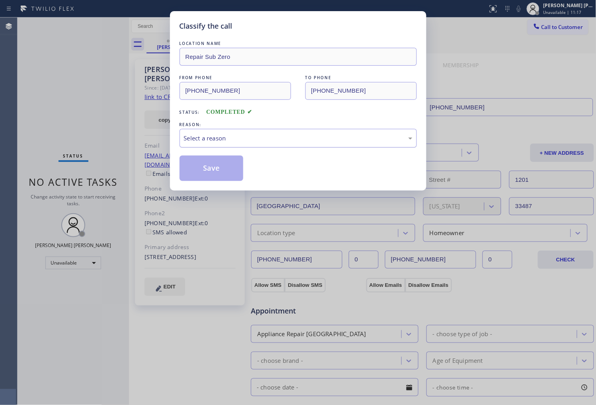
click at [288, 141] on div "Select a reason" at bounding box center [298, 138] width 228 height 9
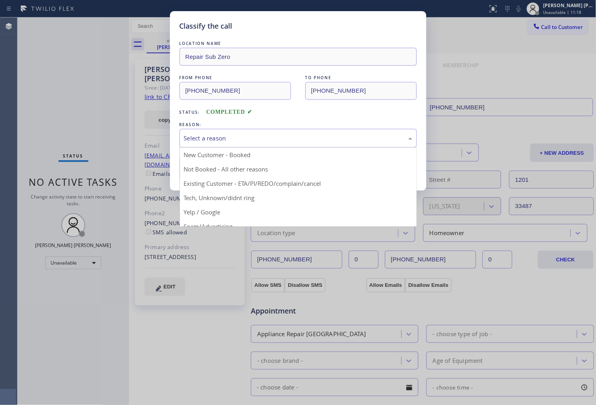
drag, startPoint x: 254, startPoint y: 184, endPoint x: 208, endPoint y: 175, distance: 47.1
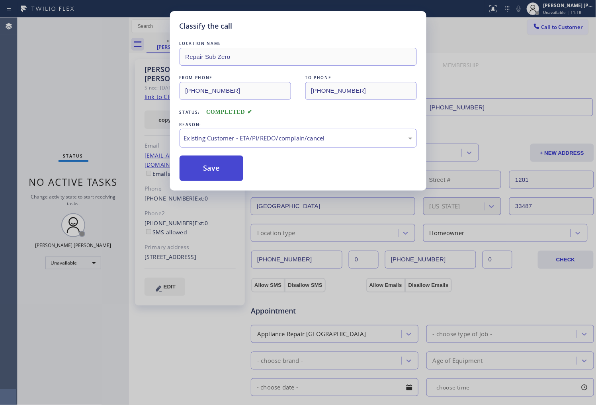
click at [208, 175] on button "Save" at bounding box center [212, 168] width 64 height 25
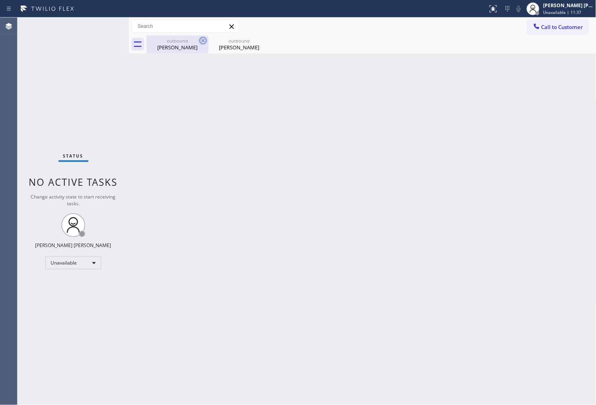
click at [204, 41] on icon at bounding box center [202, 40] width 7 height 7
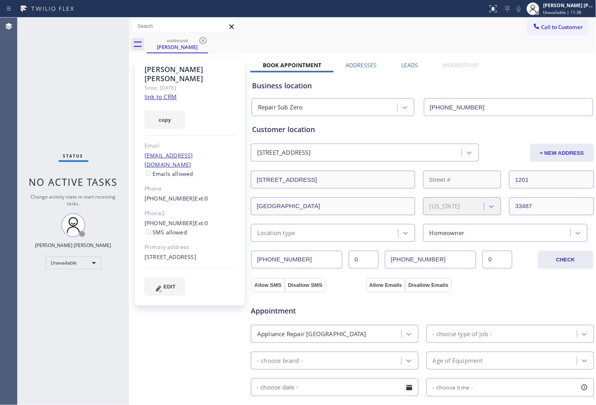
click at [204, 41] on icon at bounding box center [202, 40] width 7 height 7
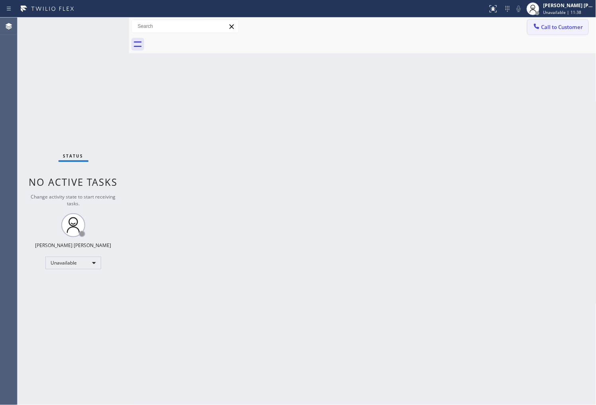
click at [550, 27] on span "Call to Customer" at bounding box center [562, 26] width 42 height 7
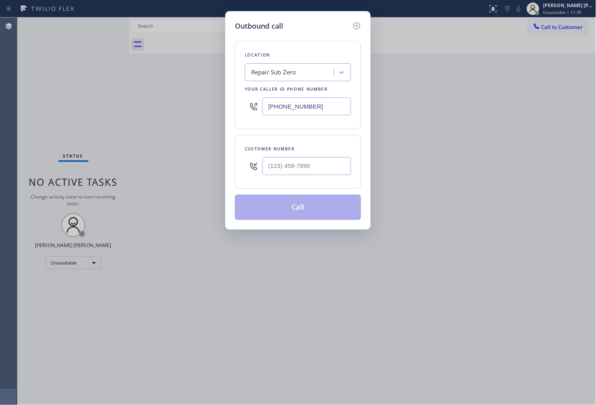
click at [293, 111] on input "(888) 990-7050" at bounding box center [306, 107] width 89 height 18
paste input "954) 504-9857"
type input "(954) 504-9857"
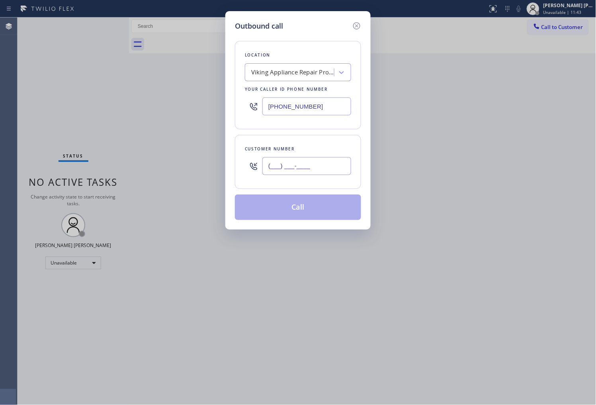
click at [305, 167] on input "(___) ___-____" at bounding box center [306, 166] width 89 height 18
paste input "786) 329-5694"
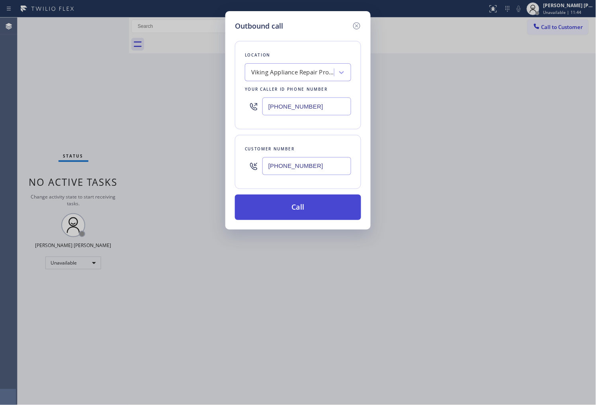
type input "(786) 329-5694"
click at [315, 206] on button "Call" at bounding box center [298, 207] width 126 height 25
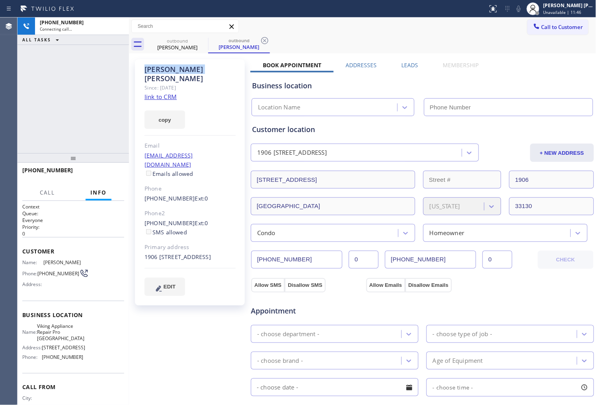
click at [158, 65] on div "Sonya Correa" at bounding box center [189, 74] width 91 height 18
click at [158, 66] on div "Sonya Correa" at bounding box center [189, 74] width 91 height 18
type input "(954) 504-9857"
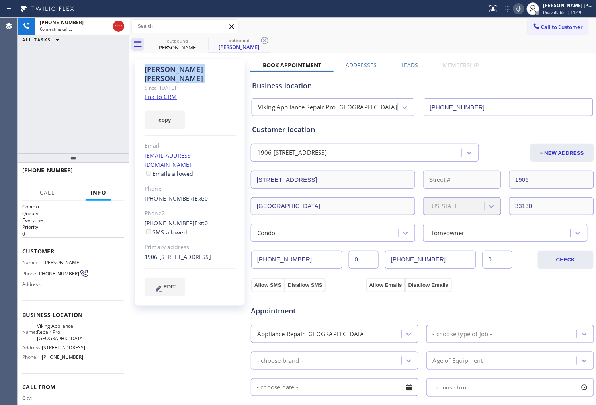
click at [95, 85] on div "+17863295694 Connecting call… ALL TASKS ALL TASKS ACTIVE TASKS TASKS IN WRAP UP" at bounding box center [73, 86] width 111 height 136
click at [21, 124] on div "+17863295694 Live | 00:01 ALL TASKS ALL TASKS ACTIVE TASKS TASKS IN WRAP UP" at bounding box center [73, 86] width 111 height 136
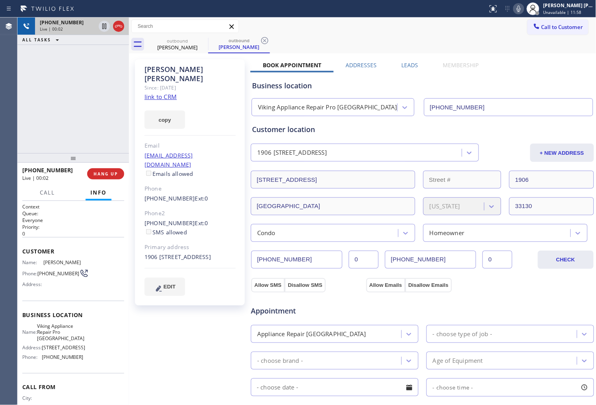
click at [117, 33] on div at bounding box center [111, 27] width 29 height 18
click at [116, 29] on icon at bounding box center [119, 26] width 10 height 10
click at [108, 177] on button "HANG UP" at bounding box center [105, 173] width 37 height 11
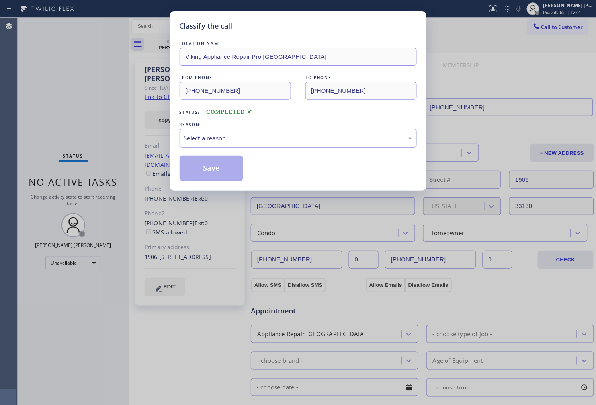
click at [224, 141] on div "Select a reason" at bounding box center [298, 138] width 228 height 9
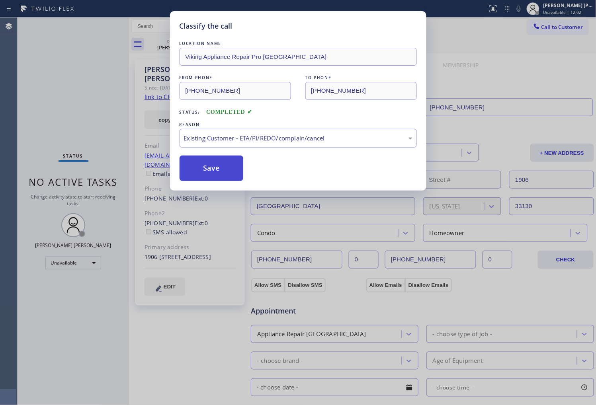
click at [213, 170] on button "Save" at bounding box center [212, 168] width 64 height 25
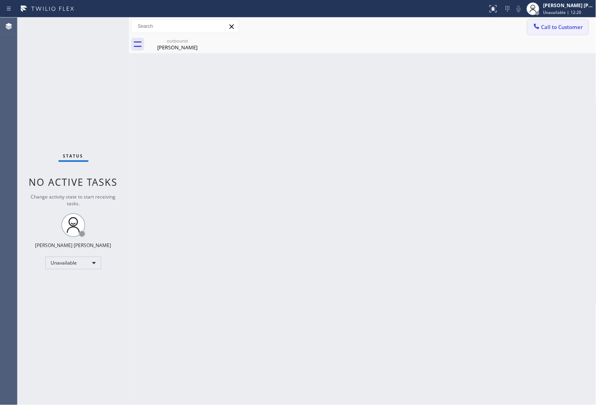
click at [580, 25] on span "Call to Customer" at bounding box center [562, 26] width 42 height 7
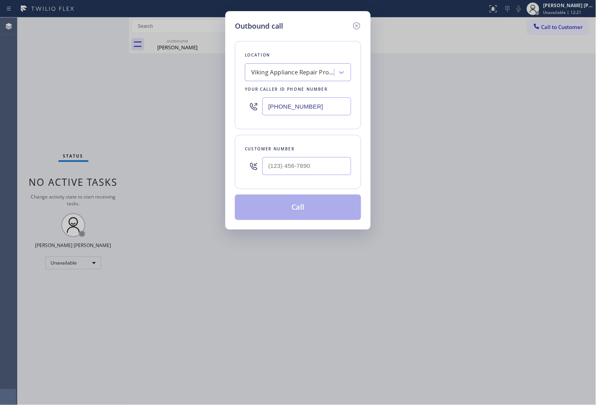
click at [319, 108] on input "(954) 504-9857" at bounding box center [306, 107] width 89 height 18
paste input "773) 917-0590"
type input "[PHONE_NUMBER]"
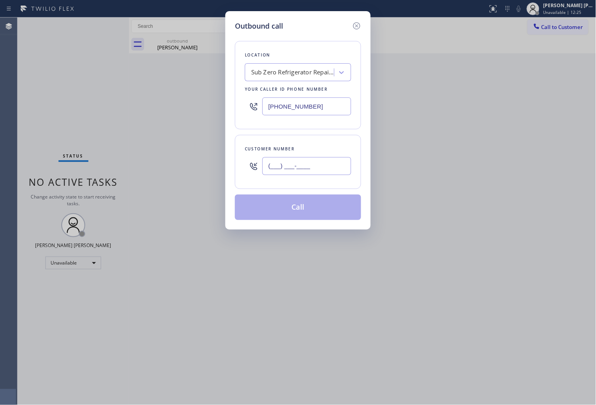
click at [299, 165] on input "(___) ___-____" at bounding box center [306, 166] width 89 height 18
paste input "773) 682-4472"
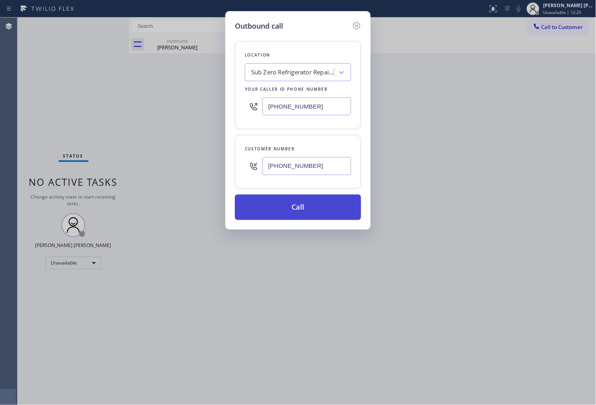
type input "(773) 682-4472"
click at [311, 207] on button "Call" at bounding box center [298, 207] width 126 height 25
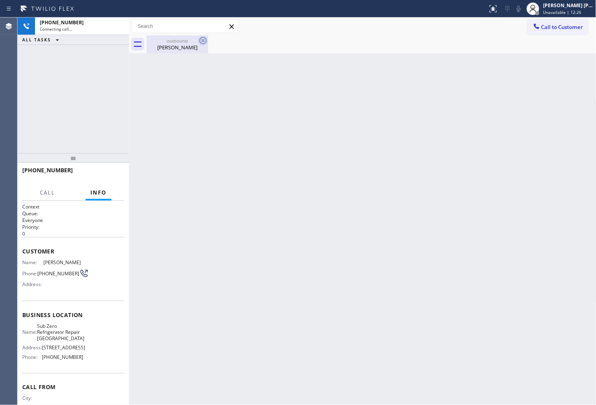
click at [201, 40] on icon at bounding box center [203, 41] width 10 height 10
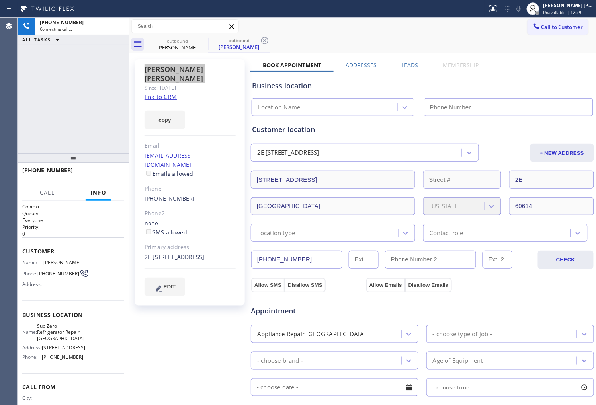
type input "[PHONE_NUMBER]"
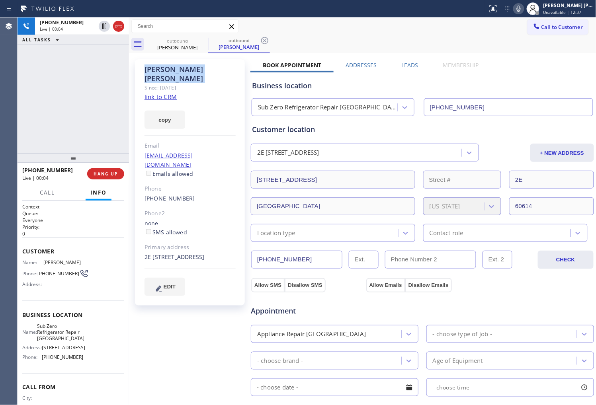
drag, startPoint x: 119, startPoint y: 29, endPoint x: 192, endPoint y: 162, distance: 151.6
click at [119, 29] on icon at bounding box center [119, 26] width 10 height 10
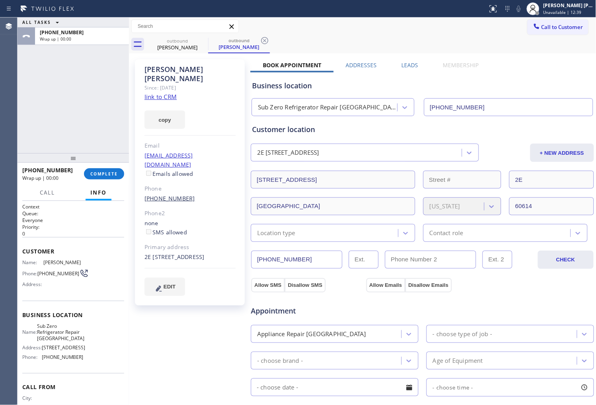
click at [174, 195] on link "(773) 682-4472" at bounding box center [169, 199] width 51 height 8
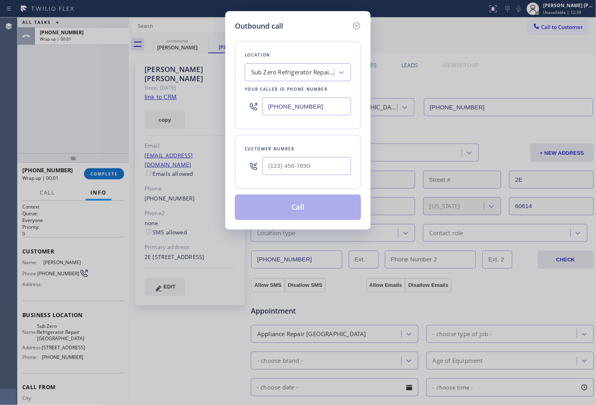
type input "(773) 682-4472"
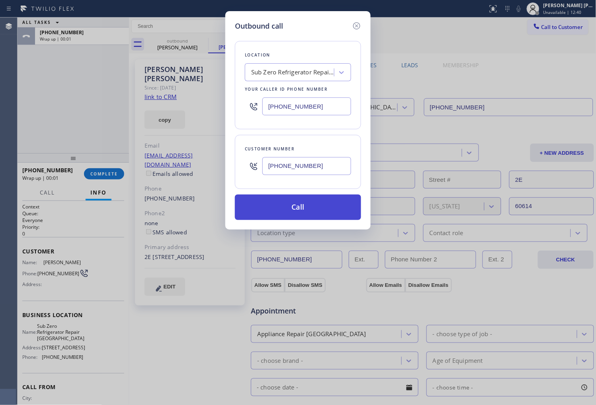
click at [323, 205] on button "Call" at bounding box center [298, 207] width 126 height 25
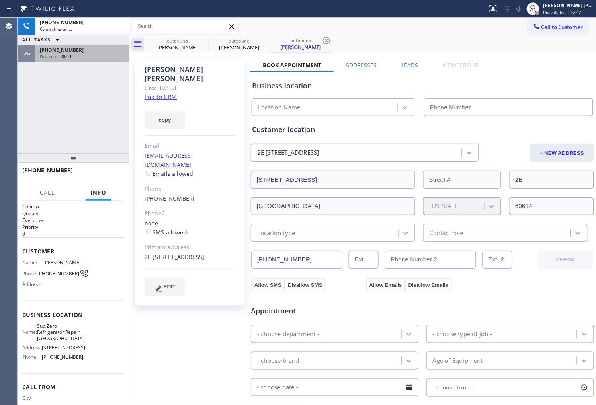
click at [62, 57] on span "Wrap up | 00:03" at bounding box center [55, 57] width 31 height 6
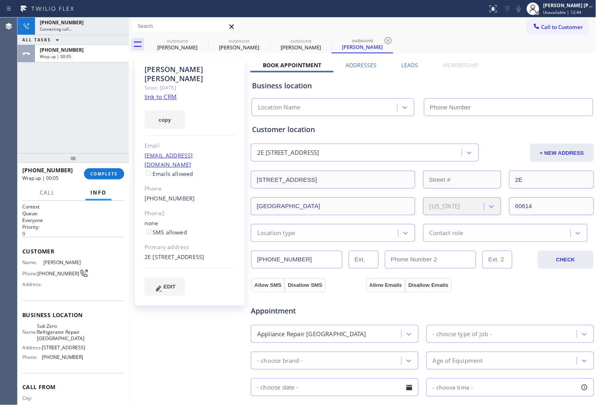
type input "[PHONE_NUMBER]"
click at [106, 180] on div "+17736824472 Wrap up | 00:06 COMPLETE" at bounding box center [73, 174] width 102 height 21
click at [102, 176] on span "COMPLETE" at bounding box center [103, 174] width 27 height 6
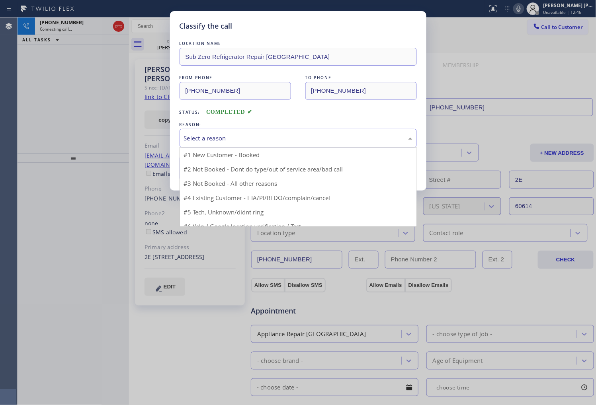
click at [214, 140] on div "Select a reason" at bounding box center [298, 138] width 228 height 9
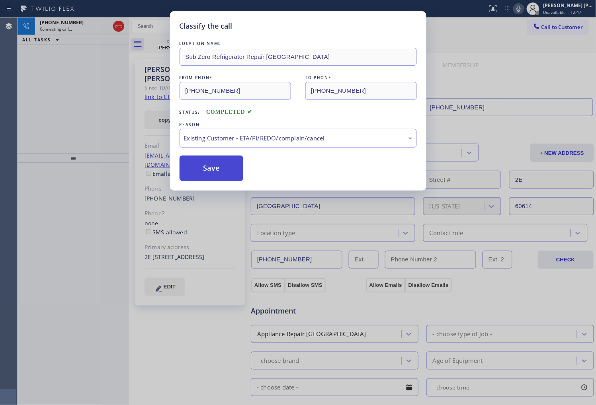
click at [201, 170] on button "Save" at bounding box center [212, 168] width 64 height 25
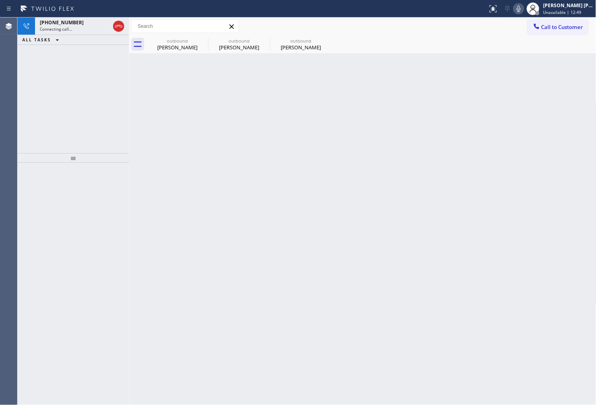
click at [92, 101] on div "+17736824472 Connecting call… ALL TASKS ALL TASKS ACTIVE TASKS TASKS IN WRAP UP" at bounding box center [73, 86] width 111 height 136
click at [178, 48] on div "Jake Blieden" at bounding box center [177, 47] width 60 height 7
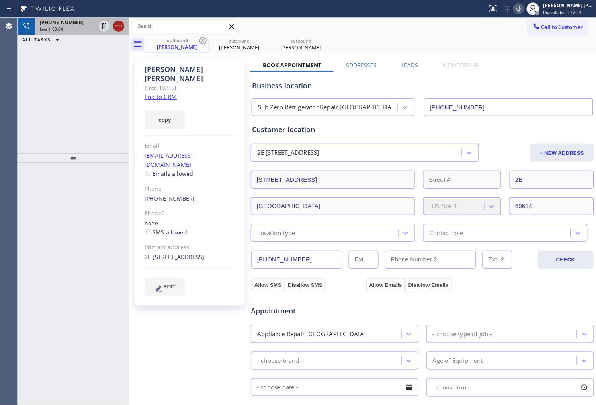
click at [117, 29] on icon at bounding box center [119, 26] width 10 height 10
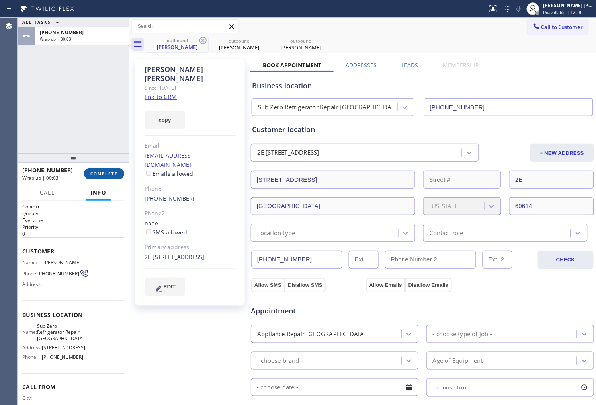
click at [102, 177] on button "COMPLETE" at bounding box center [104, 173] width 40 height 11
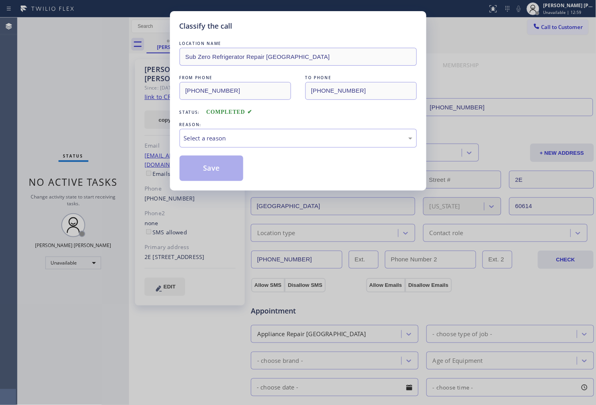
drag, startPoint x: 224, startPoint y: 152, endPoint x: 221, endPoint y: 149, distance: 4.8
click at [225, 152] on div "LOCATION NAME Sub Zero Refrigerator Repair Chicago FROM PHONE (773) 917-0590 TO…" at bounding box center [298, 110] width 237 height 142
click at [219, 141] on div "Select a reason" at bounding box center [298, 138] width 228 height 9
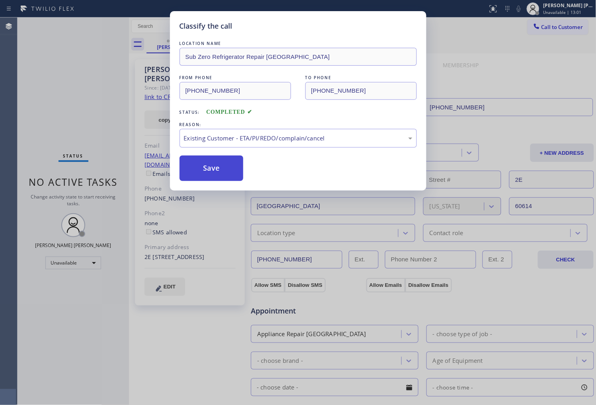
click at [209, 167] on button "Save" at bounding box center [212, 168] width 64 height 25
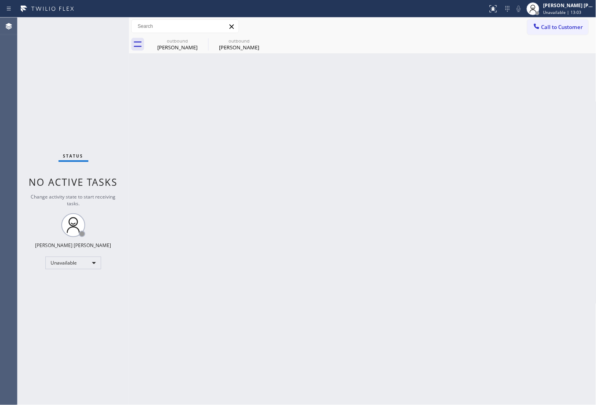
click at [169, 54] on div "Back to Dashboard Change Sender ID Customers Technicians Select a contact Outbo…" at bounding box center [362, 212] width 467 height 388
click at [196, 43] on div "outbound" at bounding box center [177, 41] width 60 height 6
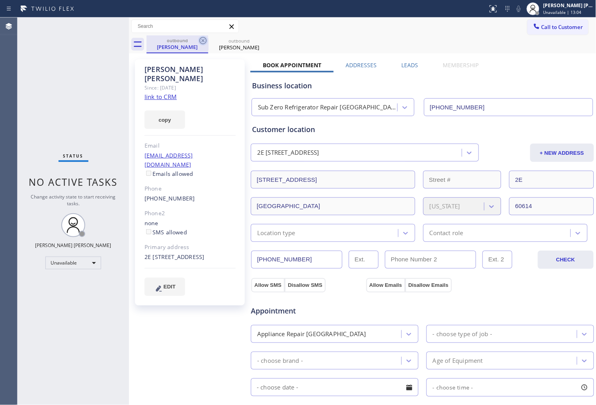
click at [200, 40] on icon at bounding box center [203, 41] width 10 height 10
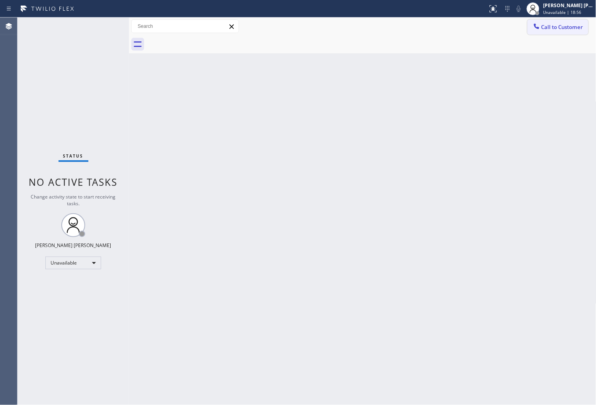
drag, startPoint x: 546, startPoint y: 36, endPoint x: 546, endPoint y: 30, distance: 6.0
click at [546, 35] on div "Call to Customer Outbound call Location Sub Zero Refrigerator Repair Chicago Yo…" at bounding box center [362, 36] width 467 height 36
click at [546, 30] on span "Call to Customer" at bounding box center [562, 26] width 42 height 7
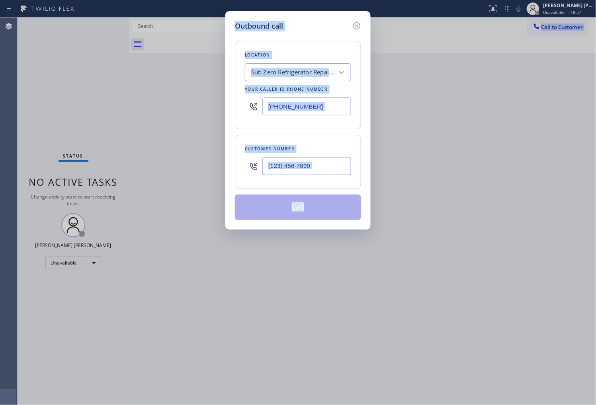
click at [299, 110] on input "[PHONE_NUMBER]" at bounding box center [306, 107] width 89 height 18
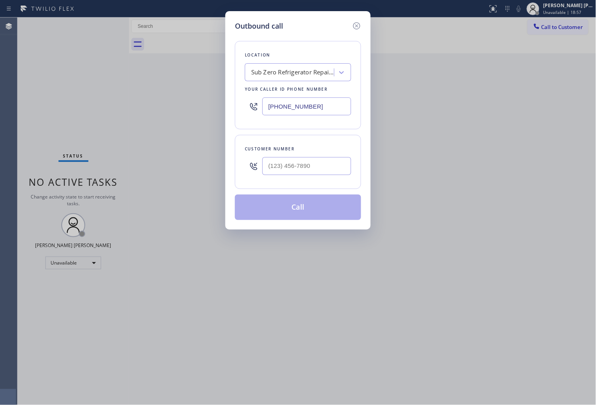
click at [299, 110] on input "[PHONE_NUMBER]" at bounding box center [306, 107] width 89 height 18
paste input "888) 990-705"
type input "(888) 990-7050"
click at [337, 171] on input "(___) ___-____" at bounding box center [306, 166] width 89 height 18
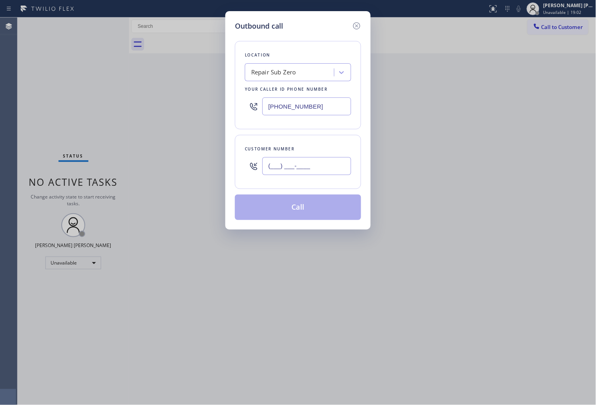
paste input "301) 346-6798"
type input "(301) 346-6798"
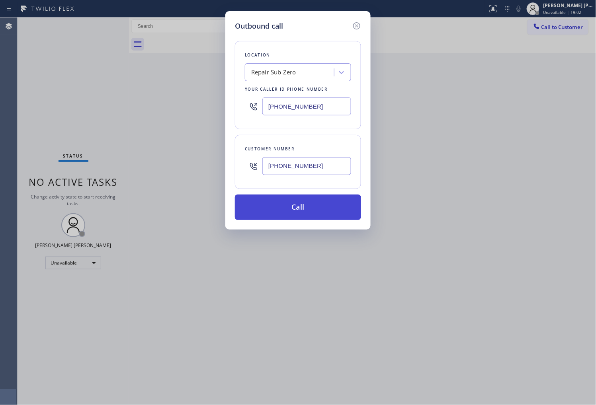
click at [325, 213] on button "Call" at bounding box center [298, 207] width 126 height 25
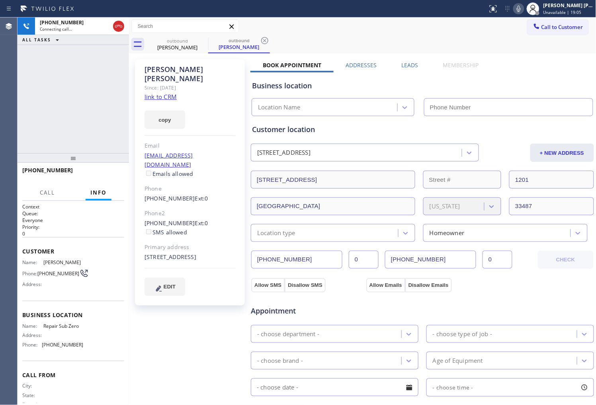
click at [164, 68] on div "Randy Elliot" at bounding box center [189, 74] width 91 height 18
type input "(888) 990-7050"
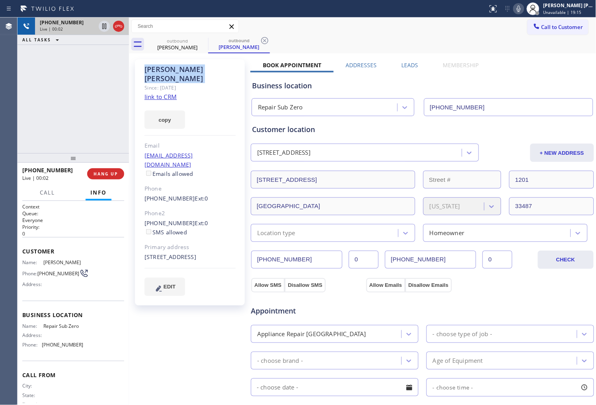
click at [110, 24] on div at bounding box center [111, 27] width 29 height 18
click at [114, 28] on icon at bounding box center [119, 26] width 10 height 10
click at [112, 172] on span "HANG UP" at bounding box center [106, 174] width 24 height 6
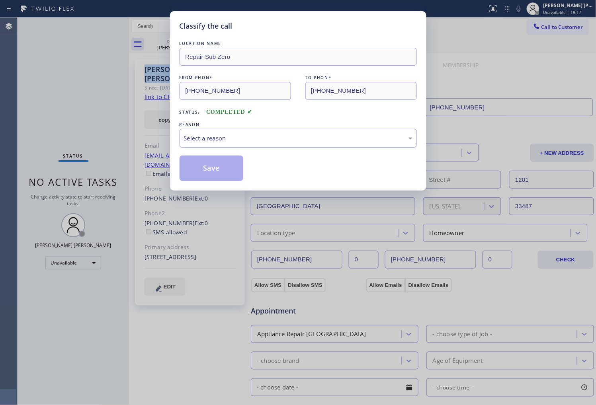
click at [232, 142] on div "Select a reason" at bounding box center [298, 138] width 228 height 9
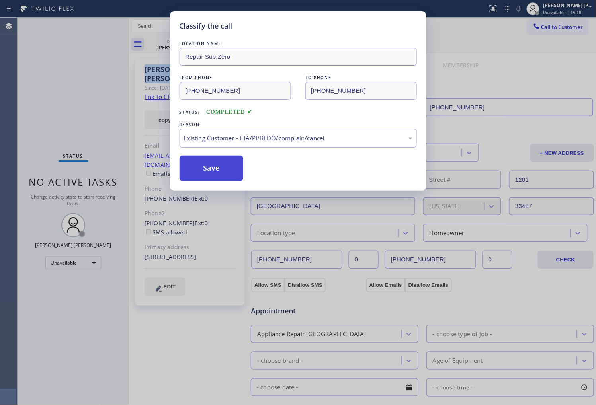
click at [209, 172] on button "Save" at bounding box center [212, 168] width 64 height 25
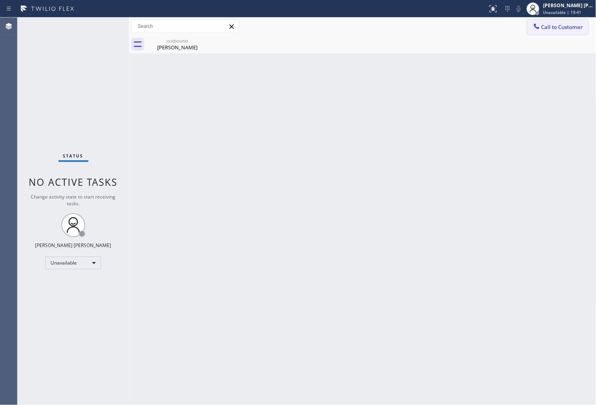
click at [548, 32] on button "Call to Customer" at bounding box center [557, 27] width 61 height 15
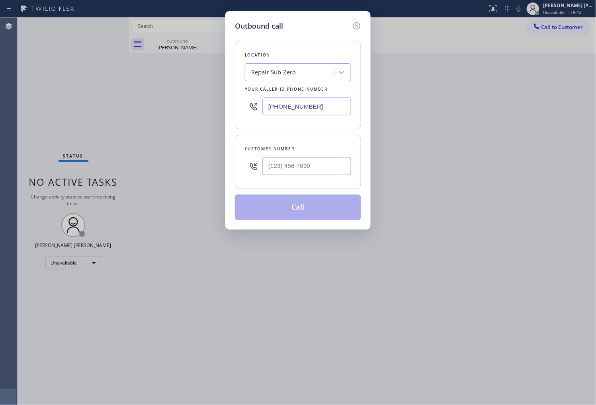
click at [292, 106] on input "(888) 990-7050" at bounding box center [306, 107] width 89 height 18
paste input "954) 504-9857"
type input "(954) 504-9857"
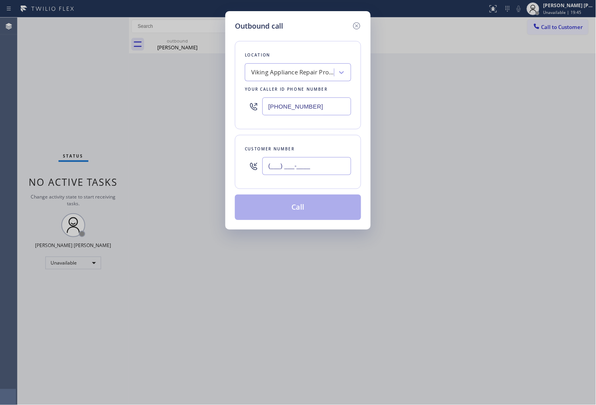
click at [308, 166] on input "(___) ___-____" at bounding box center [306, 166] width 89 height 18
paste input "786) 329-5694"
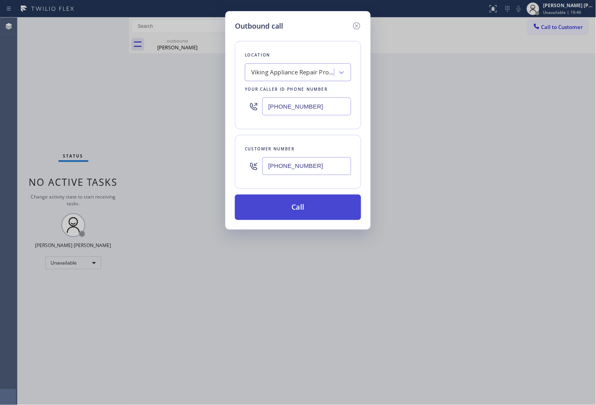
type input "(786) 329-5694"
click at [312, 207] on button "Call" at bounding box center [298, 207] width 126 height 25
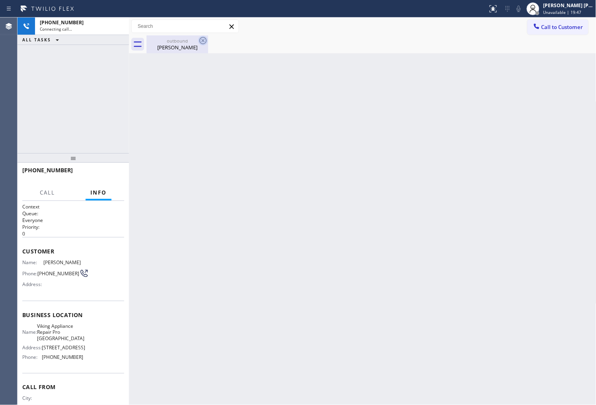
click at [204, 38] on icon at bounding box center [203, 41] width 10 height 10
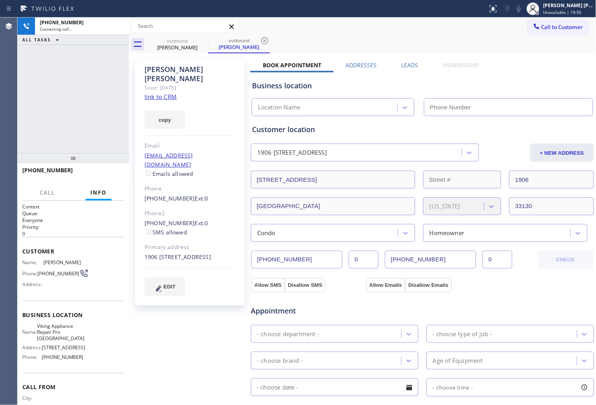
click at [169, 65] on div "Sonya Correa" at bounding box center [189, 74] width 91 height 18
type input "(954) 504-9857"
click at [78, 96] on div "+17863295694 Connecting call… ALL TASKS ALL TASKS ACTIVE TASKS TASKS IN WRAP UP" at bounding box center [73, 86] width 111 height 136
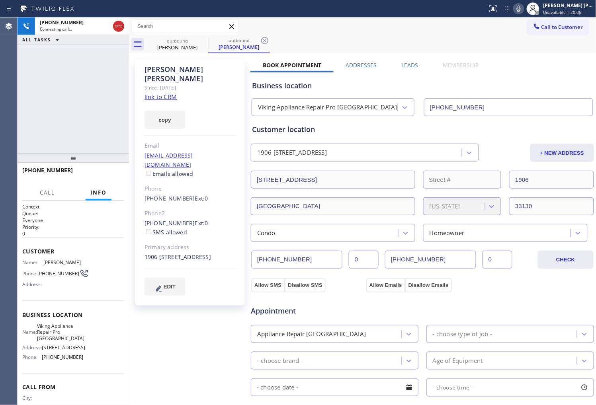
click at [16, 125] on div "Agent Desktop" at bounding box center [8, 212] width 17 height 388
click at [523, 11] on icon at bounding box center [519, 9] width 10 height 10
click at [65, 78] on div "+17863295694 Connecting call… ALL TASKS ALL TASKS ACTIVE TASKS TASKS IN WRAP UP" at bounding box center [73, 86] width 111 height 136
click at [82, 120] on div "+17863295694 Connecting call… ALL TASKS ALL TASKS ACTIVE TASKS TASKS IN WRAP UP" at bounding box center [73, 86] width 111 height 136
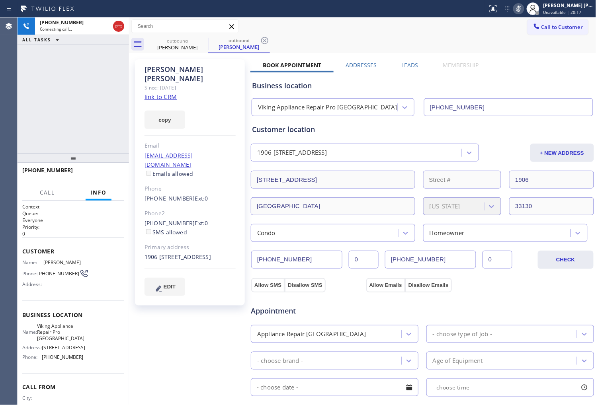
click at [223, 106] on div "copy" at bounding box center [189, 115] width 91 height 27
click at [120, 27] on icon at bounding box center [119, 26] width 10 height 10
click at [98, 173] on span "HANG UP" at bounding box center [106, 174] width 24 height 6
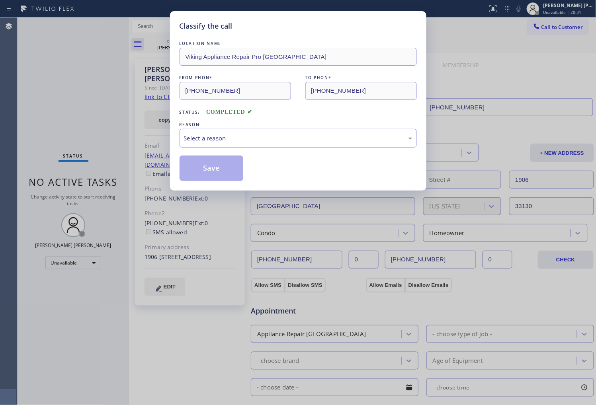
click at [241, 139] on div "Select a reason" at bounding box center [298, 138] width 228 height 9
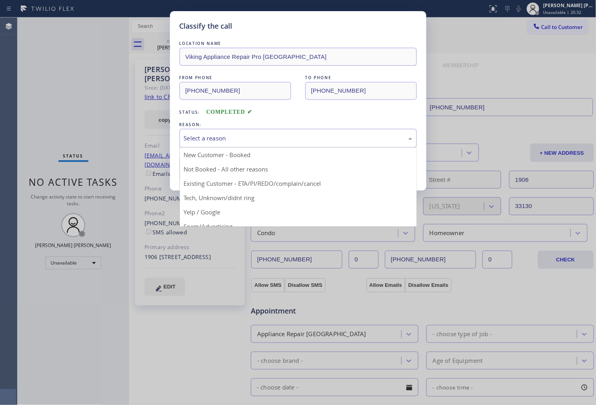
click at [224, 180] on button "Save" at bounding box center [212, 168] width 64 height 25
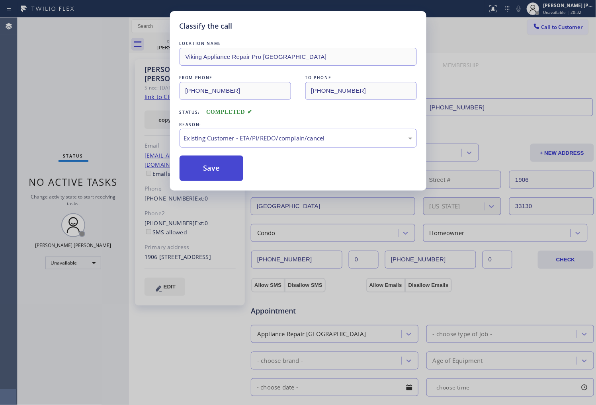
click at [201, 174] on button "Save" at bounding box center [212, 168] width 64 height 25
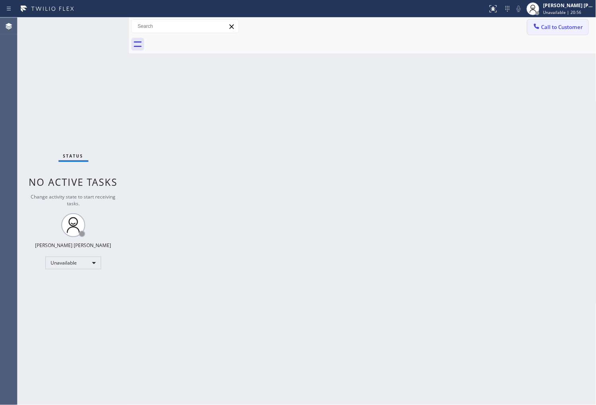
click at [547, 30] on span "Call to Customer" at bounding box center [562, 26] width 42 height 7
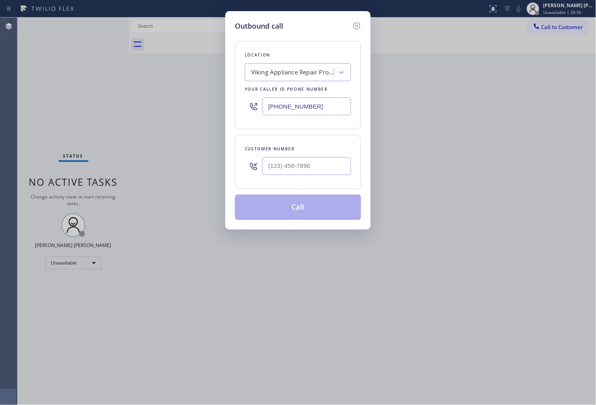
click at [309, 111] on input "(954) 504-9857" at bounding box center [306, 107] width 89 height 18
paste input "773) 917-0590"
type input "[PHONE_NUMBER]"
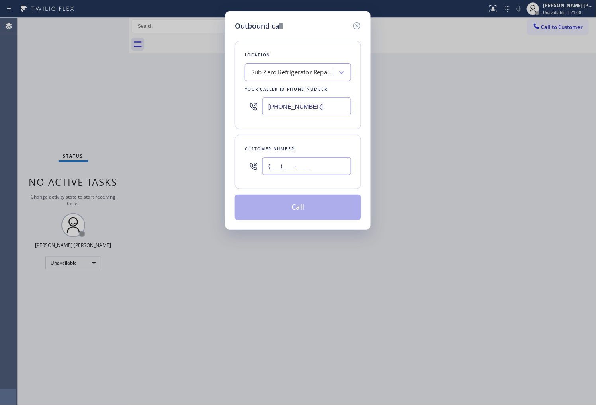
click at [323, 162] on input "(___) ___-____" at bounding box center [306, 166] width 89 height 18
paste input "773) 682-4472"
type input "(773) 682-4472"
click at [316, 198] on button "Call" at bounding box center [298, 207] width 126 height 25
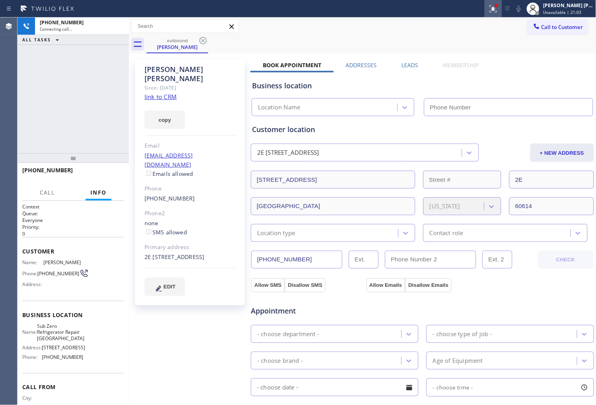
click at [498, 12] on icon at bounding box center [493, 9] width 10 height 10
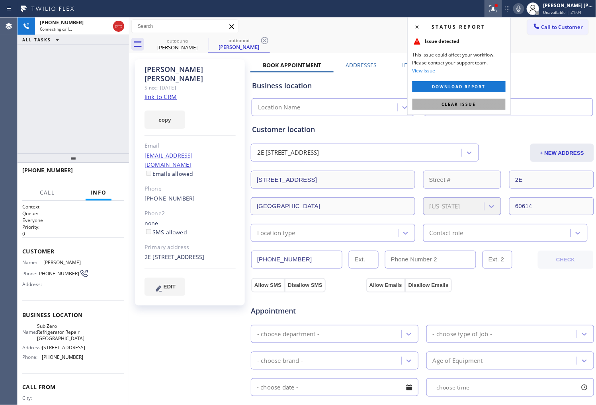
drag, startPoint x: 444, startPoint y: 98, endPoint x: 440, endPoint y: 107, distance: 10.3
click at [444, 98] on div "Status report Issue detected This issue could affect your workflow. Please cont…" at bounding box center [458, 66] width 103 height 98
click at [440, 107] on button "Clear issue" at bounding box center [458, 104] width 93 height 11
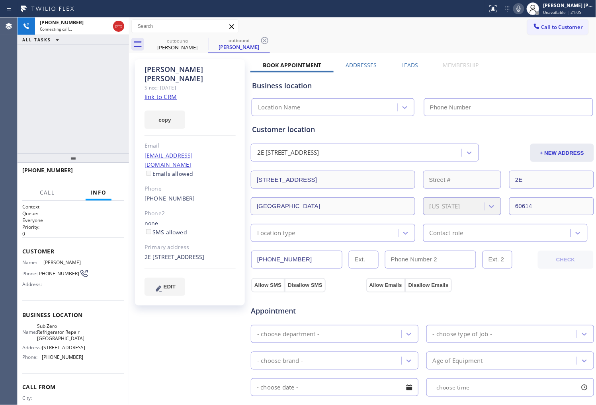
click at [172, 68] on div "Jake Blieden" at bounding box center [189, 74] width 91 height 18
copy div "Jake Blieden"
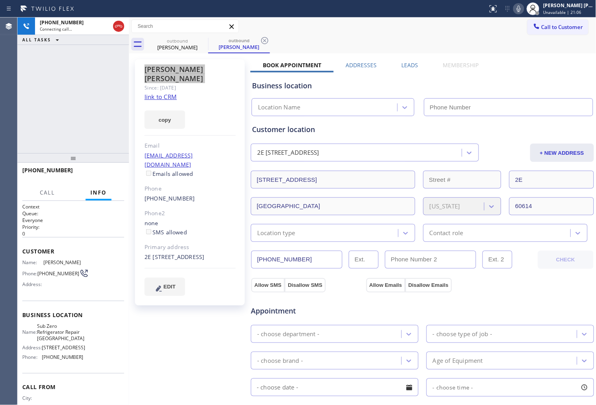
type input "[PHONE_NUMBER]"
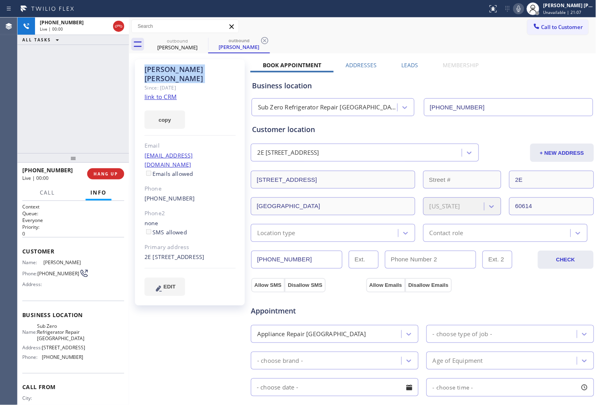
click at [129, 80] on div at bounding box center [129, 212] width 0 height 388
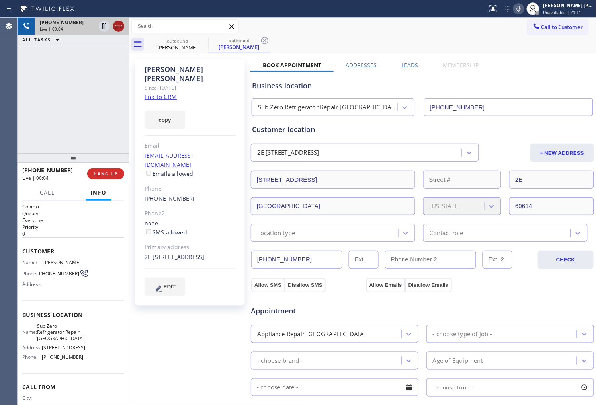
click at [119, 27] on icon at bounding box center [119, 26] width 10 height 10
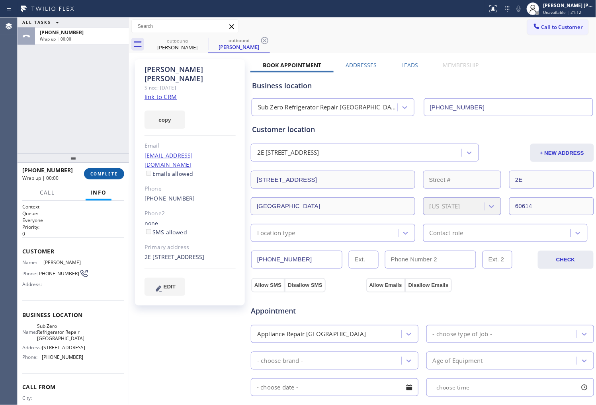
click at [101, 178] on button "COMPLETE" at bounding box center [104, 173] width 40 height 11
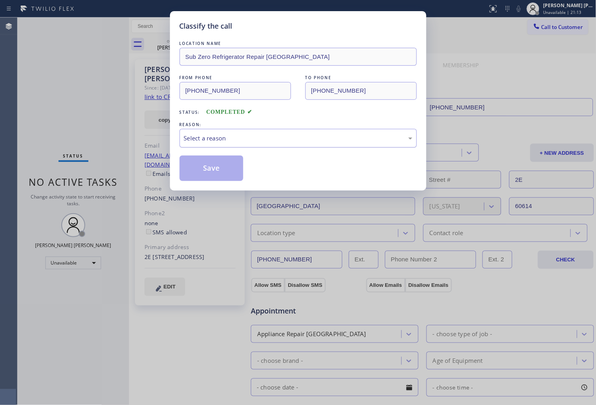
click at [269, 136] on div "Select a reason" at bounding box center [298, 138] width 228 height 9
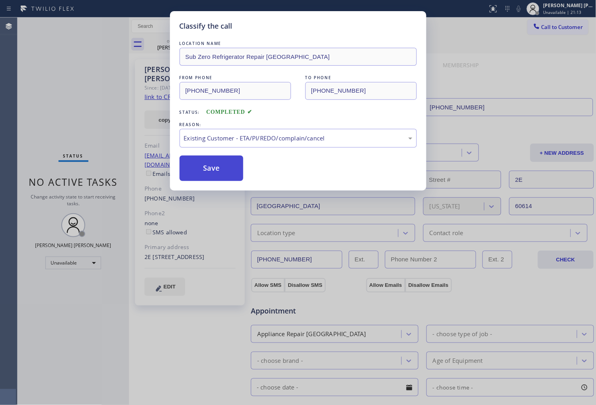
click at [212, 166] on button "Save" at bounding box center [212, 168] width 64 height 25
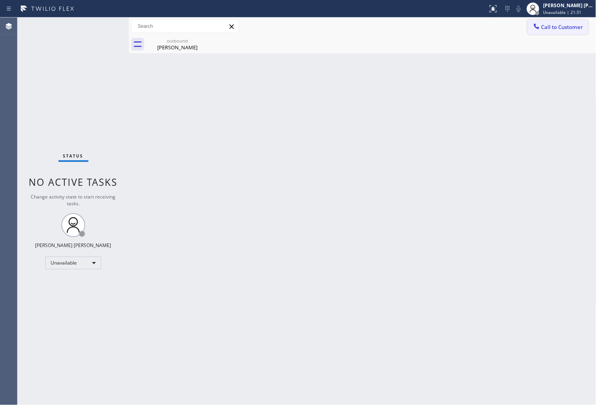
click at [555, 27] on span "Call to Customer" at bounding box center [562, 26] width 42 height 7
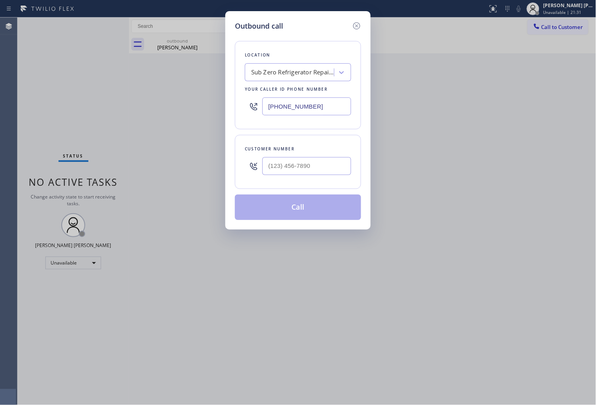
click at [310, 105] on input "[PHONE_NUMBER]" at bounding box center [306, 107] width 89 height 18
paste input "855) 966-4494"
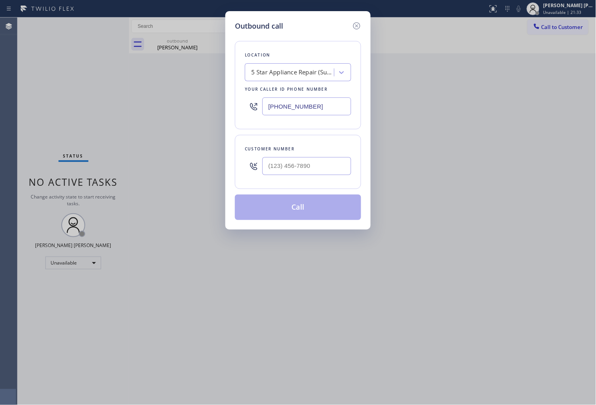
type input "(855) 966-4494"
click at [281, 158] on input "text" at bounding box center [306, 166] width 89 height 18
paste input "732) 859-1918"
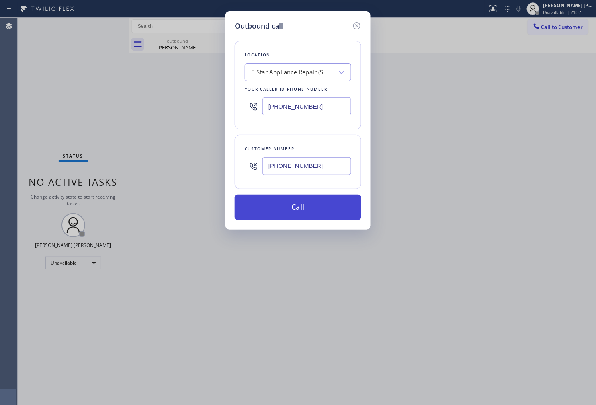
type input "(732) 859-1918"
click at [309, 211] on button "Call" at bounding box center [298, 207] width 126 height 25
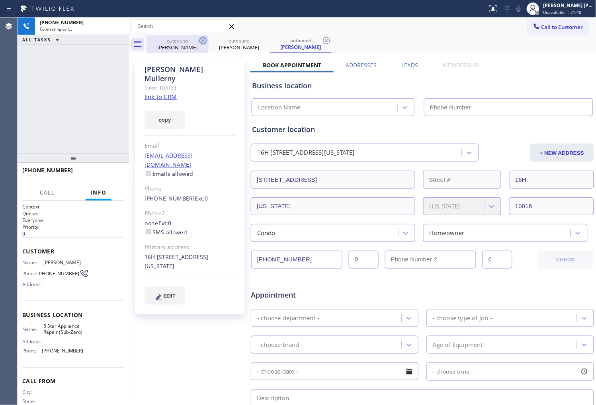
click at [203, 43] on icon at bounding box center [203, 41] width 10 height 10
click at [176, 71] on div "Claire Mullerny" at bounding box center [189, 74] width 91 height 18
type input "(855) 966-4494"
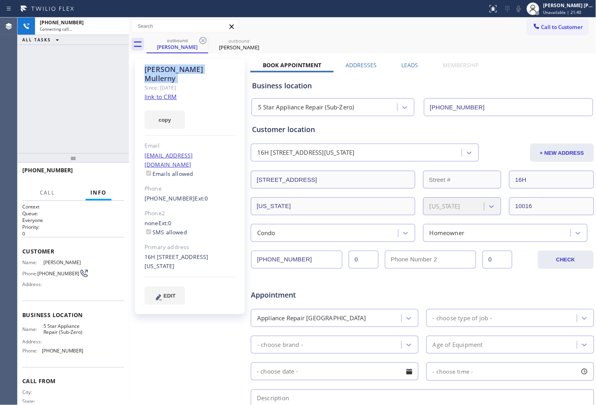
click at [176, 71] on div "Claire Mullerny" at bounding box center [189, 74] width 91 height 18
copy div "Claire Mullerny"
drag, startPoint x: 132, startPoint y: 77, endPoint x: 137, endPoint y: 102, distance: 25.8
click at [132, 77] on div "Claire Mullerny Since: 20 may 2020 link to CRM copy Email clarebruder@gmail.com…" at bounding box center [190, 313] width 119 height 516
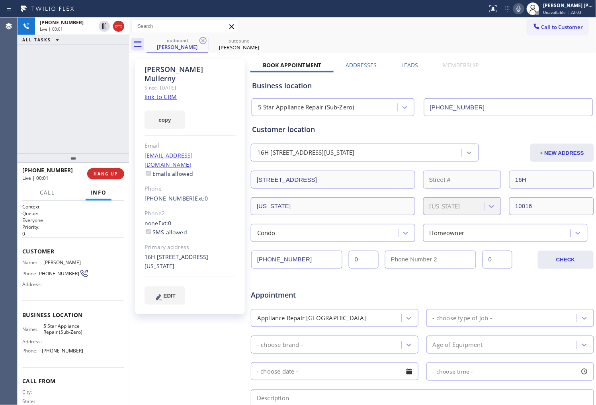
click at [2, 133] on div "Agent Desktop" at bounding box center [8, 212] width 17 height 388
click at [12, 101] on div "Agent Desktop" at bounding box center [8, 212] width 17 height 388
click at [68, 81] on div "+17328591918 Live | 00:53 ALL TASKS ALL TASKS ACTIVE TASKS TASKS IN WRAP UP" at bounding box center [73, 86] width 111 height 136
click at [219, 86] on div "Claire Mullerny Since: 20 may 2020 link to CRM copy Email clarebruder@gmail.com…" at bounding box center [190, 186] width 110 height 255
click at [119, 28] on div "Live | 00:59" at bounding box center [82, 29] width 84 height 6
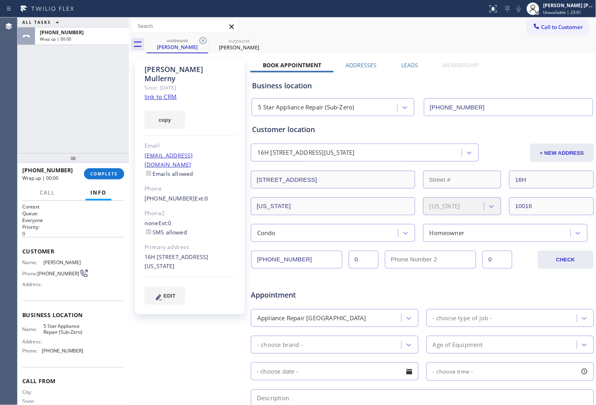
click at [410, 67] on label "Leads" at bounding box center [410, 65] width 17 height 8
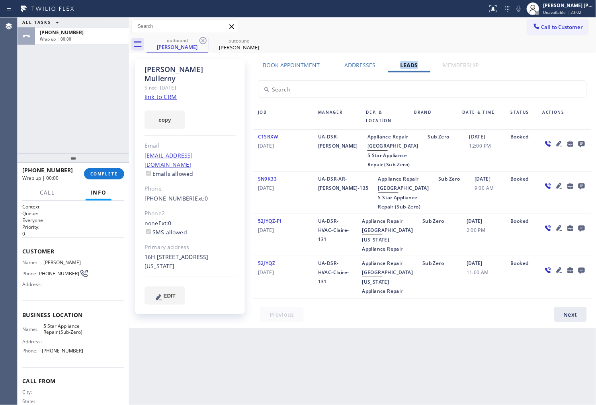
click at [578, 144] on icon at bounding box center [581, 144] width 6 height 6
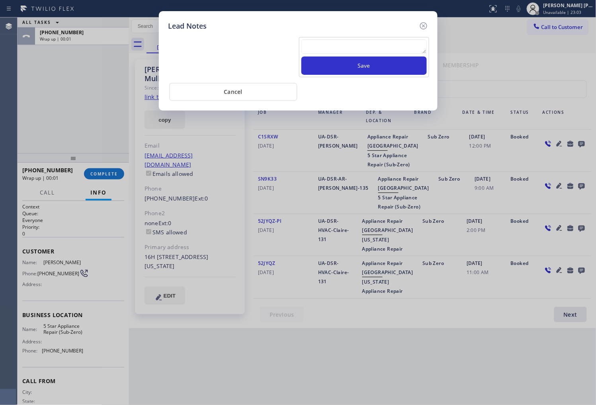
click at [347, 51] on textarea at bounding box center [363, 46] width 125 height 14
type textarea "a"
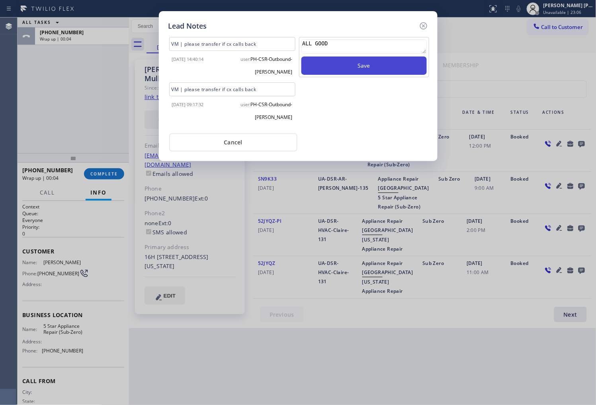
type textarea "ALL GOOD"
click at [360, 70] on button "Save" at bounding box center [363, 66] width 125 height 18
click at [421, 23] on icon at bounding box center [424, 26] width 10 height 10
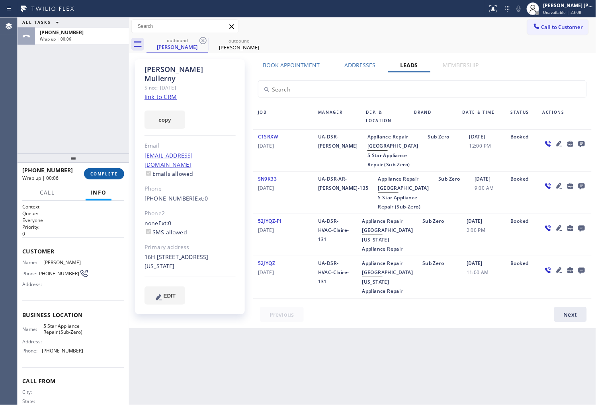
click at [90, 172] on span "COMPLETE" at bounding box center [103, 174] width 27 height 6
click at [238, 137] on div "Claire Mullerny Since: 20 may 2020 link to CRM copy Email clarebruder@gmail.com…" at bounding box center [190, 186] width 110 height 255
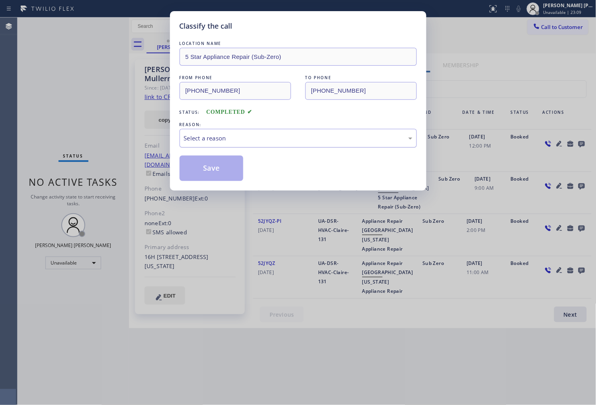
click at [240, 134] on div "Select a reason" at bounding box center [298, 138] width 228 height 9
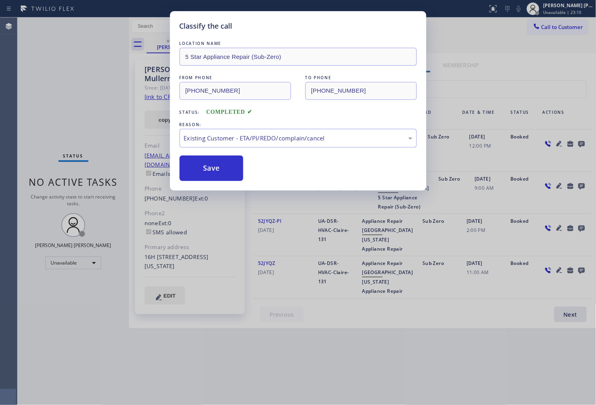
click at [205, 168] on button "Save" at bounding box center [212, 168] width 64 height 25
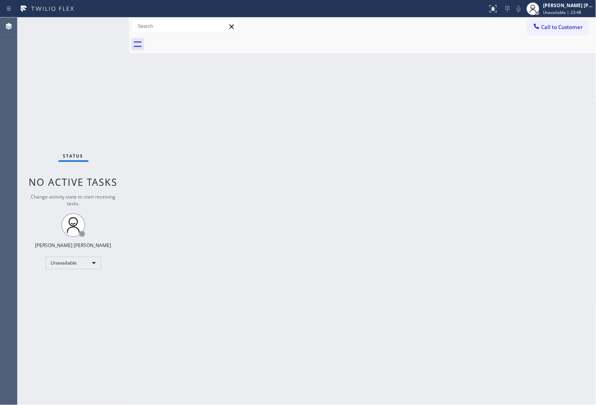
click at [1, 150] on div "Agent Desktop" at bounding box center [8, 212] width 17 height 388
click at [566, 30] on span "Call to Customer" at bounding box center [562, 26] width 42 height 7
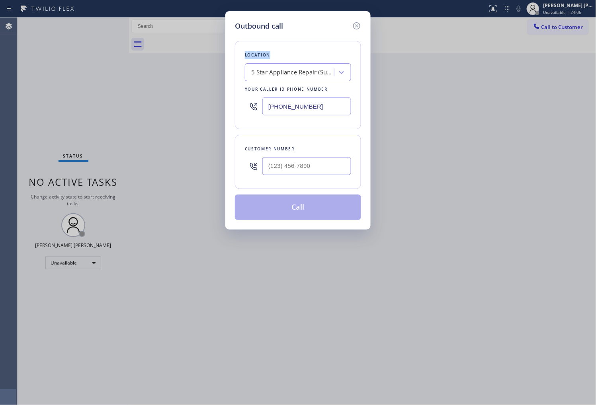
click at [566, 30] on div "Outbound call Location 5 Star Appliance Repair (Sub-Zero) Your caller id phone …" at bounding box center [298, 202] width 596 height 405
click at [311, 100] on input "(855) 966-4494" at bounding box center [306, 107] width 89 height 18
paste input "3105"
drag, startPoint x: 331, startPoint y: 107, endPoint x: 262, endPoint y: 105, distance: 69.3
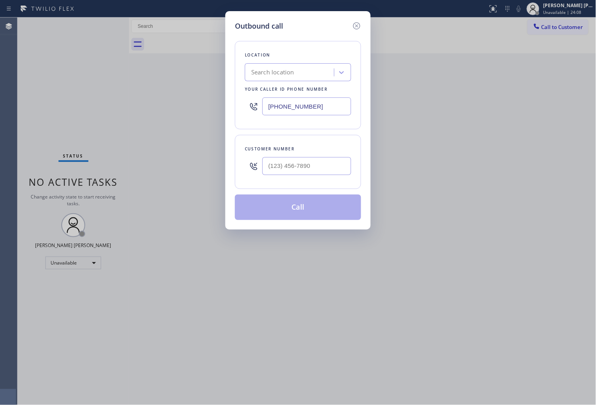
click at [262, 105] on div "(855) 966-3105" at bounding box center [298, 107] width 106 height 26
paste input "310) 550-7462"
type input "(310) 550-7462"
click at [321, 171] on input "(___) ___-____" at bounding box center [306, 166] width 89 height 18
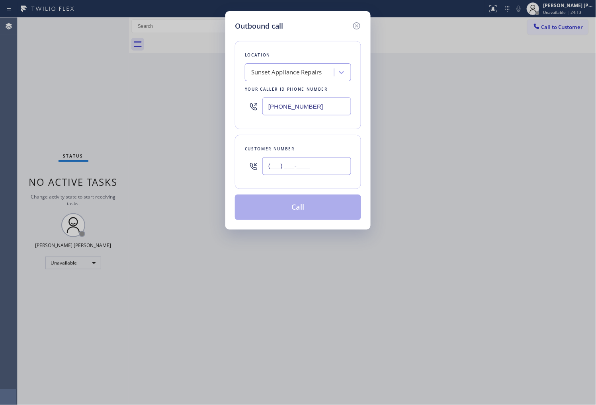
paste input "8185"
click at [308, 161] on input "(___) ___-8185" at bounding box center [306, 166] width 89 height 18
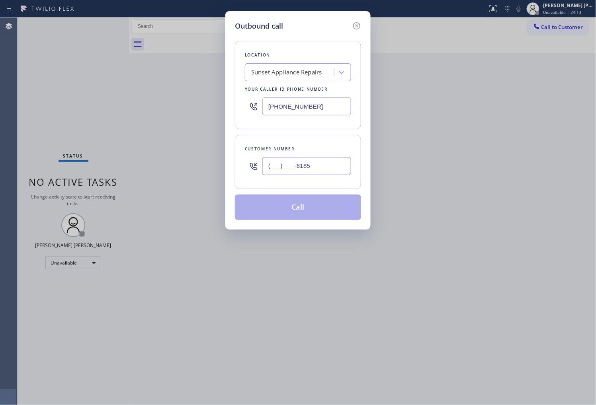
paste input "818) 585-9157"
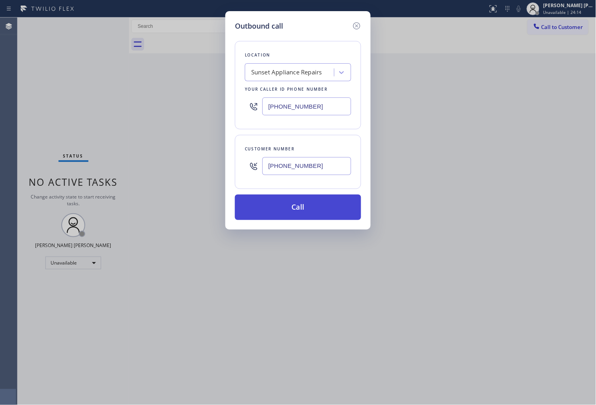
type input "(818) 585-9157"
click at [331, 211] on button "Call" at bounding box center [298, 207] width 126 height 25
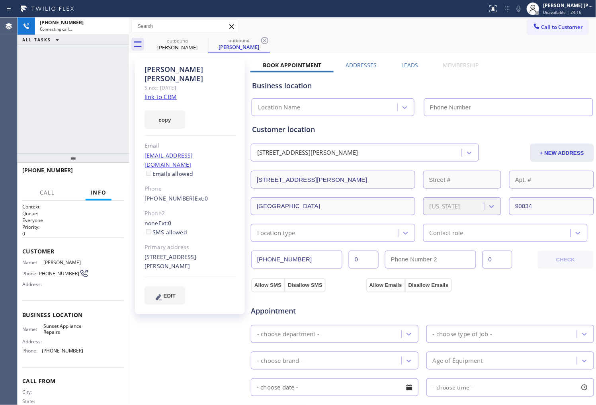
click at [168, 68] on div "Daniel Davidovicz" at bounding box center [189, 74] width 91 height 18
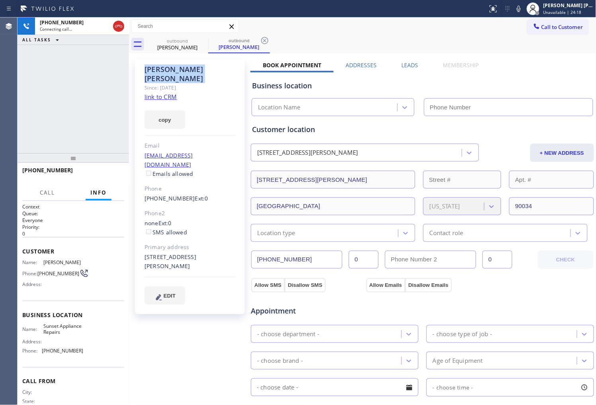
drag, startPoint x: 524, startPoint y: 10, endPoint x: 516, endPoint y: 25, distance: 16.9
click at [523, 10] on icon at bounding box center [519, 9] width 10 height 10
type input "(310) 550-7462"
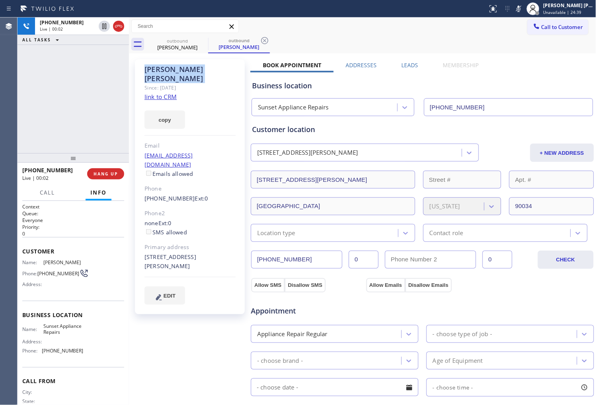
click at [35, 162] on div at bounding box center [73, 158] width 111 height 10
click at [521, 8] on rect at bounding box center [519, 8] width 6 height 6
click at [523, 7] on icon at bounding box center [519, 9] width 10 height 10
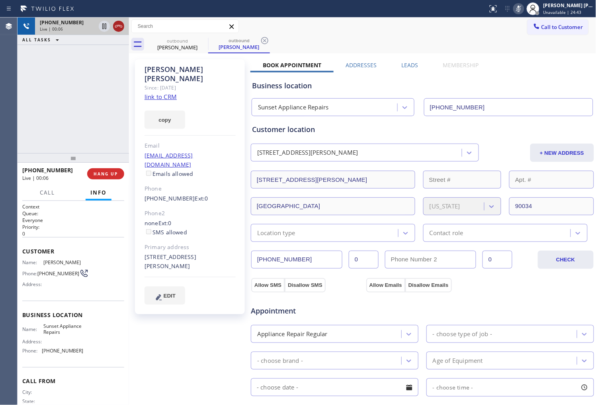
click at [117, 28] on icon at bounding box center [119, 26] width 10 height 10
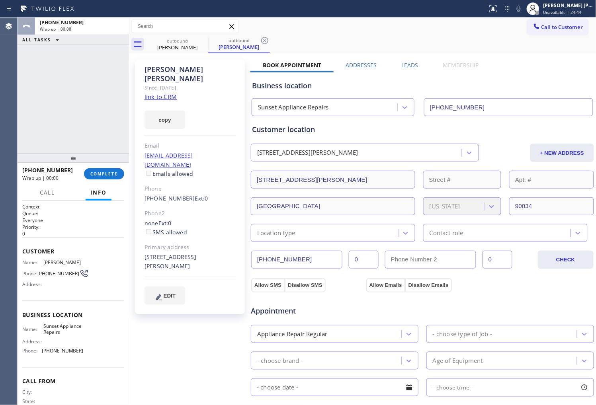
click at [409, 66] on label "Leads" at bounding box center [410, 65] width 17 height 8
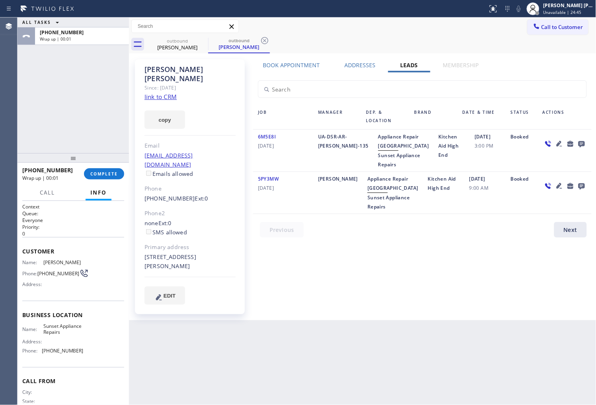
click at [574, 140] on icon at bounding box center [571, 144] width 10 height 10
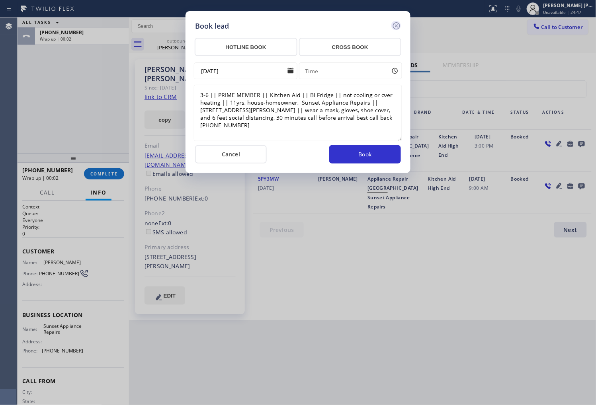
click at [400, 23] on icon at bounding box center [397, 26] width 10 height 10
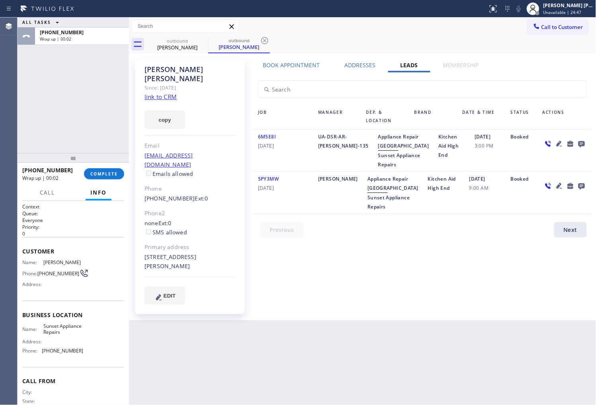
click at [578, 142] on icon at bounding box center [582, 144] width 10 height 10
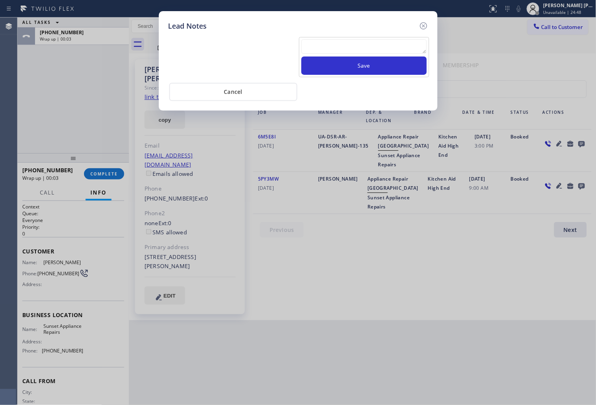
click at [408, 51] on textarea at bounding box center [363, 46] width 125 height 14
type textarea "o"
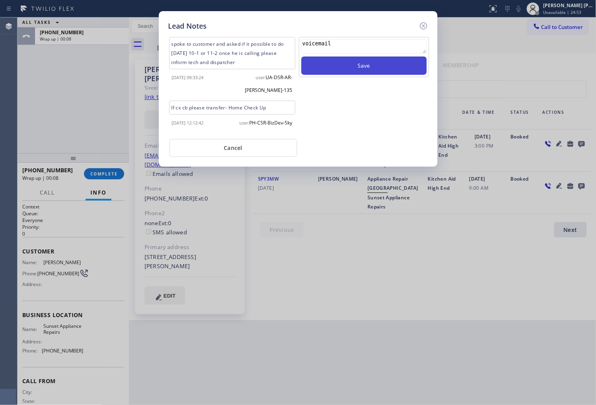
type textarea "voicemail"
click at [419, 61] on button "Save" at bounding box center [363, 66] width 125 height 18
click at [423, 26] on icon at bounding box center [423, 25] width 7 height 7
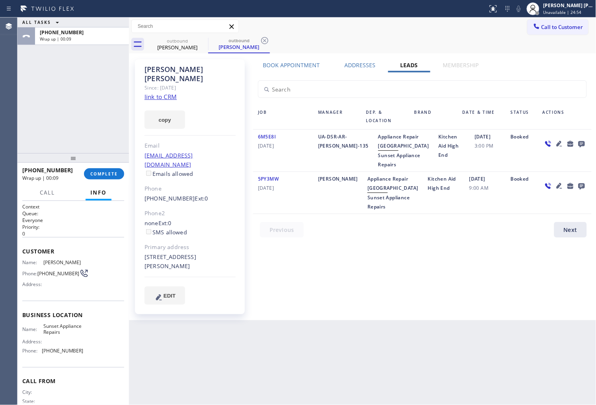
click at [92, 166] on div "+18185859157 Wrap up | 00:09 COMPLETE" at bounding box center [73, 174] width 102 height 21
click at [95, 172] on span "COMPLETE" at bounding box center [103, 174] width 27 height 6
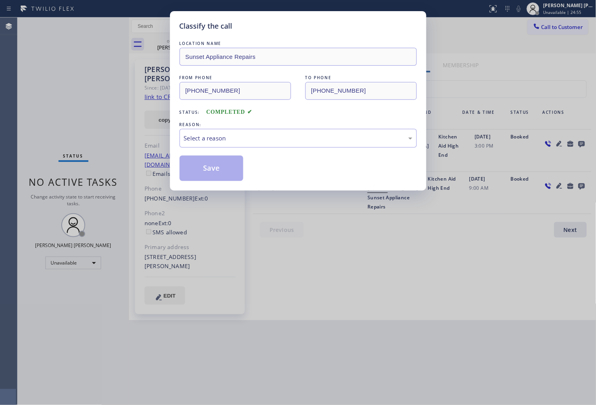
click at [316, 138] on div "Select a reason" at bounding box center [298, 138] width 228 height 9
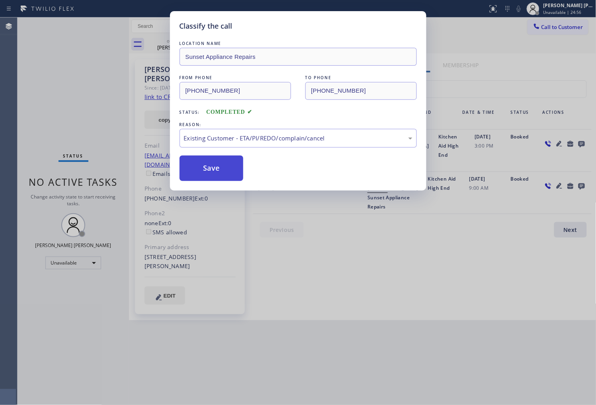
click at [233, 174] on button "Save" at bounding box center [212, 168] width 64 height 25
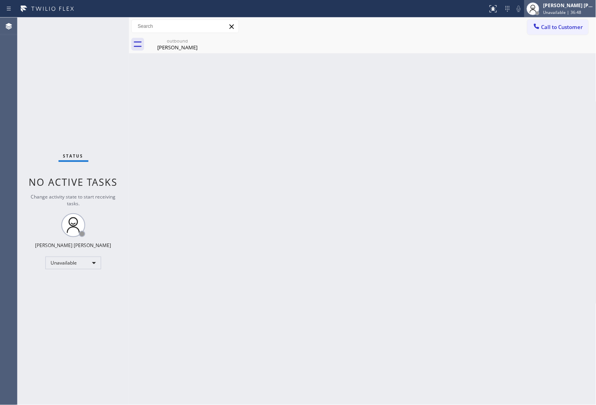
click at [542, 16] on div at bounding box center [533, 9] width 18 height 18
click at [566, 14] on span "Unavailable | 36:49" at bounding box center [562, 13] width 38 height 6
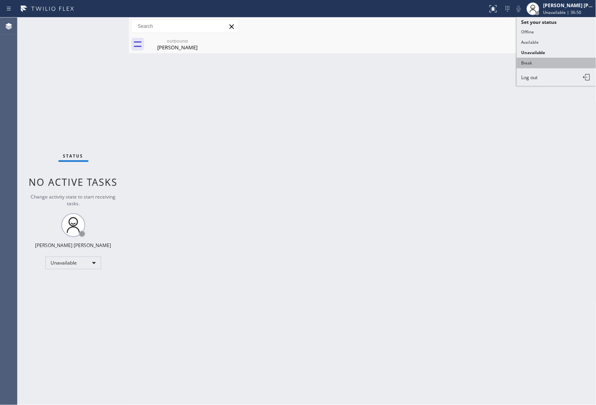
click at [552, 58] on button "Break" at bounding box center [557, 63] width 80 height 10
